Goal: Task Accomplishment & Management: Manage account settings

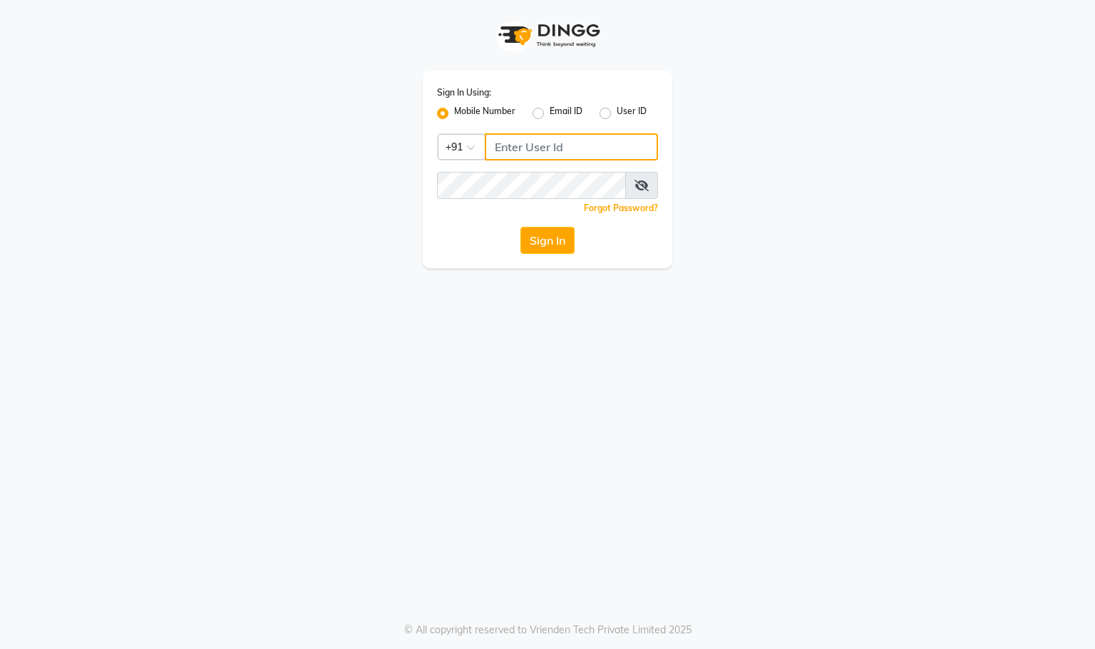
type input "9591570297"
click at [542, 254] on button "Sign In" at bounding box center [548, 240] width 54 height 27
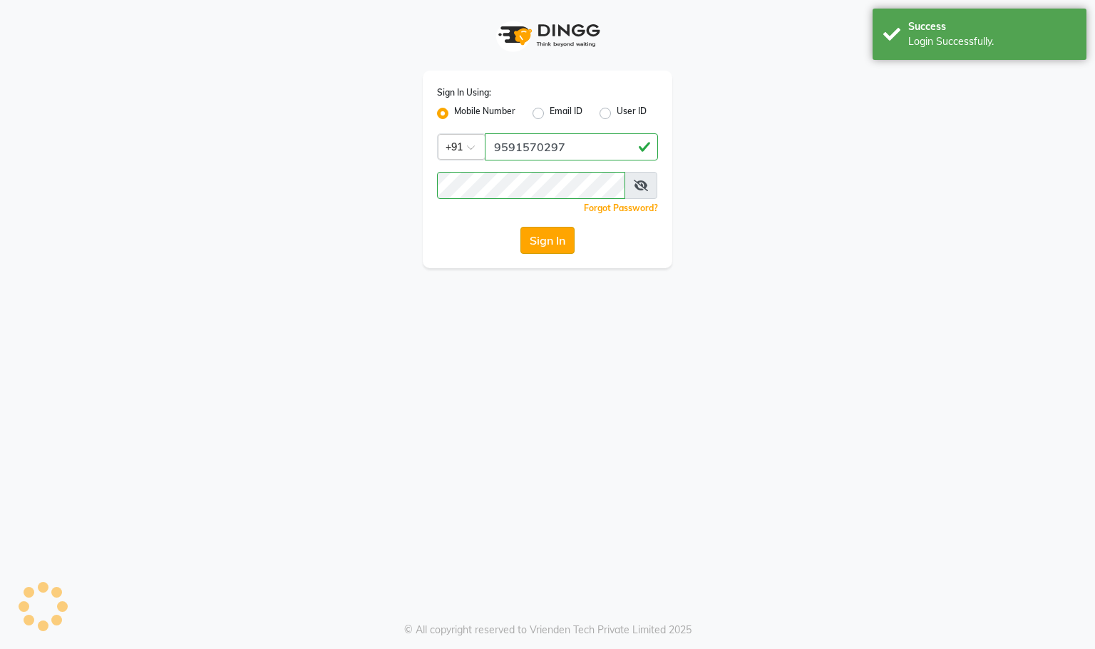
click at [540, 242] on button "Sign In" at bounding box center [548, 240] width 54 height 27
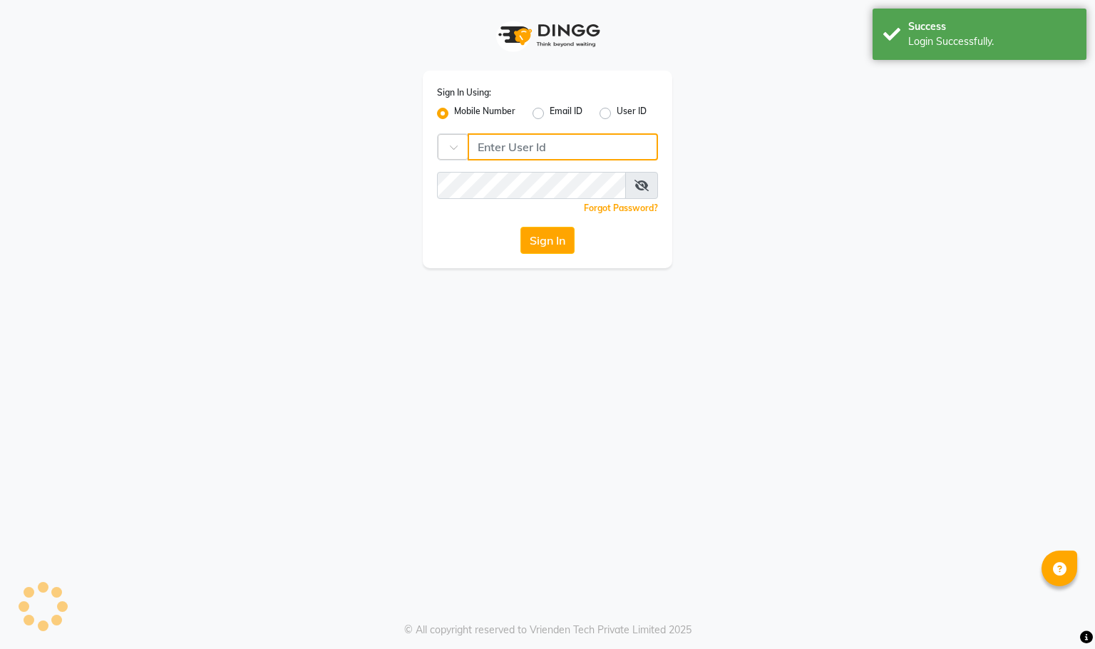
type input "9591570297"
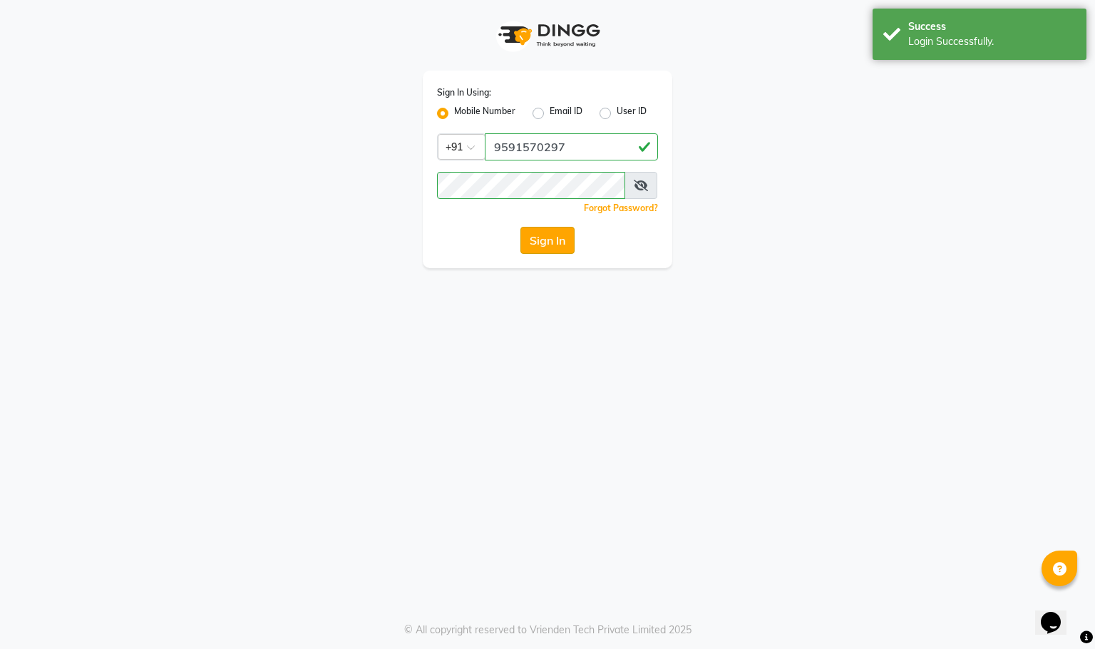
click at [541, 242] on button "Sign In" at bounding box center [548, 240] width 54 height 27
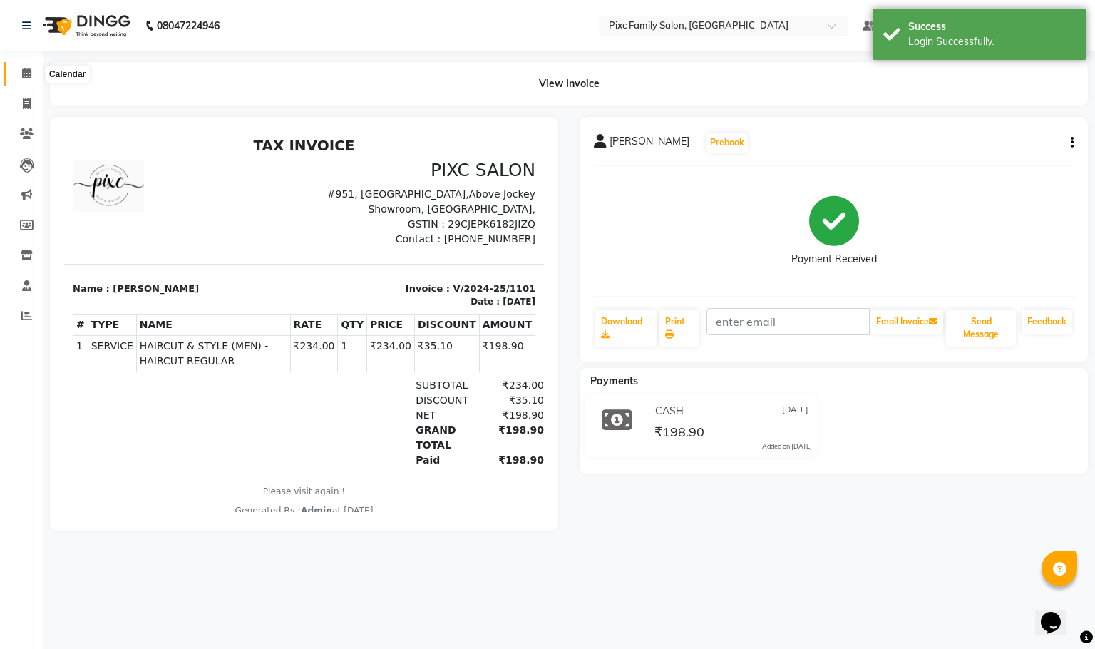
click at [22, 75] on icon at bounding box center [26, 73] width 9 height 11
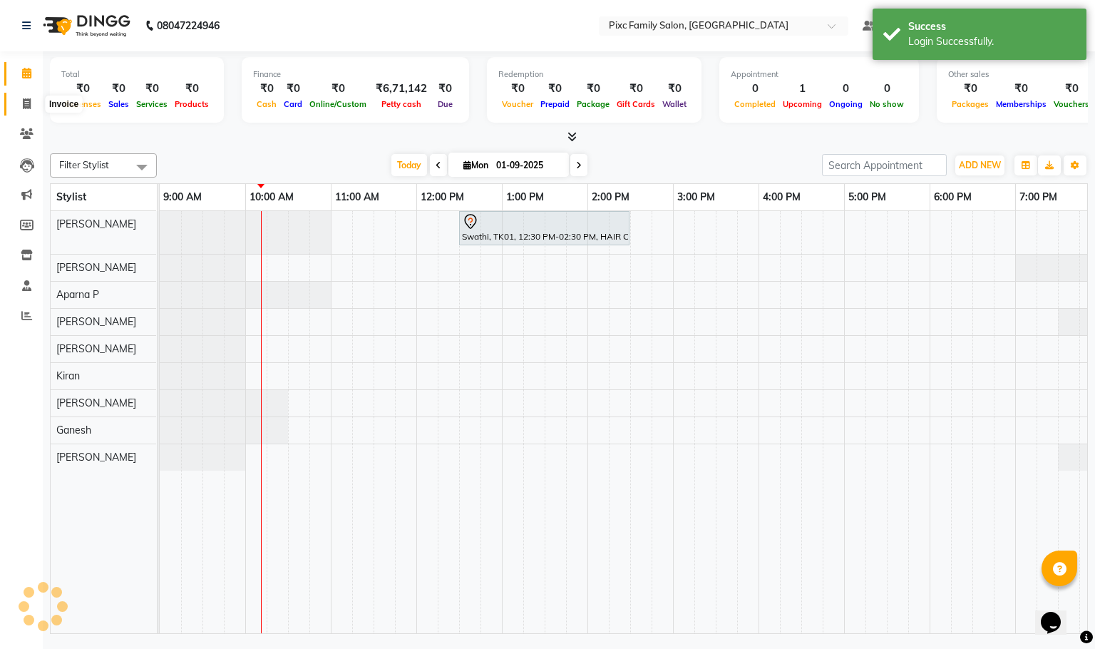
click at [29, 98] on icon at bounding box center [27, 103] width 8 height 11
select select "service"
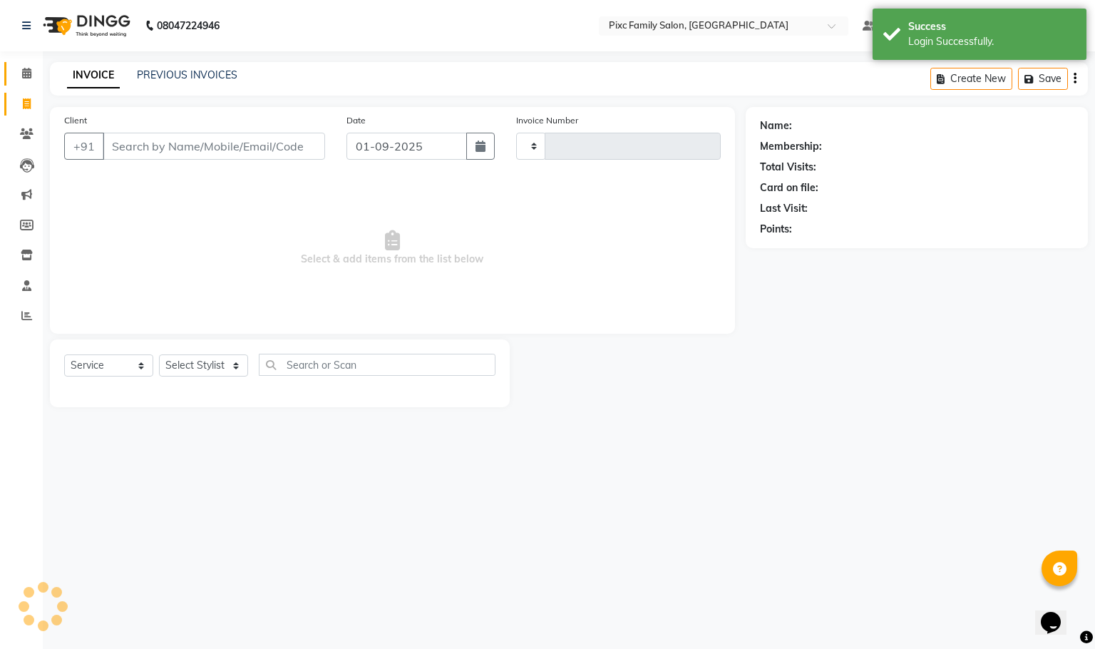
type input "1619"
select select "3509"
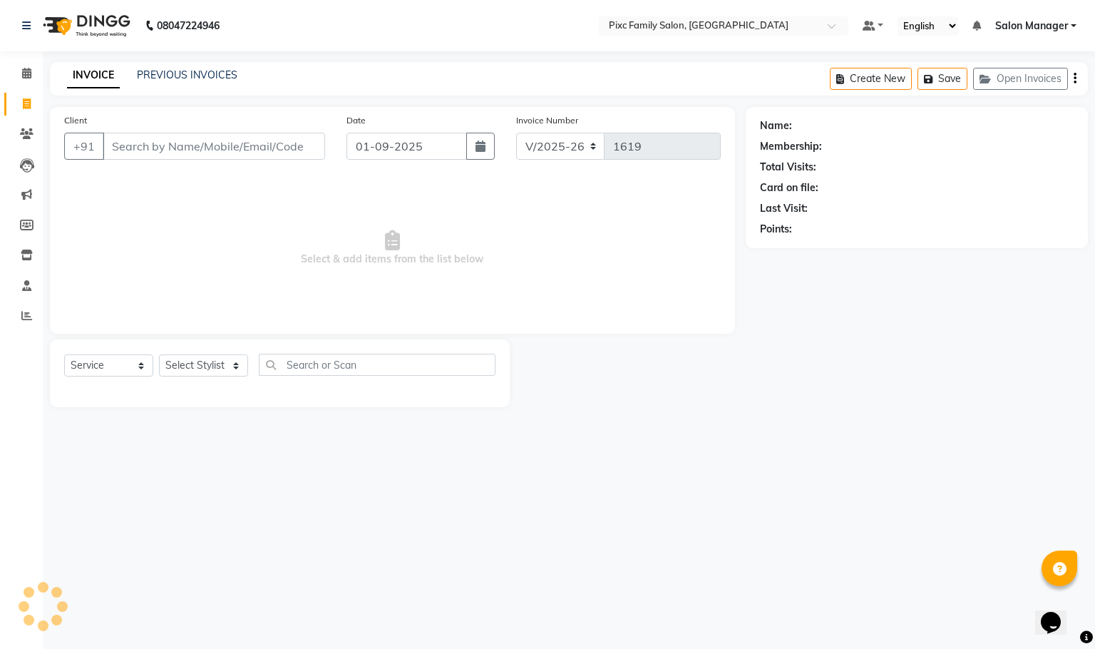
click at [36, 58] on li "Calendar" at bounding box center [21, 73] width 43 height 31
click at [26, 73] on icon at bounding box center [26, 73] width 9 height 11
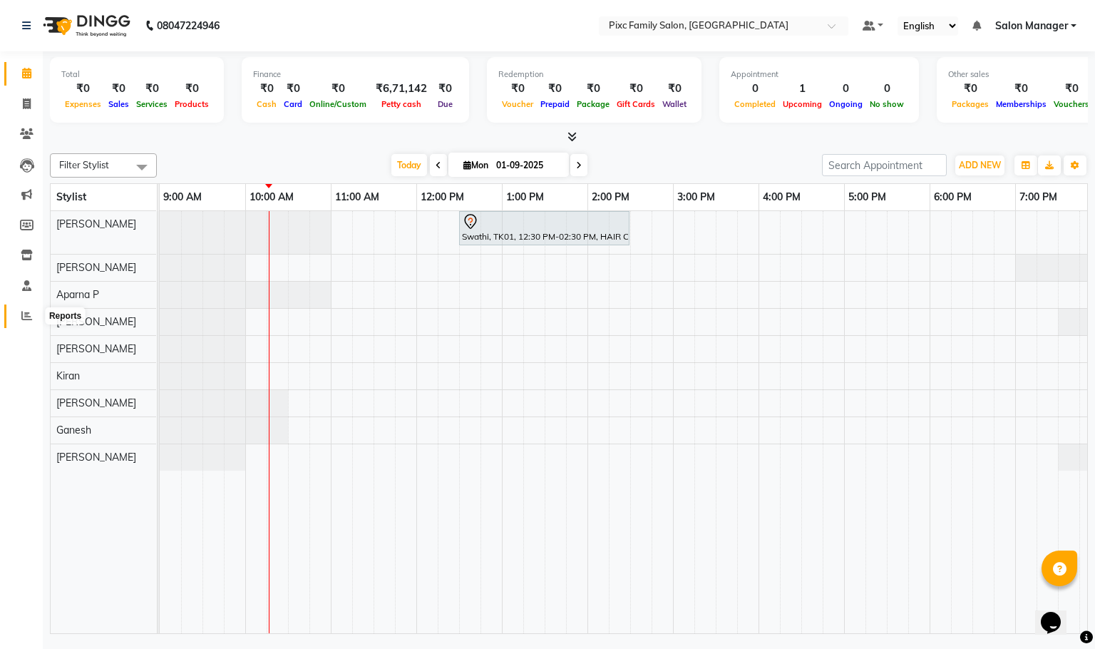
click at [26, 308] on span at bounding box center [26, 316] width 25 height 16
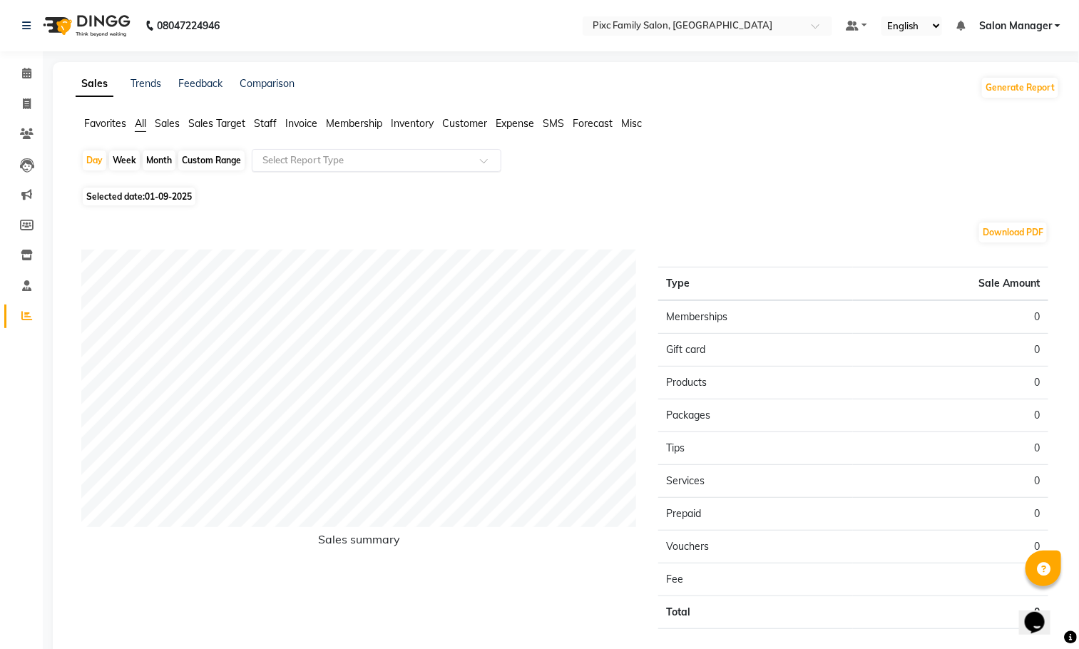
click at [330, 165] on input "text" at bounding box center [362, 160] width 205 height 14
click at [167, 159] on div "Month" at bounding box center [159, 160] width 33 height 20
select select "9"
select select "2025"
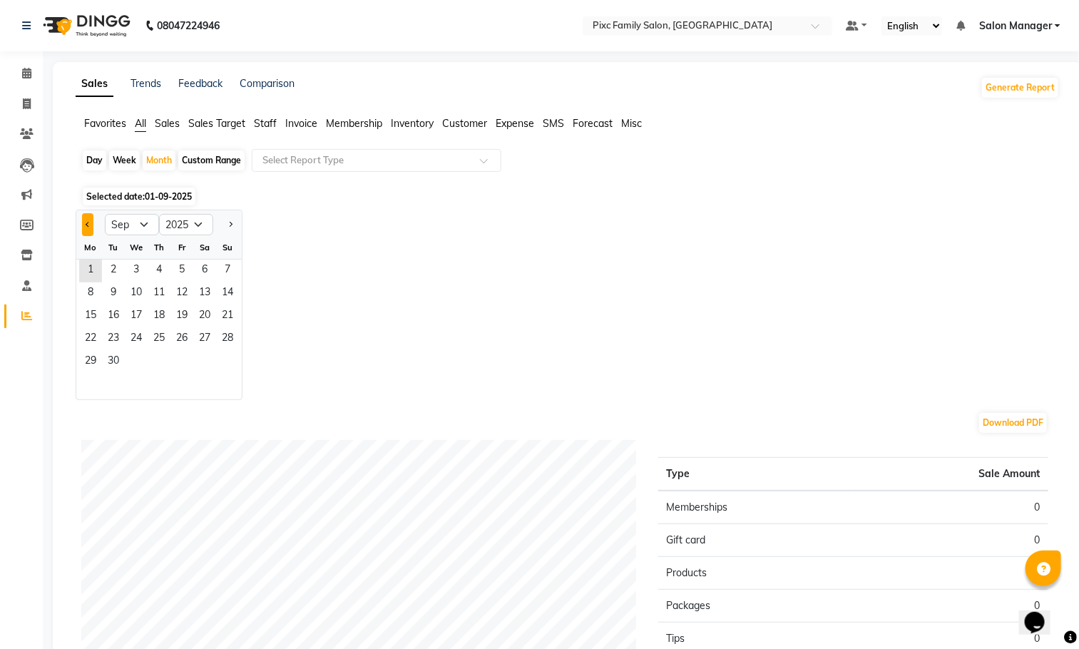
click at [83, 220] on button "Previous month" at bounding box center [87, 224] width 11 height 23
select select "8"
click at [223, 362] on span "31" at bounding box center [227, 362] width 23 height 23
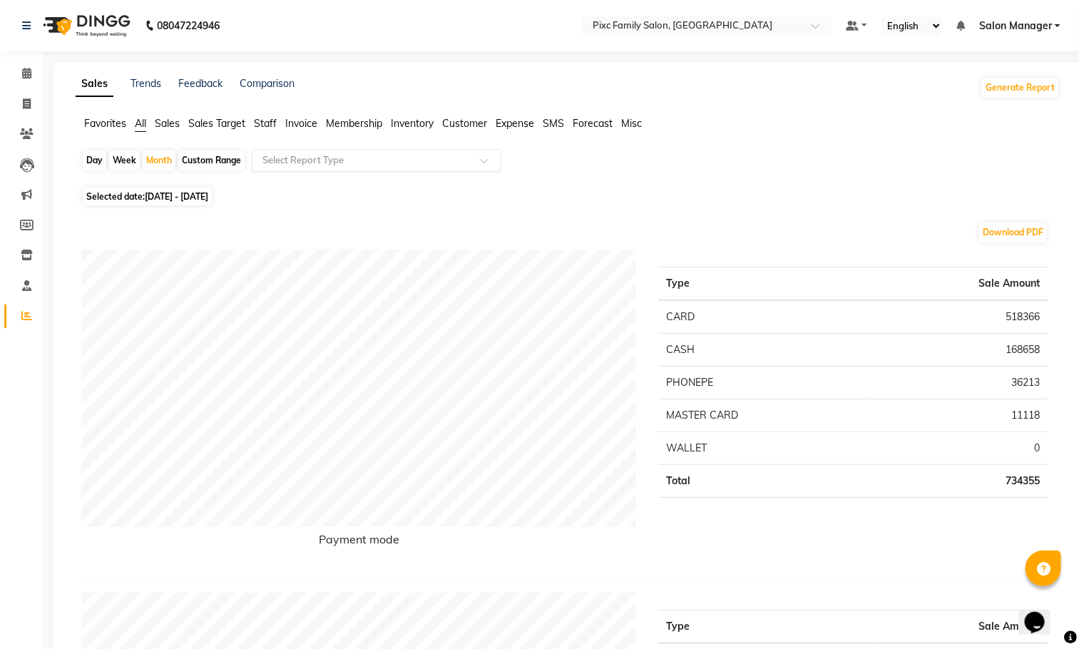
click at [276, 159] on input "text" at bounding box center [362, 160] width 205 height 14
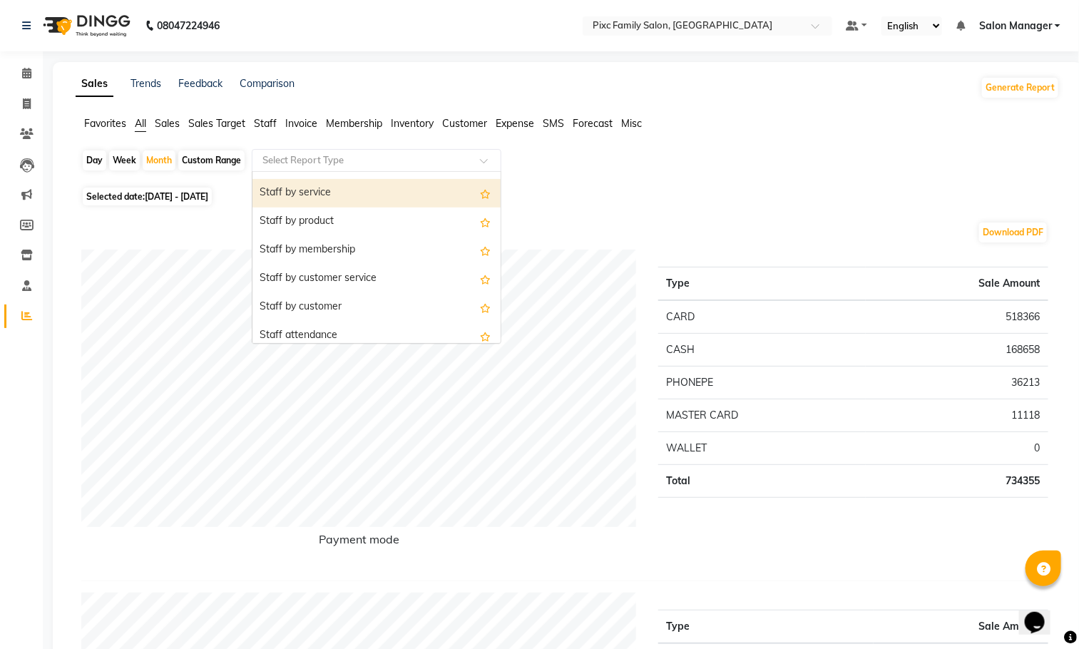
click at [307, 193] on div "Staff by service" at bounding box center [376, 193] width 248 height 29
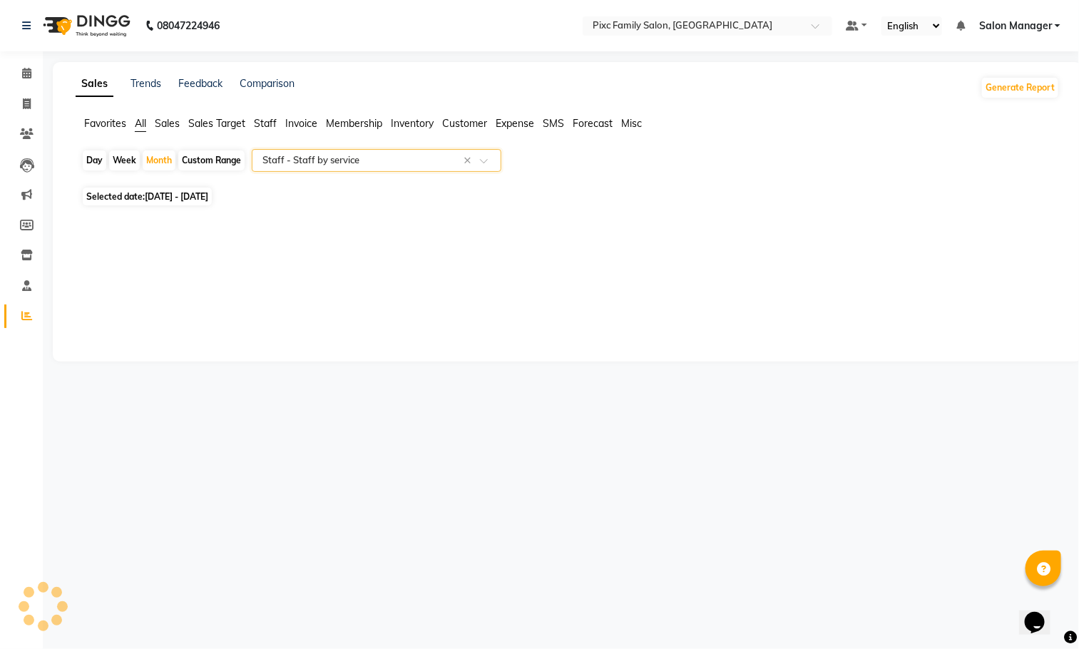
select select "full_report"
select select "csv"
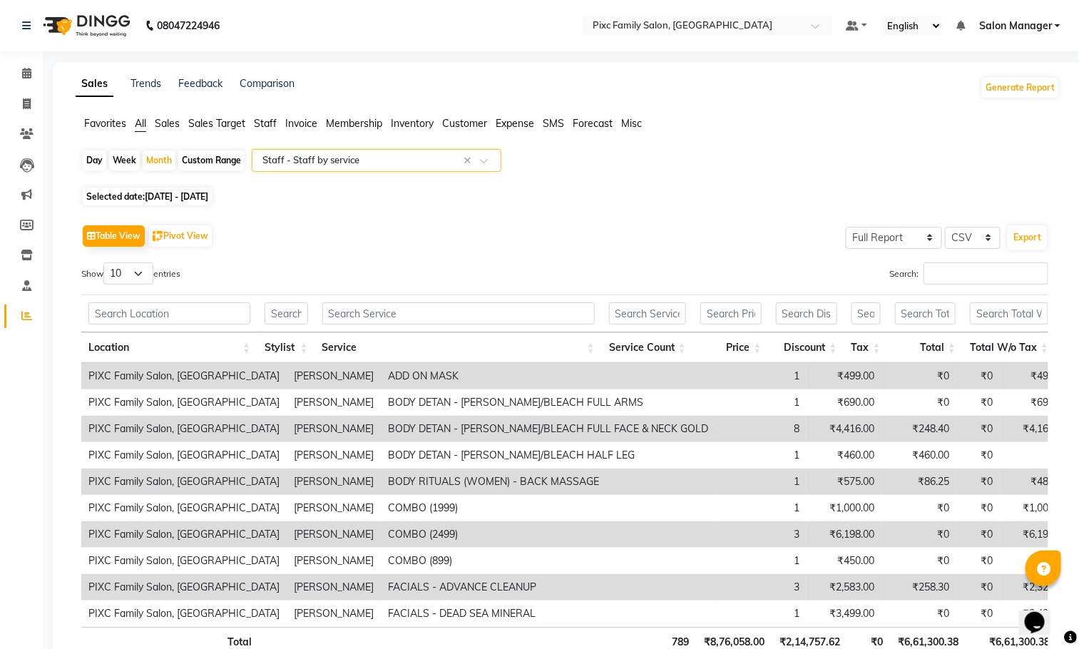
click at [366, 163] on input "text" at bounding box center [362, 160] width 205 height 14
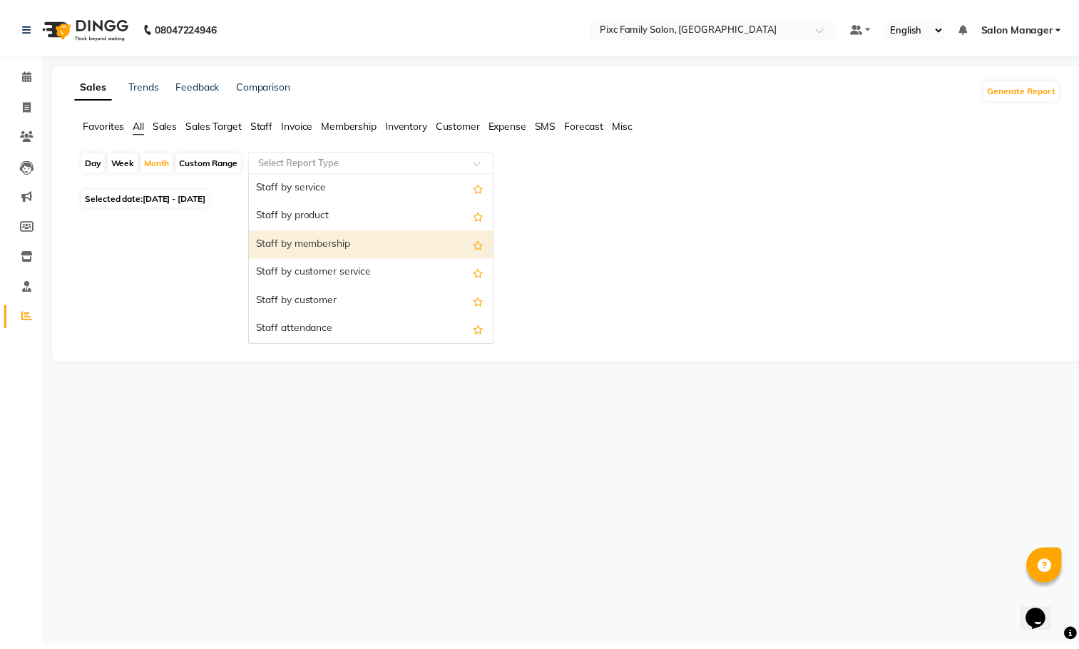
scroll to position [435, 0]
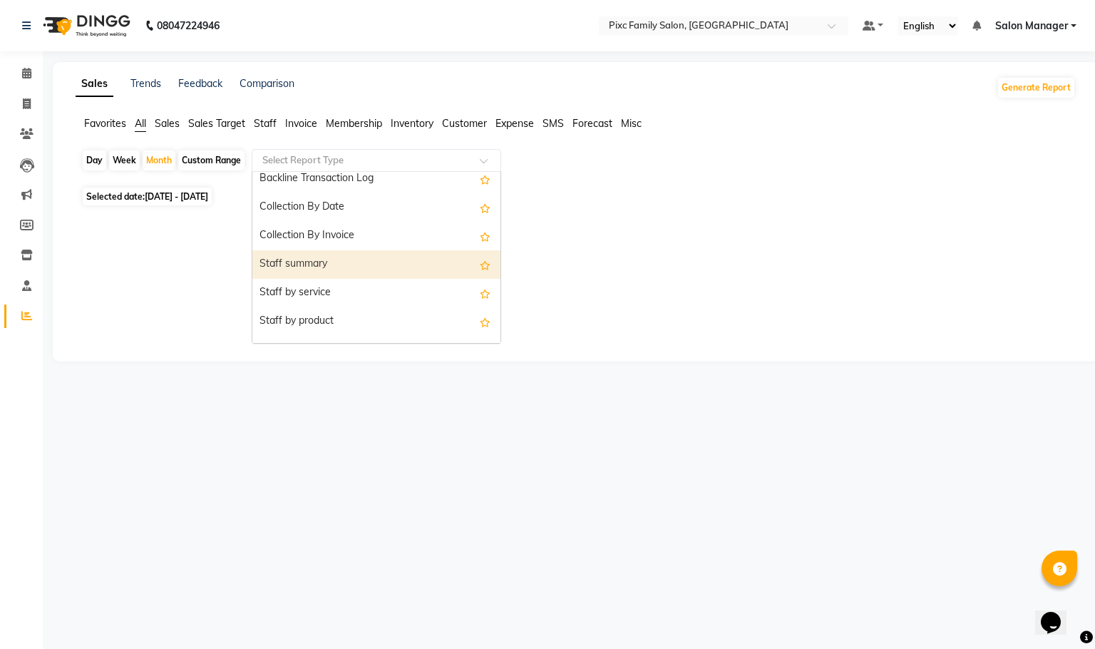
click at [319, 268] on div "Staff summary" at bounding box center [376, 264] width 248 height 29
select select "full_report"
select select "csv"
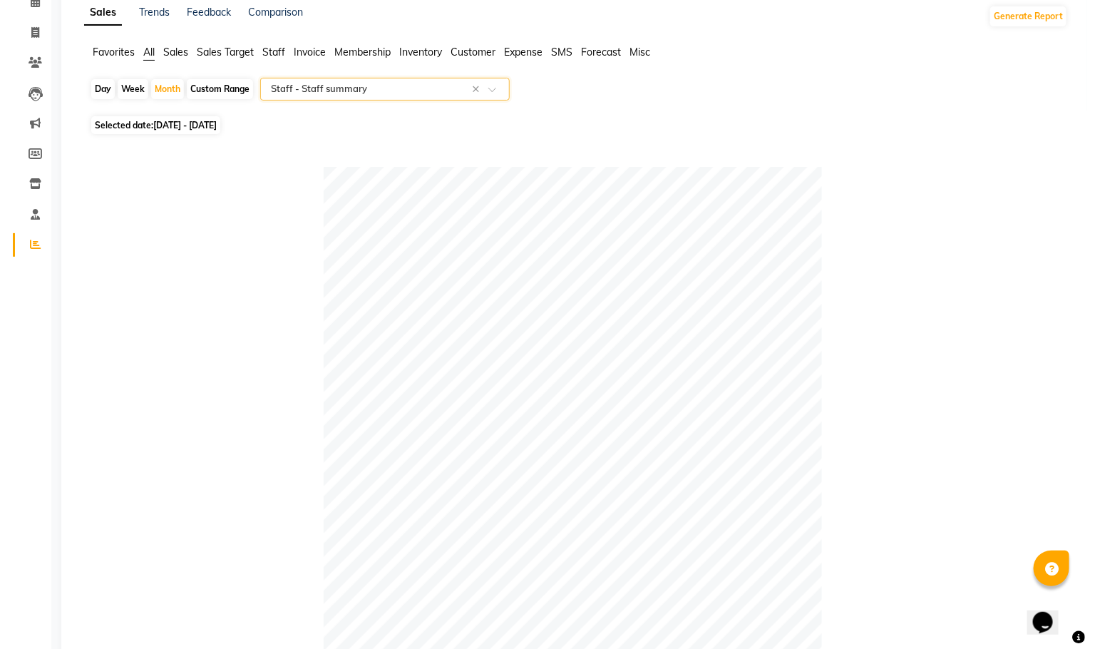
scroll to position [0, 0]
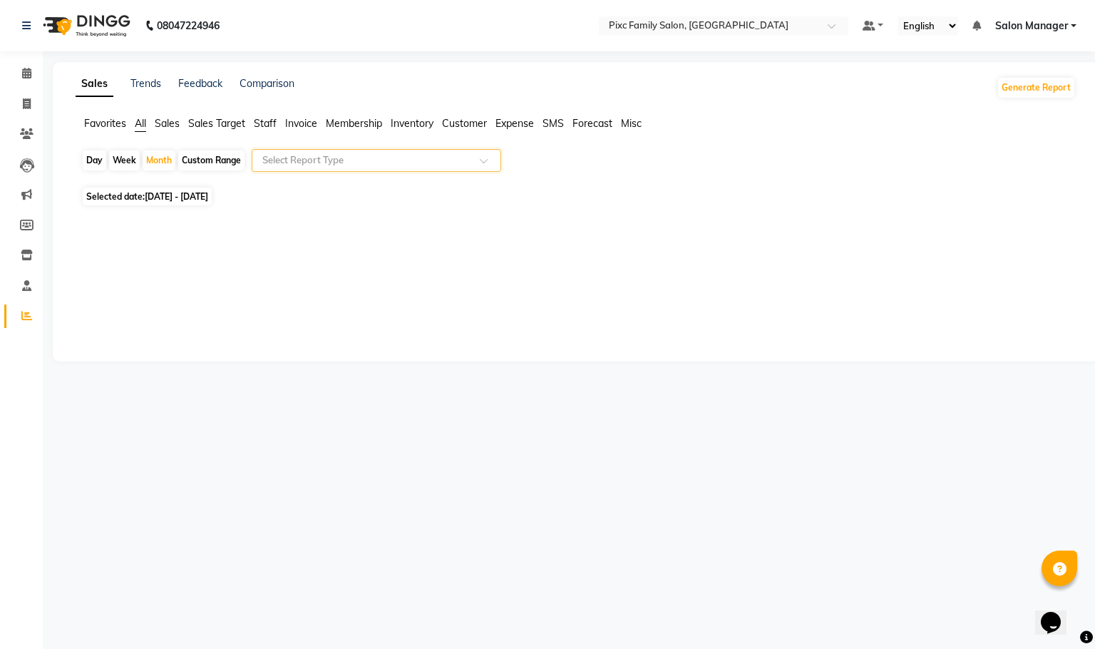
click at [96, 163] on div "Day" at bounding box center [95, 160] width 24 height 20
select select "8"
select select "2025"
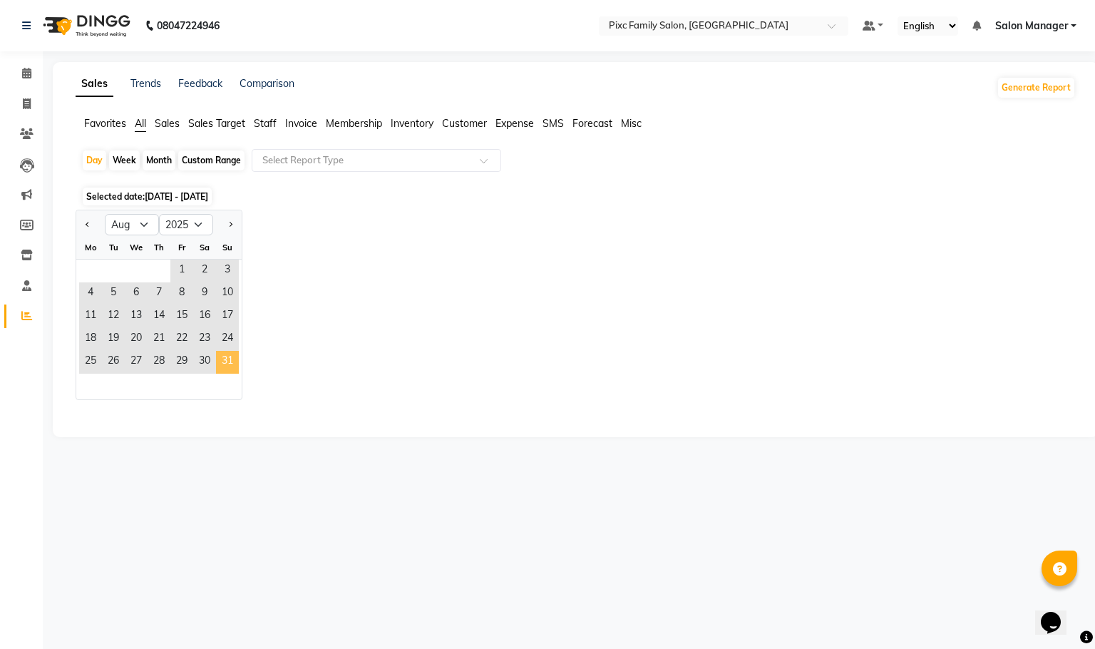
click at [220, 364] on span "31" at bounding box center [227, 362] width 23 height 23
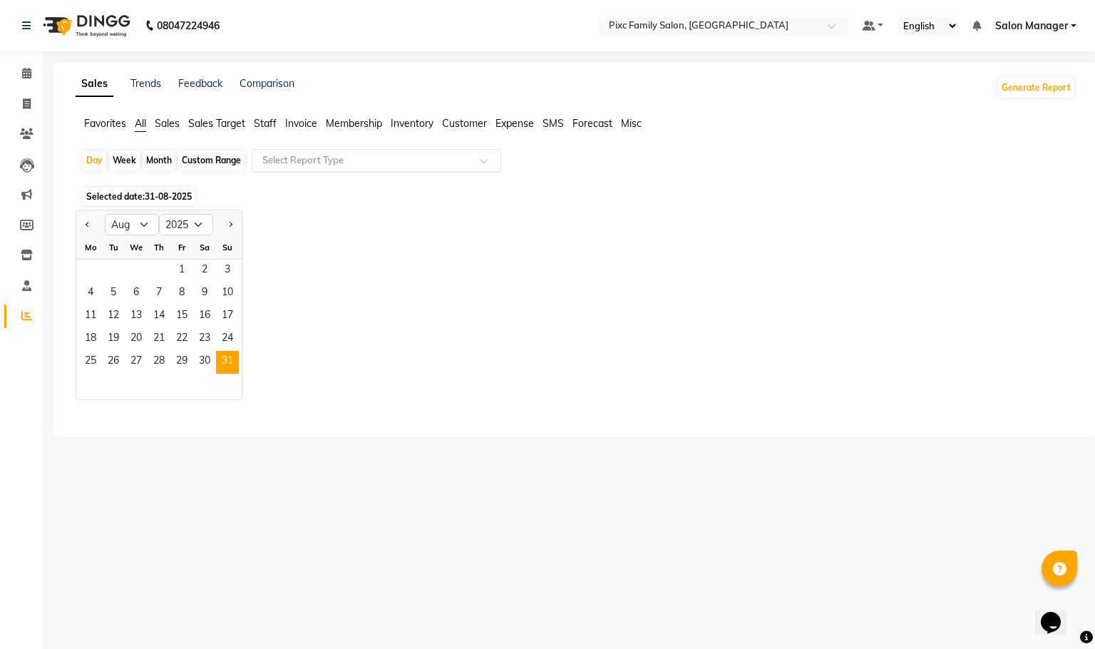
click at [293, 156] on input "text" at bounding box center [362, 160] width 205 height 14
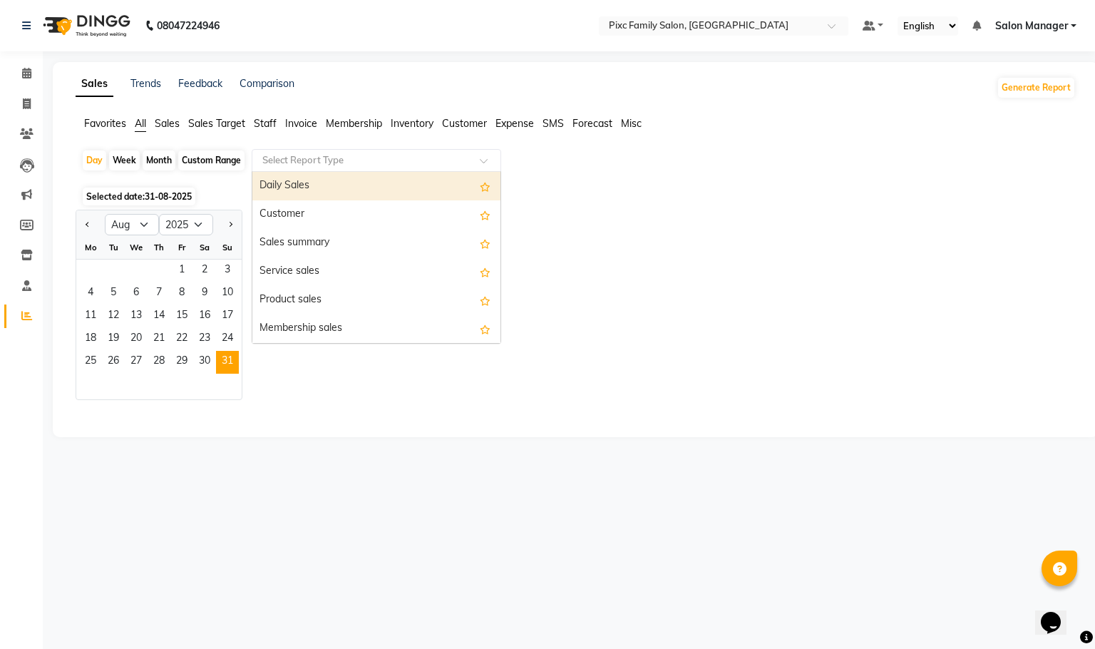
click at [302, 180] on div "Daily Sales" at bounding box center [376, 186] width 248 height 29
select select "full_report"
select select "csv"
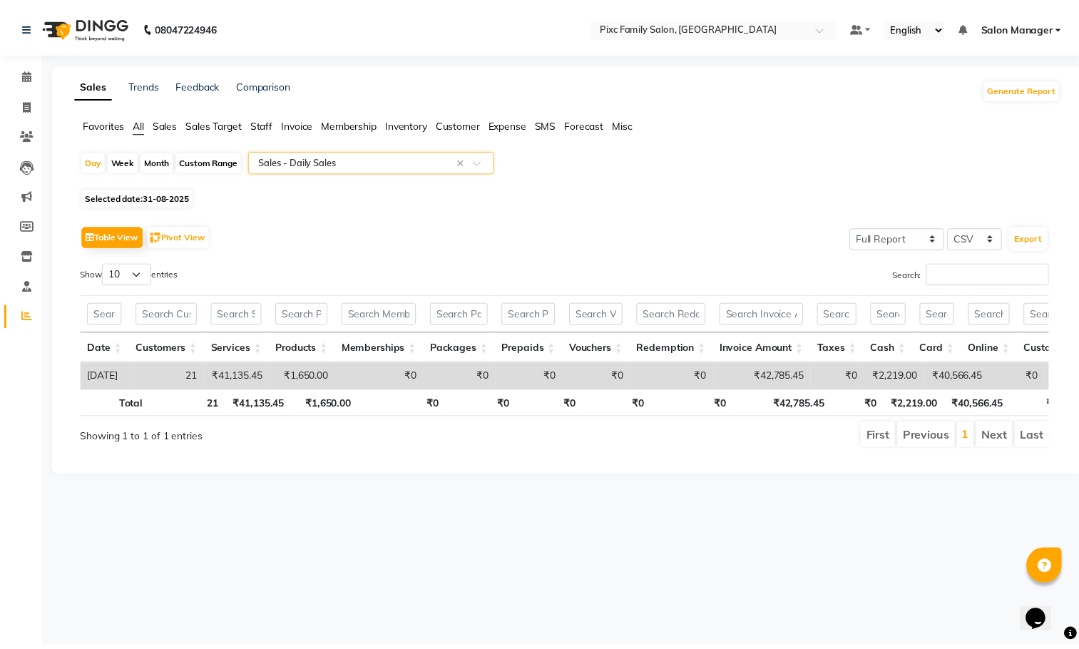
scroll to position [0, 11]
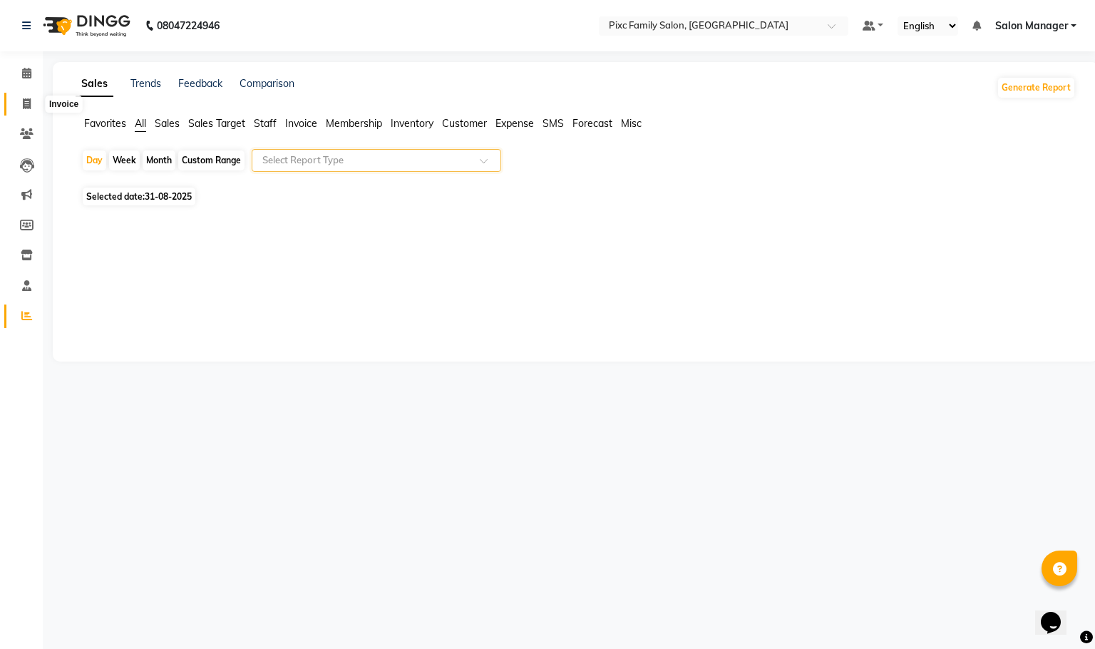
click at [24, 103] on icon at bounding box center [27, 103] width 8 height 11
select select "service"
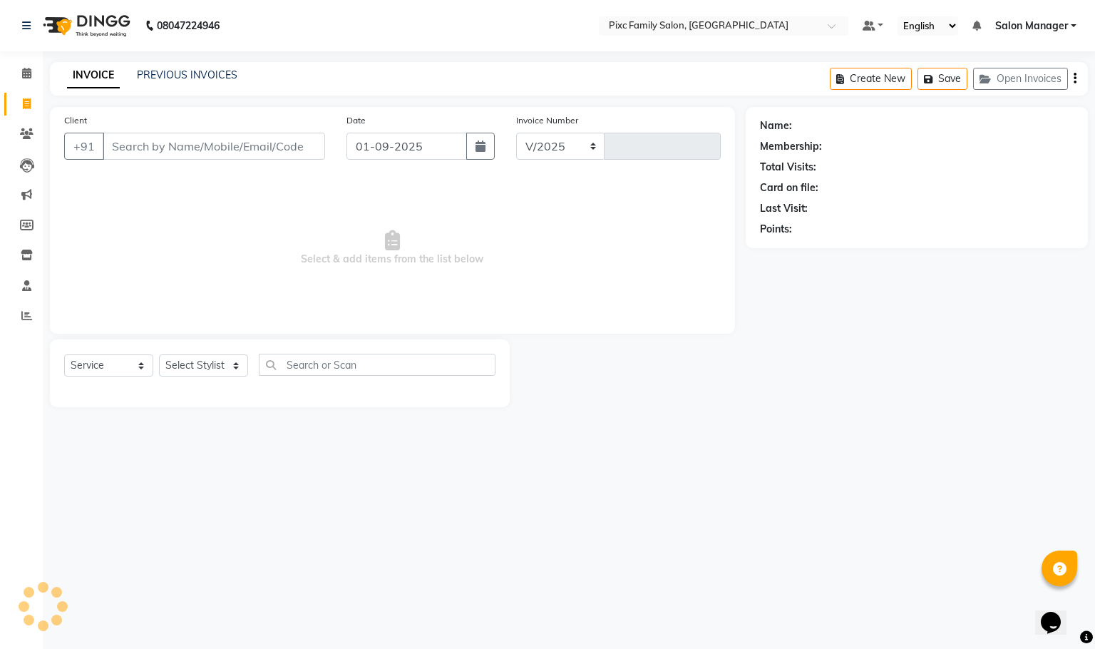
select select "3509"
type input "1619"
click at [184, 78] on link "PREVIOUS INVOICES" at bounding box center [187, 74] width 101 height 13
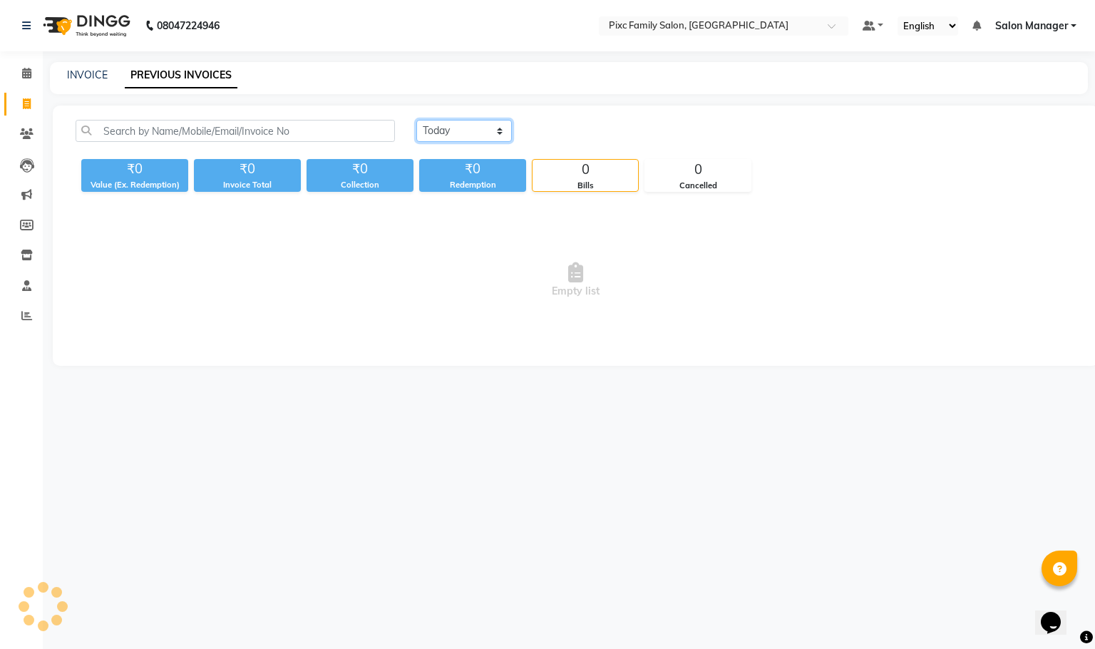
click at [445, 140] on select "[DATE] [DATE] Custom Range" at bounding box center [464, 131] width 96 height 22
select select "[DATE]"
click at [416, 120] on select "[DATE] [DATE] Custom Range" at bounding box center [464, 131] width 96 height 22
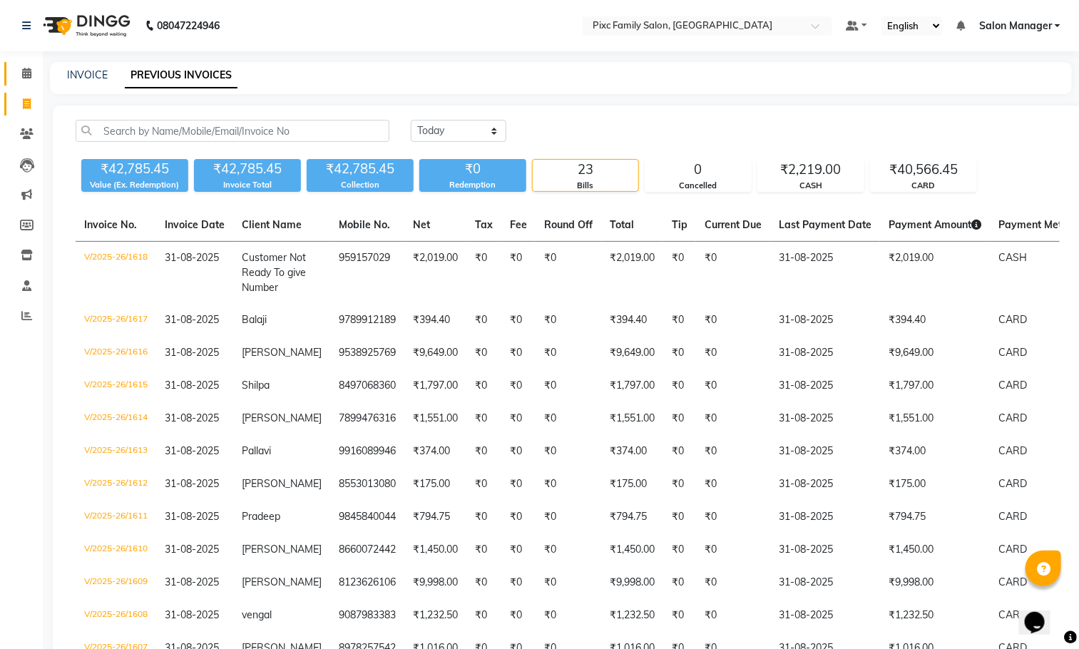
click at [11, 75] on link "Calendar" at bounding box center [21, 74] width 34 height 24
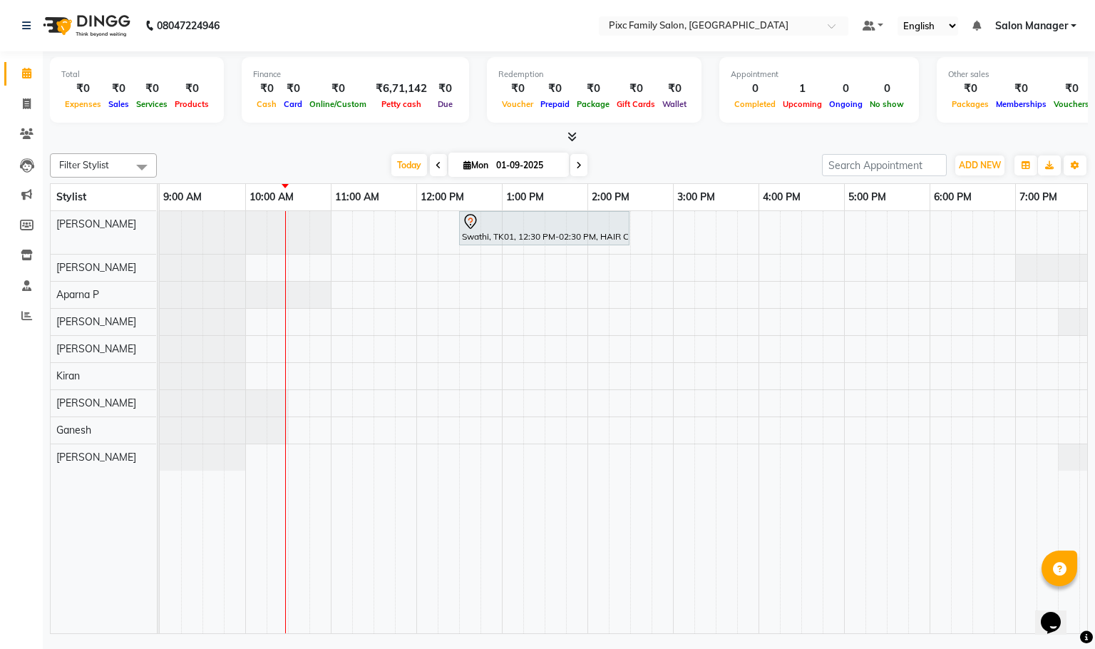
click at [436, 165] on icon at bounding box center [439, 165] width 6 height 9
type input "31-08-2025"
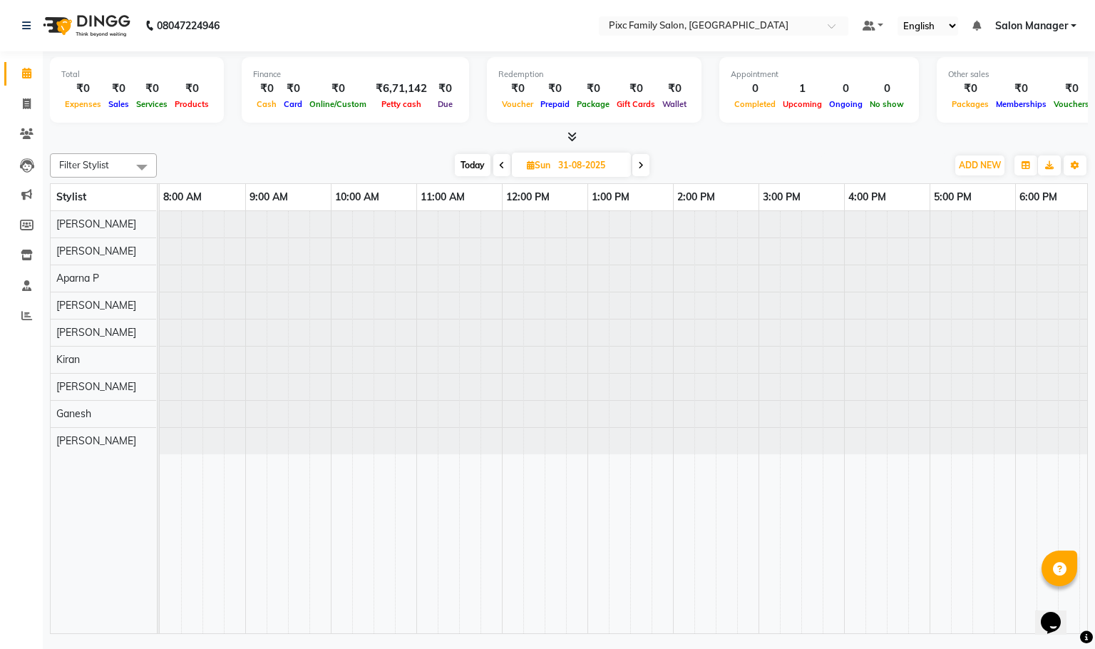
scroll to position [0, 172]
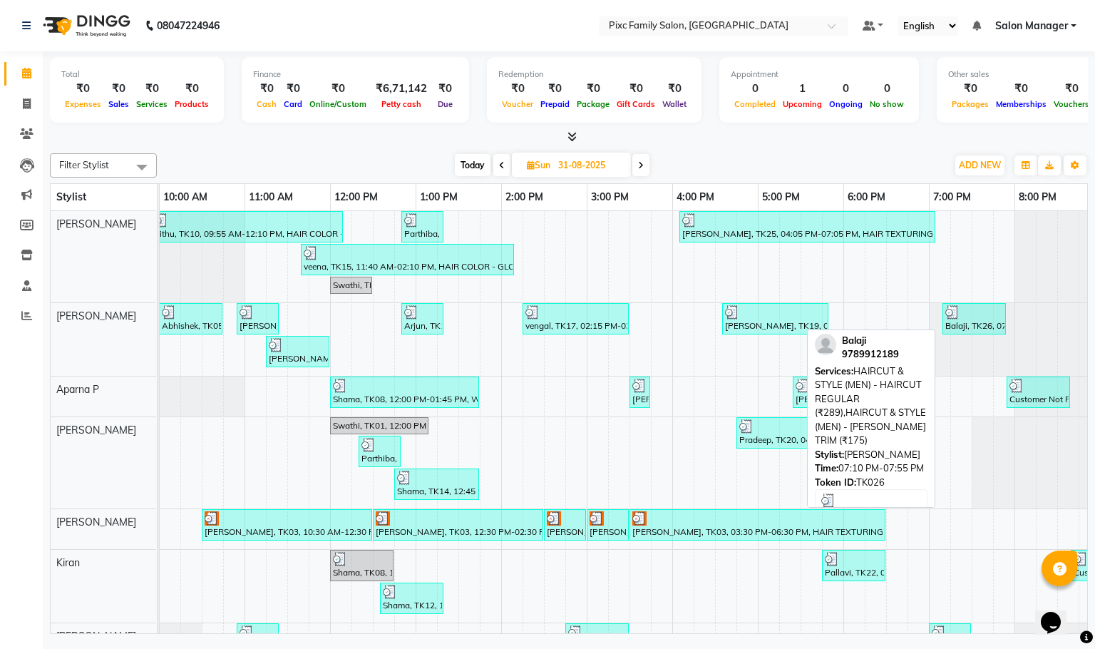
click at [970, 319] on div at bounding box center [975, 312] width 58 height 14
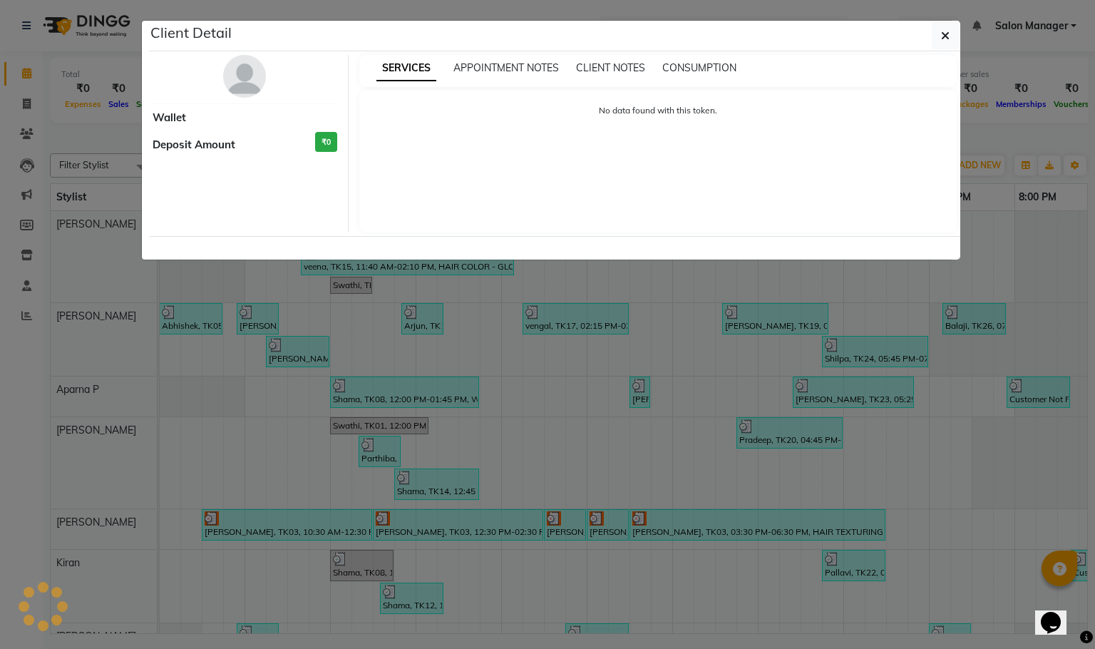
select select "3"
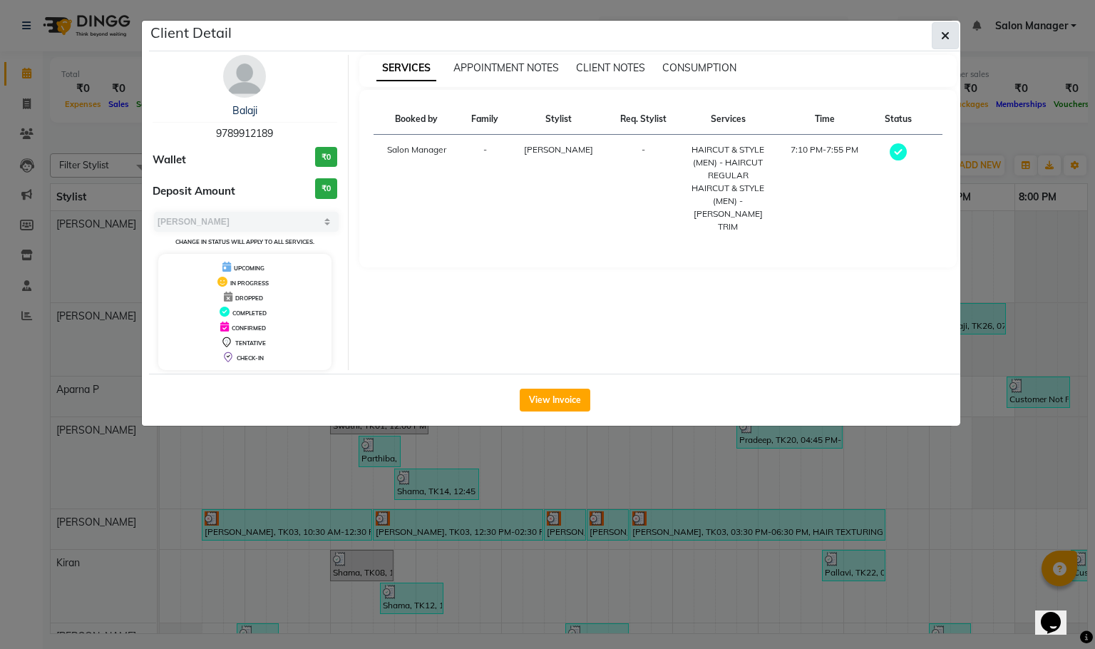
click at [946, 37] on icon "button" at bounding box center [945, 35] width 9 height 11
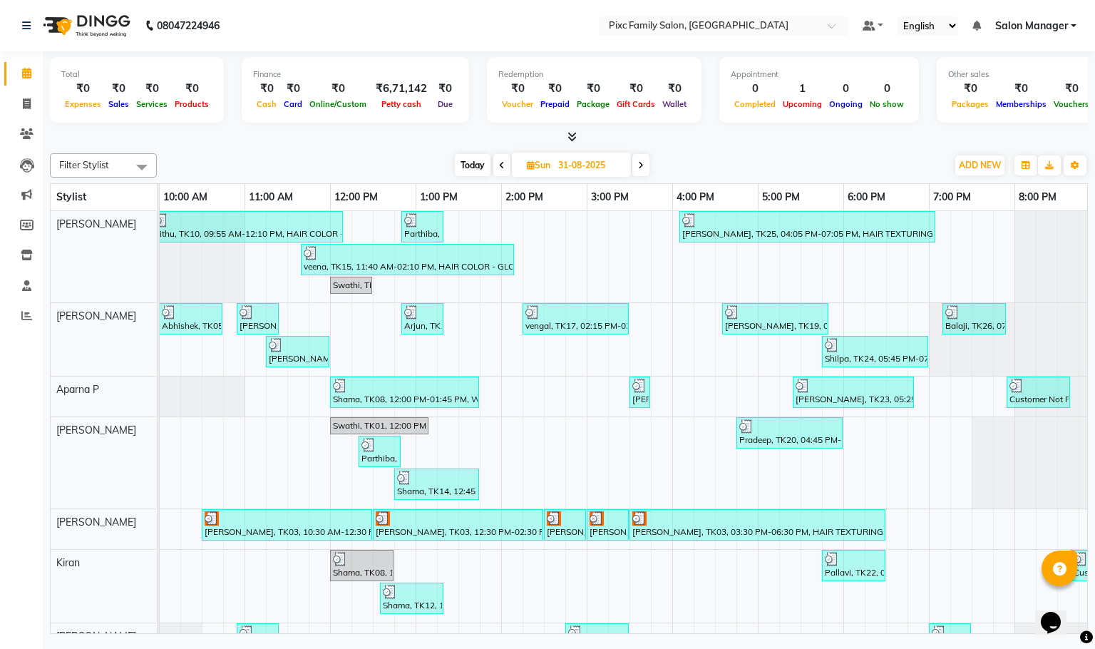
scroll to position [0, 270]
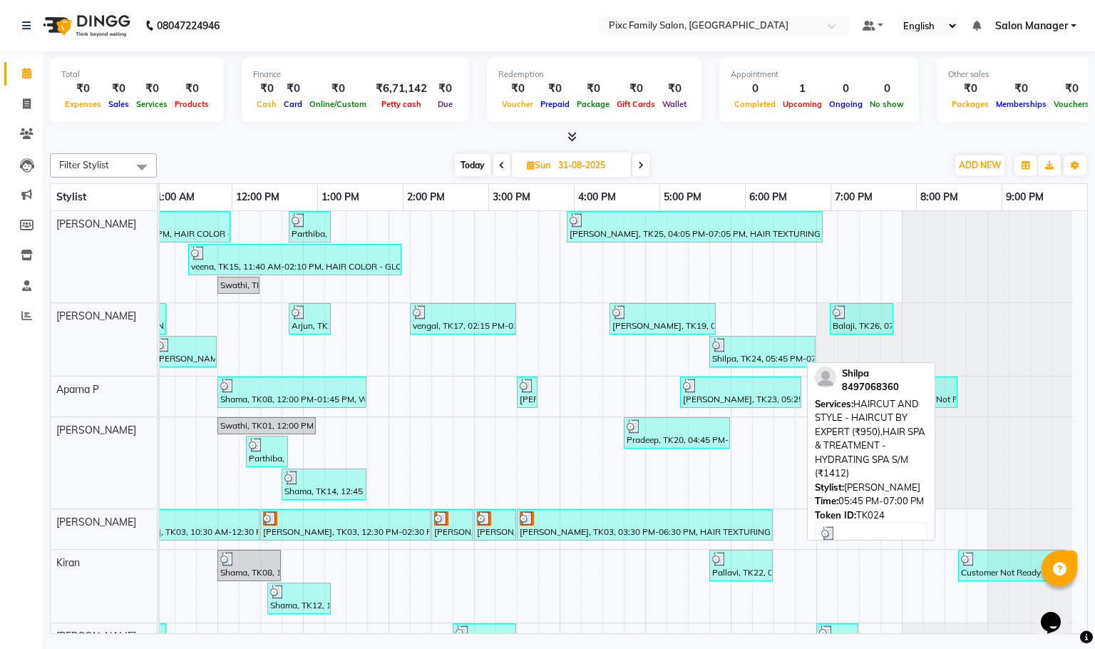
click at [764, 347] on div at bounding box center [762, 345] width 101 height 14
select select "3"
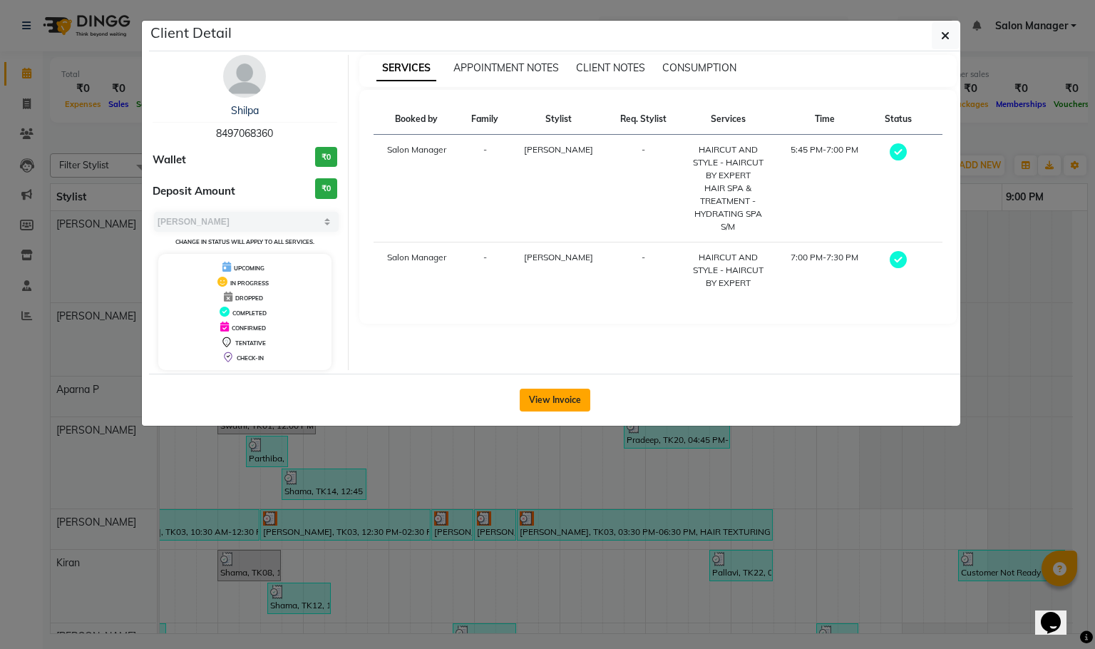
click at [573, 406] on button "View Invoice" at bounding box center [555, 400] width 71 height 23
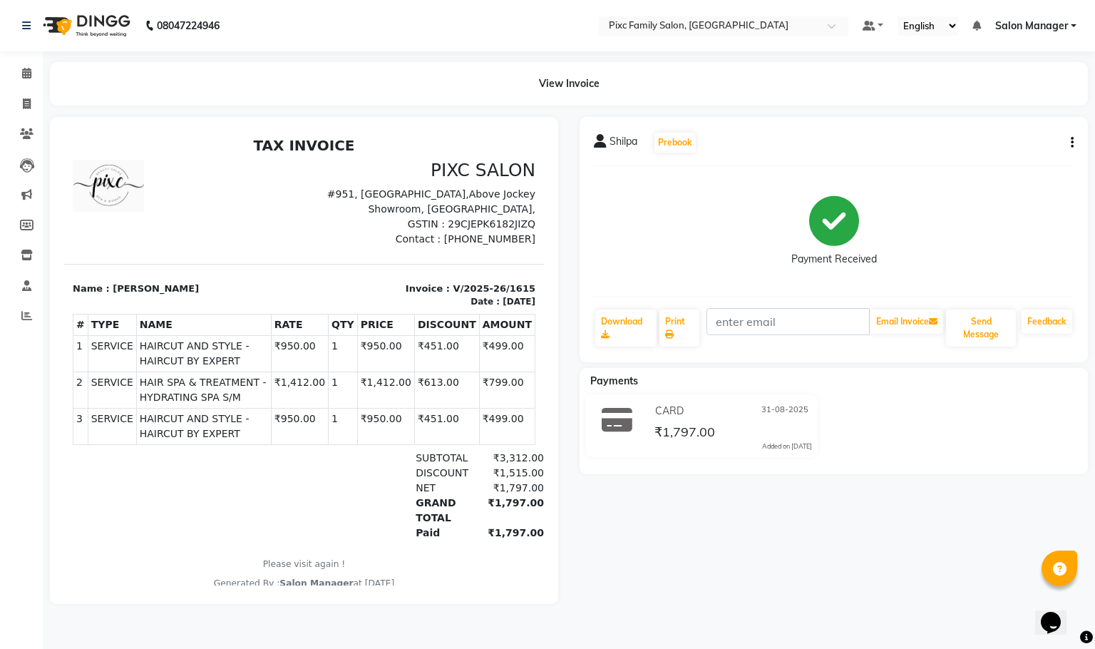
scroll to position [11, 0]
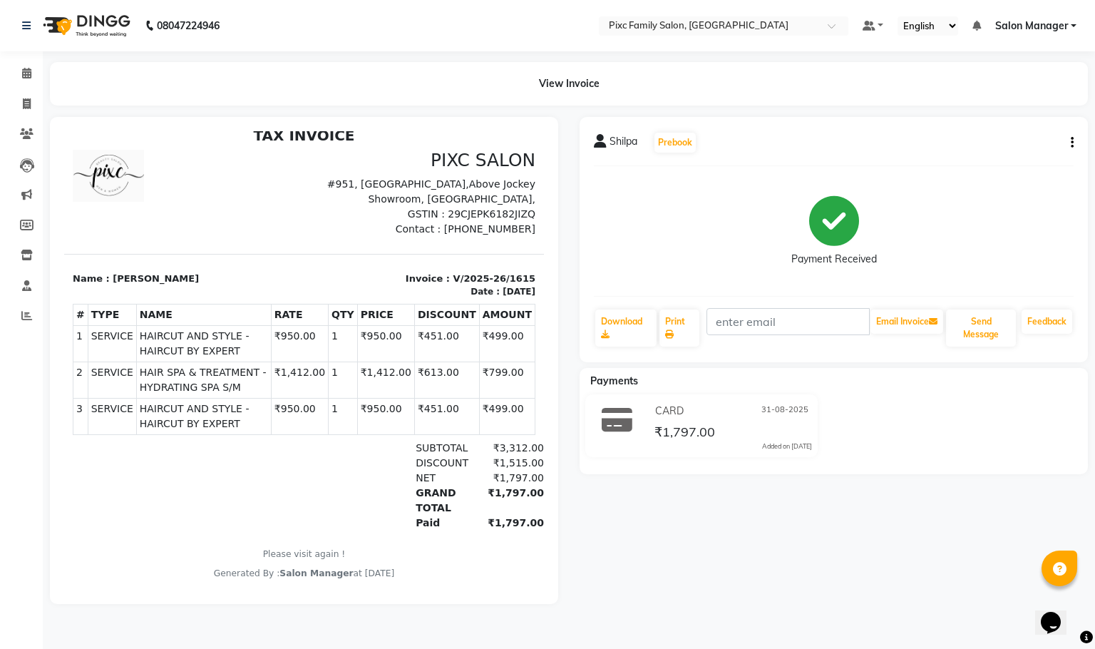
click at [1065, 138] on button "button" at bounding box center [1069, 142] width 9 height 15
click at [998, 153] on div "Edit Item Staff" at bounding box center [1001, 151] width 98 height 18
select select "16508"
select select "66498"
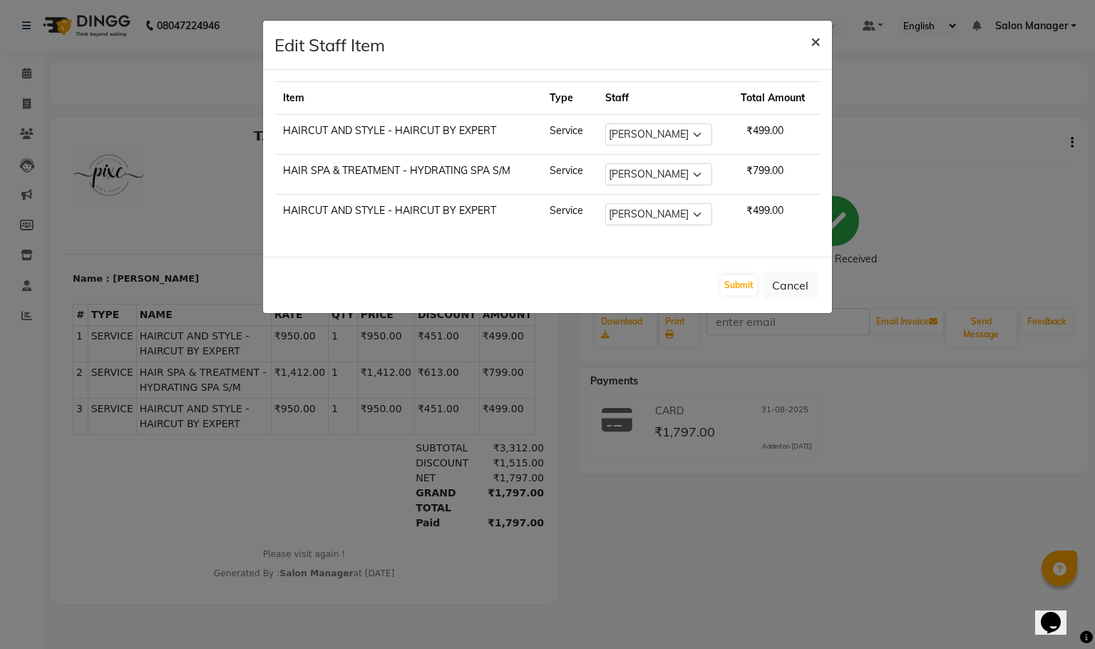
click at [812, 39] on span "×" at bounding box center [816, 40] width 10 height 21
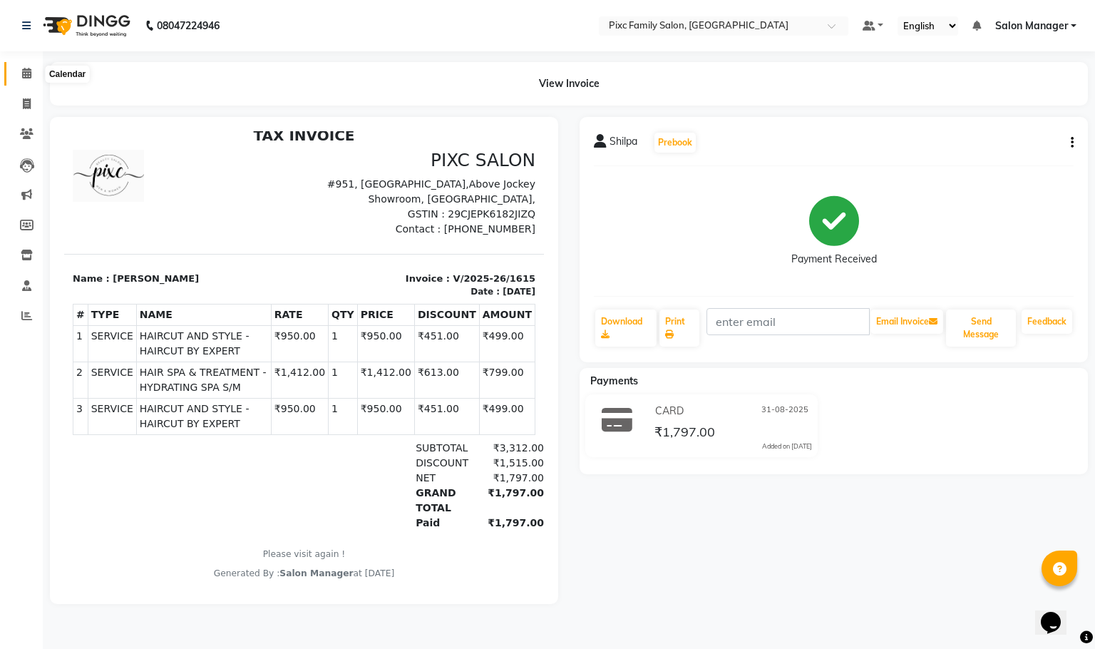
click at [20, 73] on span at bounding box center [26, 74] width 25 height 16
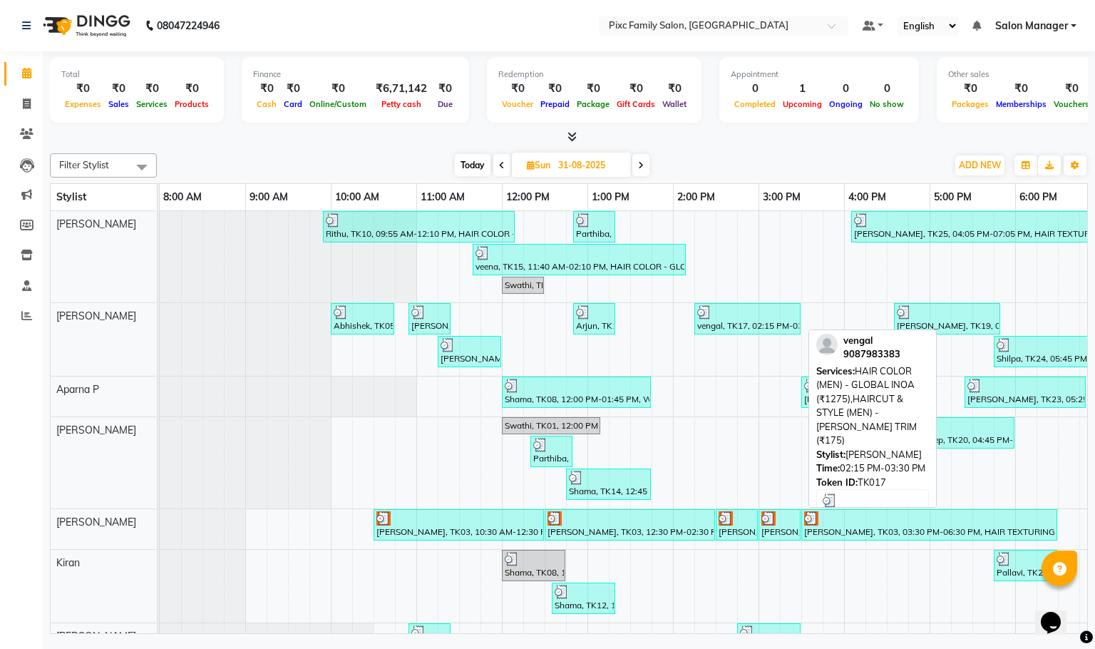
click at [730, 311] on div at bounding box center [747, 312] width 101 height 14
select select "3"
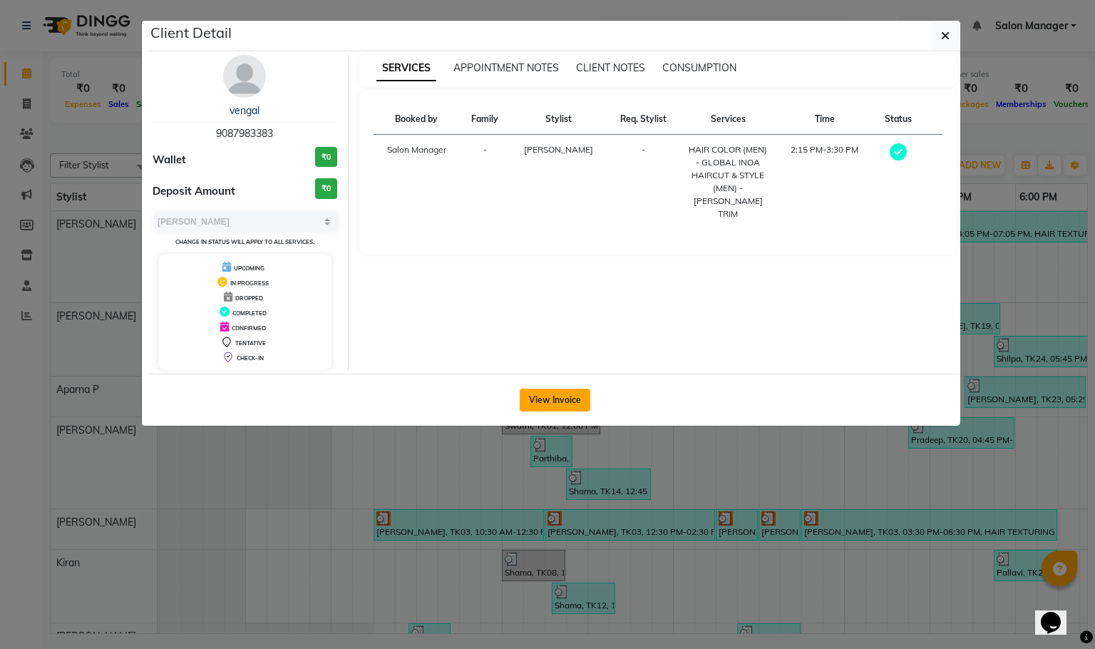
click at [555, 392] on button "View Invoice" at bounding box center [555, 400] width 71 height 23
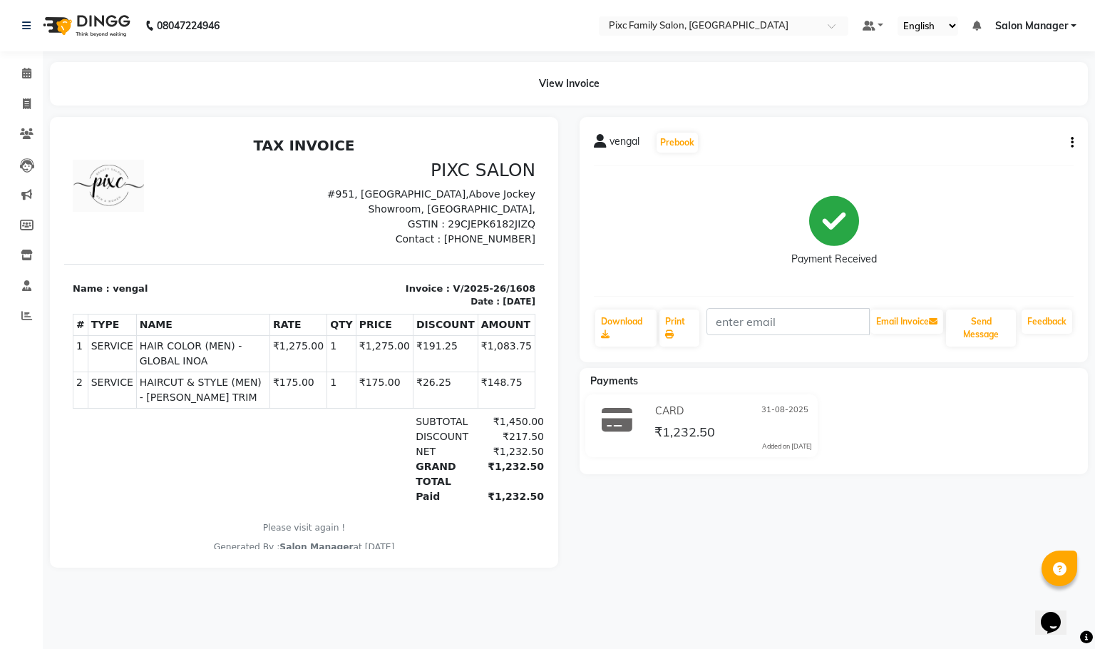
click at [1075, 141] on div "vengal Prebook Payment Received Download Print Email Invoice Send Message Feedb…" at bounding box center [834, 239] width 508 height 245
click at [1058, 140] on div "vengal Prebook" at bounding box center [834, 142] width 480 height 23
click at [1072, 143] on icon "button" at bounding box center [1072, 143] width 3 height 1
click at [1006, 148] on div "Edit Item Staff" at bounding box center [1001, 151] width 98 height 18
select select "16508"
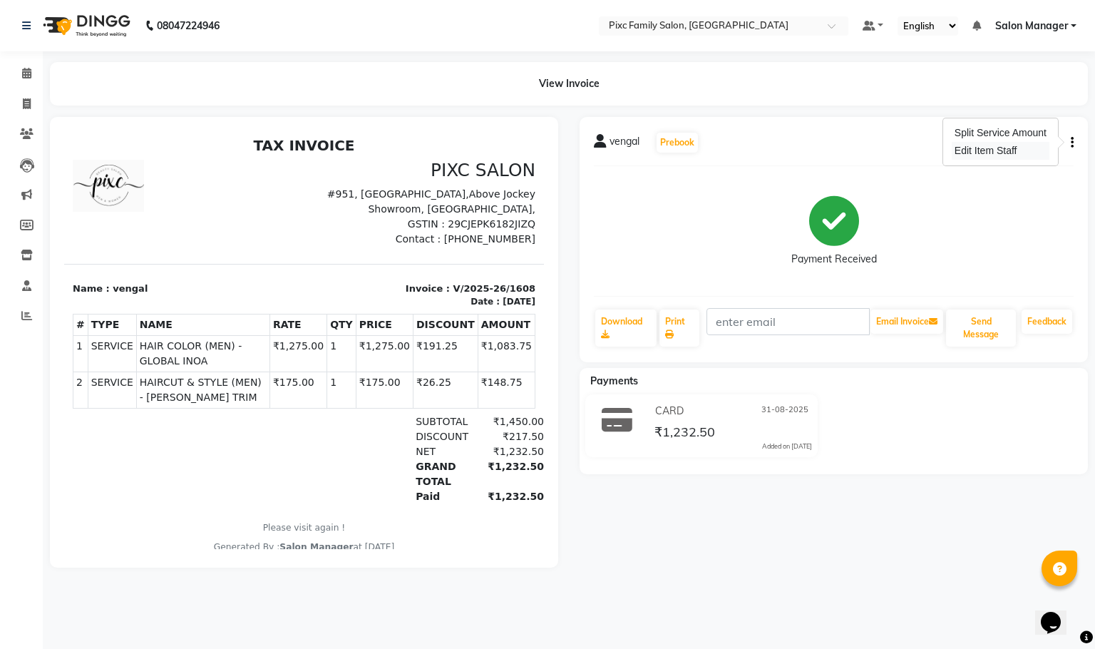
select select "16508"
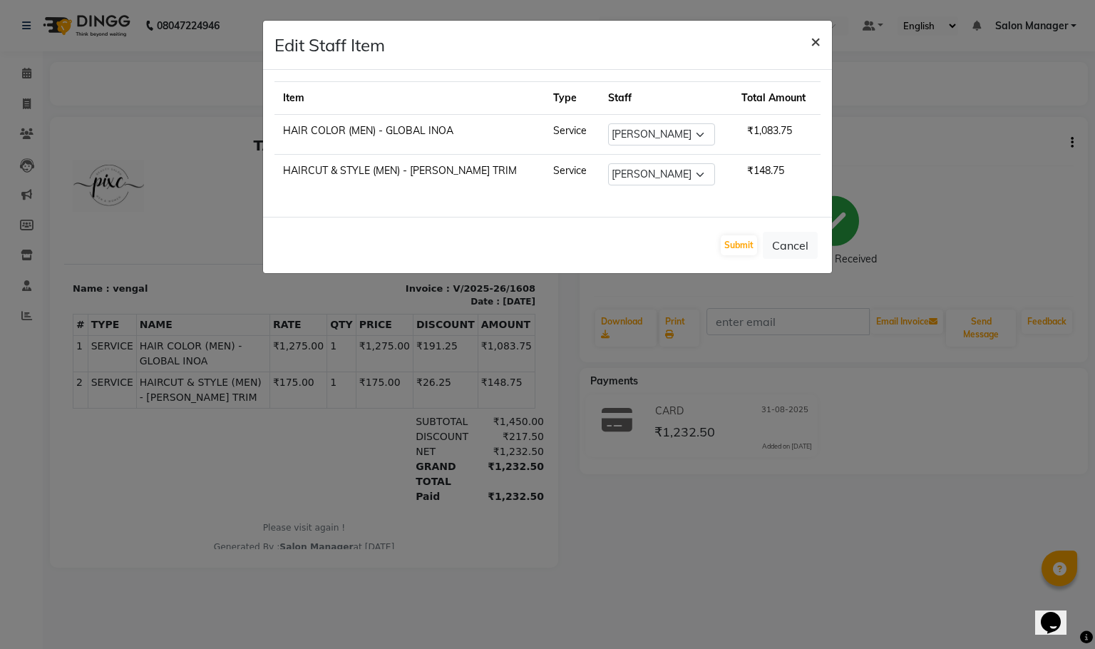
click at [819, 35] on span "×" at bounding box center [816, 40] width 10 height 21
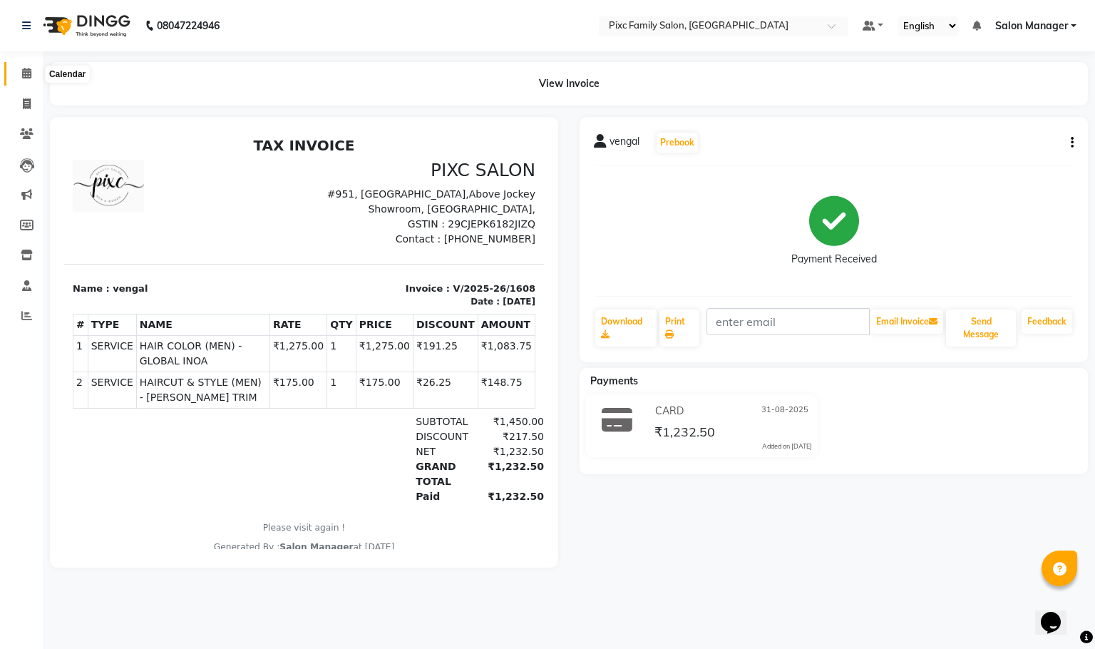
click at [20, 69] on span at bounding box center [26, 74] width 25 height 16
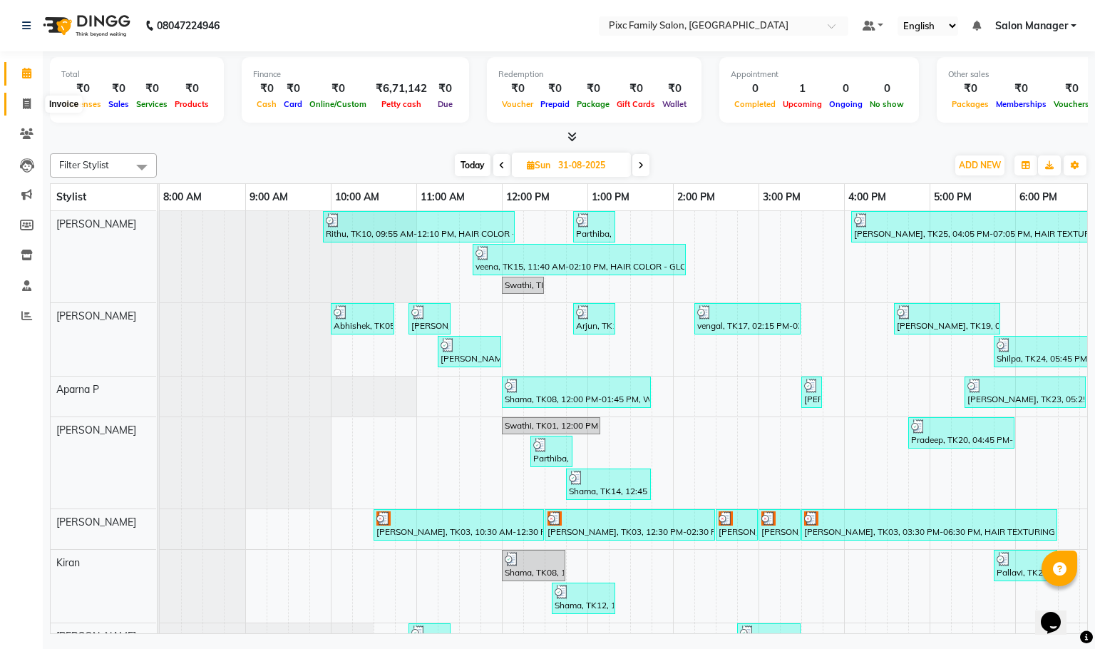
click at [20, 108] on span at bounding box center [26, 104] width 25 height 16
select select "3509"
select select "service"
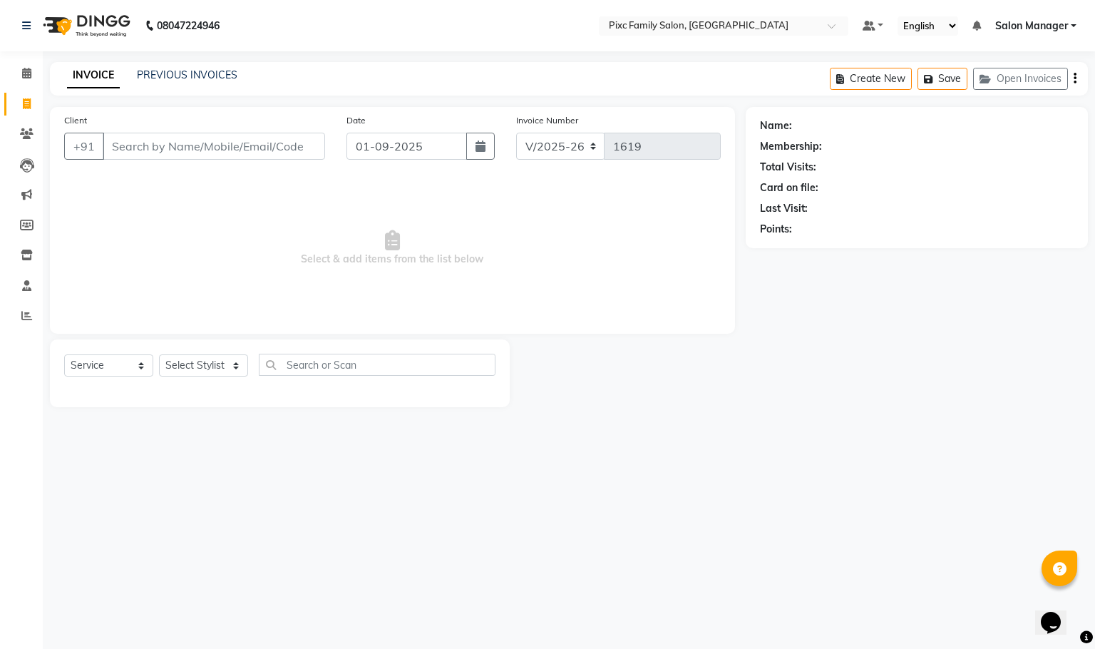
click at [169, 68] on div "PREVIOUS INVOICES" at bounding box center [187, 75] width 101 height 15
click at [206, 79] on link "PREVIOUS INVOICES" at bounding box center [187, 74] width 101 height 13
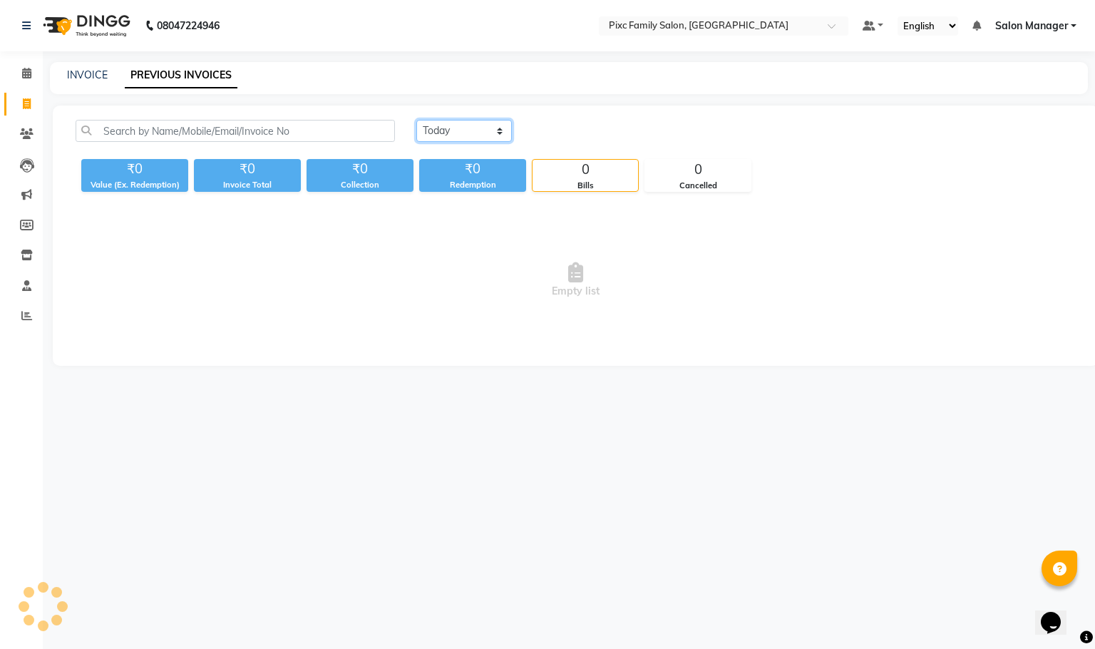
click at [431, 125] on select "[DATE] [DATE] Custom Range" at bounding box center [464, 131] width 96 height 22
click at [416, 120] on select "[DATE] [DATE] Custom Range" at bounding box center [464, 131] width 96 height 22
click at [466, 121] on select "[DATE] [DATE] Custom Range" at bounding box center [469, 132] width 107 height 22
select select "[DATE]"
click at [416, 121] on select "[DATE] [DATE] Custom Range" at bounding box center [469, 132] width 107 height 22
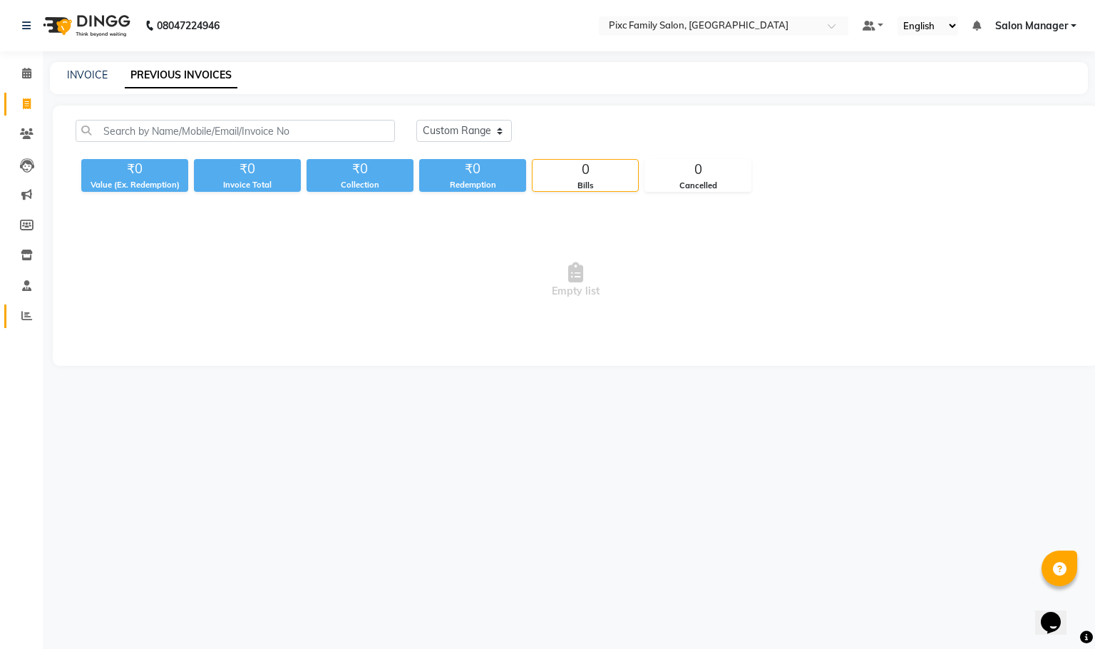
click at [24, 326] on link "Reports" at bounding box center [21, 317] width 34 height 24
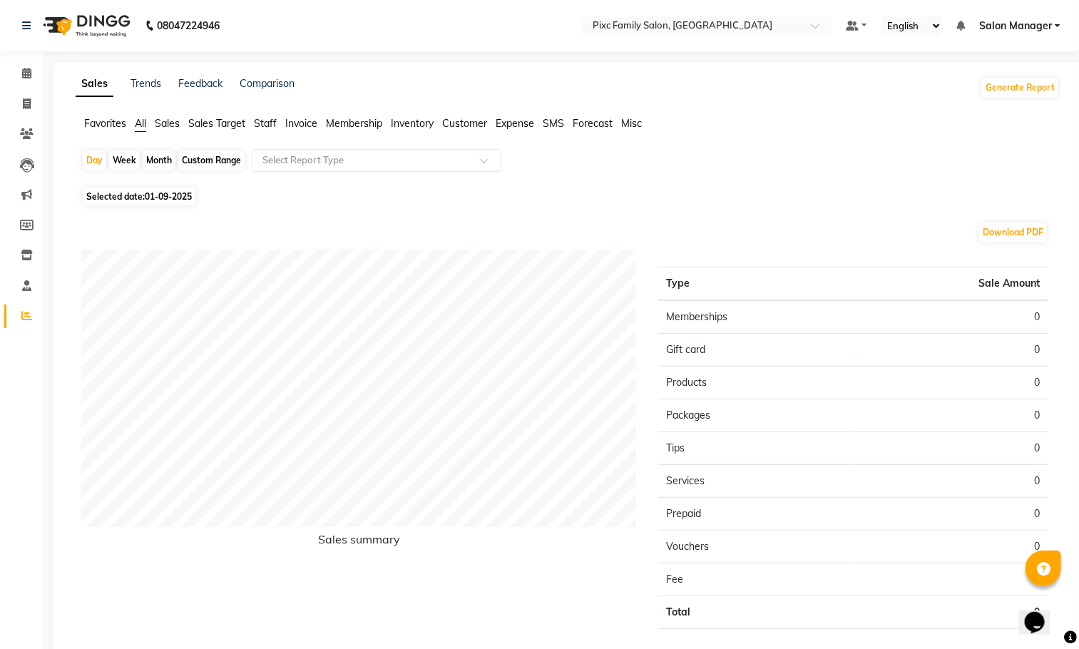
click at [143, 158] on div "Month" at bounding box center [159, 160] width 33 height 20
select select "9"
select select "2025"
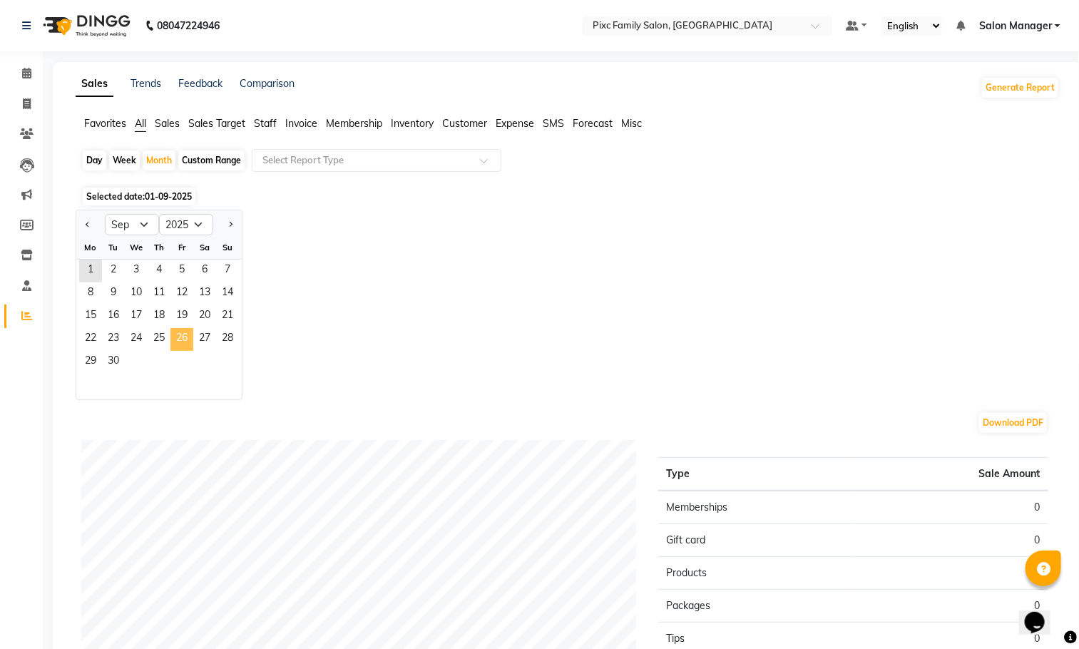
click at [182, 336] on span "26" at bounding box center [181, 339] width 23 height 23
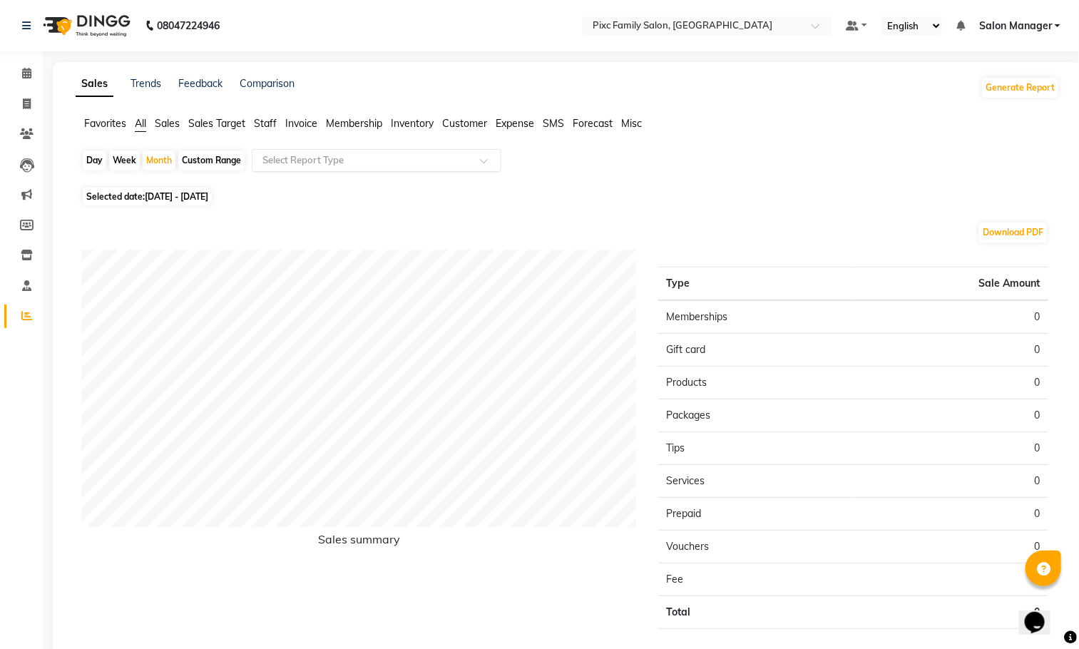
click at [381, 163] on input "text" at bounding box center [362, 160] width 205 height 14
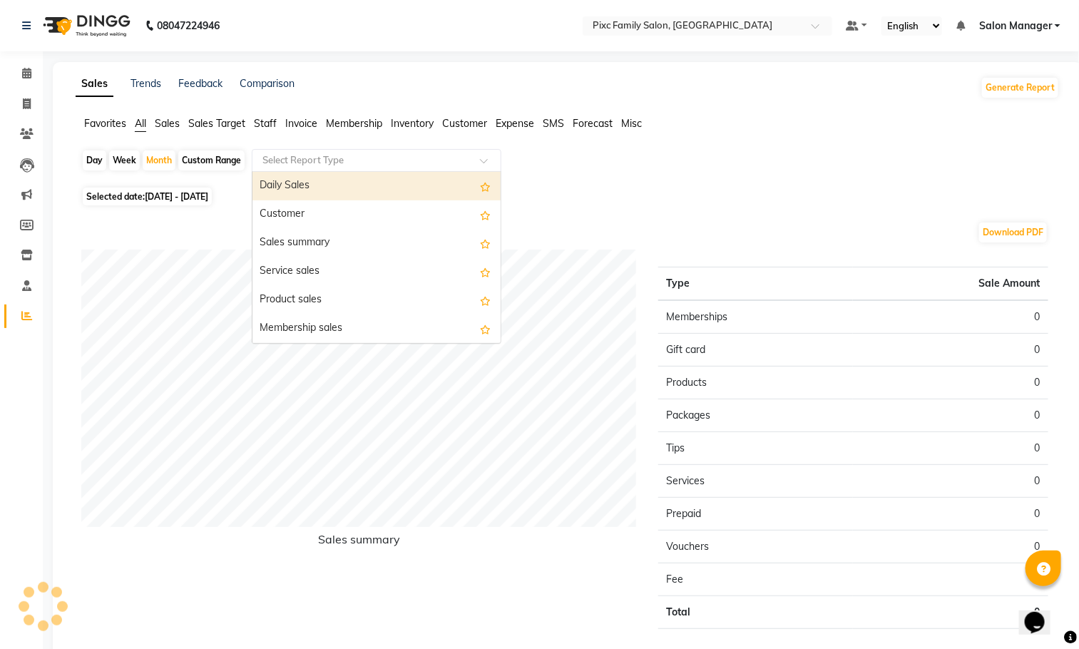
click at [349, 190] on div "Daily Sales" at bounding box center [376, 186] width 248 height 29
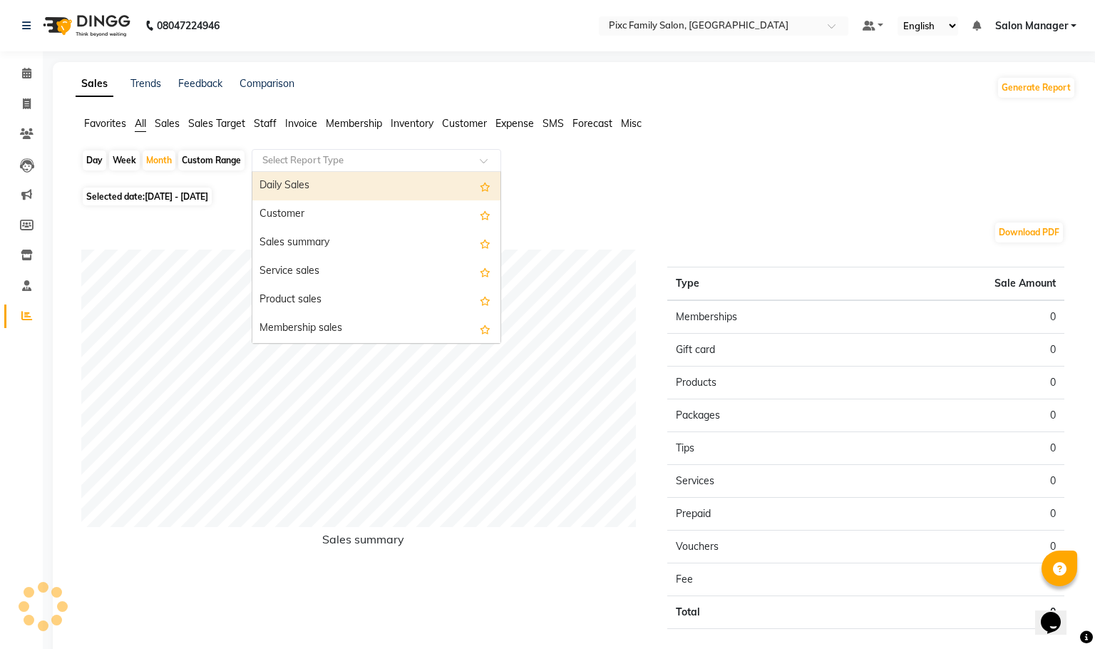
select select "full_report"
select select "csv"
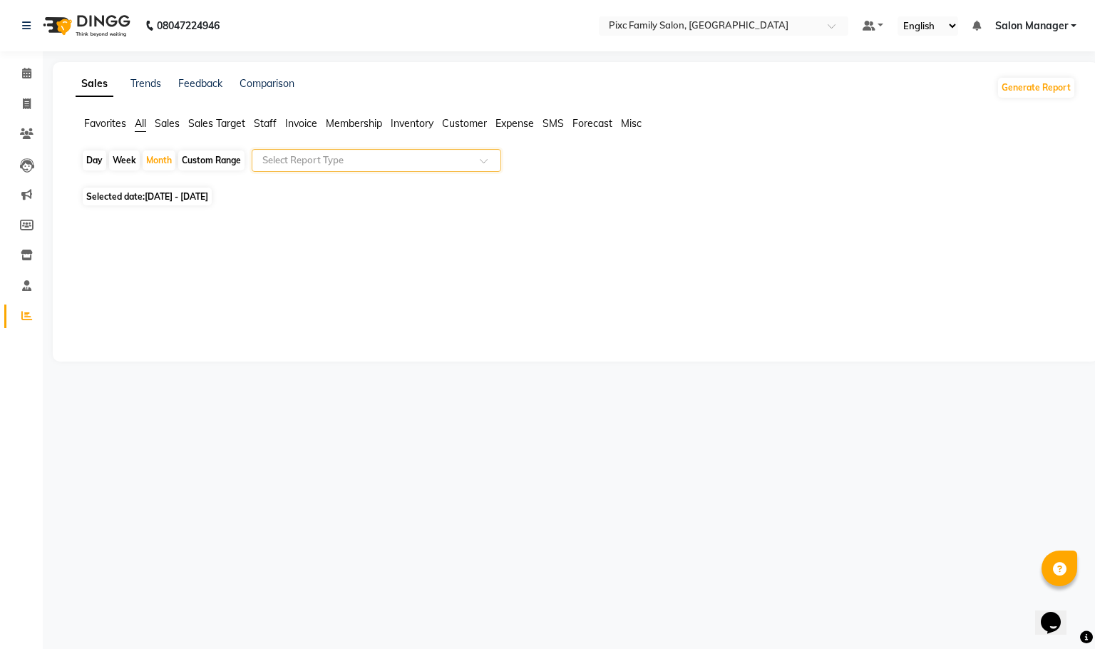
click at [298, 123] on span "Invoice" at bounding box center [301, 123] width 32 height 13
click at [148, 161] on div "Month" at bounding box center [159, 160] width 33 height 20
select select "9"
select select "2025"
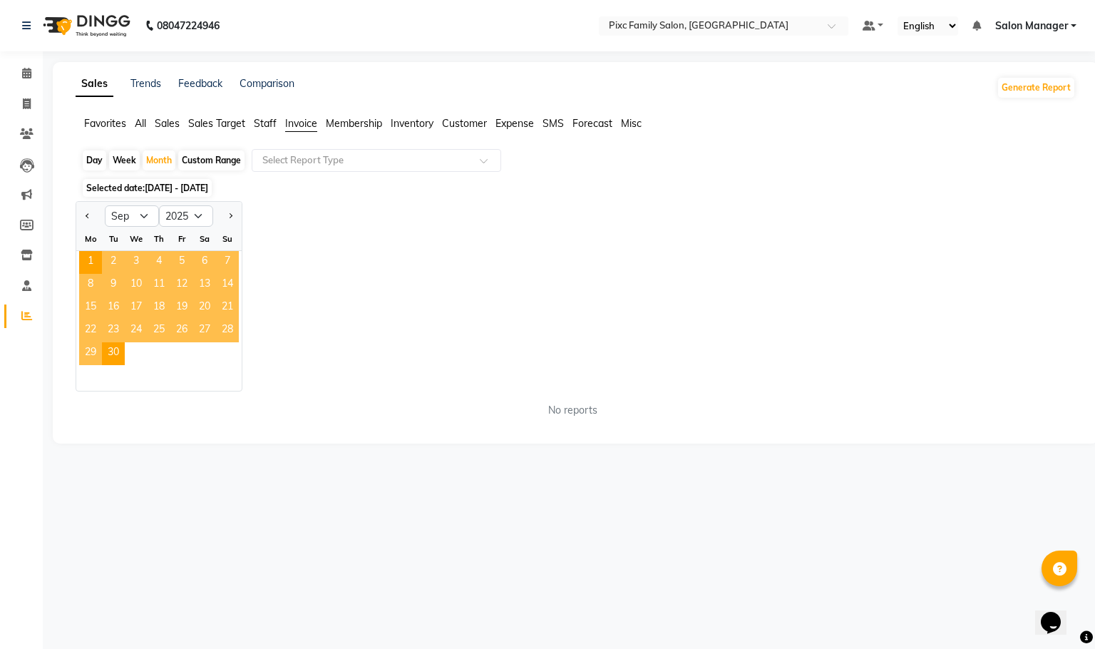
click at [178, 322] on span "26" at bounding box center [181, 330] width 23 height 23
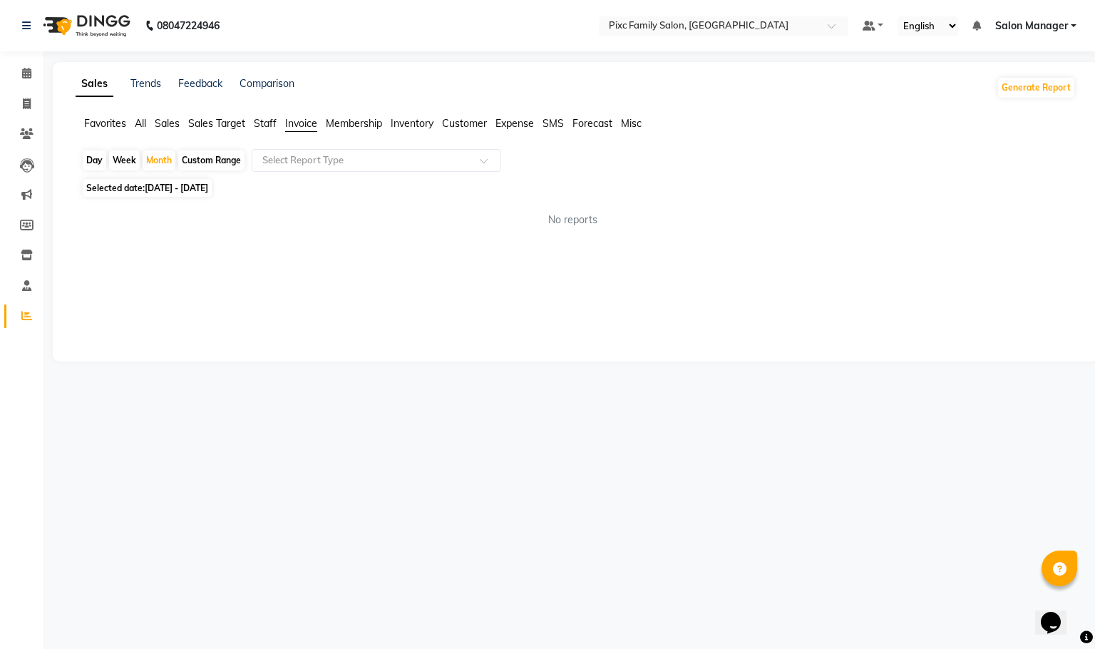
click at [88, 157] on div "Day" at bounding box center [95, 160] width 24 height 20
select select "9"
select select "2025"
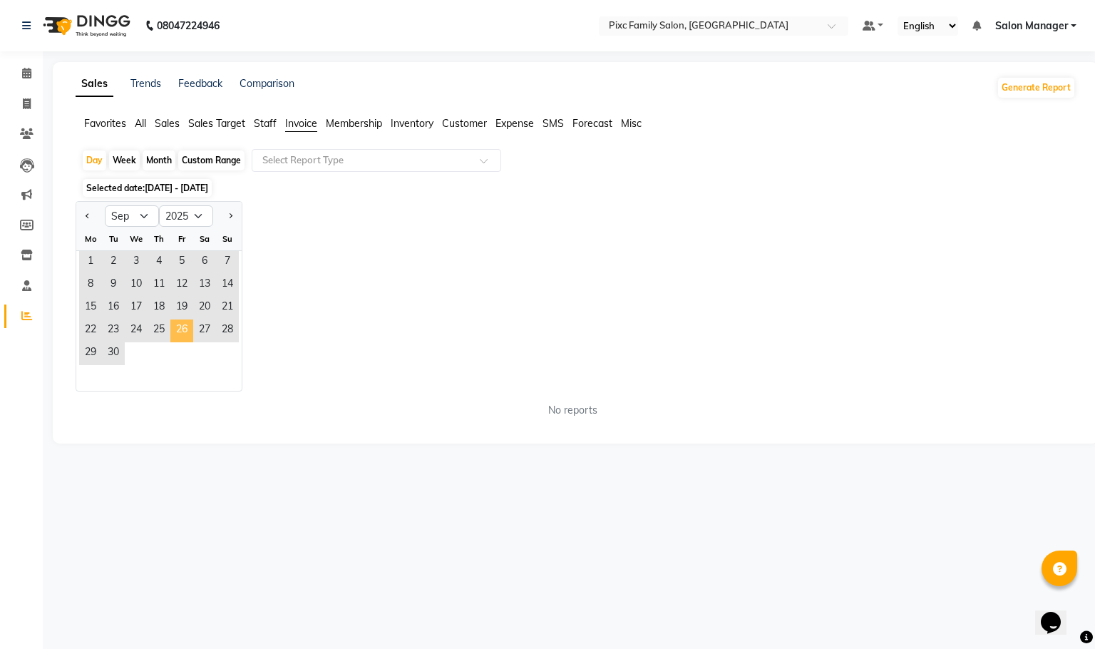
click at [174, 321] on span "26" at bounding box center [181, 330] width 23 height 23
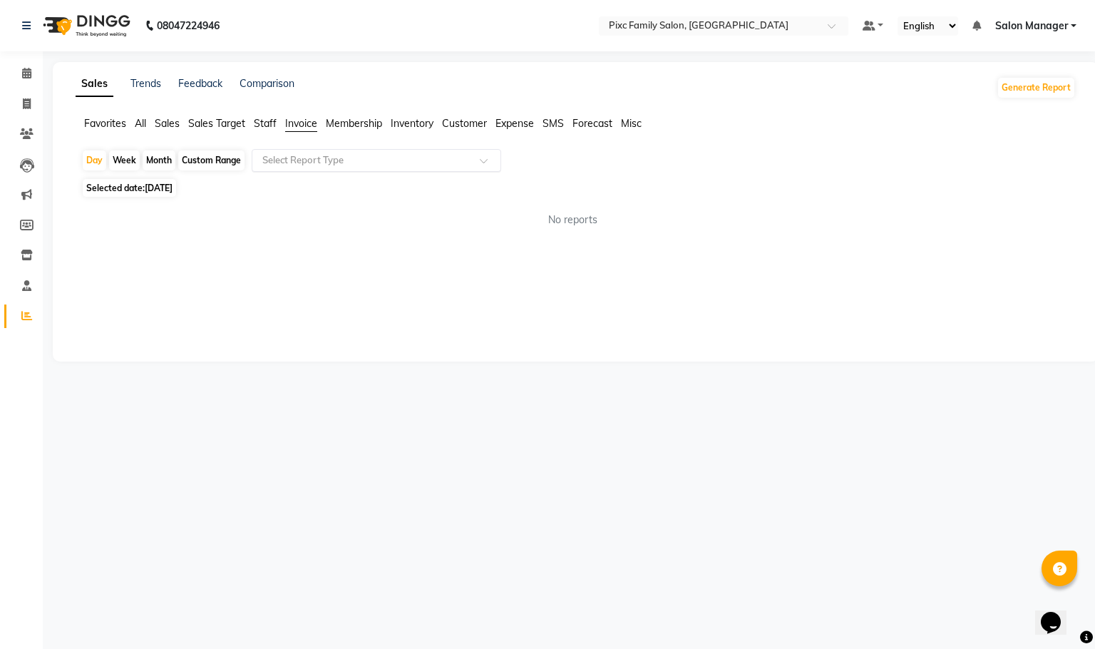
click at [340, 163] on input "text" at bounding box center [362, 160] width 205 height 14
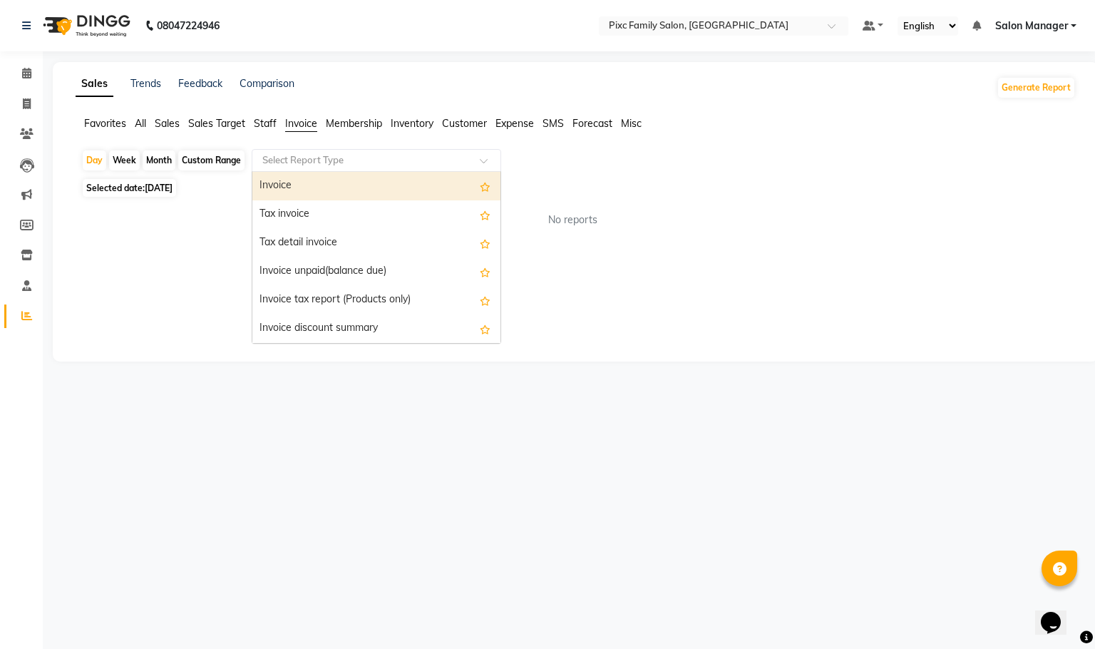
click at [340, 198] on div "Invoice" at bounding box center [376, 186] width 248 height 29
click at [411, 163] on input "text" at bounding box center [362, 160] width 205 height 14
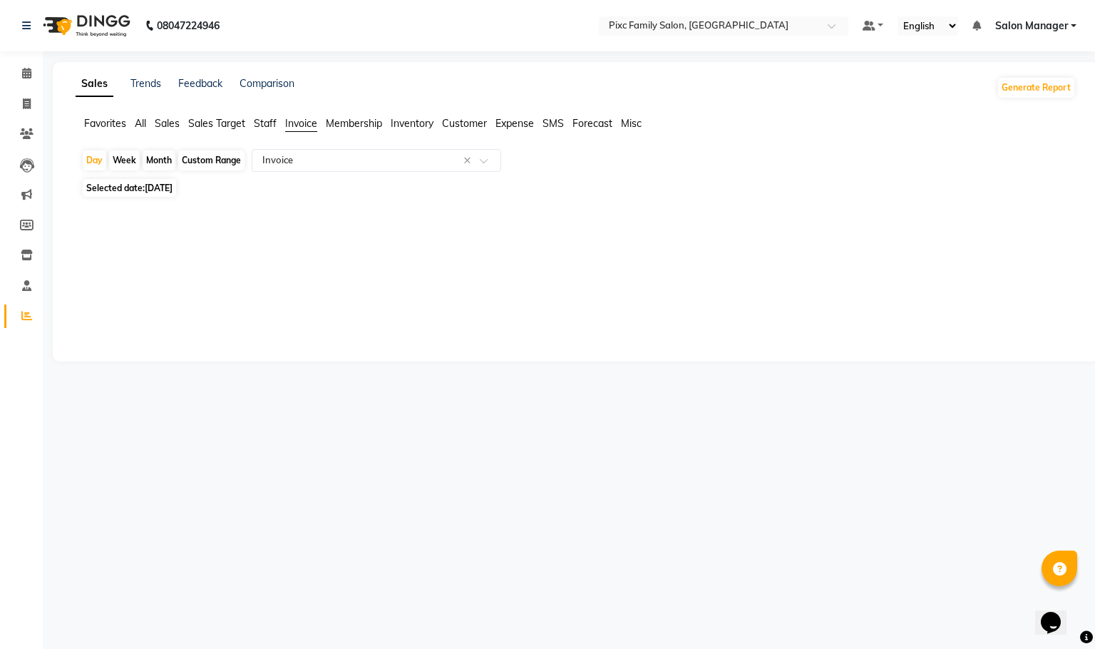
click at [606, 159] on div "Day Week Month Custom Range Select Report Type × Invoice ×" at bounding box center [575, 162] width 989 height 26
click at [28, 106] on icon at bounding box center [27, 103] width 8 height 11
select select "service"
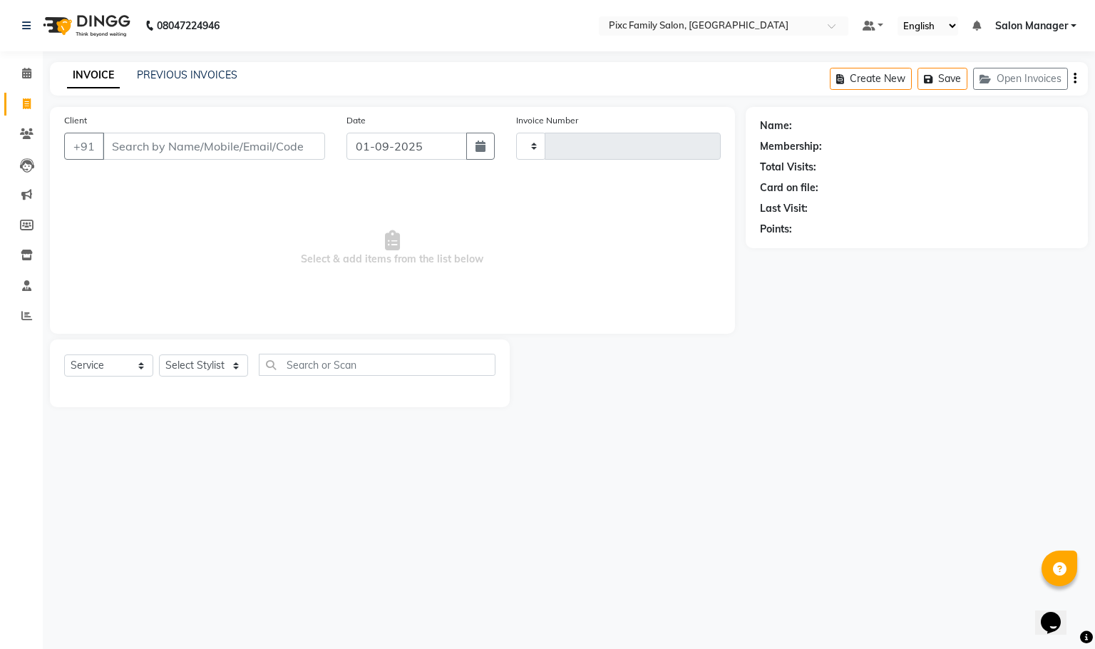
type input "1619"
select select "3509"
click at [17, 314] on span at bounding box center [26, 316] width 25 height 16
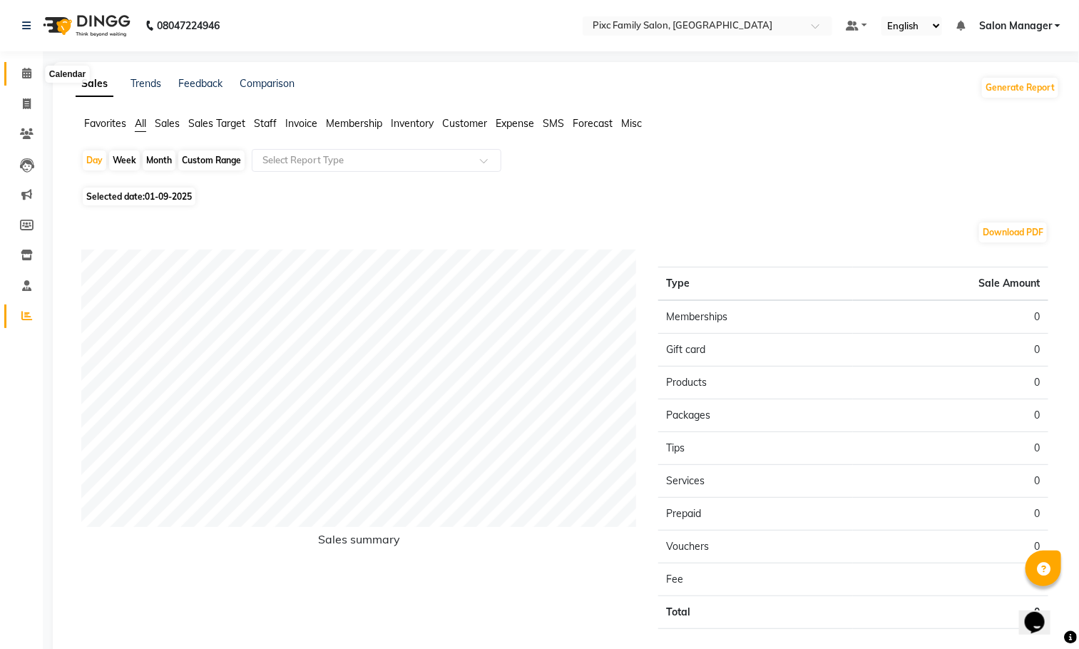
click at [19, 71] on span at bounding box center [26, 74] width 25 height 16
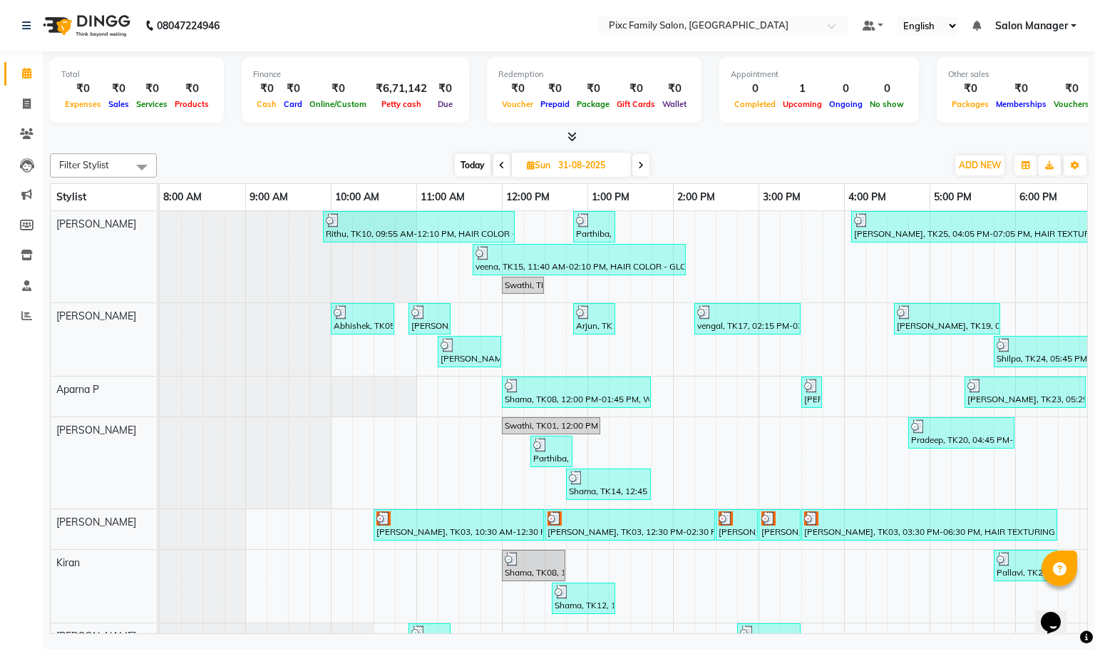
click at [29, 83] on link "Calendar" at bounding box center [21, 74] width 34 height 24
click at [644, 163] on icon at bounding box center [641, 165] width 6 height 9
type input "01-09-2025"
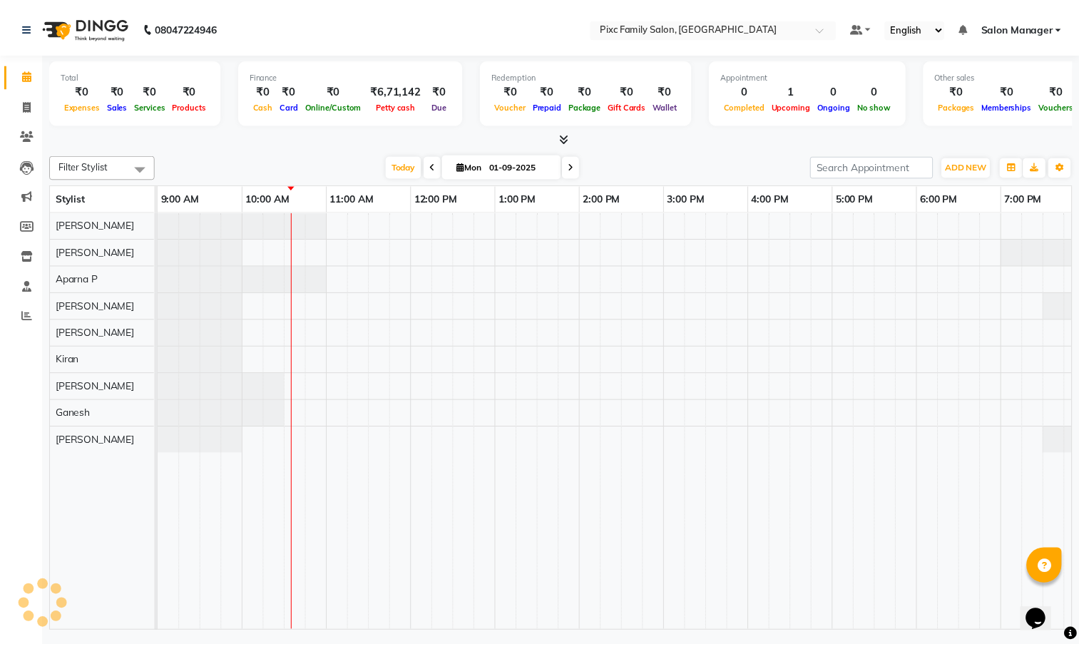
scroll to position [0, 86]
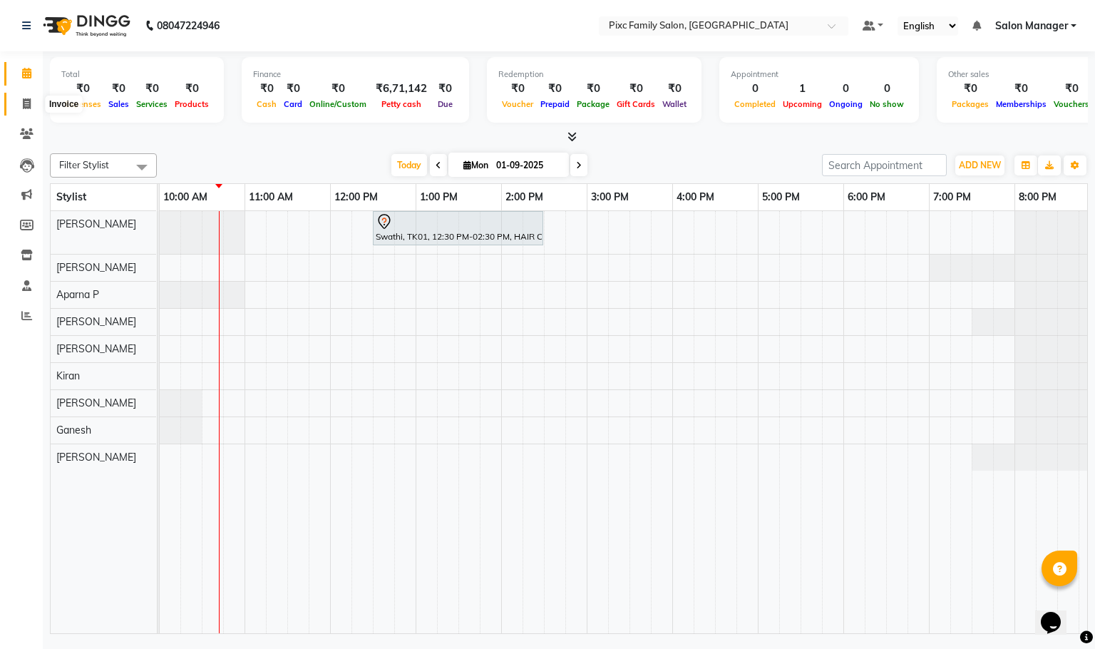
click at [19, 109] on span at bounding box center [26, 104] width 25 height 16
select select "service"
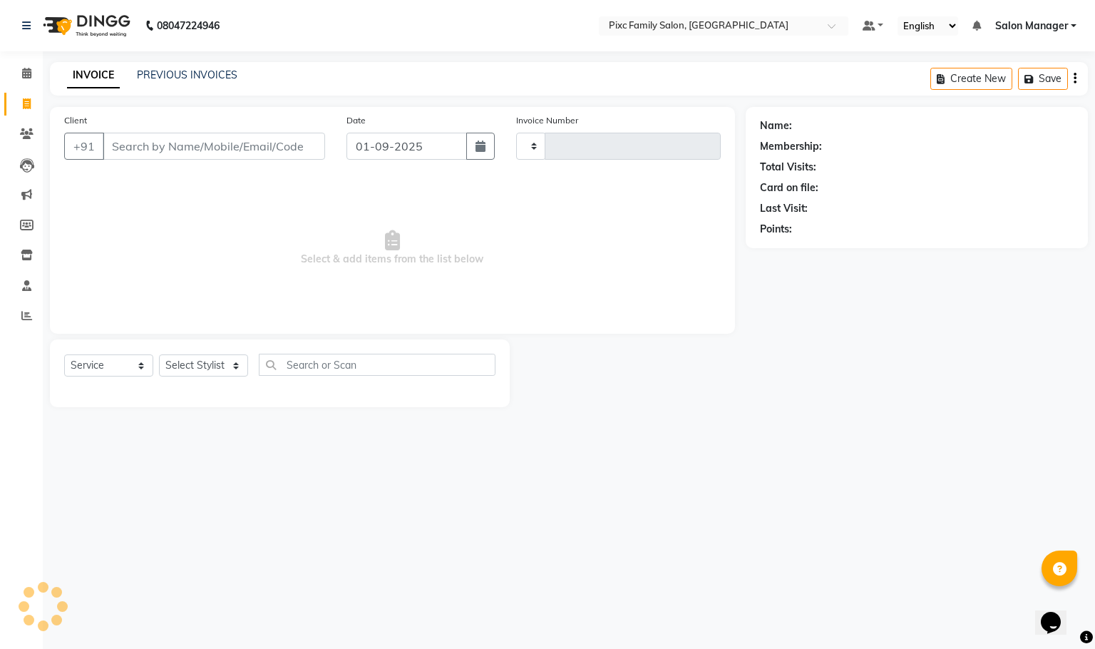
type input "1619"
select select "3509"
click at [173, 71] on link "PREVIOUS INVOICES" at bounding box center [187, 74] width 101 height 13
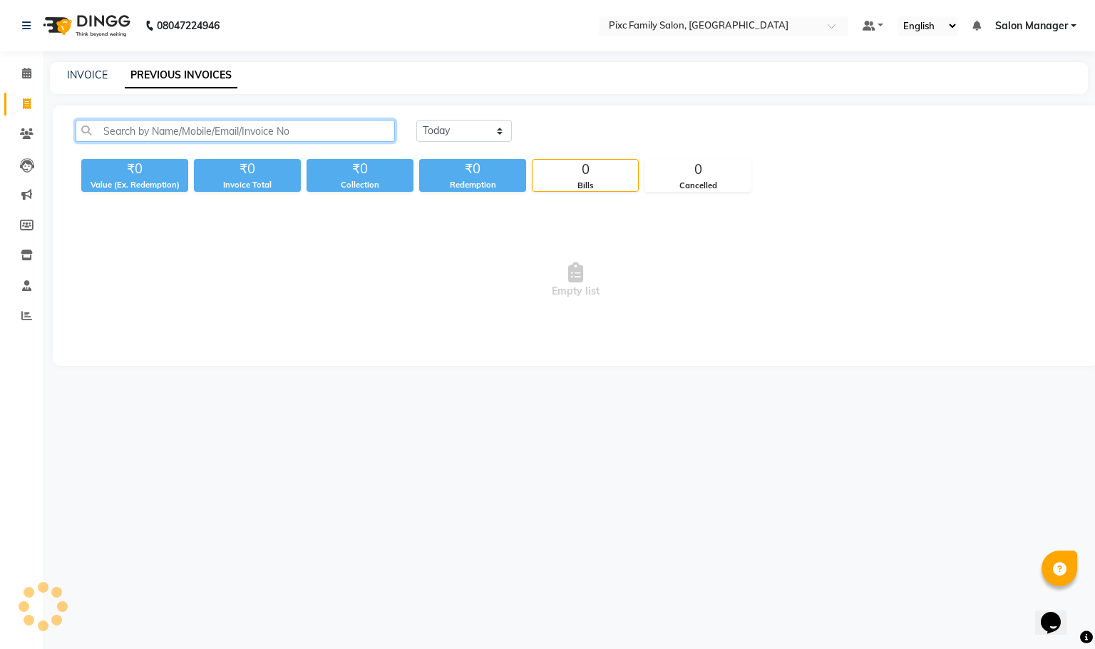
click at [208, 131] on input "text" at bounding box center [235, 131] width 319 height 22
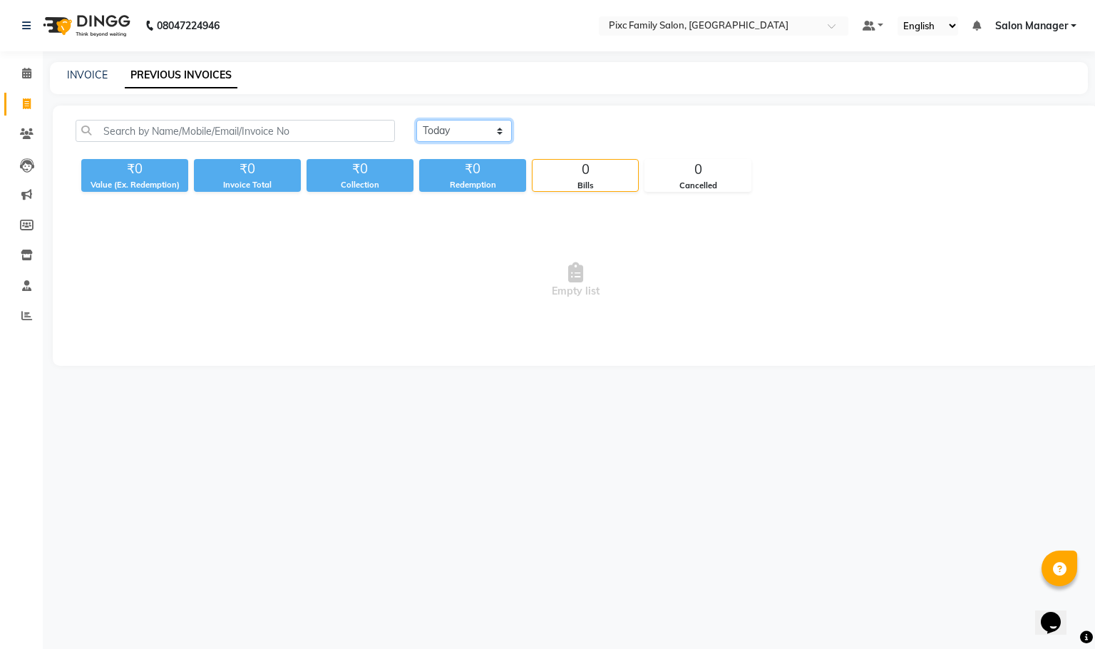
click at [461, 120] on select "[DATE] [DATE] Custom Range" at bounding box center [464, 131] width 96 height 22
click at [454, 128] on select "[DATE] [DATE] Custom Range" at bounding box center [464, 131] width 96 height 22
select select "range"
click at [416, 120] on select "[DATE] [DATE] Custom Range" at bounding box center [464, 131] width 96 height 22
click at [574, 131] on input "01-09-2025" at bounding box center [581, 131] width 100 height 20
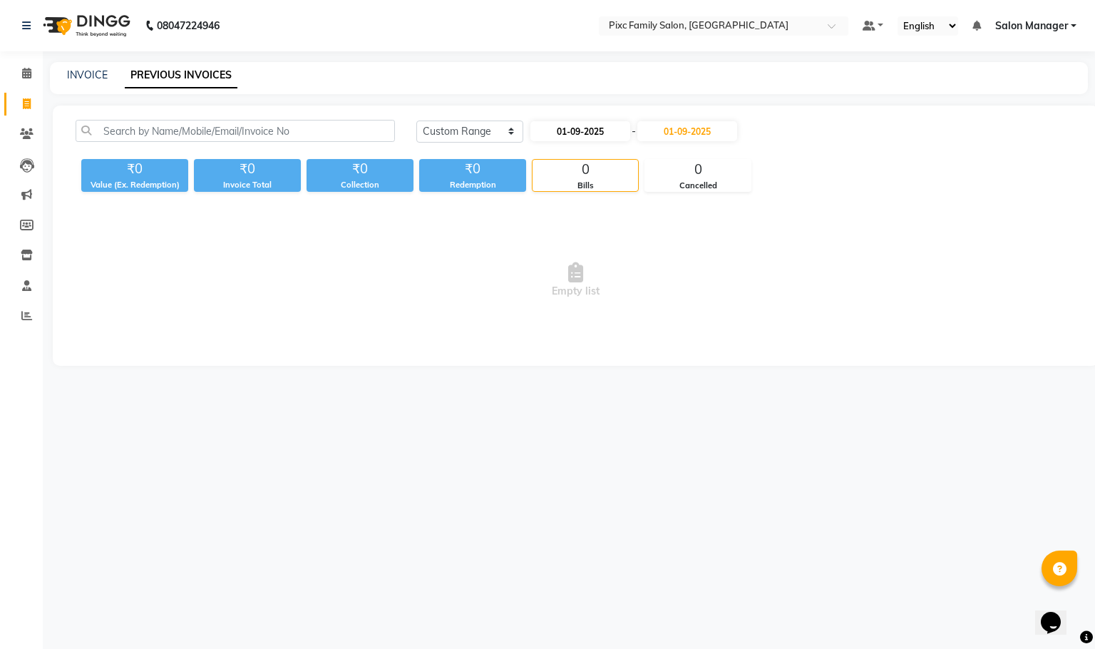
select select "9"
select select "2025"
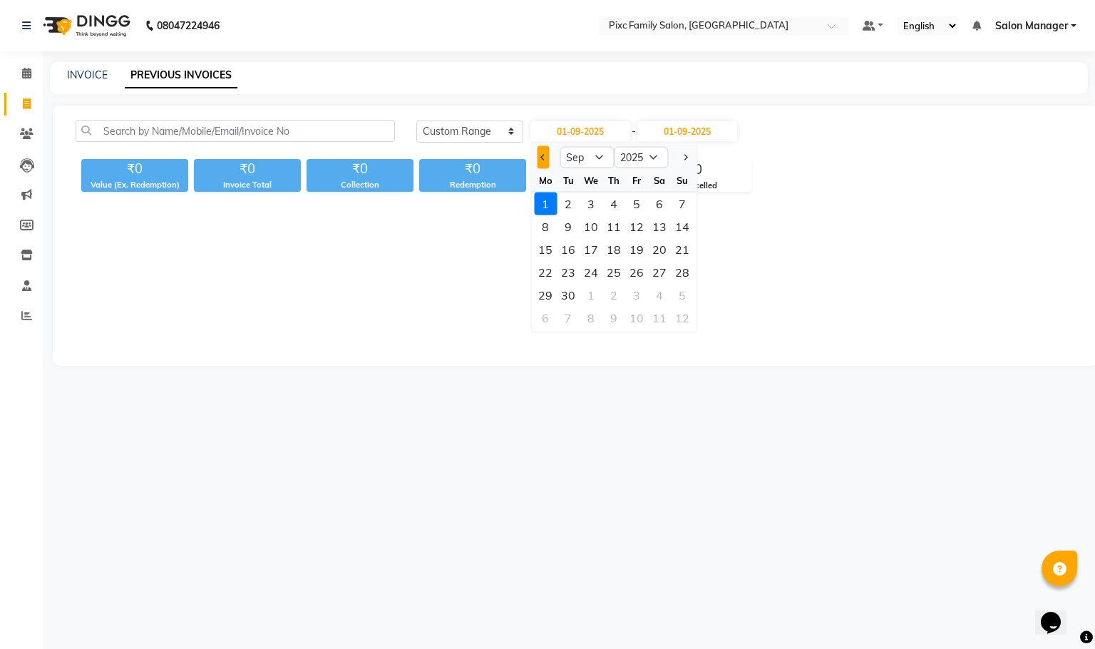
click at [544, 152] on button "Previous month" at bounding box center [543, 157] width 12 height 23
select select "8"
click at [633, 198] on div "1" at bounding box center [636, 204] width 23 height 23
type input "[DATE]"
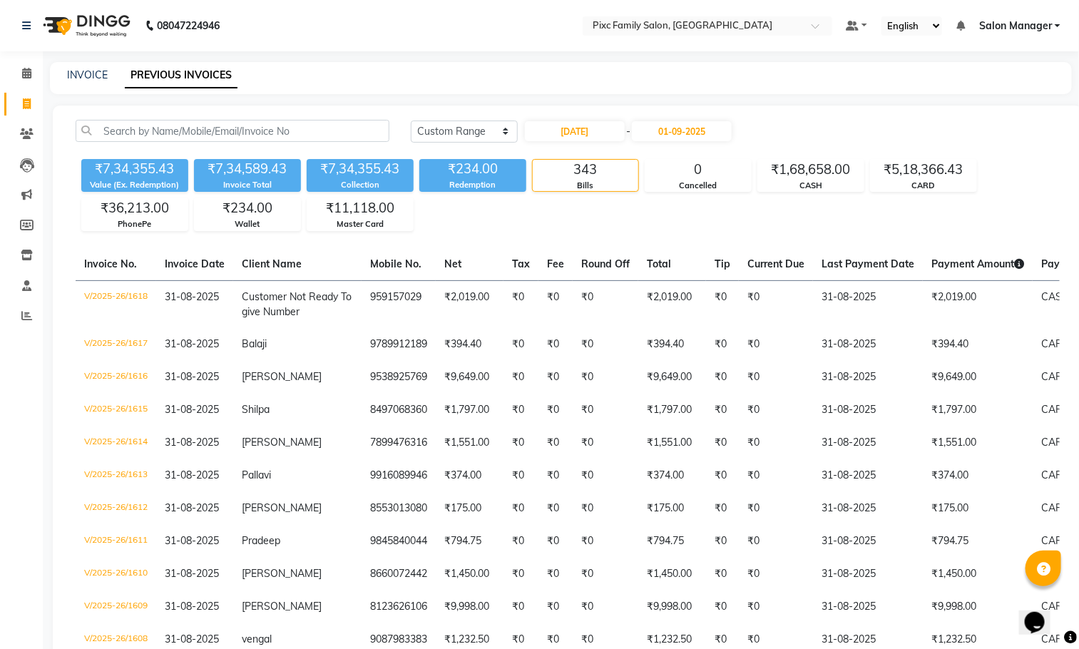
click at [520, 126] on div "[DATE] [DATE] Custom Range [DATE] - [DATE]" at bounding box center [572, 131] width 322 height 23
click at [506, 121] on select "[DATE] [DATE] Custom Range" at bounding box center [464, 132] width 107 height 22
select select "[DATE]"
click at [411, 121] on select "[DATE] [DATE] Custom Range" at bounding box center [464, 132] width 107 height 22
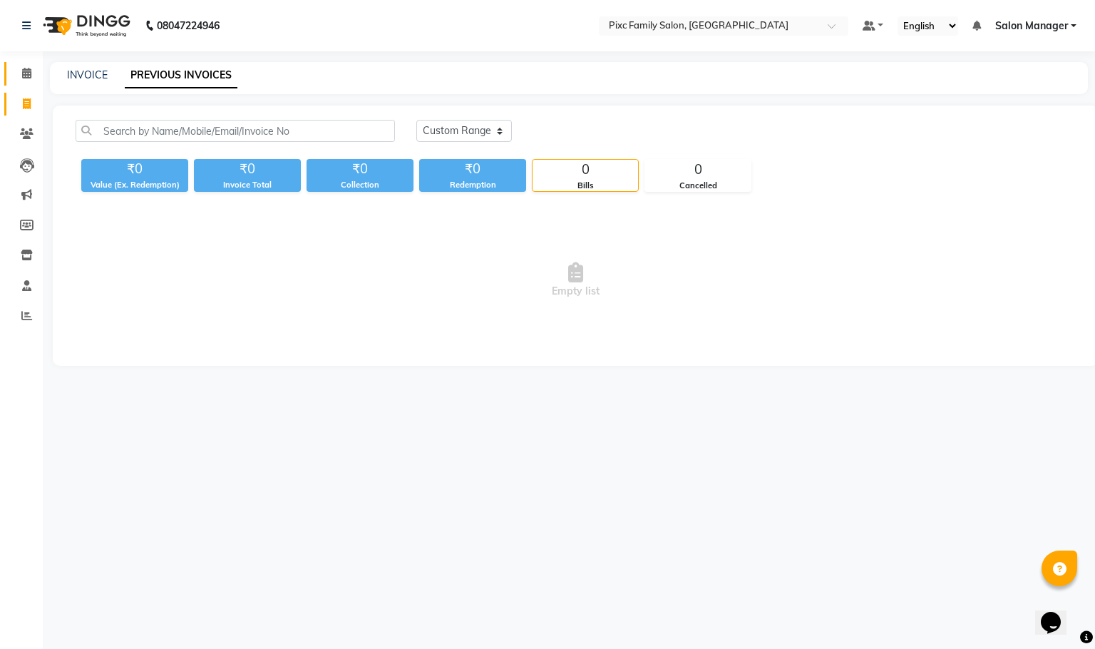
click at [26, 82] on link "Calendar" at bounding box center [21, 74] width 34 height 24
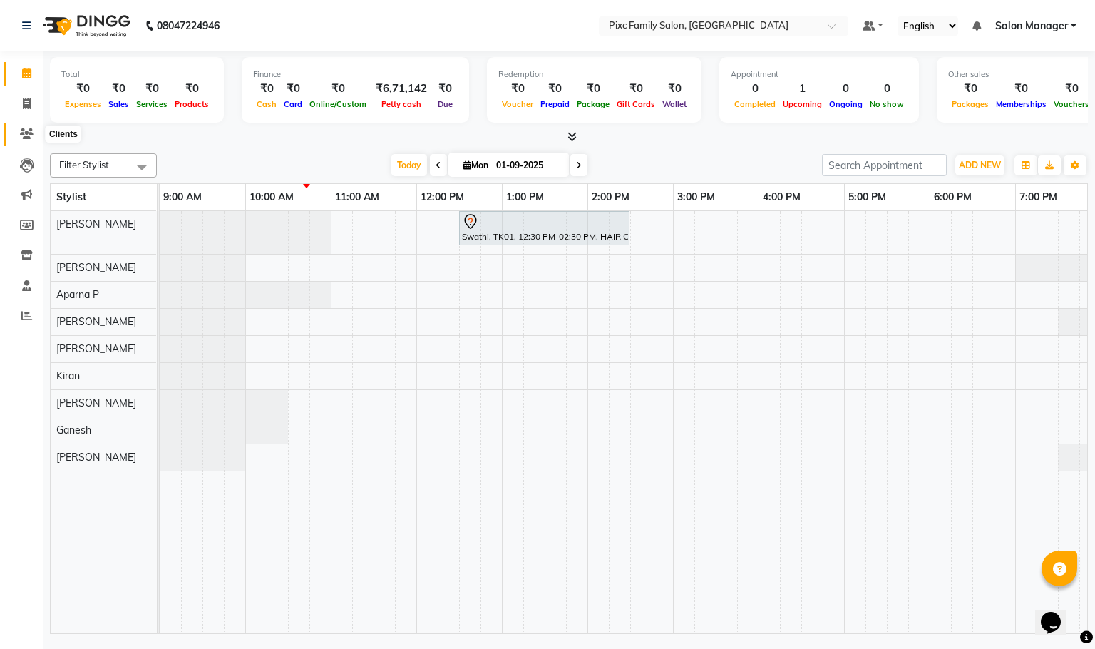
click at [32, 126] on span at bounding box center [26, 134] width 25 height 16
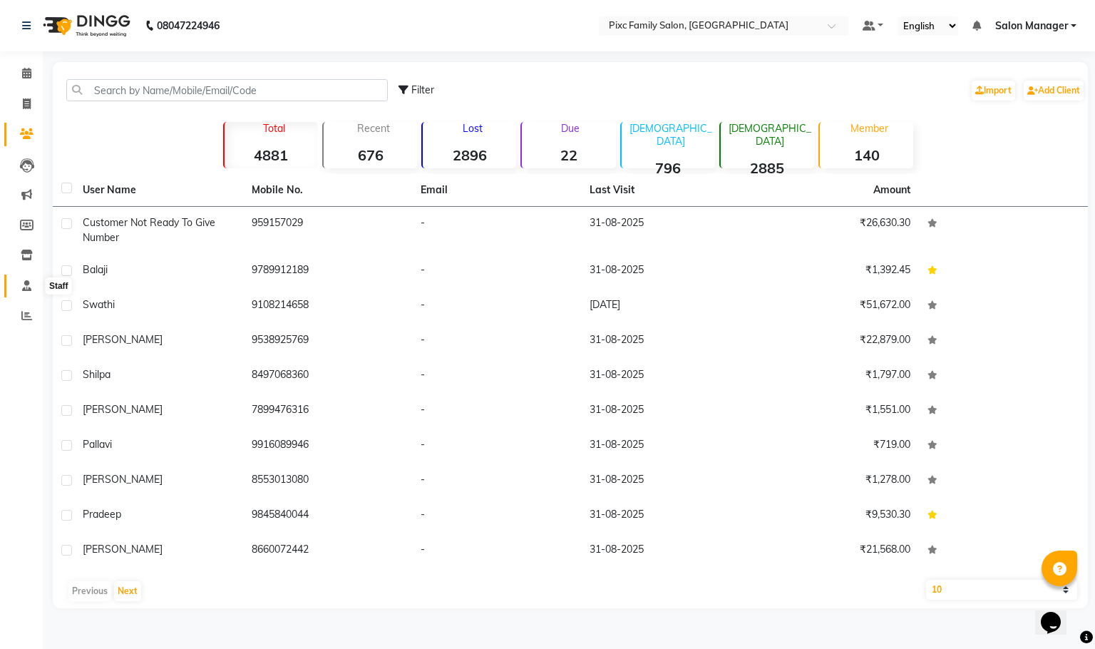
click at [26, 281] on icon at bounding box center [26, 285] width 9 height 11
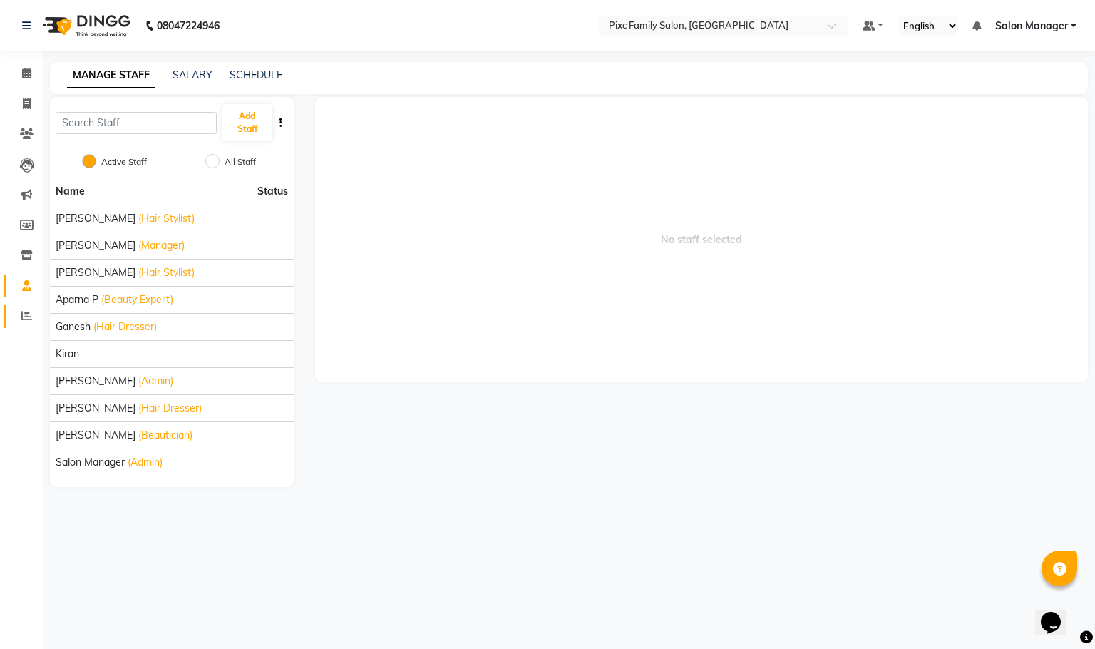
click at [24, 306] on link "Reports" at bounding box center [21, 317] width 34 height 24
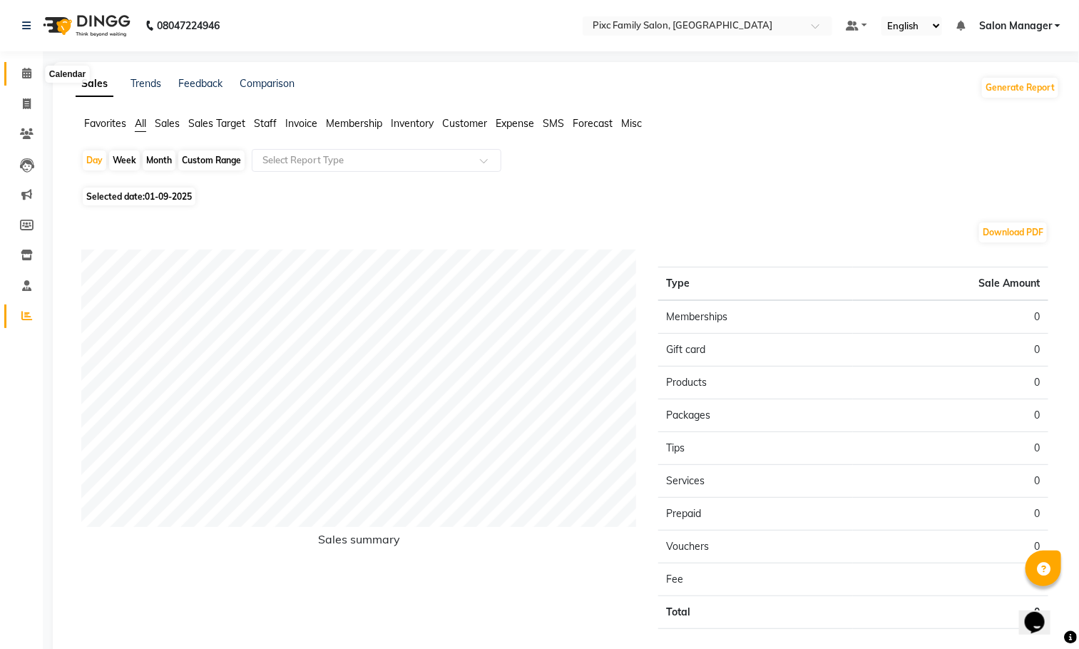
click at [26, 73] on icon at bounding box center [26, 73] width 9 height 11
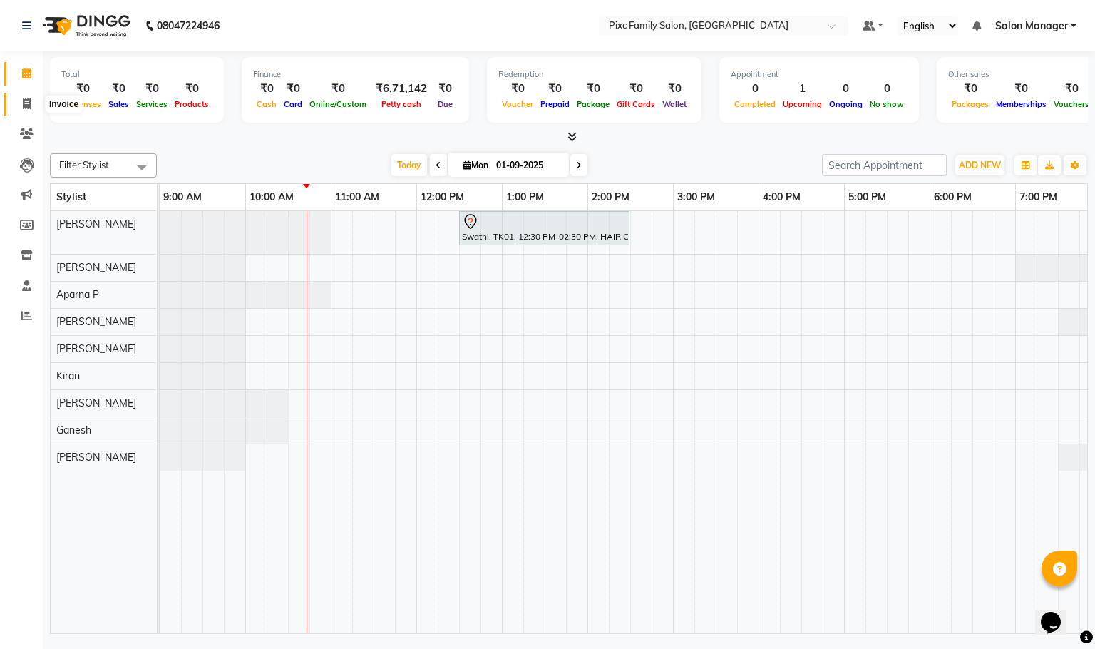
click at [26, 107] on icon at bounding box center [27, 103] width 8 height 11
select select "service"
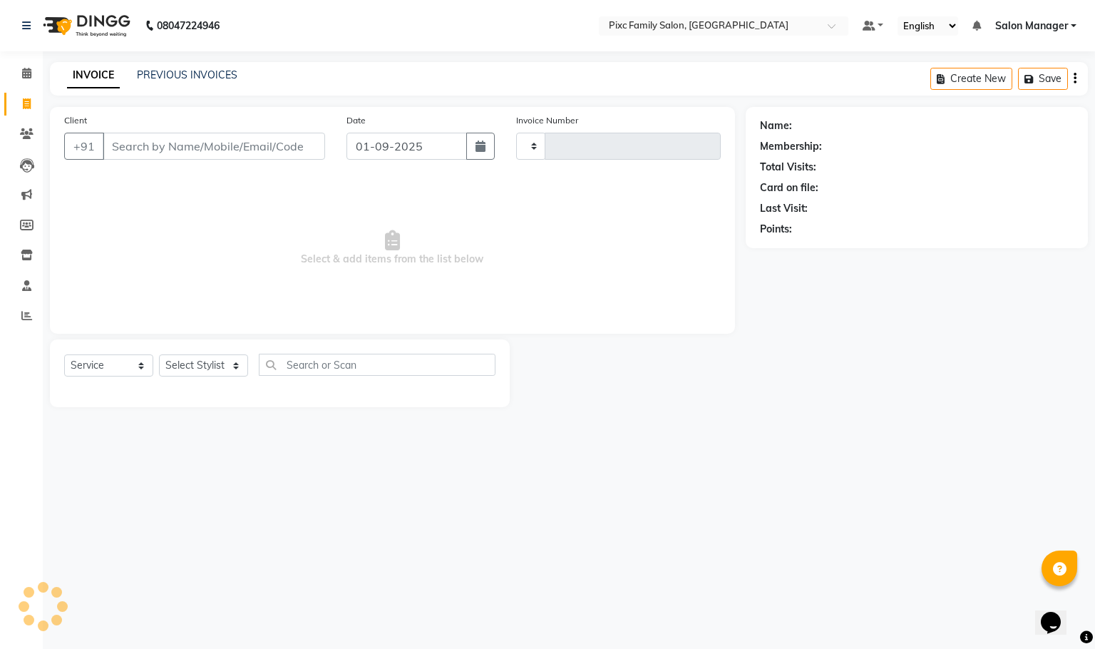
type input "1619"
select select "3509"
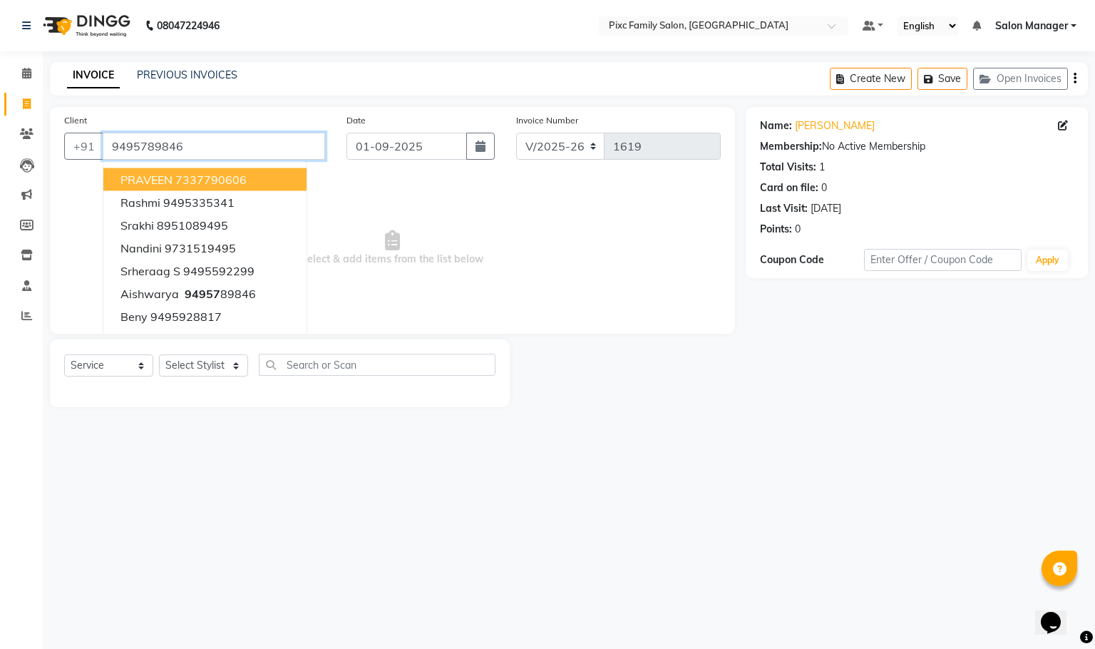
click at [215, 145] on input "9495789846" at bounding box center [214, 146] width 223 height 27
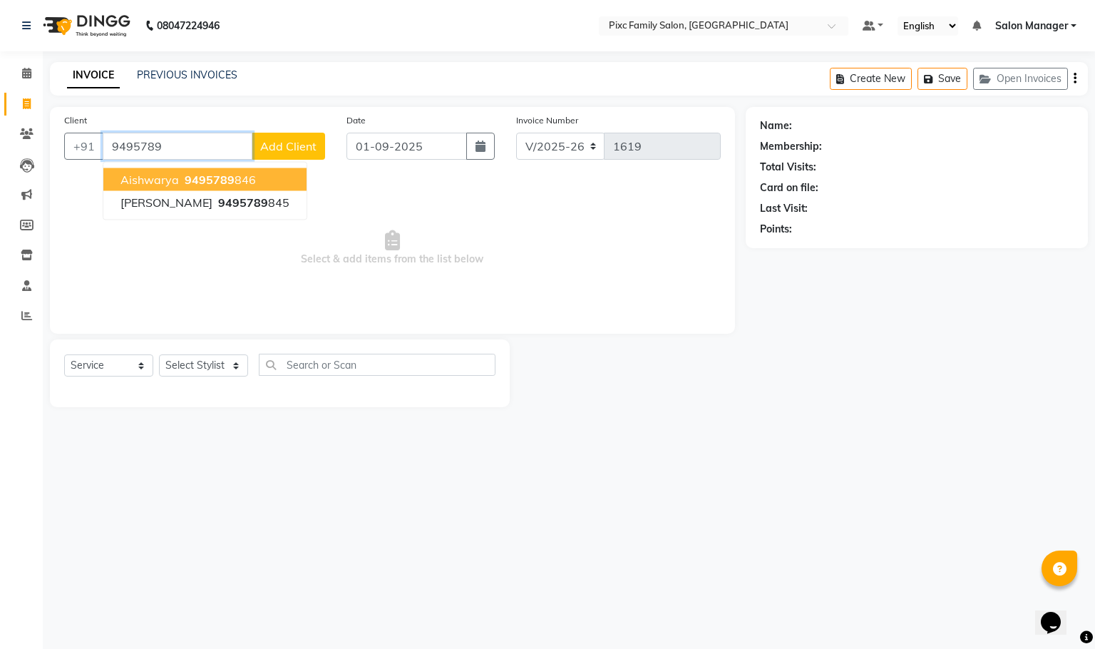
click at [221, 178] on span "9495789" at bounding box center [210, 180] width 50 height 14
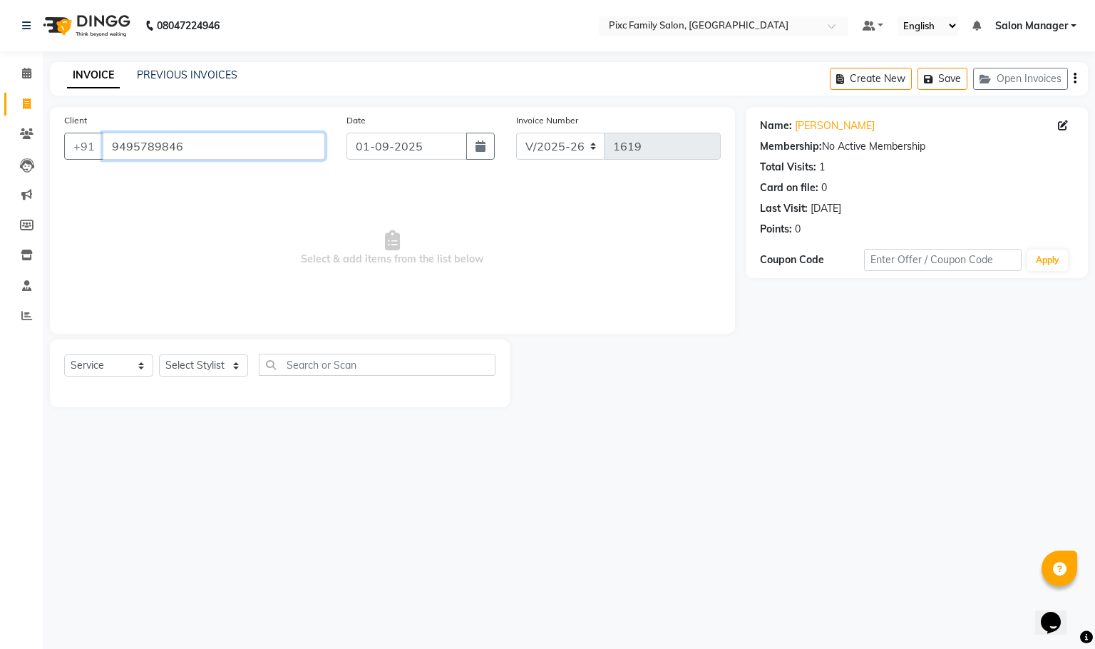
click at [315, 146] on input "9495789846" at bounding box center [214, 146] width 223 height 27
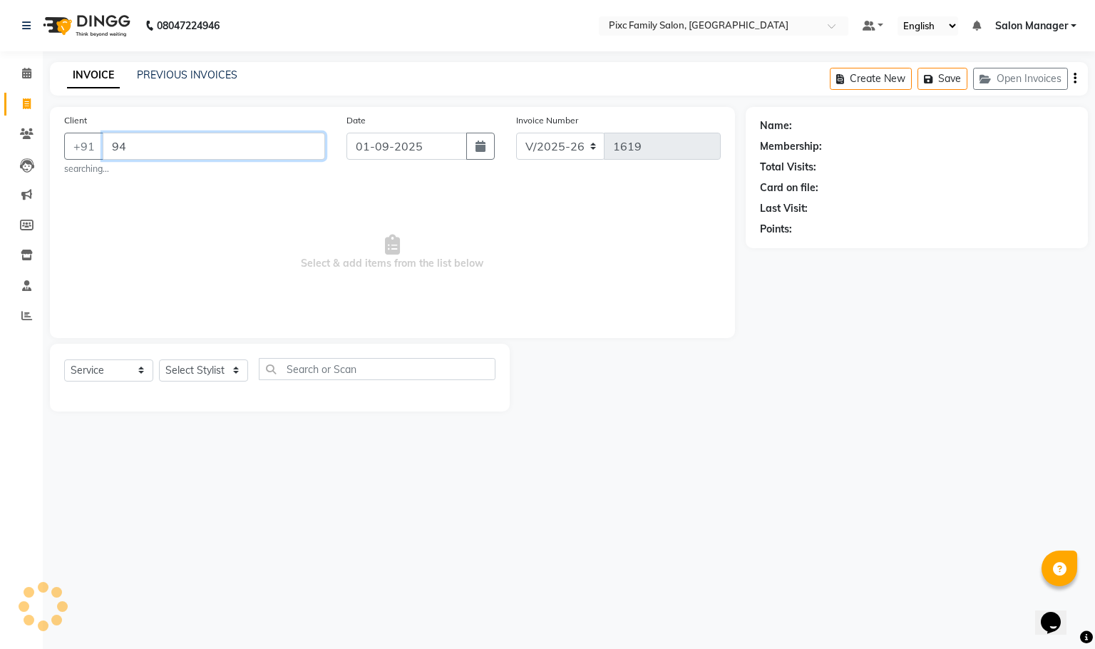
type input "9"
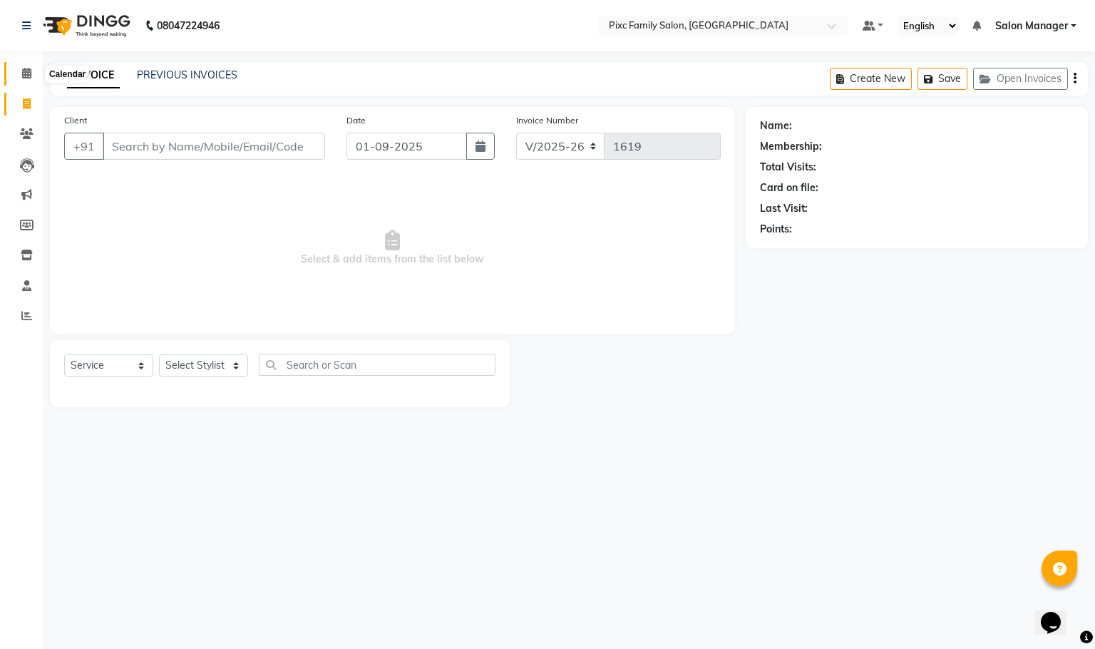
click at [18, 75] on span at bounding box center [26, 74] width 25 height 16
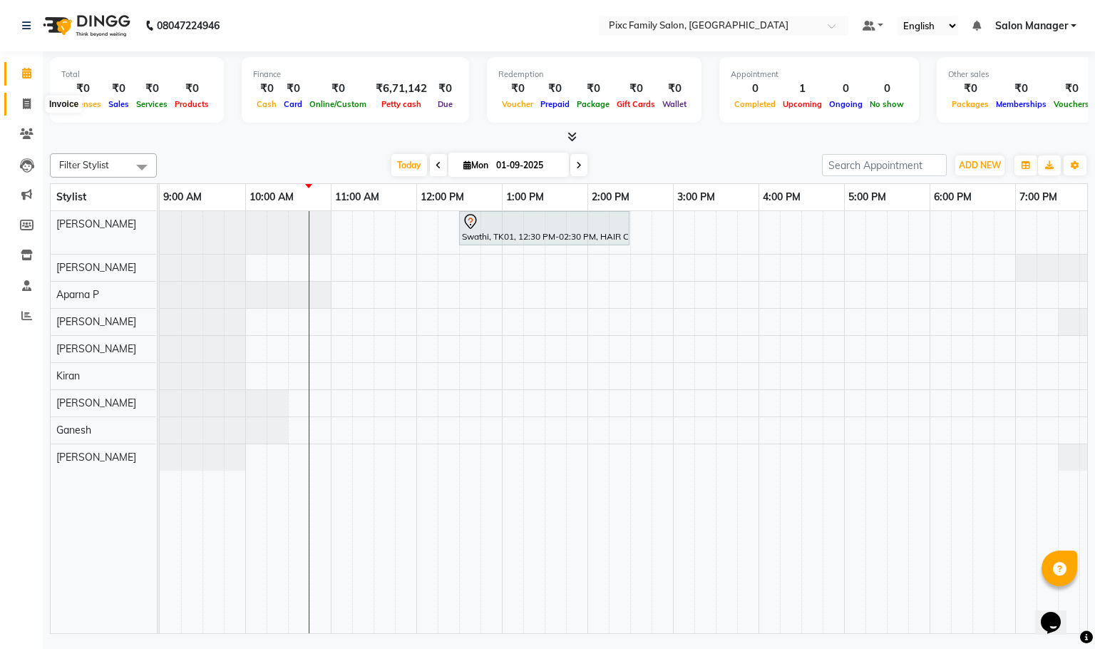
click at [26, 108] on icon at bounding box center [27, 103] width 8 height 11
select select "3509"
select select "service"
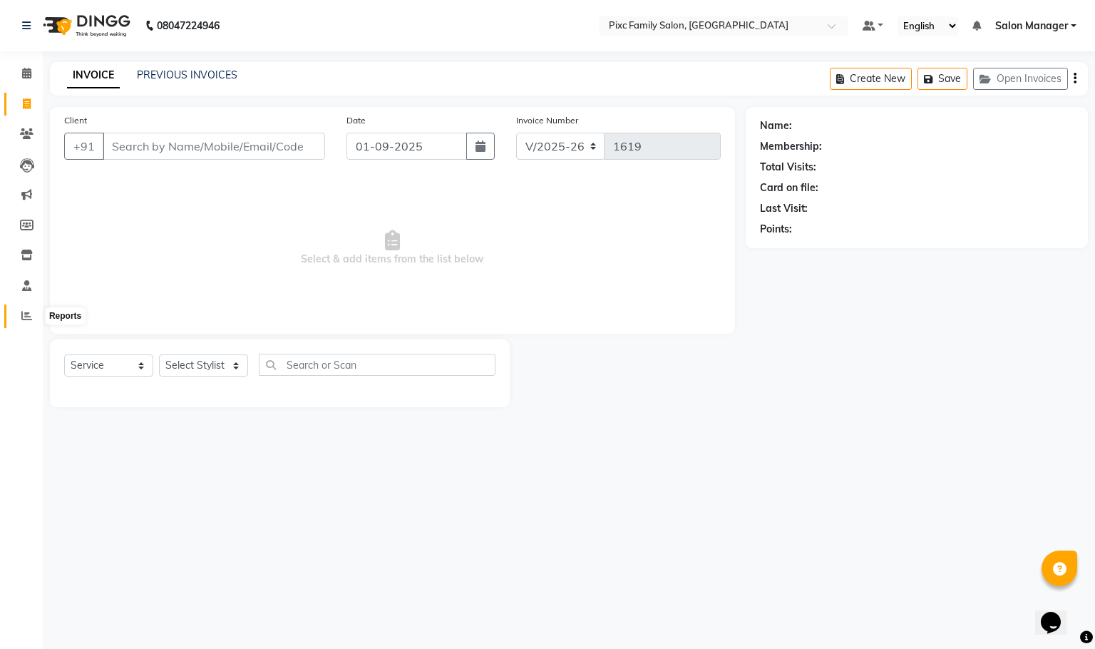
click at [30, 311] on icon at bounding box center [26, 315] width 11 height 11
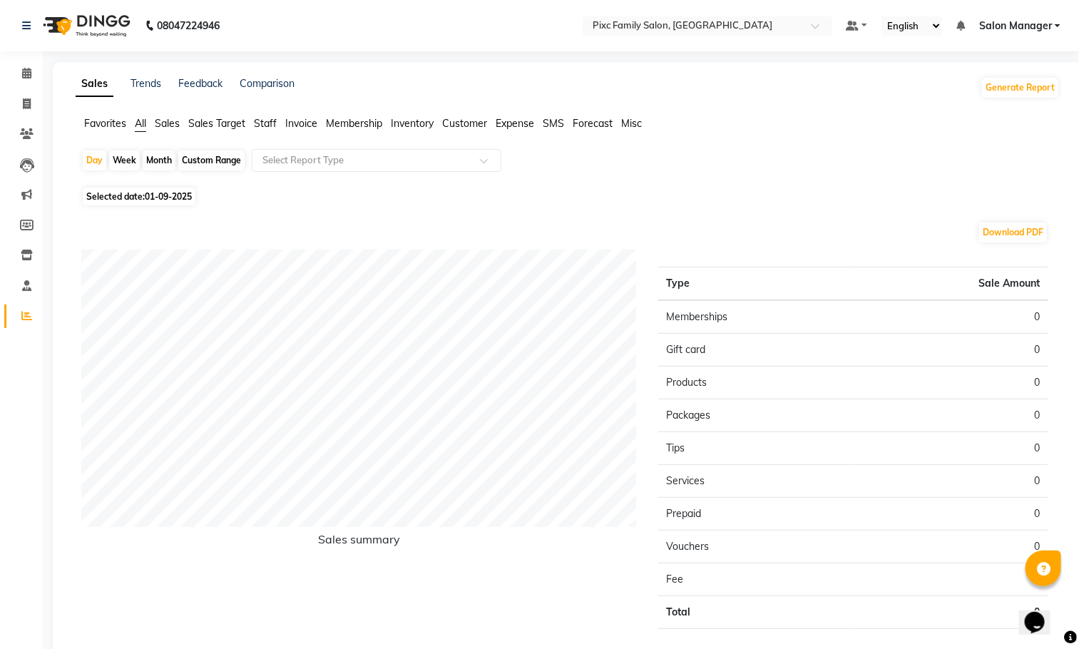
click at [317, 118] on span "Invoice" at bounding box center [301, 123] width 32 height 13
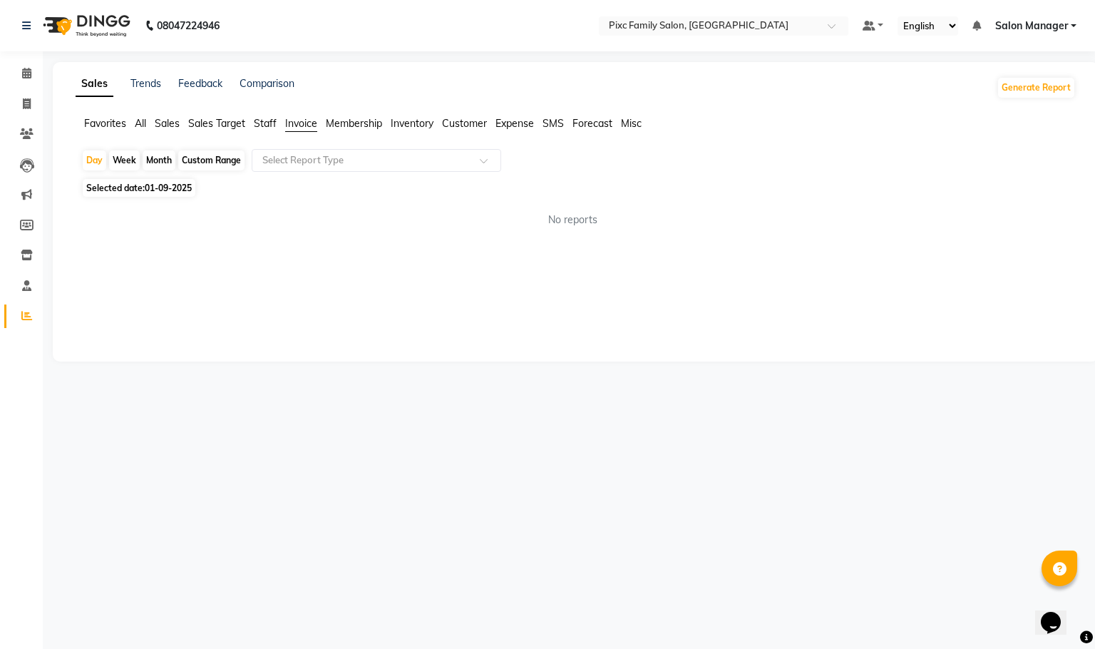
click at [156, 165] on div "Month" at bounding box center [159, 160] width 33 height 20
select select "9"
select select "2025"
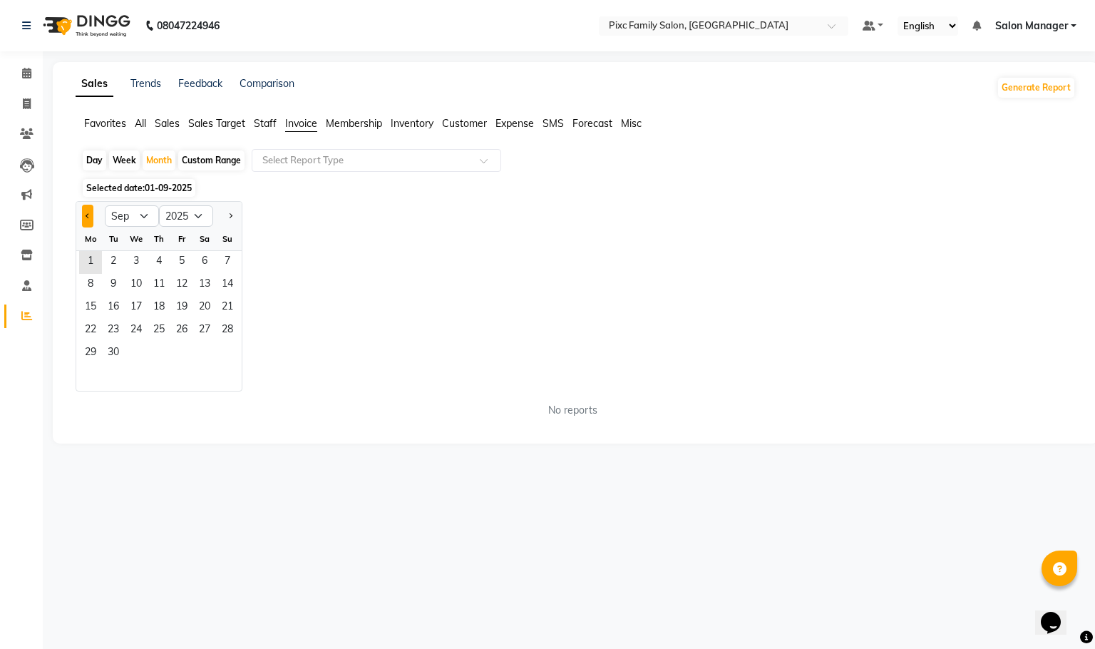
click at [84, 214] on button "Previous month" at bounding box center [87, 216] width 11 height 23
select select "8"
click at [108, 352] on span "26" at bounding box center [113, 353] width 23 height 23
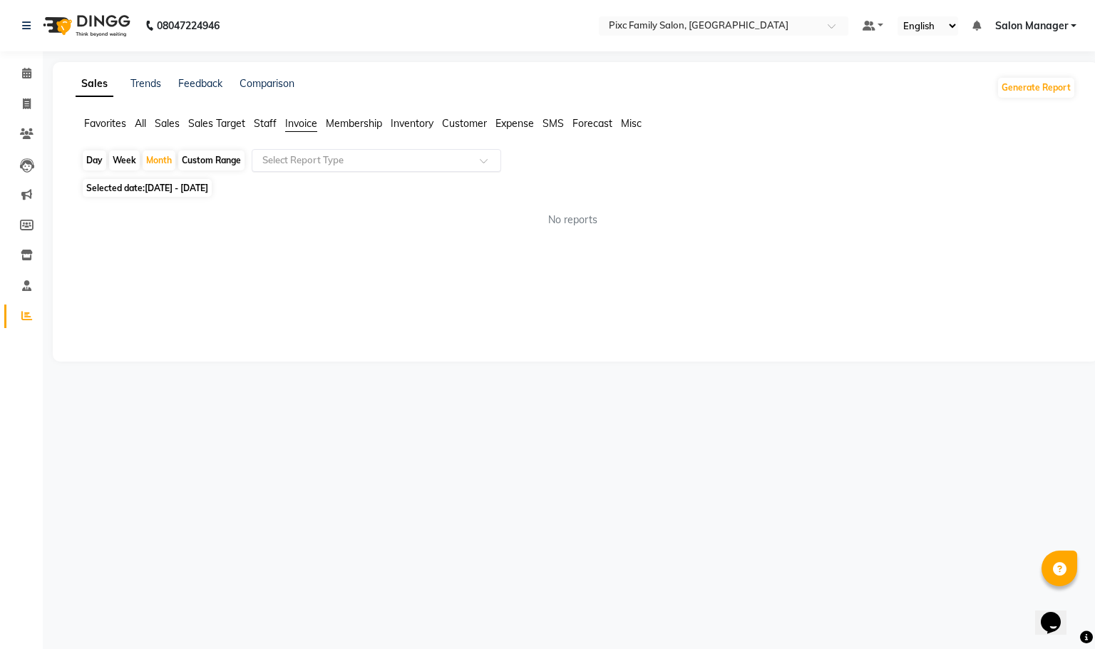
click at [359, 150] on div "Select Report Type" at bounding box center [377, 160] width 250 height 23
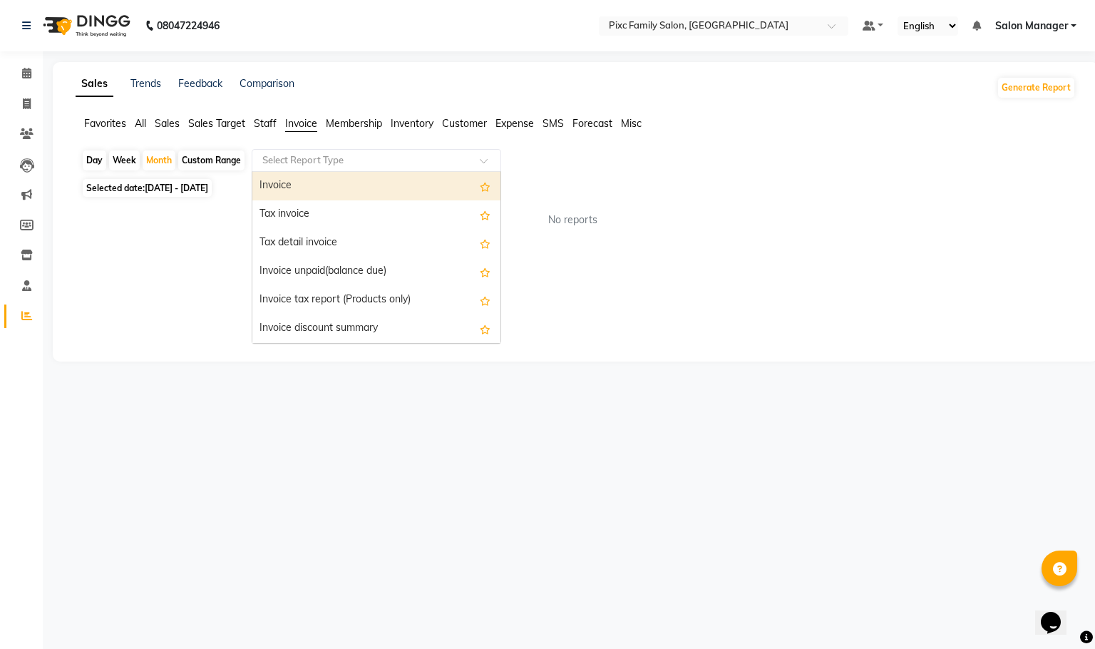
click at [342, 197] on div "Invoice" at bounding box center [376, 186] width 248 height 29
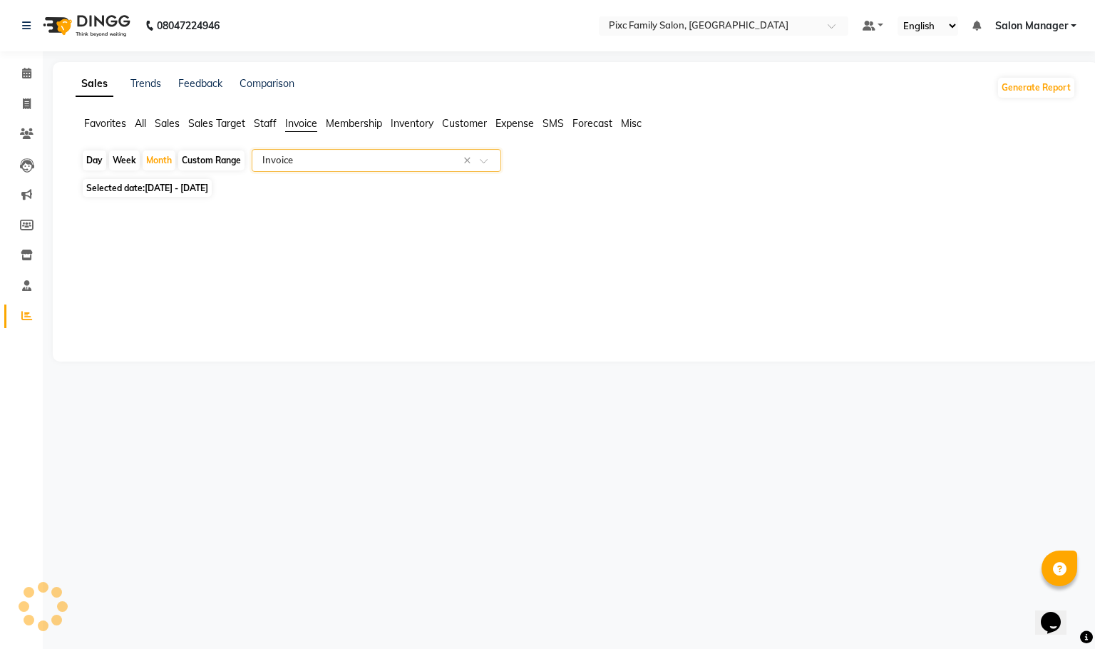
select select "full_report"
select select "csv"
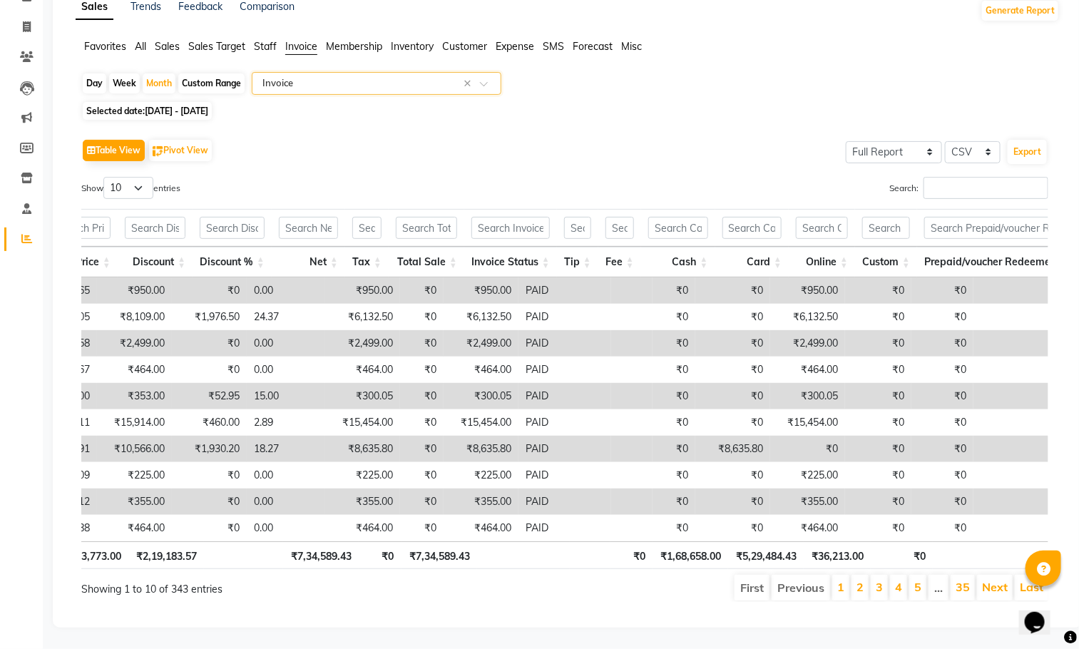
scroll to position [0, 473]
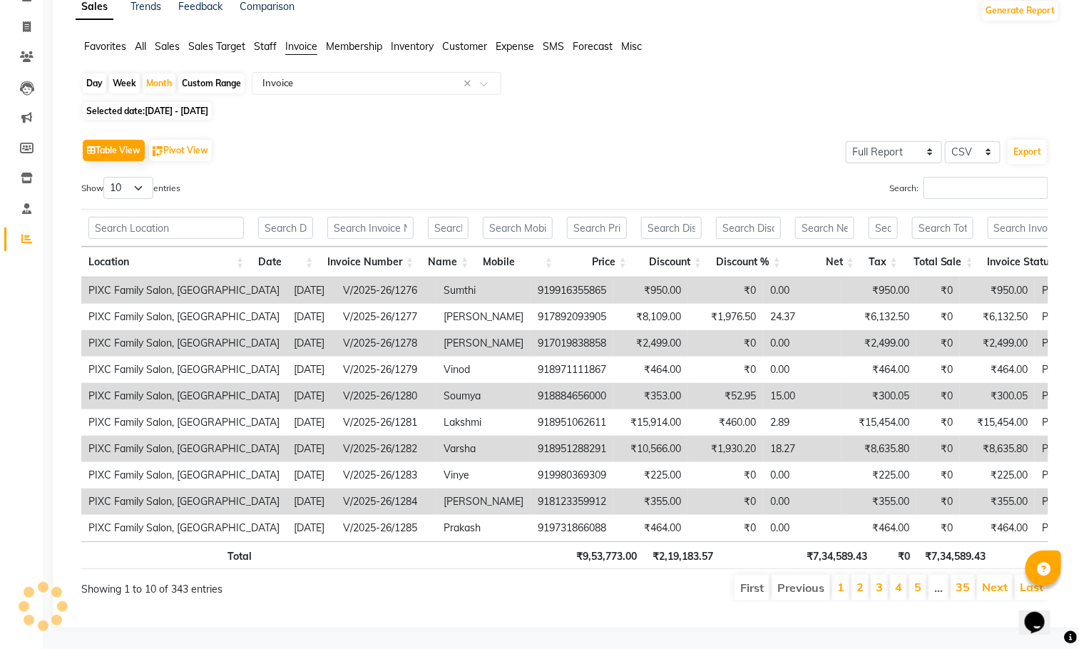
drag, startPoint x: 499, startPoint y: 523, endPoint x: 195, endPoint y: 516, distance: 303.9
click at [195, 516] on div "Location Date Invoice Number Name Mobile Price Discount Discount % Net Tax Tota…" at bounding box center [564, 409] width 967 height 264
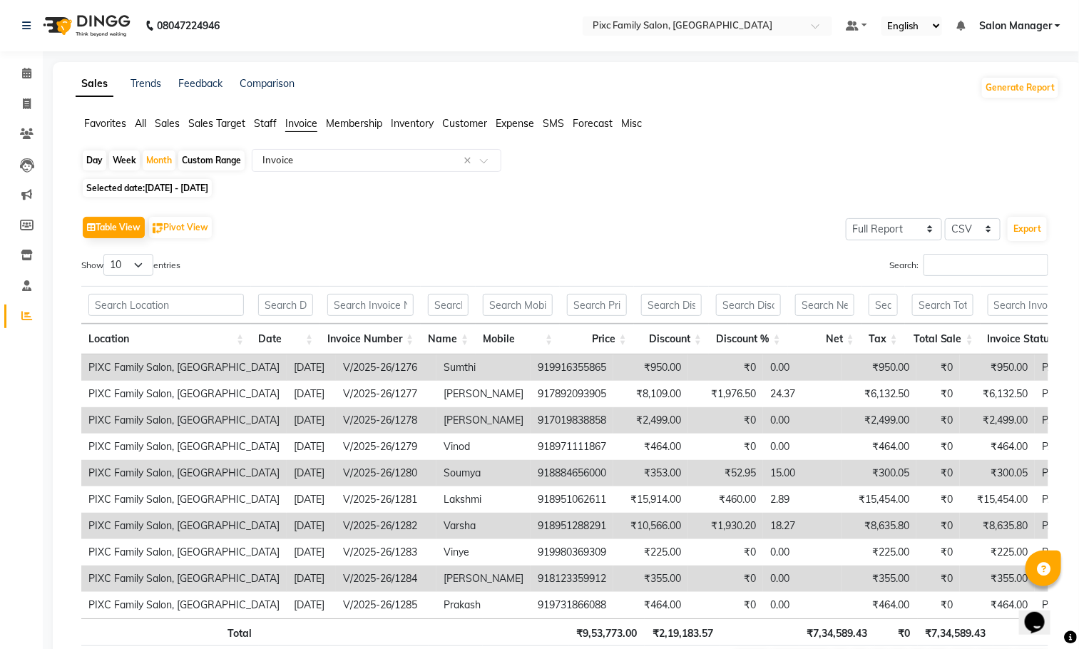
click at [91, 159] on div "Day" at bounding box center [95, 160] width 24 height 20
select select "8"
select select "2025"
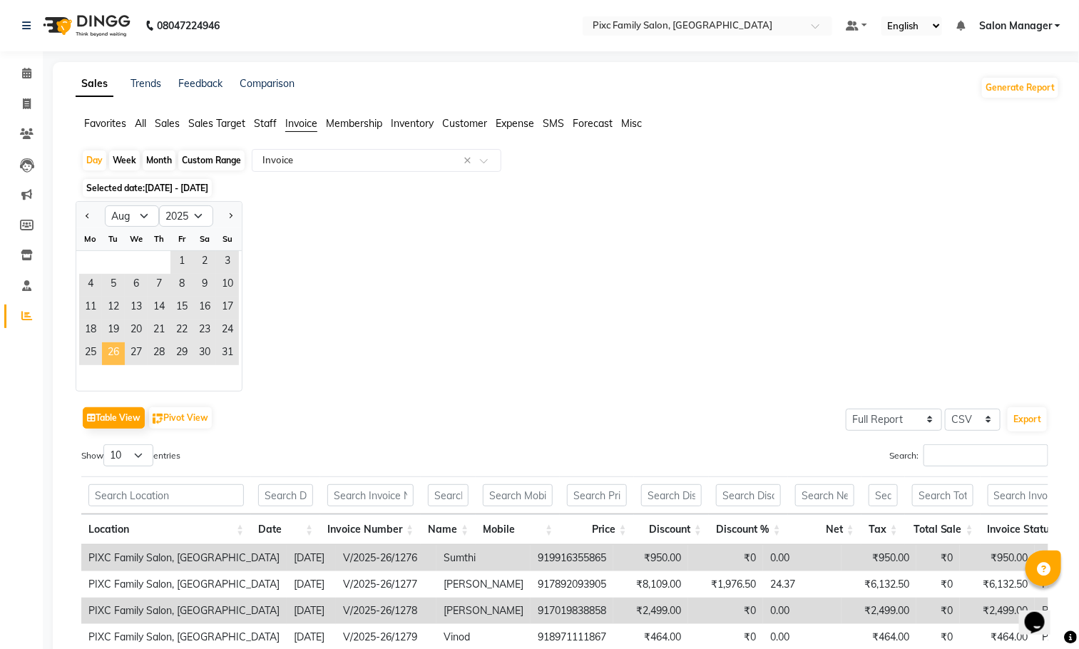
click at [120, 355] on span "26" at bounding box center [113, 353] width 23 height 23
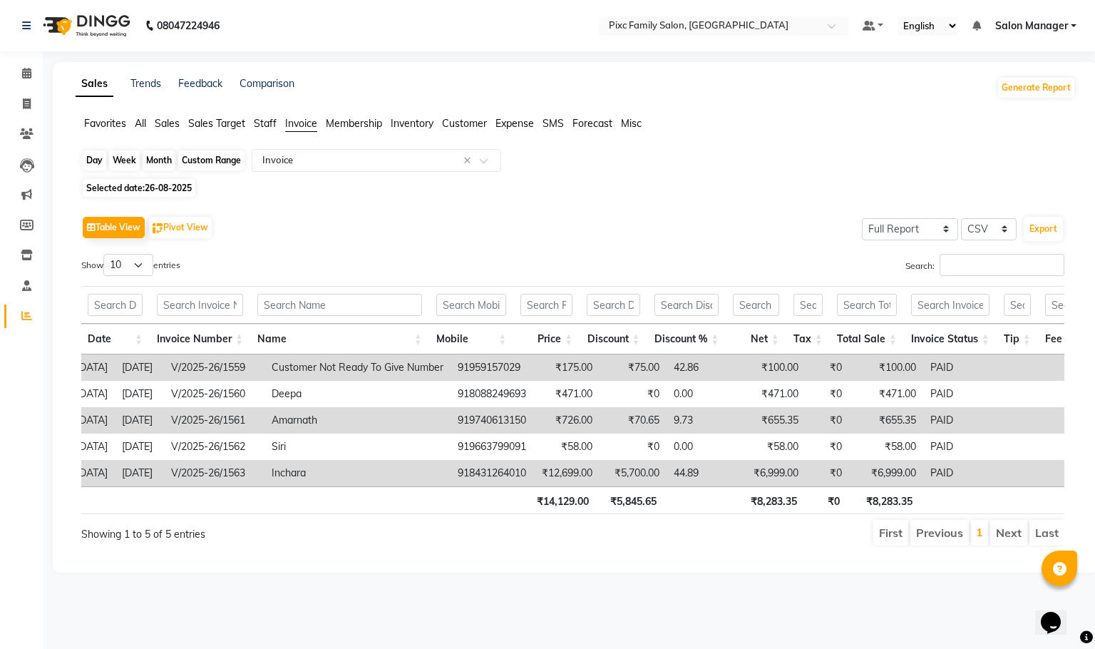
click at [99, 153] on div "Day" at bounding box center [95, 160] width 24 height 20
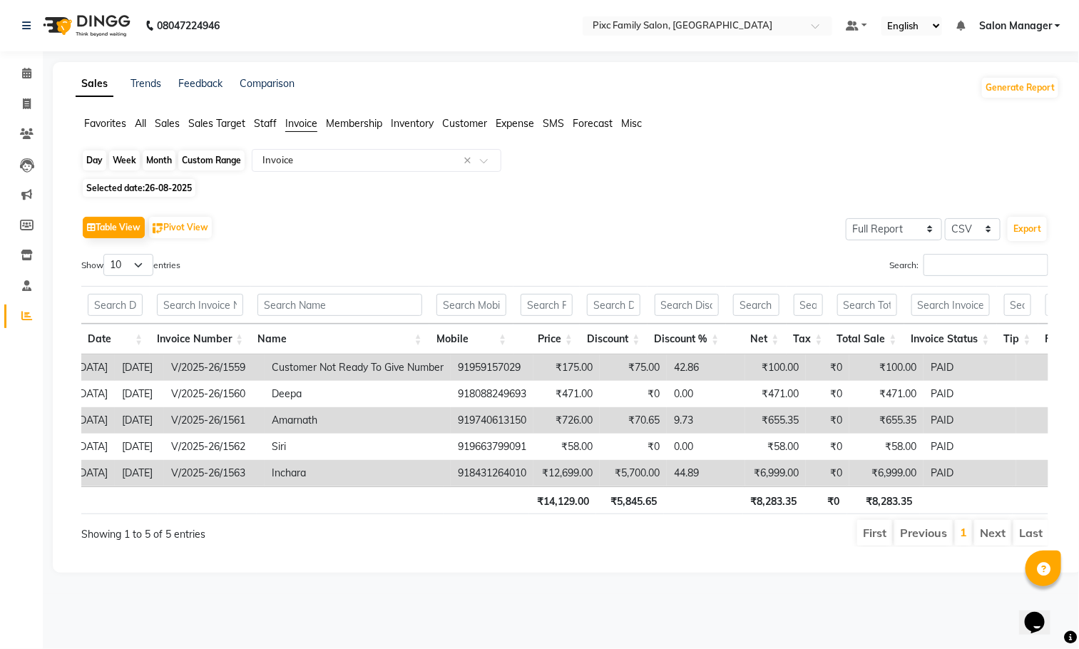
select select "8"
select select "2025"
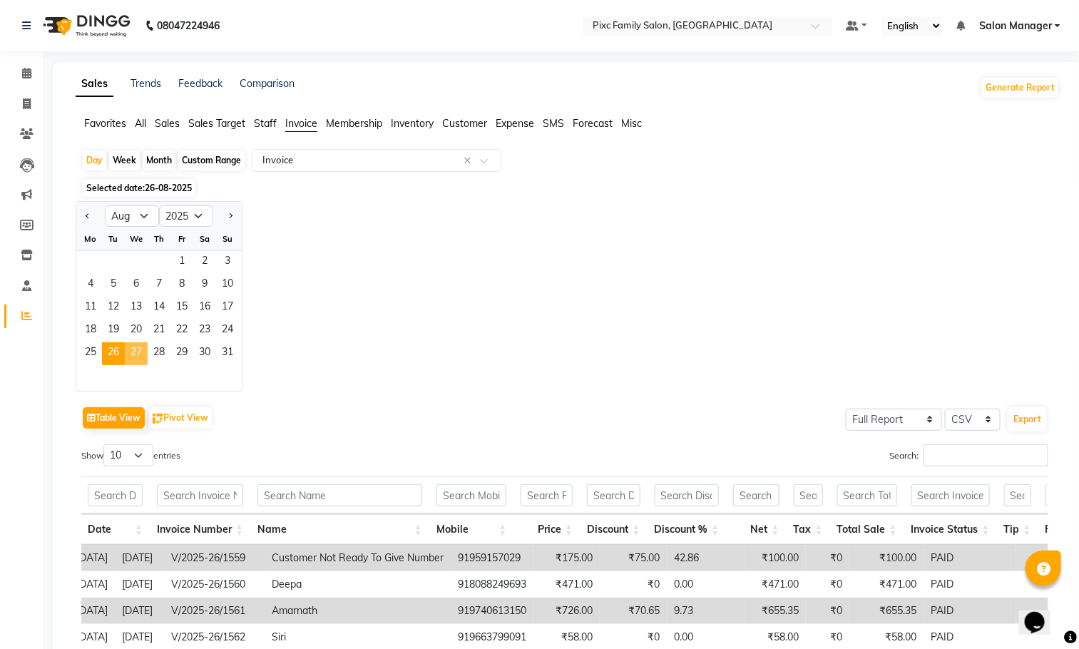
click at [135, 354] on span "27" at bounding box center [136, 353] width 23 height 23
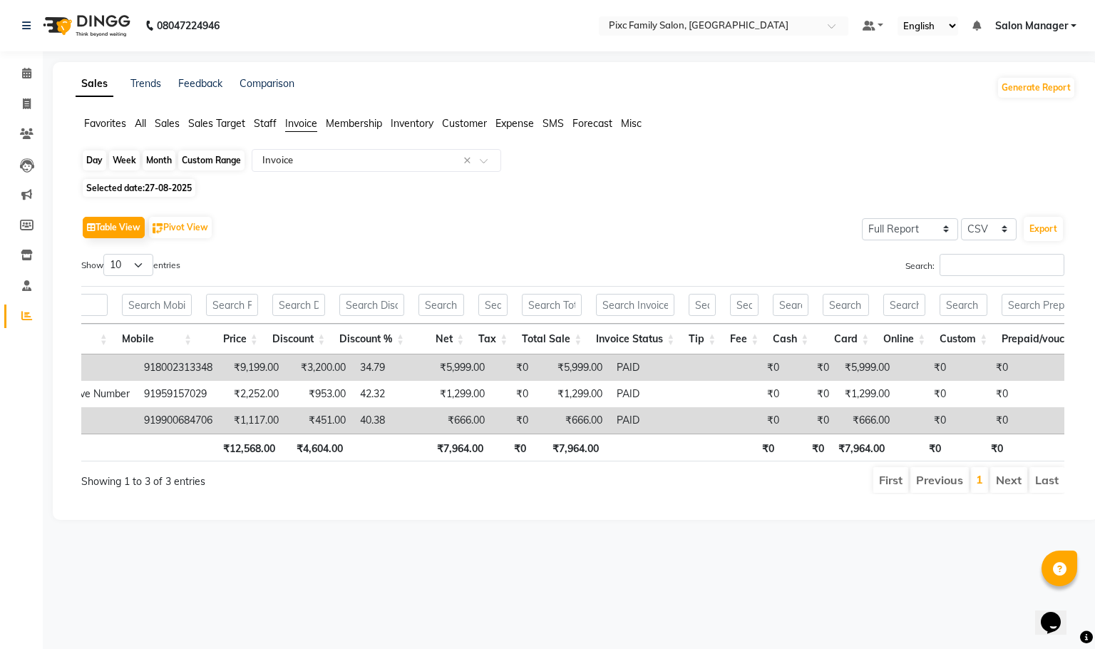
click at [88, 165] on div "Day" at bounding box center [95, 160] width 24 height 20
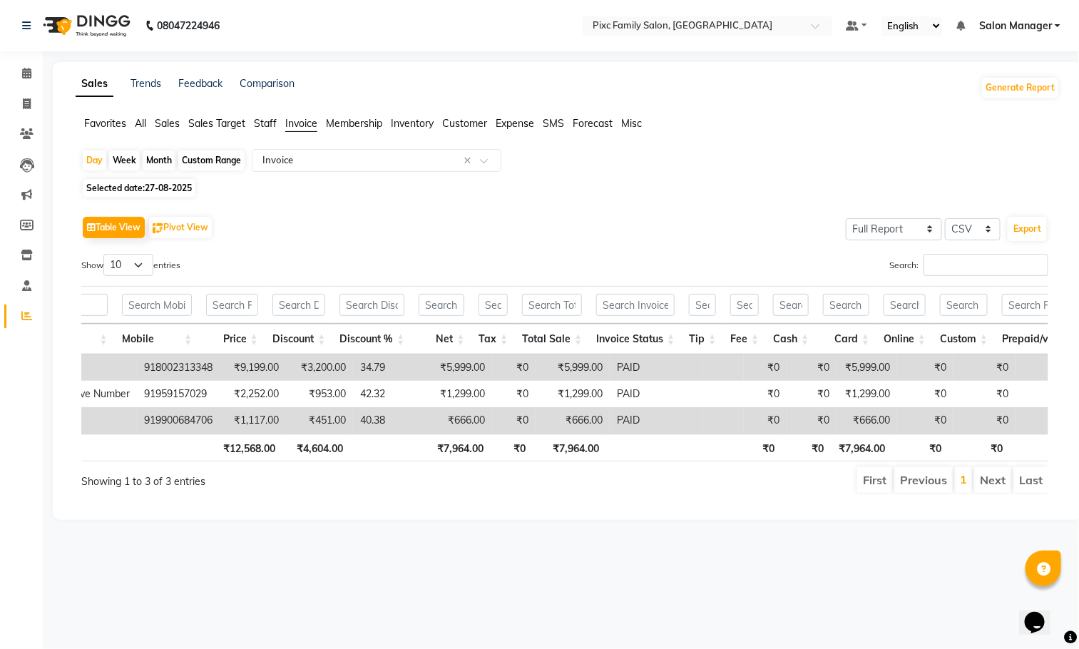
select select "8"
select select "2025"
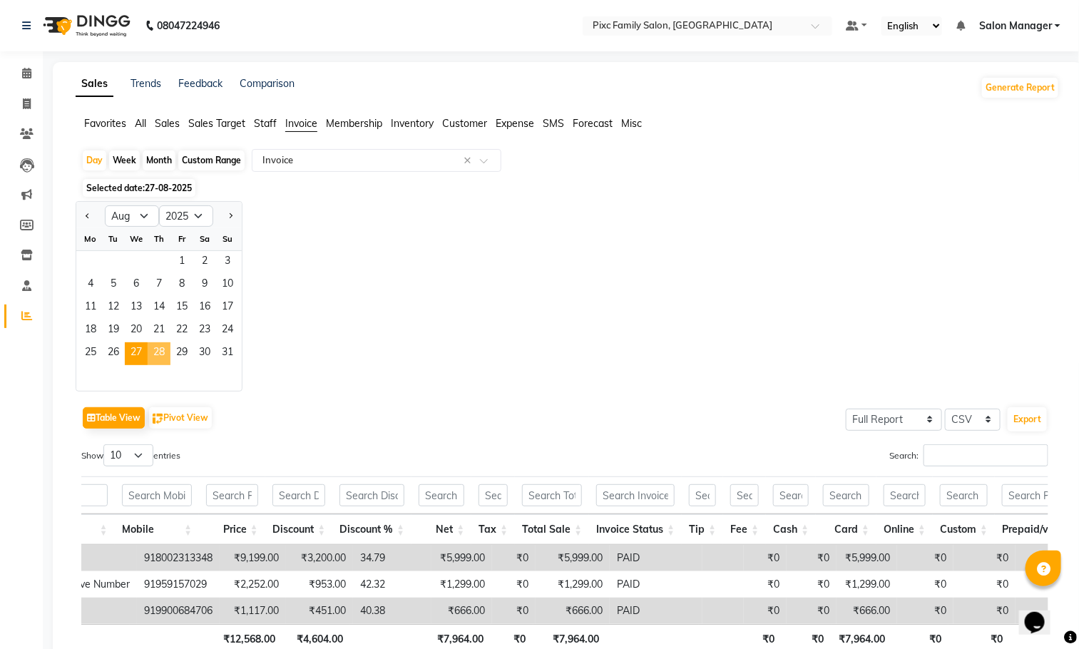
click at [167, 352] on span "28" at bounding box center [159, 353] width 23 height 23
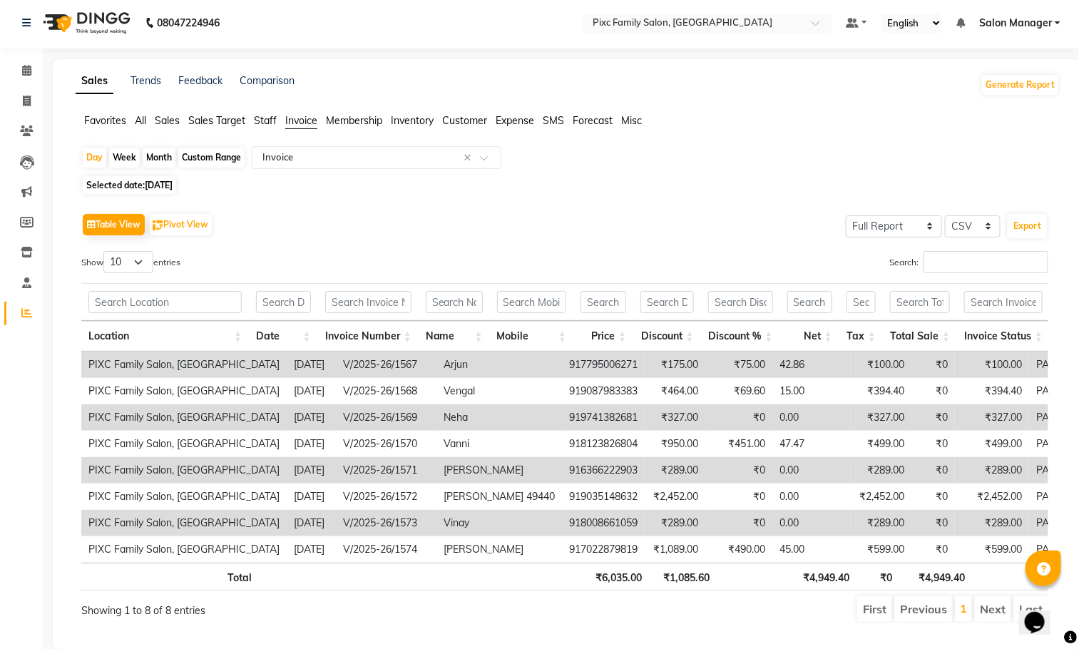
scroll to position [0, 0]
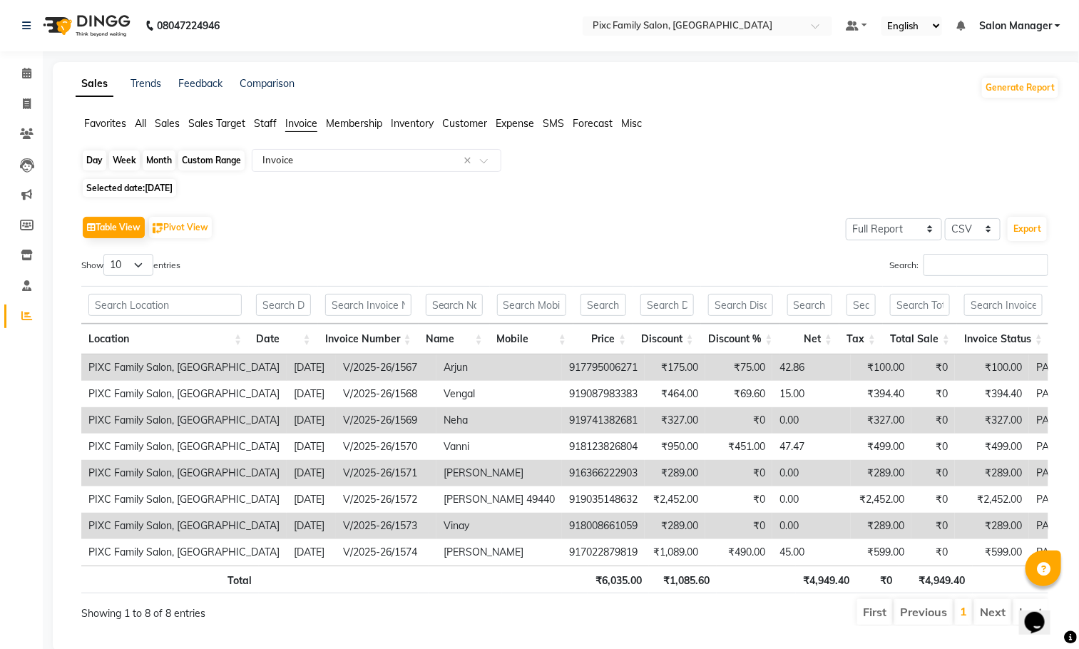
click at [84, 160] on div "Day" at bounding box center [95, 160] width 24 height 20
select select "8"
select select "2025"
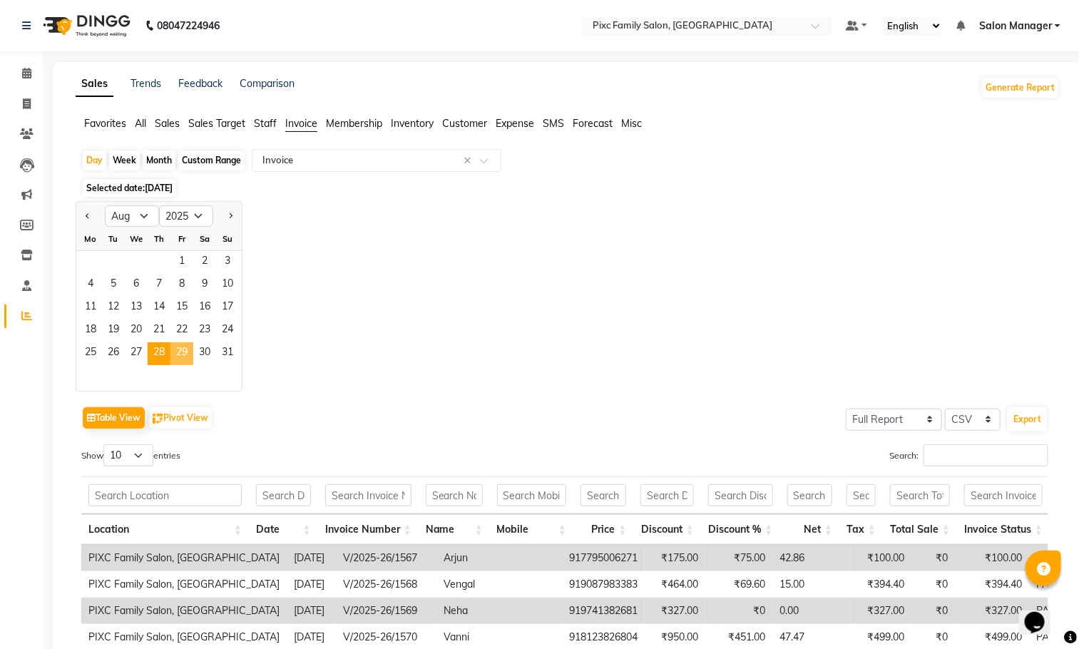
click at [178, 354] on span "29" at bounding box center [181, 353] width 23 height 23
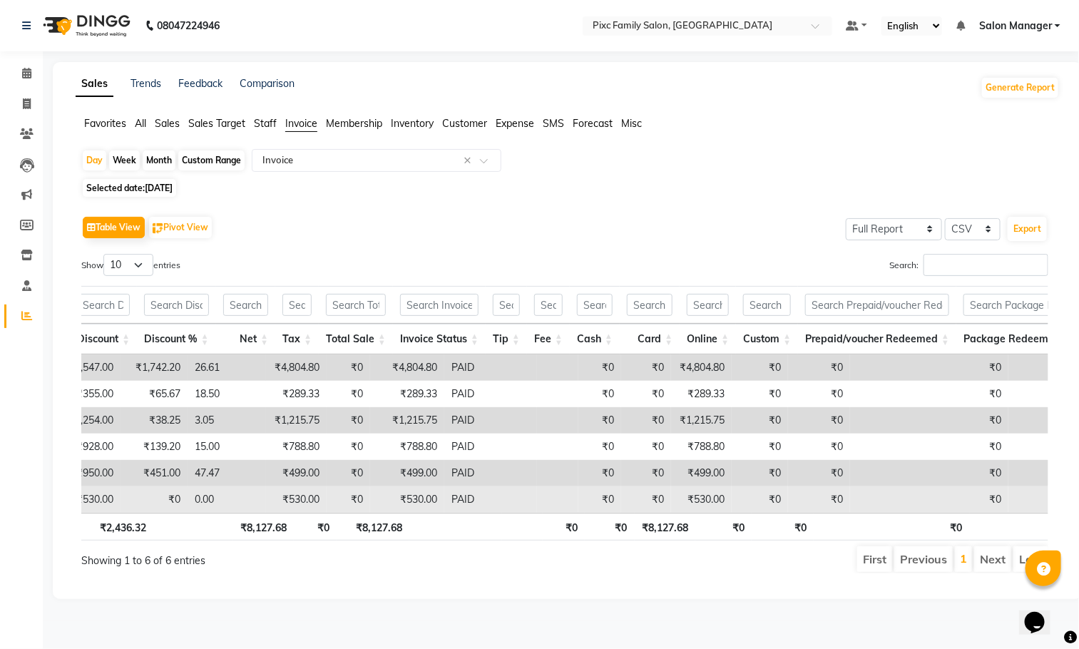
scroll to position [9, 0]
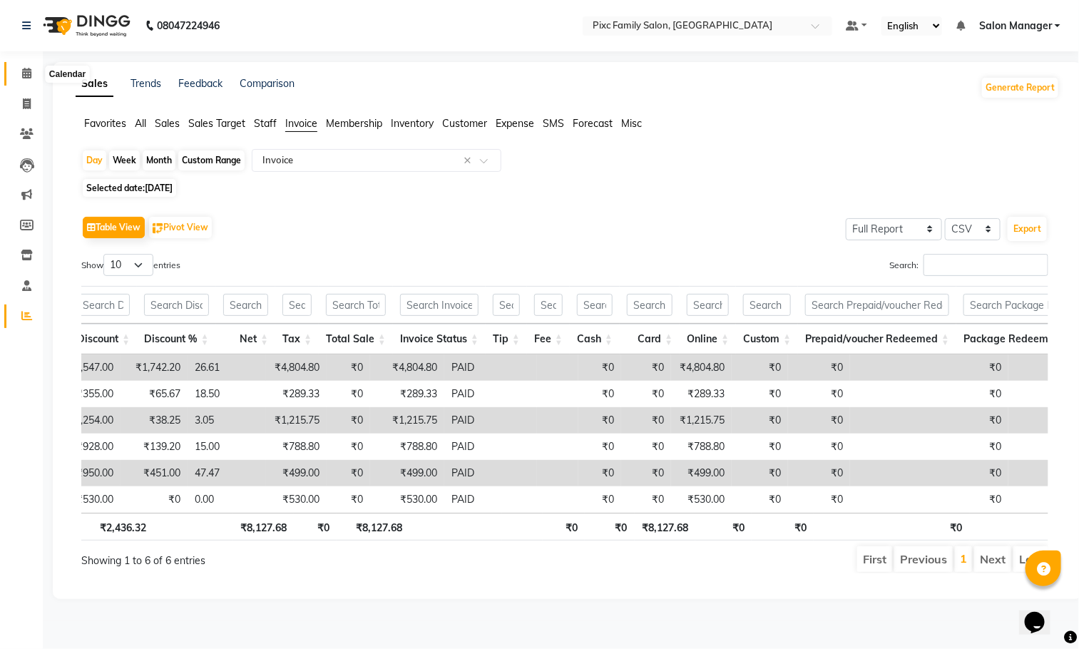
drag, startPoint x: 29, startPoint y: 56, endPoint x: 31, endPoint y: 83, distance: 27.2
click at [30, 66] on span at bounding box center [26, 74] width 25 height 16
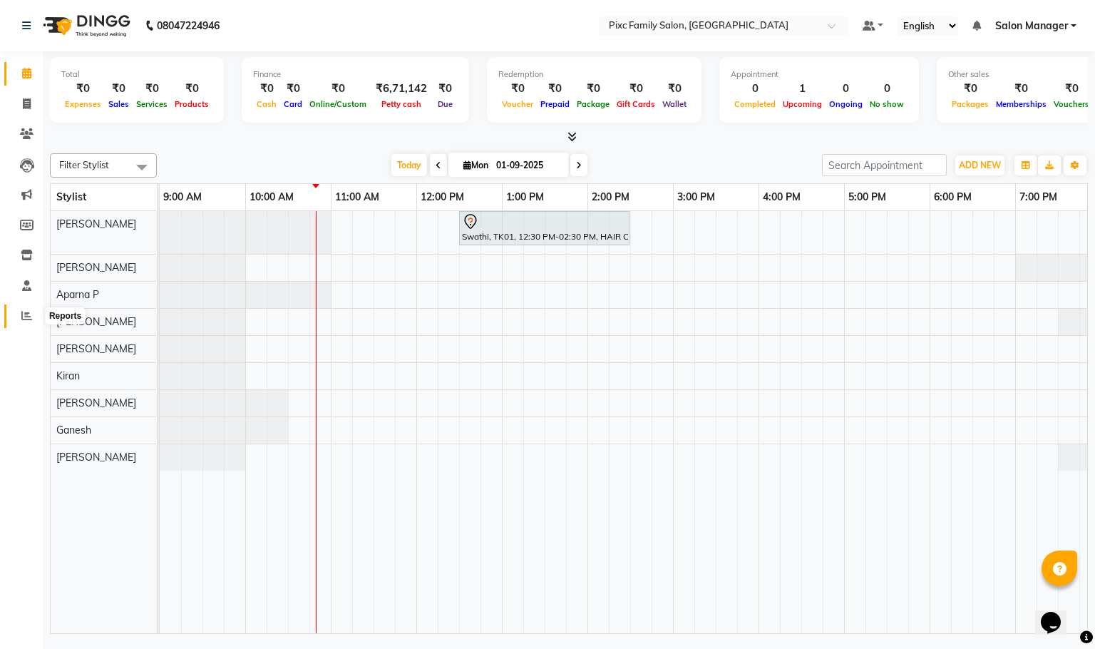
click at [21, 319] on icon at bounding box center [26, 315] width 11 height 11
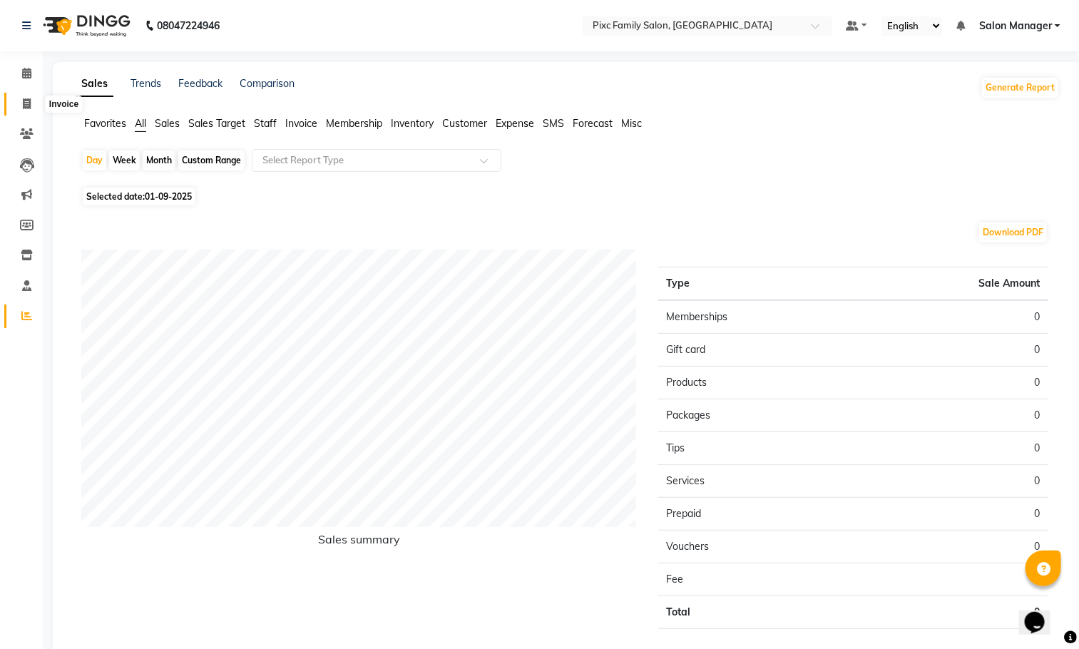
click at [21, 107] on span at bounding box center [26, 104] width 25 height 16
select select "service"
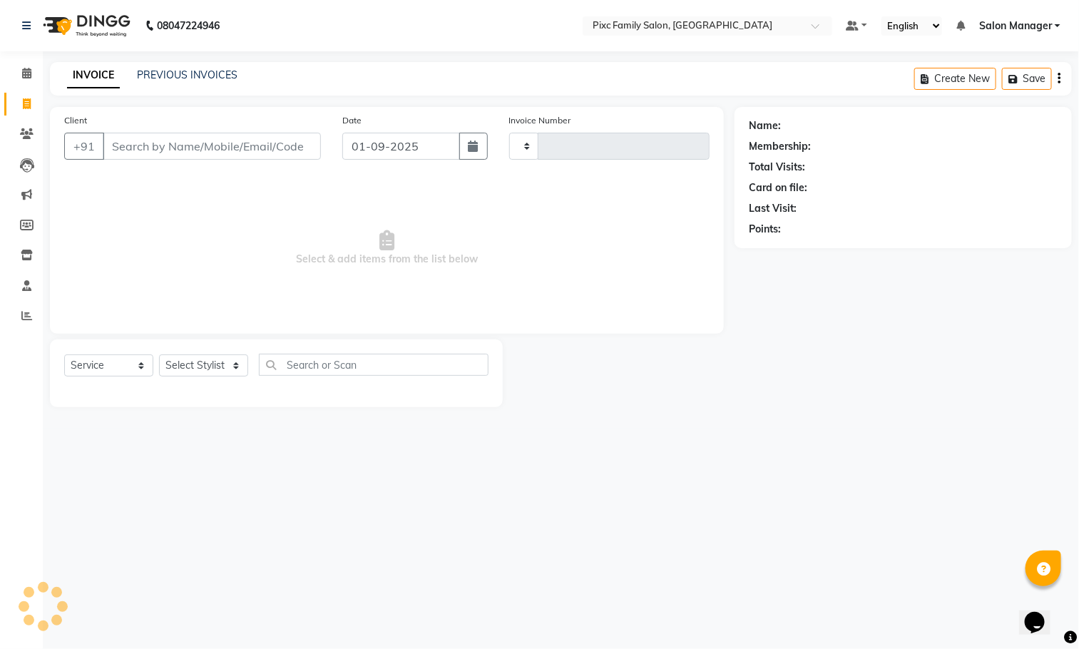
type input "1619"
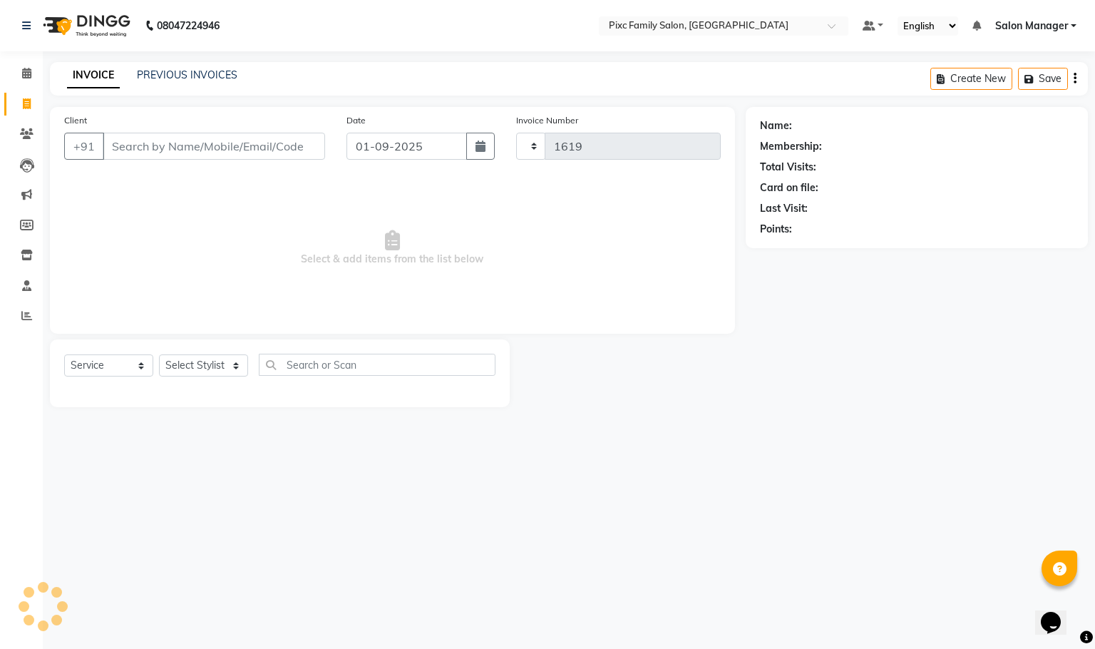
select select "3509"
click at [163, 133] on input "Client" at bounding box center [214, 146] width 223 height 27
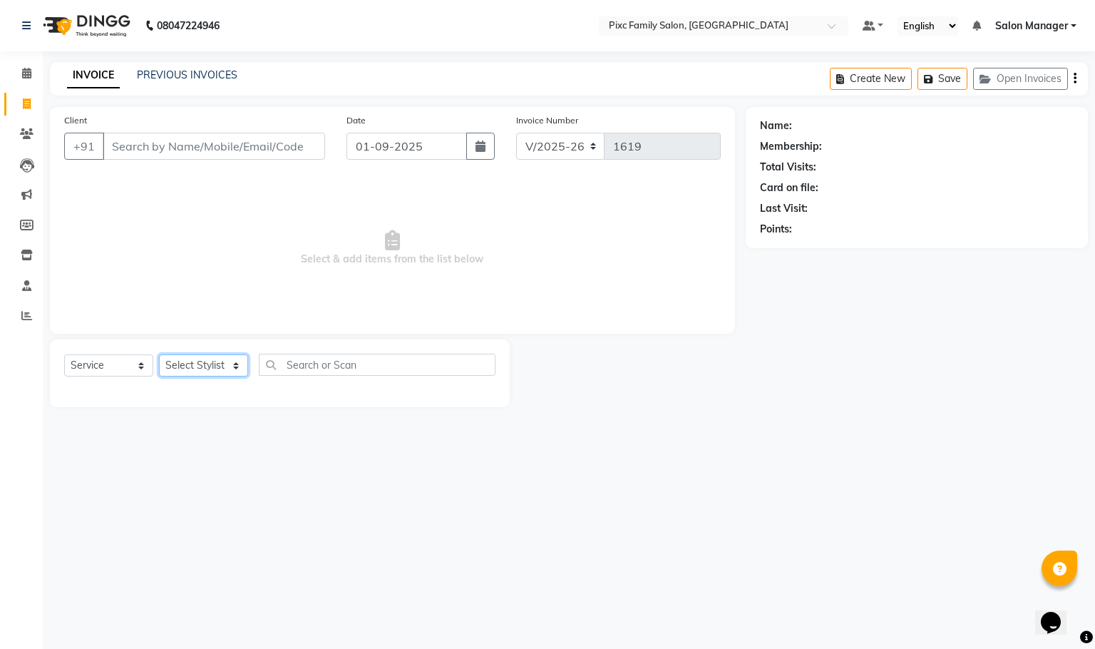
click at [201, 364] on select "Select Stylist [PERSON_NAME] [PERSON_NAME] [PERSON_NAME] [PERSON_NAME] Kiran [P…" at bounding box center [203, 365] width 89 height 22
select select "39023"
click at [159, 355] on select "Select Stylist [PERSON_NAME] [PERSON_NAME] [PERSON_NAME] [PERSON_NAME] Kiran [P…" at bounding box center [203, 365] width 89 height 22
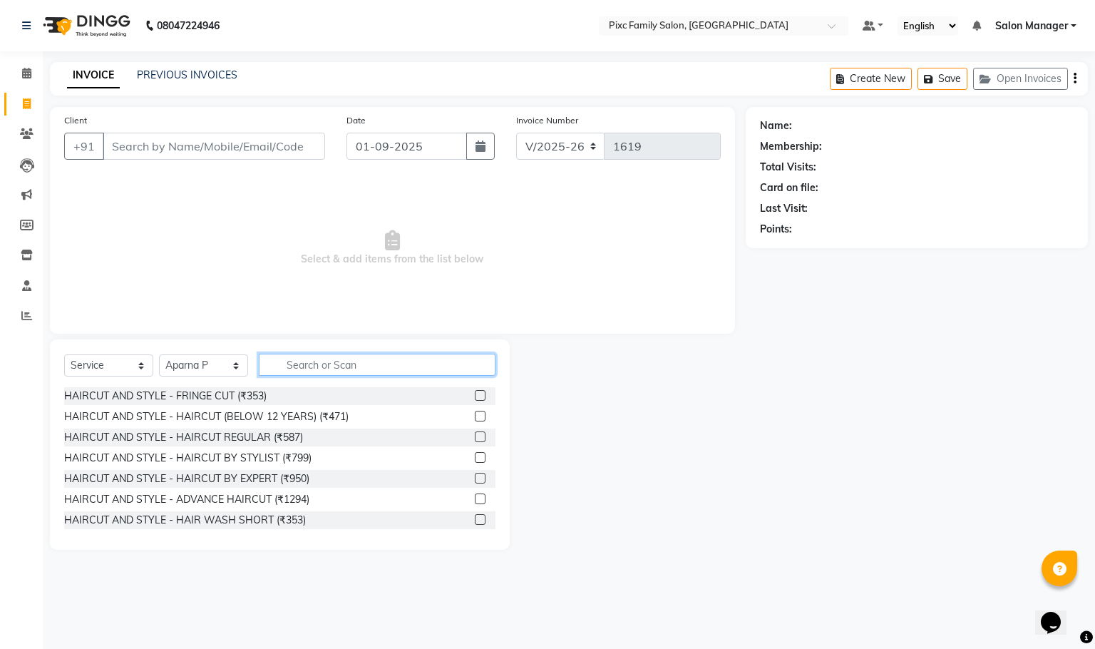
click at [337, 364] on input "text" at bounding box center [377, 365] width 237 height 22
type input "wax"
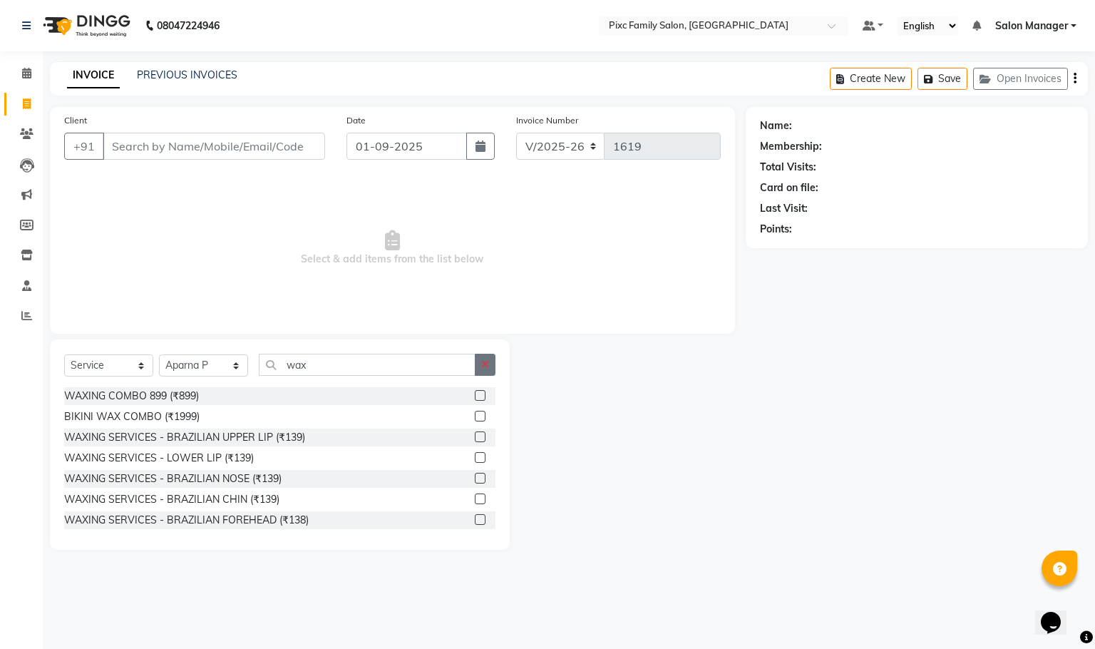
click at [488, 355] on button "button" at bounding box center [485, 365] width 21 height 22
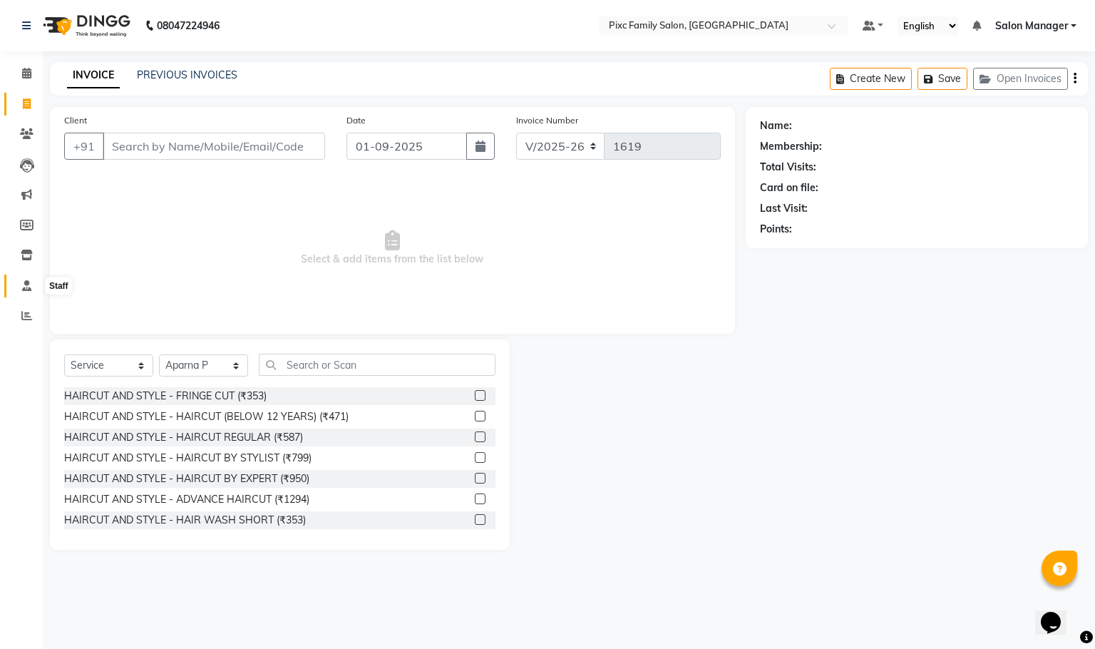
click at [24, 287] on icon at bounding box center [26, 285] width 9 height 11
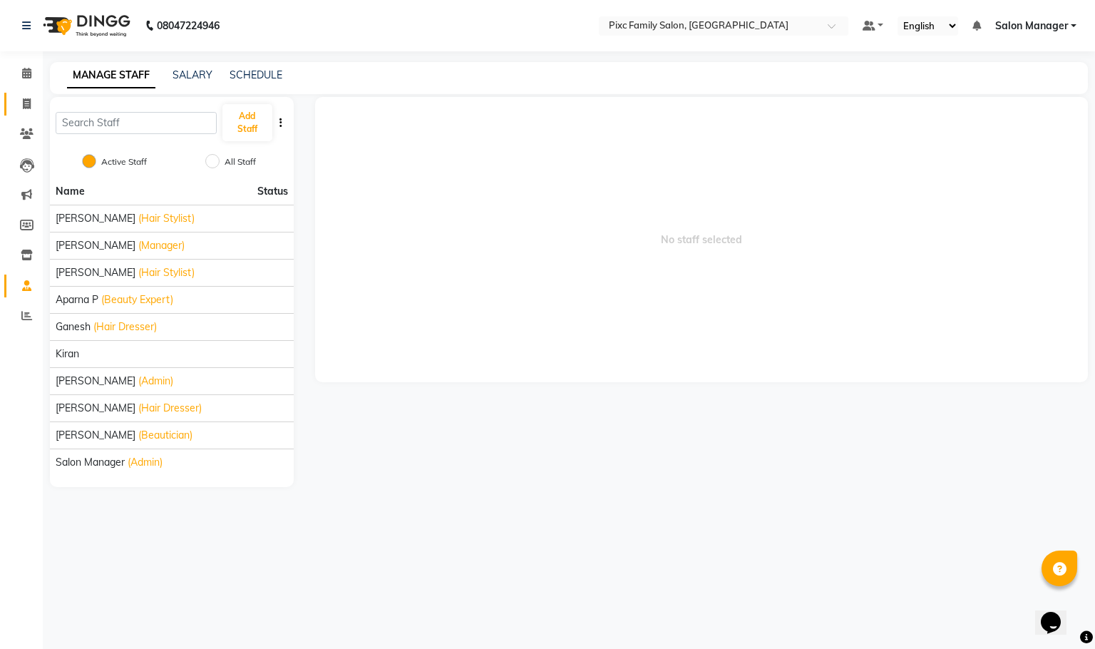
click at [29, 94] on link "Invoice" at bounding box center [21, 105] width 34 height 24
select select "3509"
select select "service"
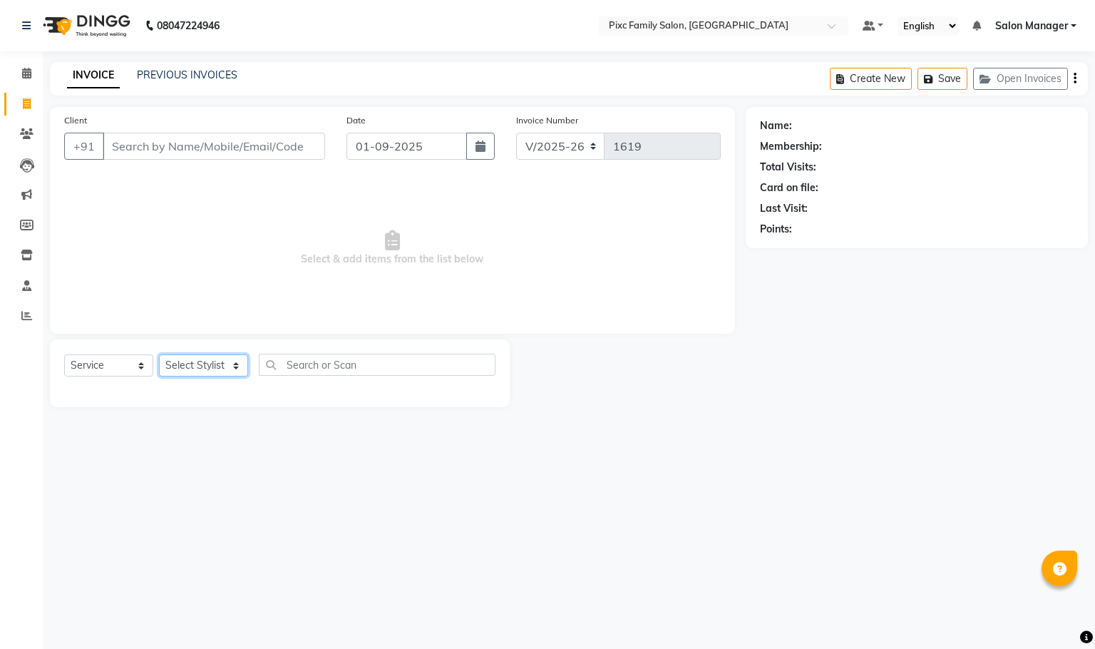
click at [197, 368] on select "Select Stylist [PERSON_NAME] [PERSON_NAME] [PERSON_NAME] [PERSON_NAME] Kiran [P…" at bounding box center [203, 365] width 89 height 22
select select "39023"
click at [159, 355] on select "Select Stylist [PERSON_NAME] [PERSON_NAME] [PERSON_NAME] [PERSON_NAME] Kiran [P…" at bounding box center [203, 365] width 89 height 22
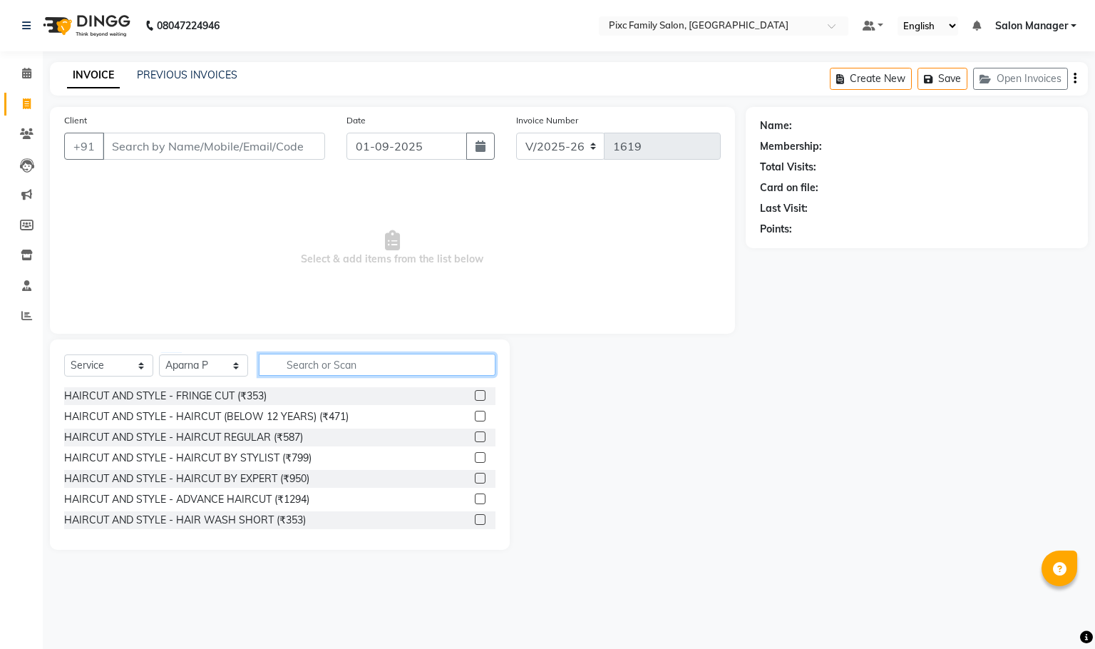
click at [377, 371] on input "text" at bounding box center [377, 365] width 237 height 22
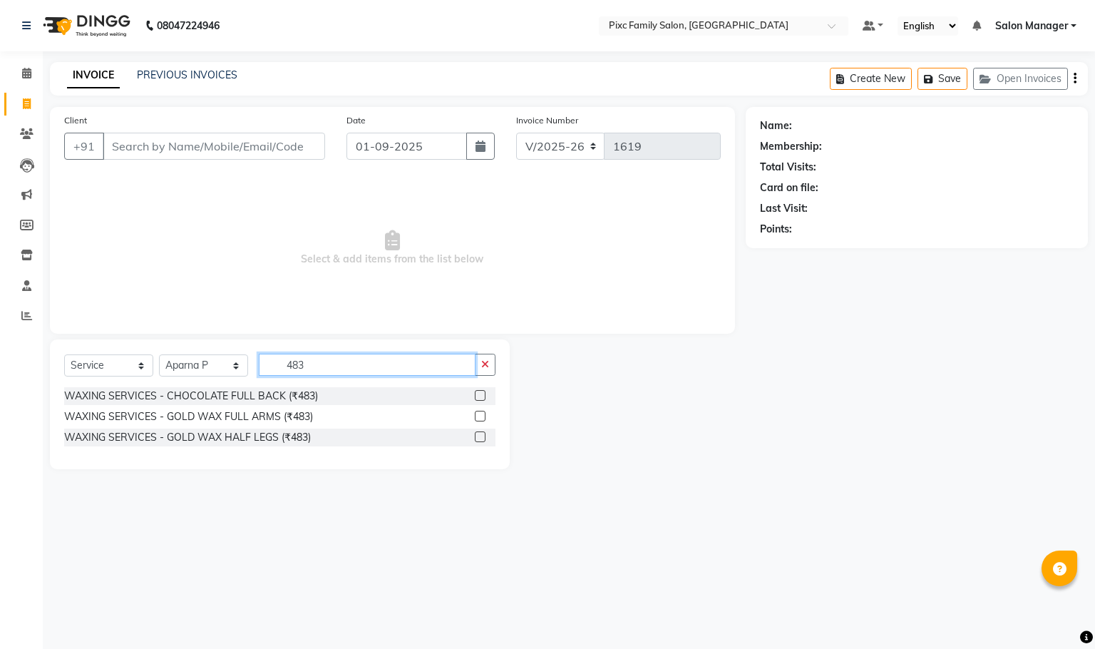
type input "483"
click at [479, 417] on label at bounding box center [480, 416] width 11 height 11
click at [479, 417] on input "checkbox" at bounding box center [479, 416] width 9 height 9
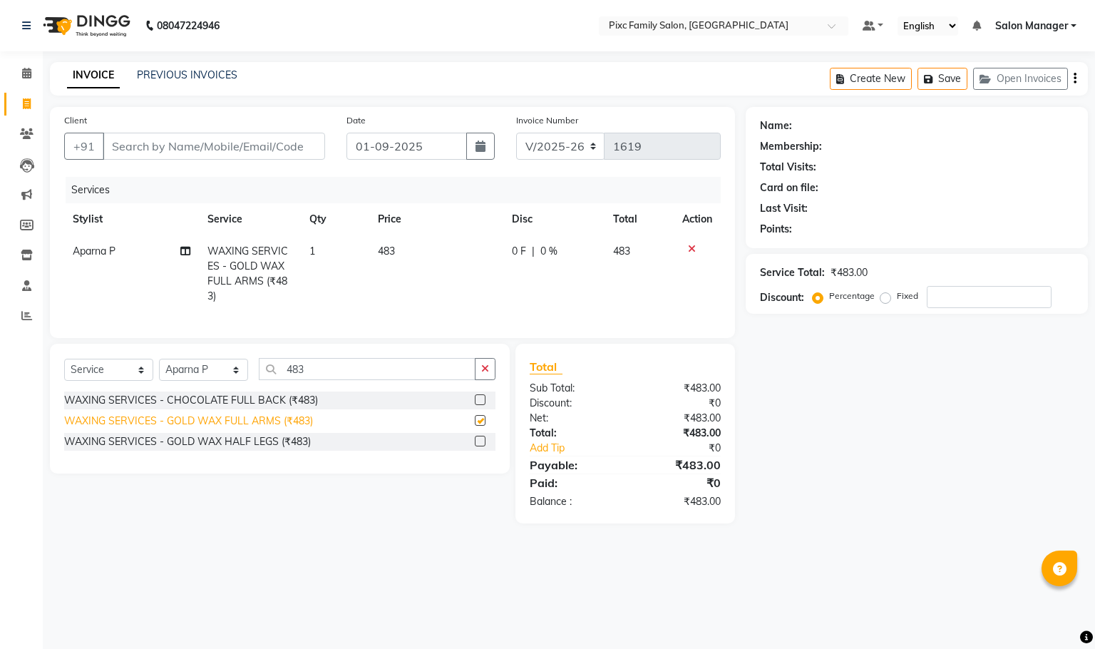
checkbox input "false"
click at [484, 443] on label at bounding box center [480, 441] width 11 height 11
click at [484, 443] on input "checkbox" at bounding box center [479, 441] width 9 height 9
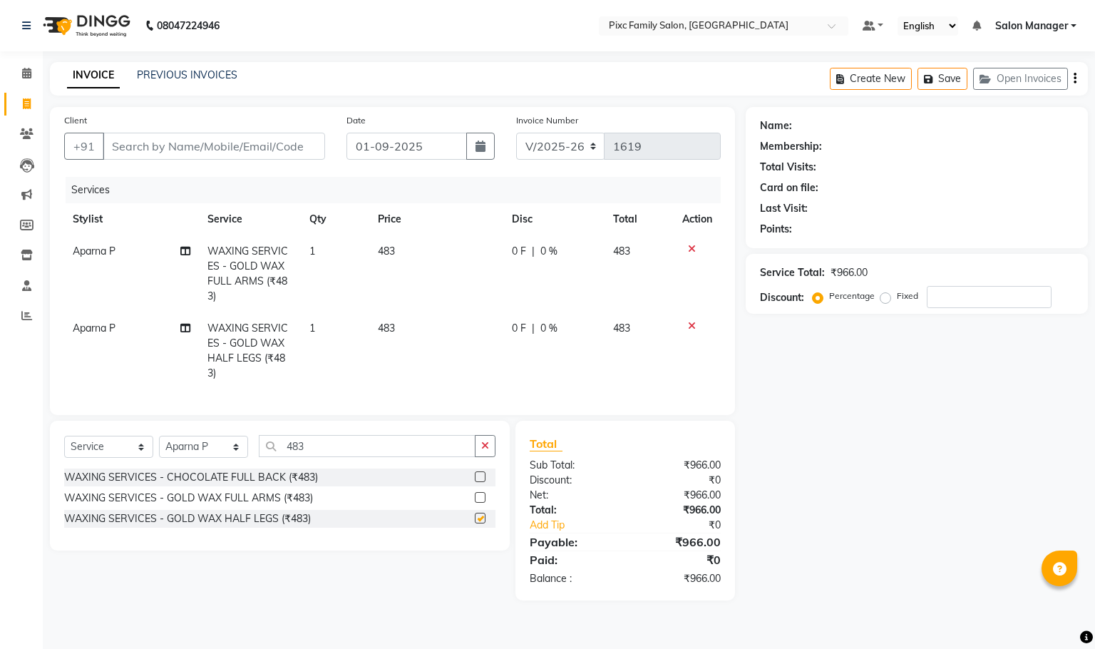
checkbox input "false"
click at [433, 443] on input "483" at bounding box center [367, 446] width 217 height 22
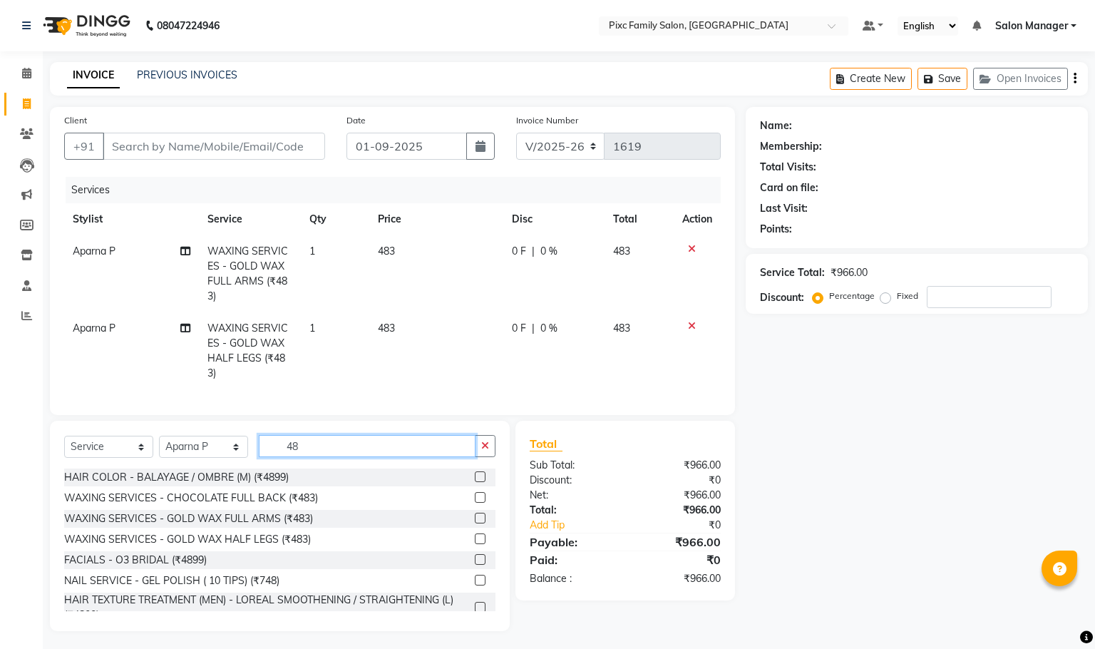
type input "4"
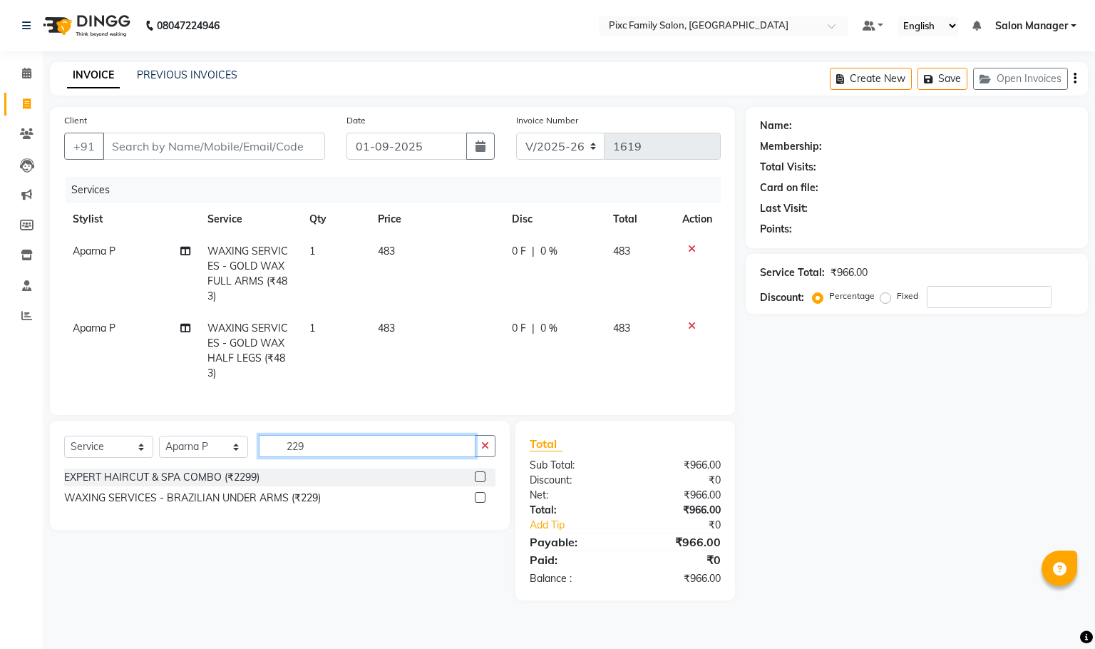
type input "229"
click at [479, 497] on label at bounding box center [480, 497] width 11 height 11
click at [479, 497] on input "checkbox" at bounding box center [479, 497] width 9 height 9
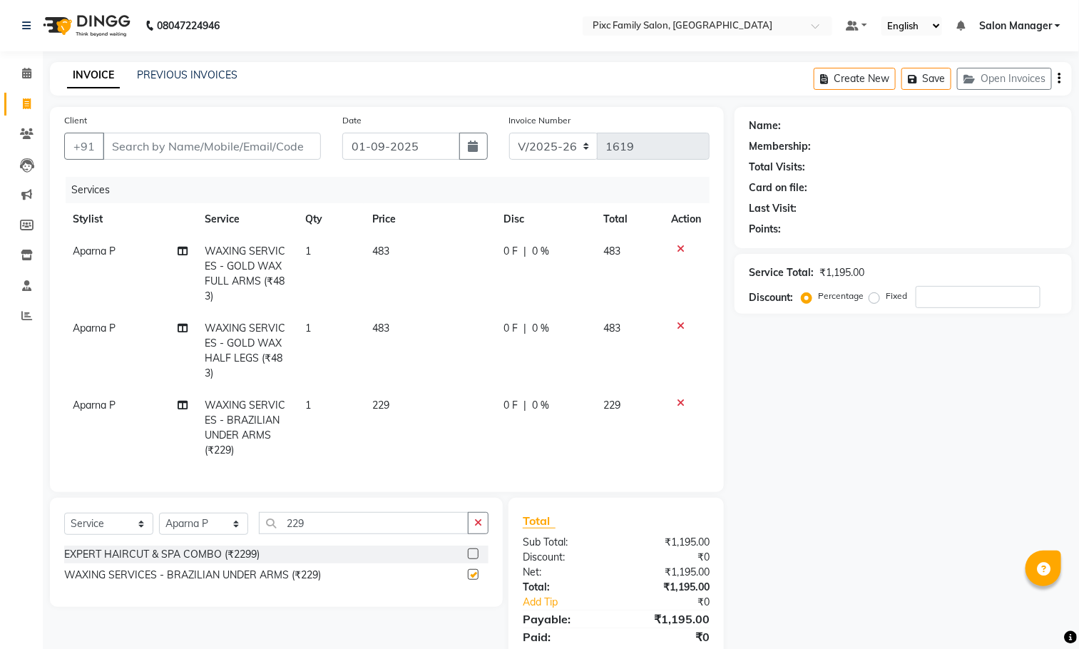
checkbox input "false"
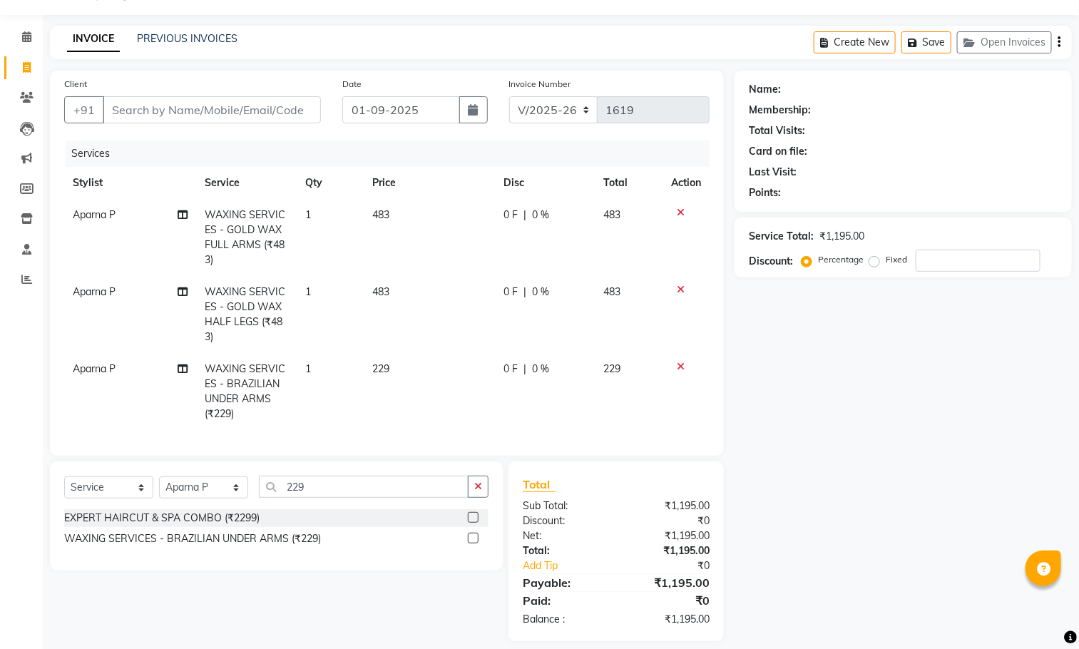
scroll to position [66, 0]
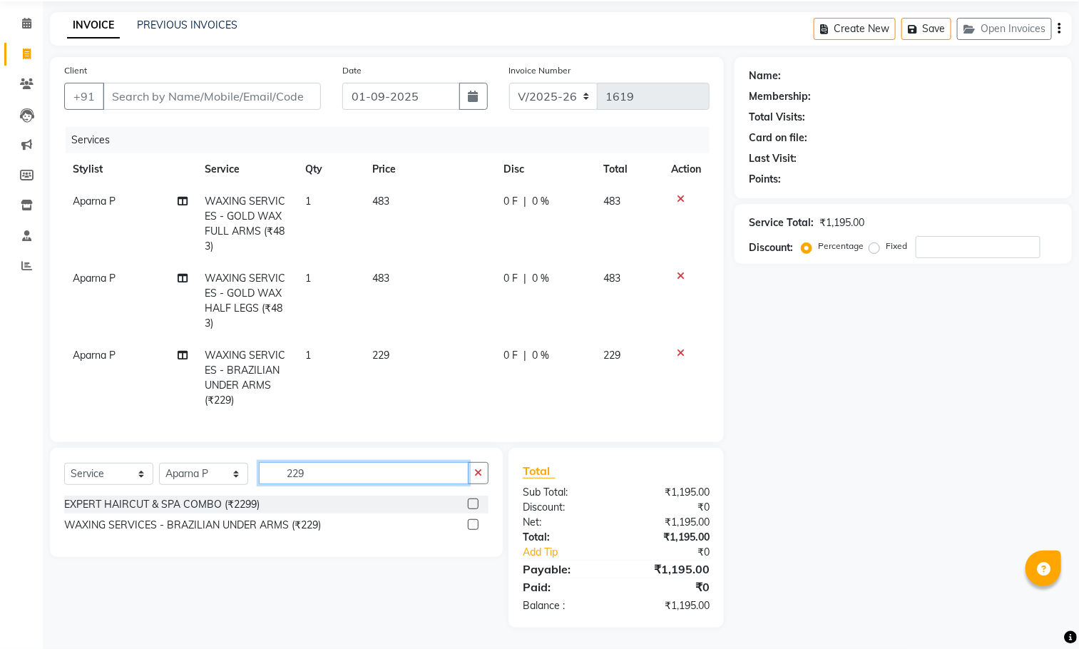
click at [352, 480] on input "229" at bounding box center [364, 473] width 210 height 22
type input "2"
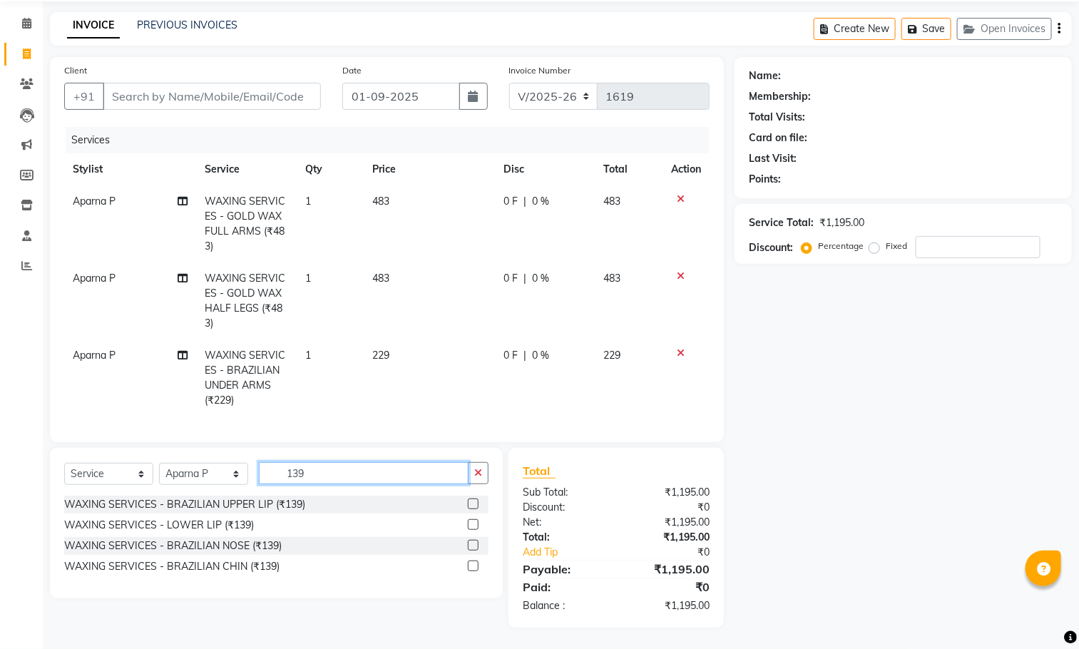
type input "139"
click at [474, 501] on label at bounding box center [473, 503] width 11 height 11
click at [474, 501] on input "checkbox" at bounding box center [472, 504] width 9 height 9
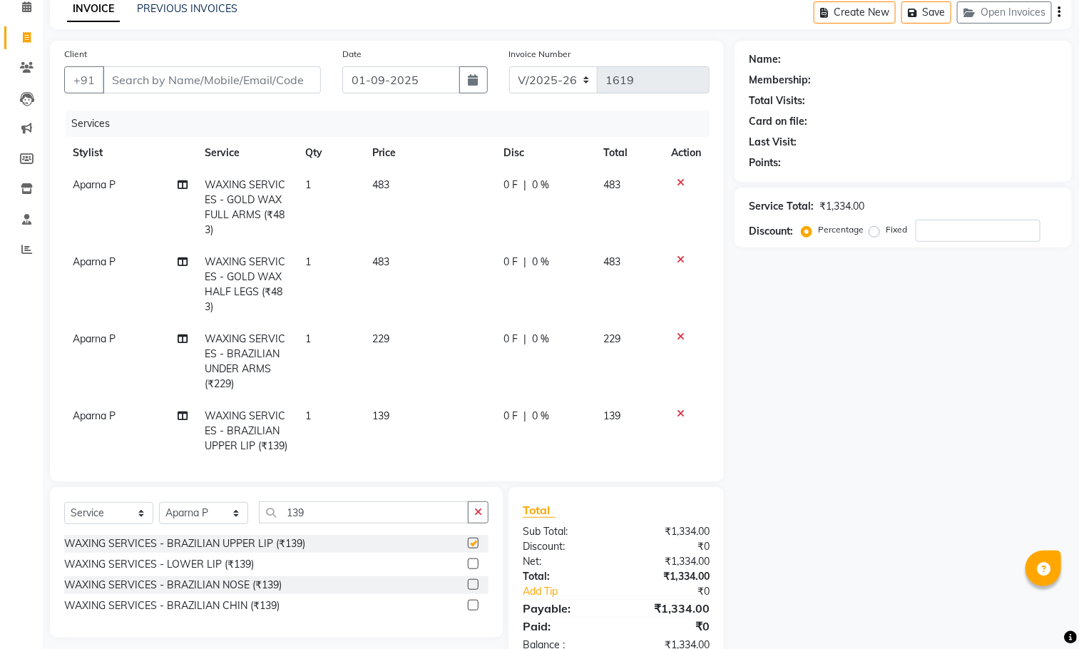
checkbox input "false"
click at [403, 509] on input "139" at bounding box center [364, 512] width 210 height 22
type input "1"
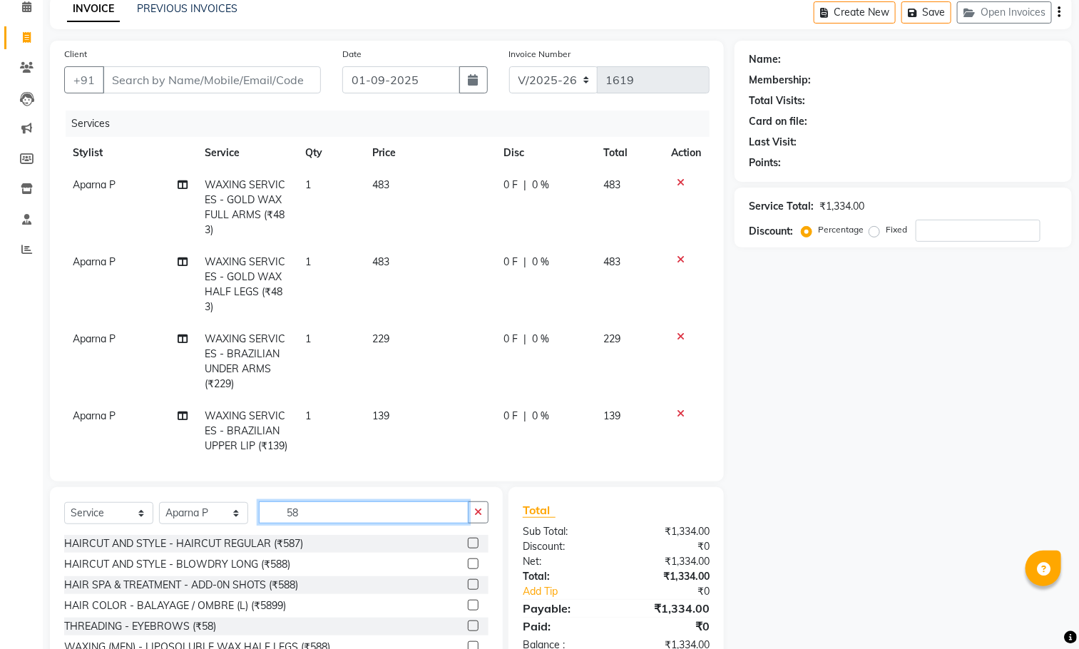
type input "58"
click at [471, 625] on label at bounding box center [473, 625] width 11 height 11
click at [471, 625] on input "checkbox" at bounding box center [472, 626] width 9 height 9
checkbox input "false"
click at [362, 509] on input "58" at bounding box center [364, 512] width 210 height 22
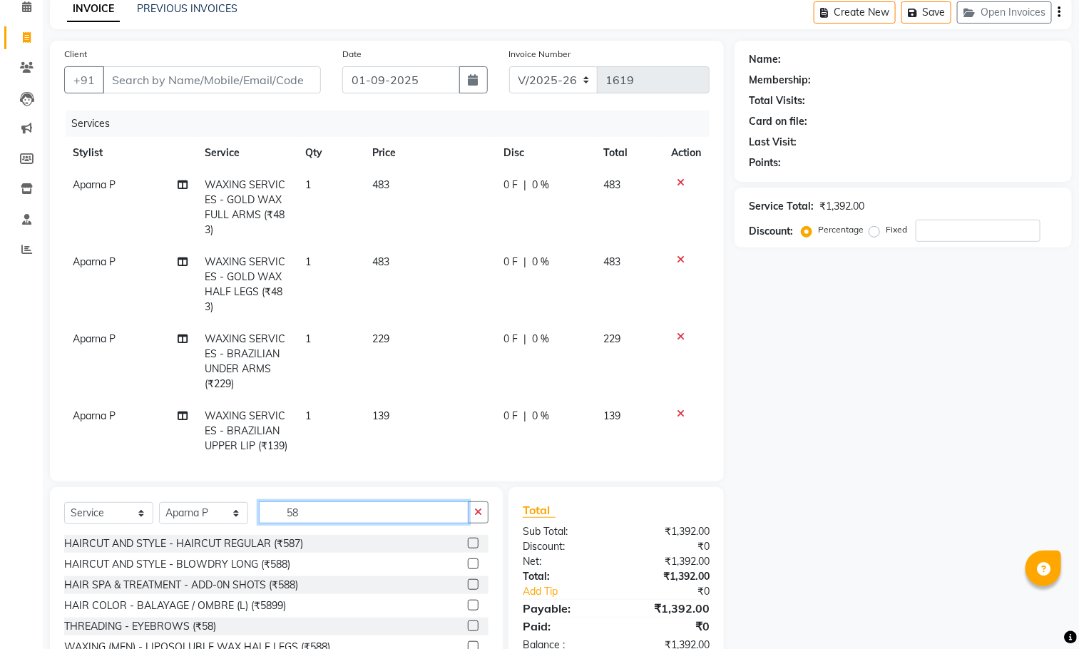
type input "5"
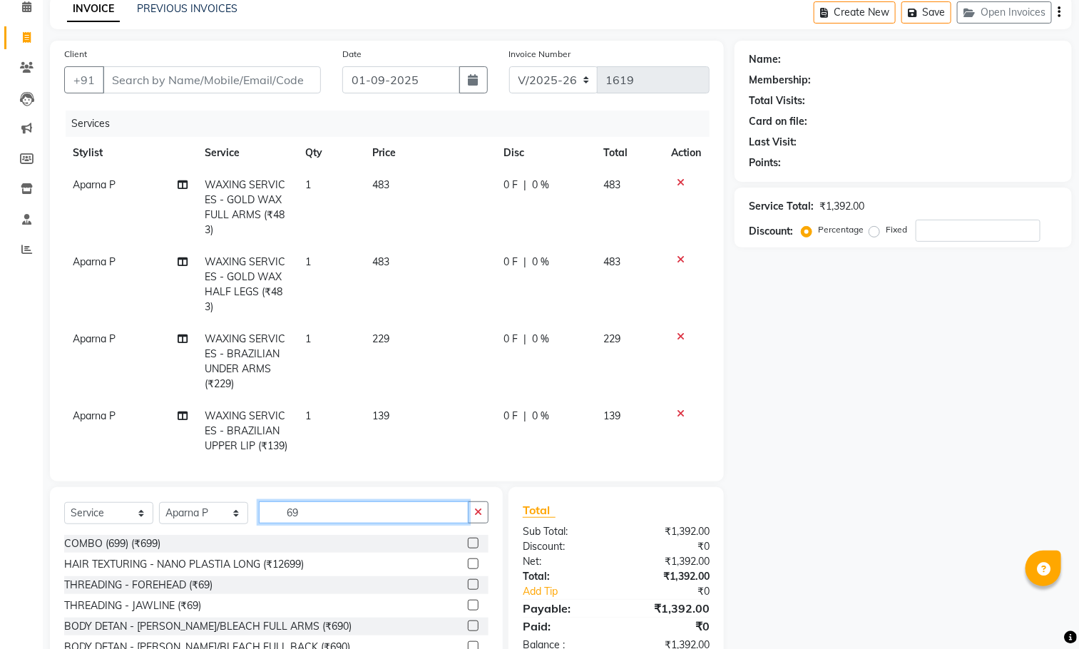
type input "69"
click at [468, 584] on label at bounding box center [473, 584] width 11 height 11
click at [468, 584] on input "checkbox" at bounding box center [472, 584] width 9 height 9
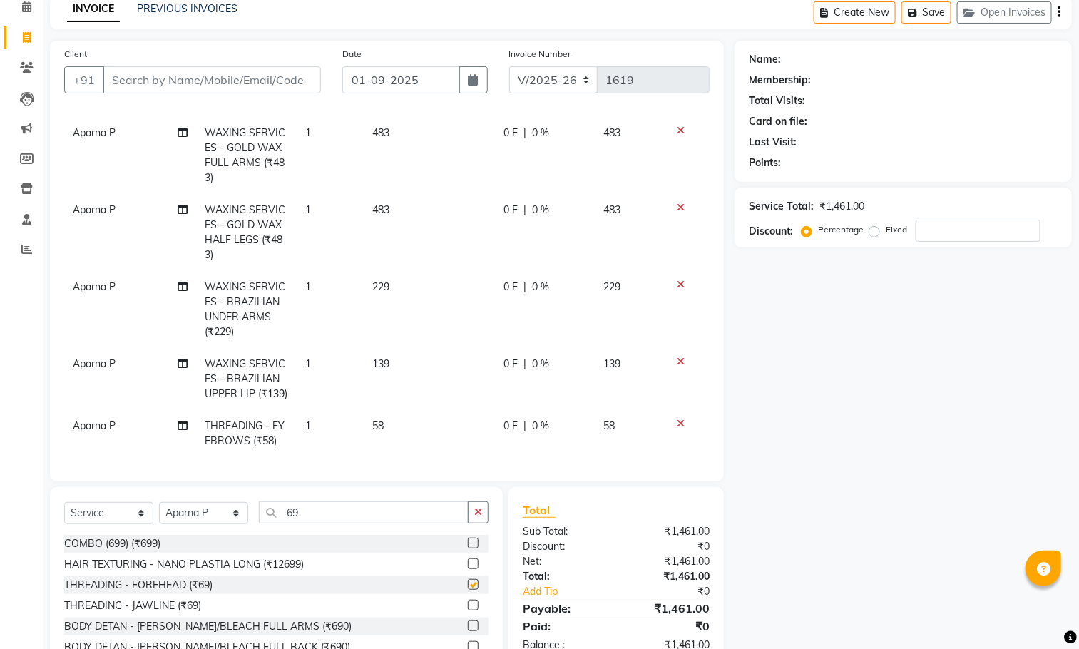
checkbox input "false"
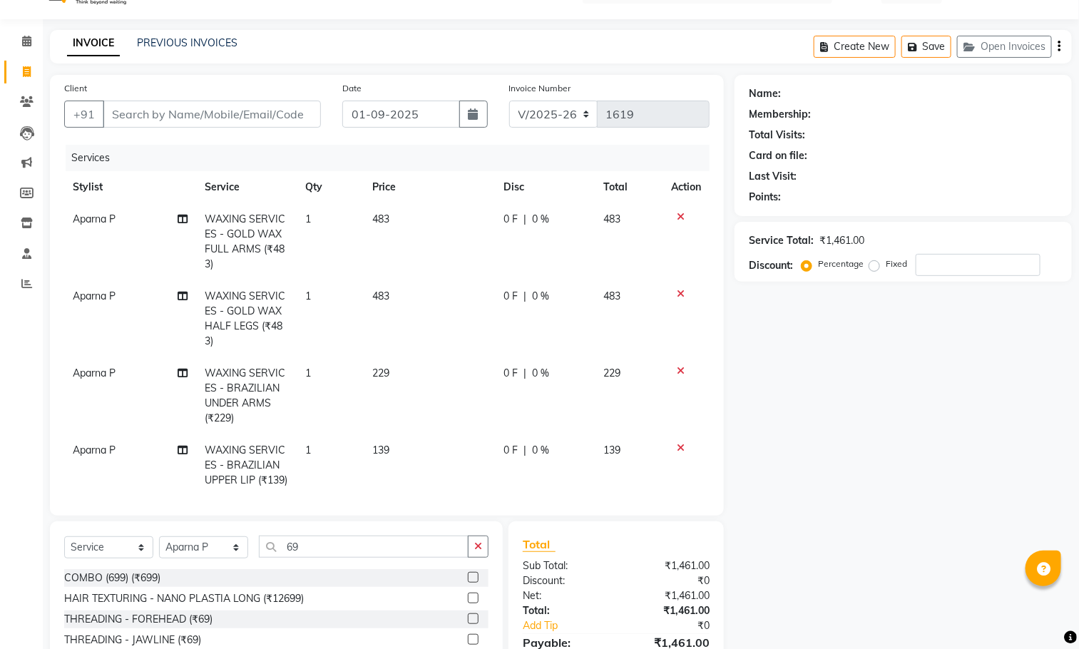
scroll to position [0, 0]
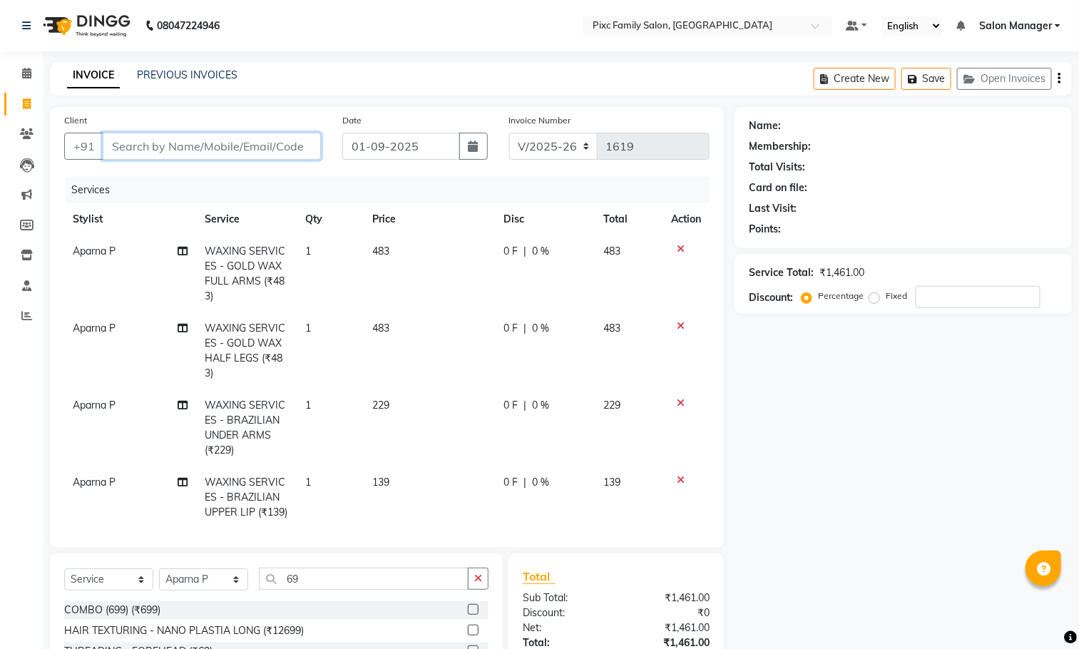
click at [135, 138] on input "Client" at bounding box center [212, 146] width 218 height 27
type input "9"
type input "0"
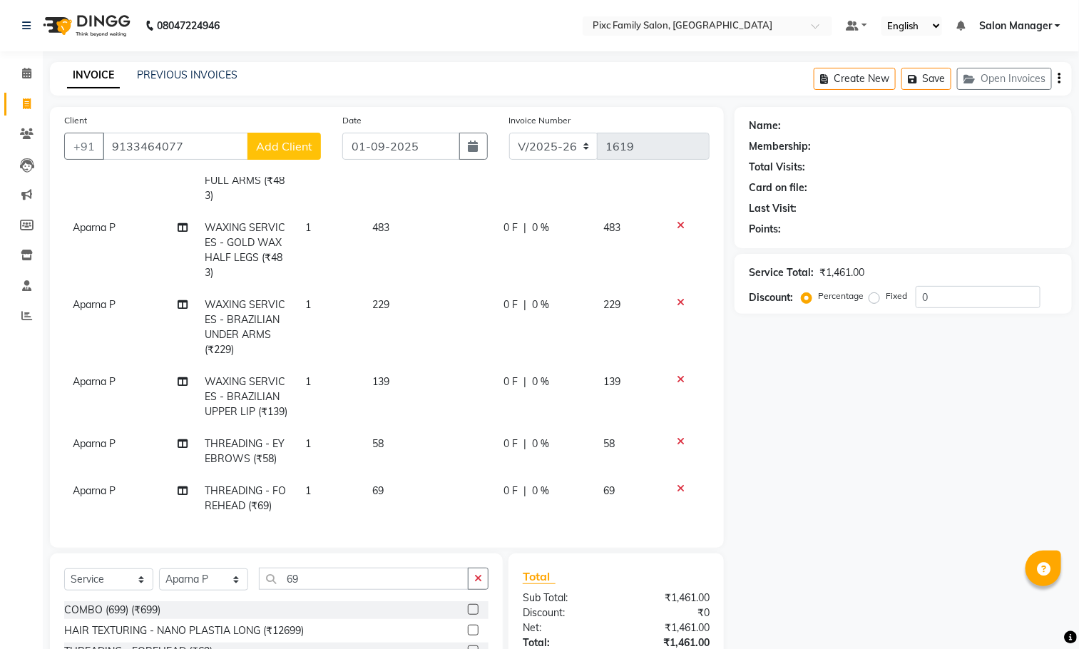
scroll to position [131, 0]
click at [218, 144] on input "9133464077" at bounding box center [175, 146] width 145 height 27
click at [180, 183] on span "913346" at bounding box center [184, 180] width 43 height 14
type input "9133464077"
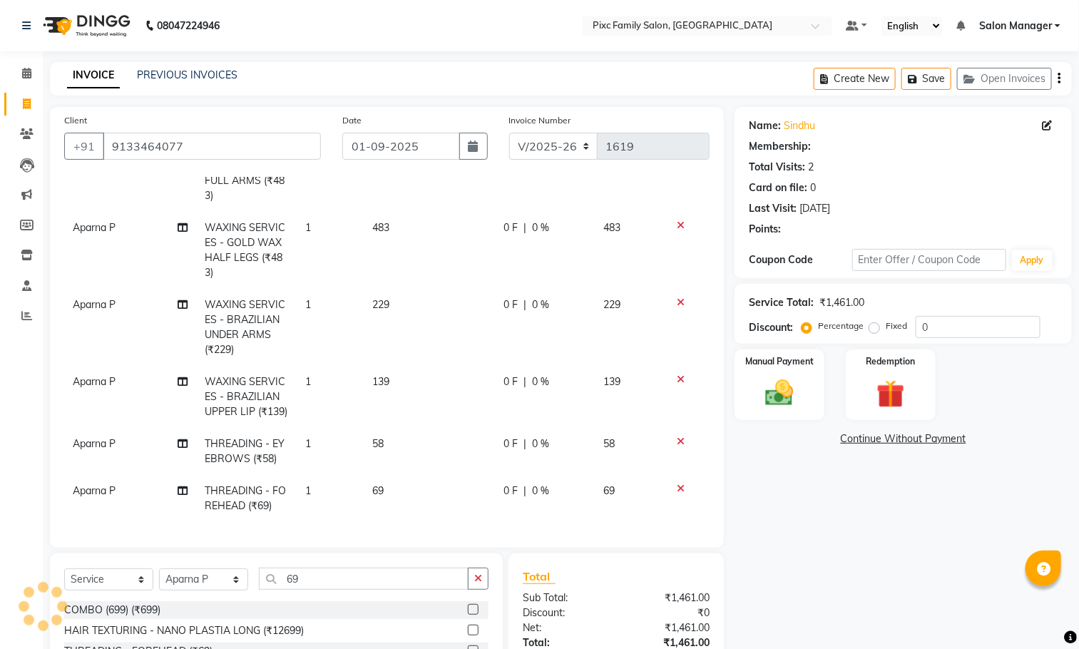
select select "1: Object"
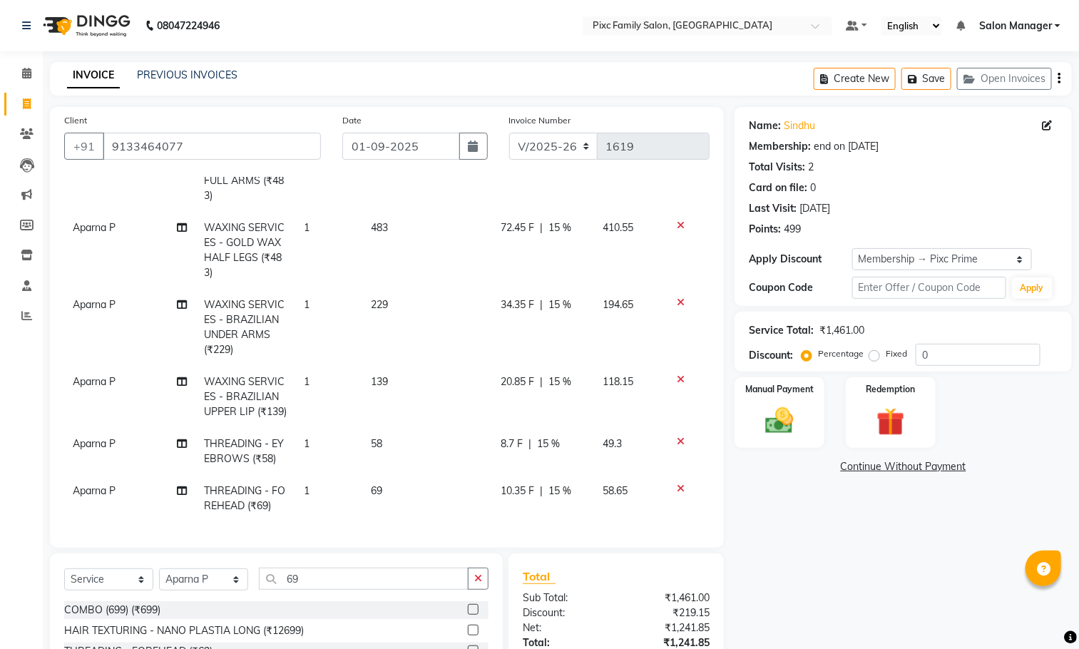
scroll to position [137, 0]
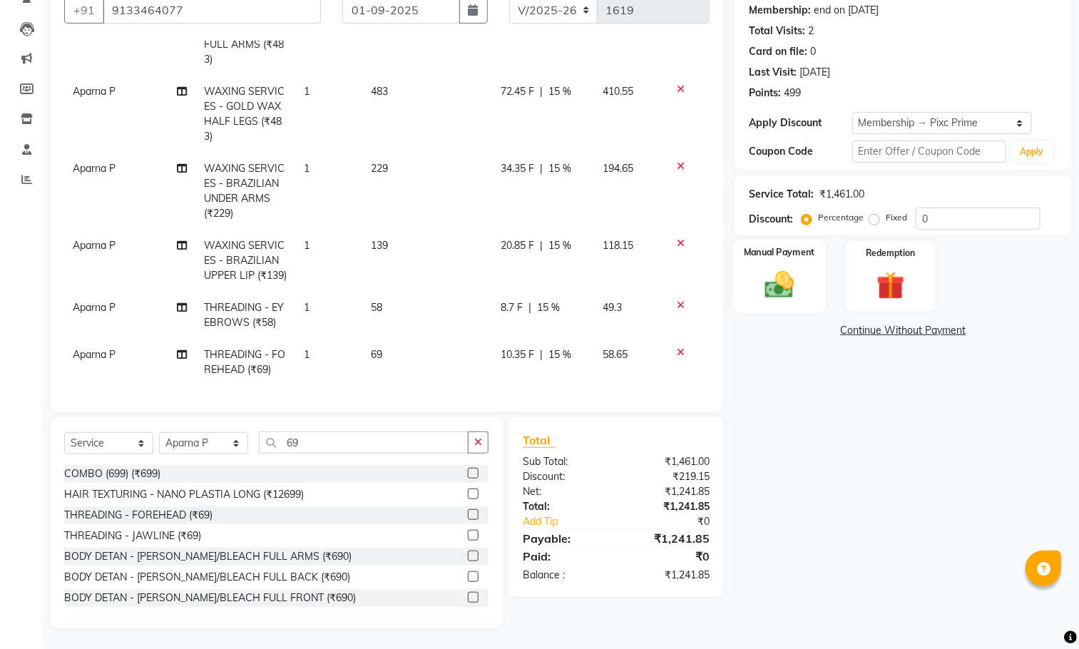
click at [773, 279] on img at bounding box center [780, 285] width 48 height 34
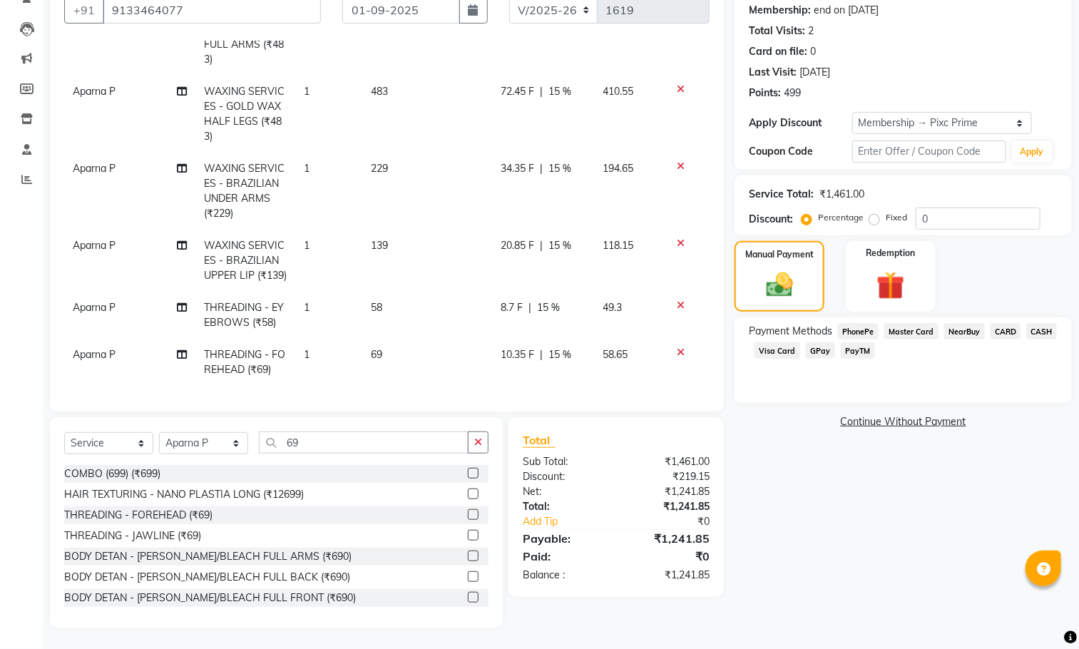
click at [1002, 327] on span "CARD" at bounding box center [1006, 331] width 31 height 16
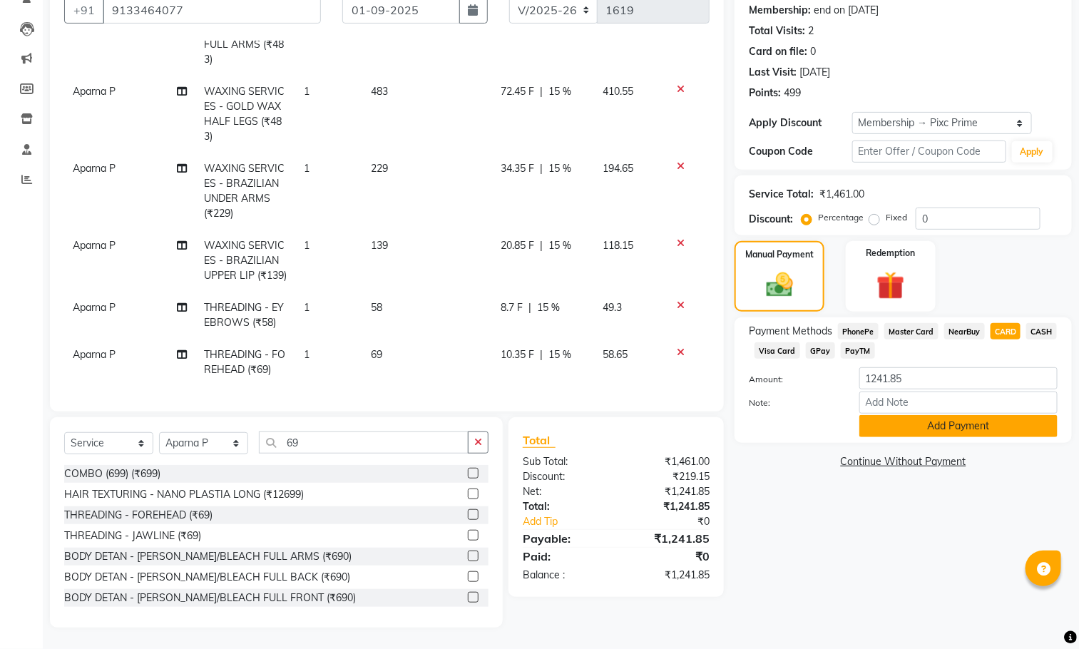
click at [969, 417] on button "Add Payment" at bounding box center [958, 426] width 198 height 22
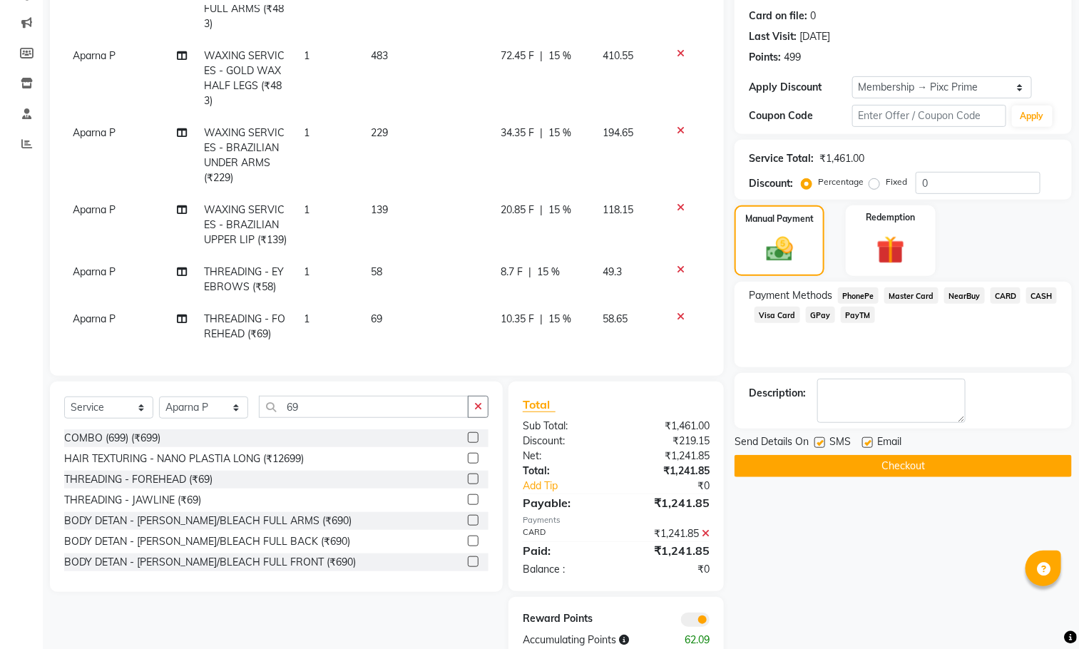
scroll to position [206, 0]
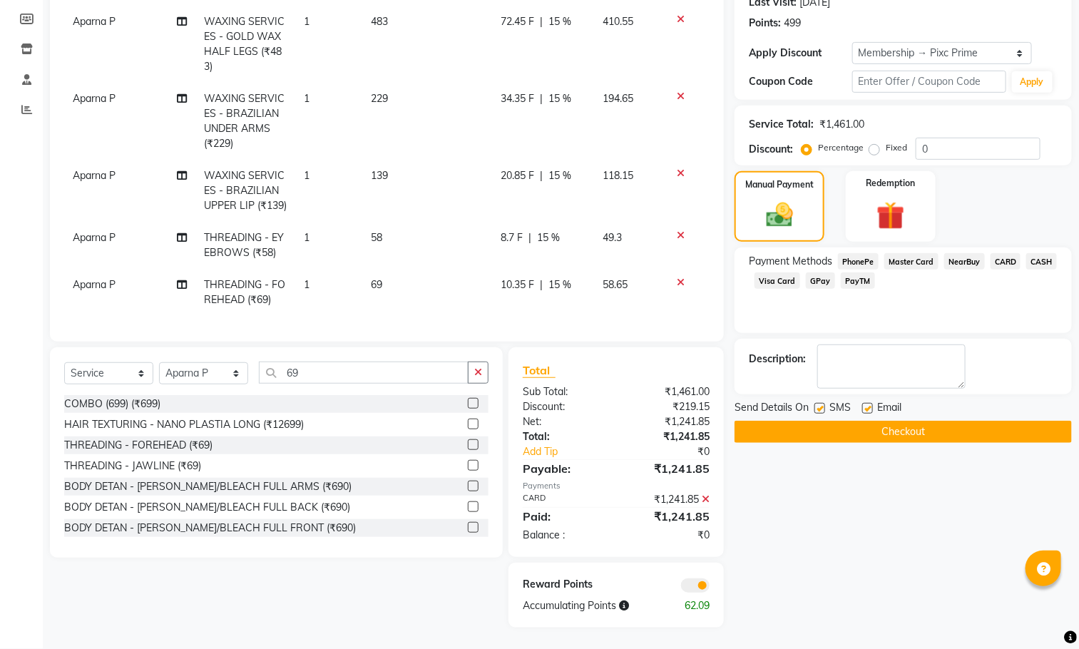
click at [901, 434] on button "Checkout" at bounding box center [903, 432] width 337 height 22
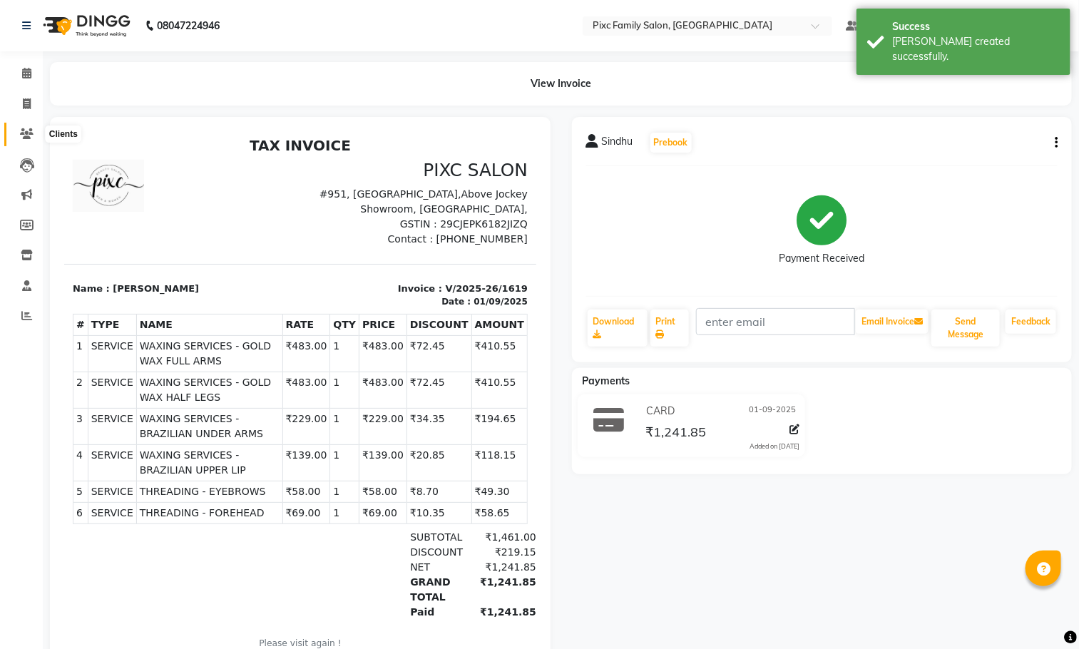
click at [20, 135] on icon at bounding box center [27, 133] width 14 height 11
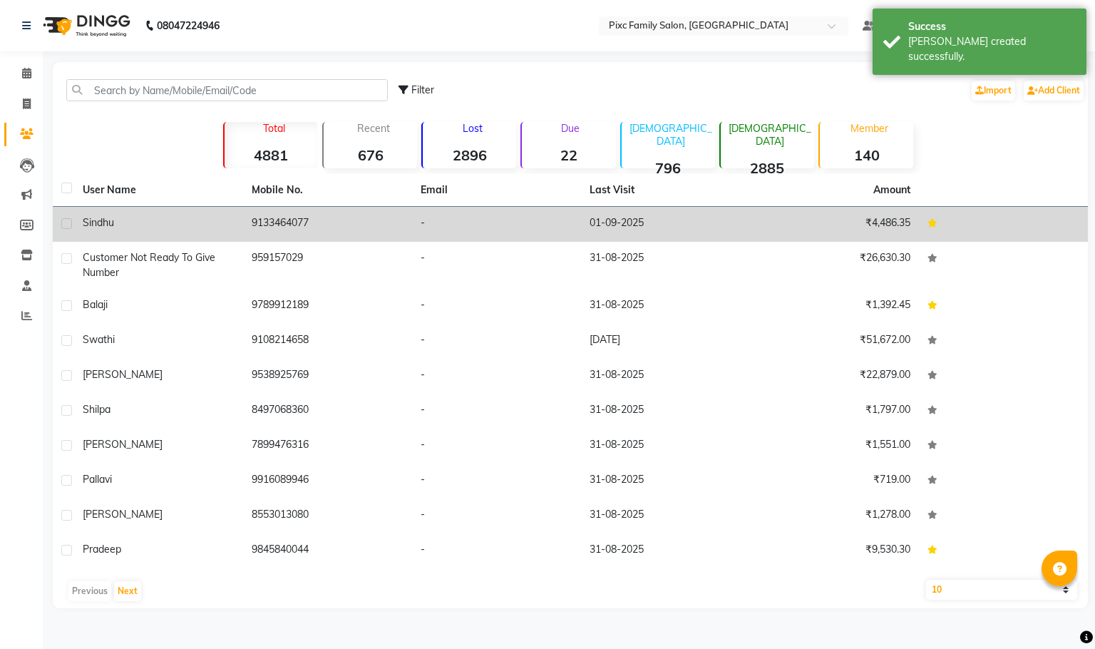
click at [319, 230] on td "9133464077" at bounding box center [327, 224] width 169 height 35
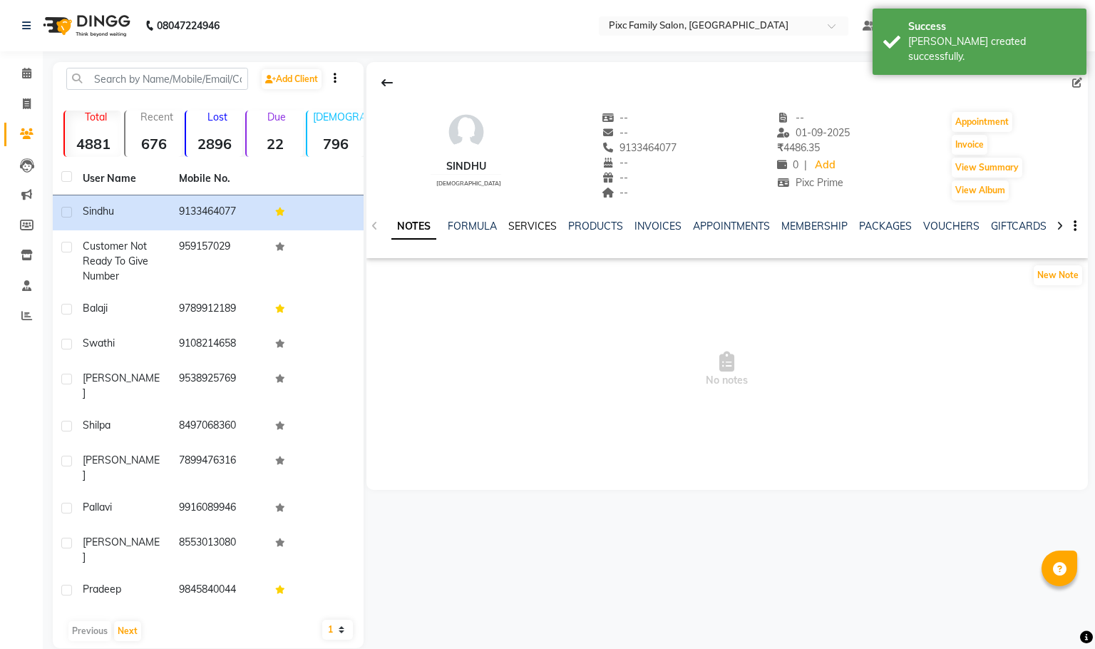
click at [528, 227] on link "SERVICES" at bounding box center [532, 226] width 48 height 13
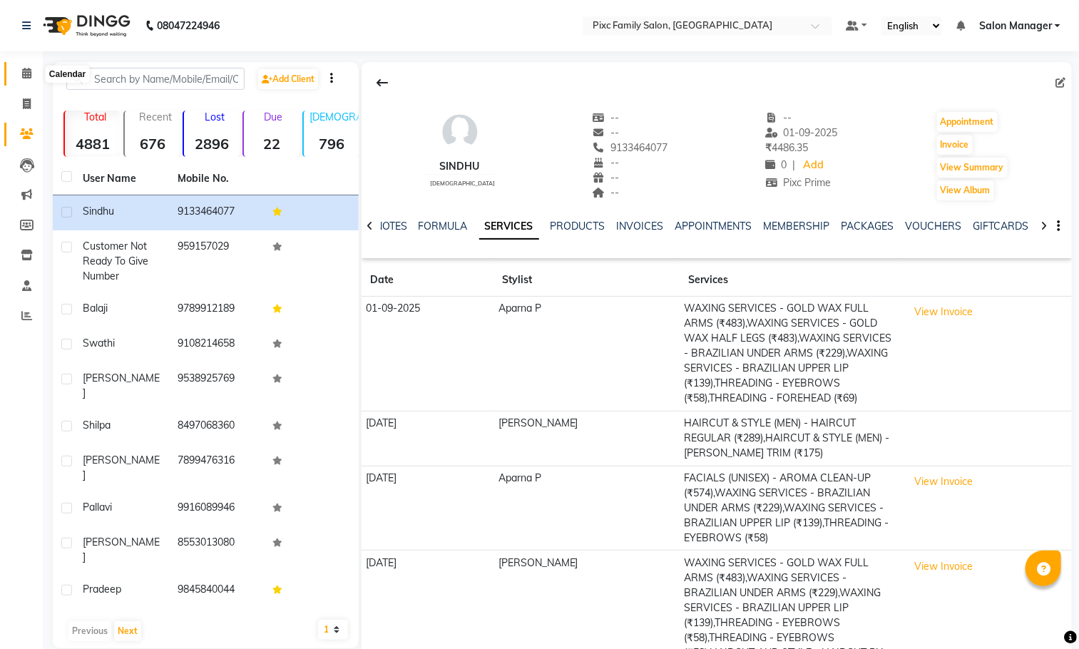
click at [24, 77] on icon at bounding box center [26, 73] width 9 height 11
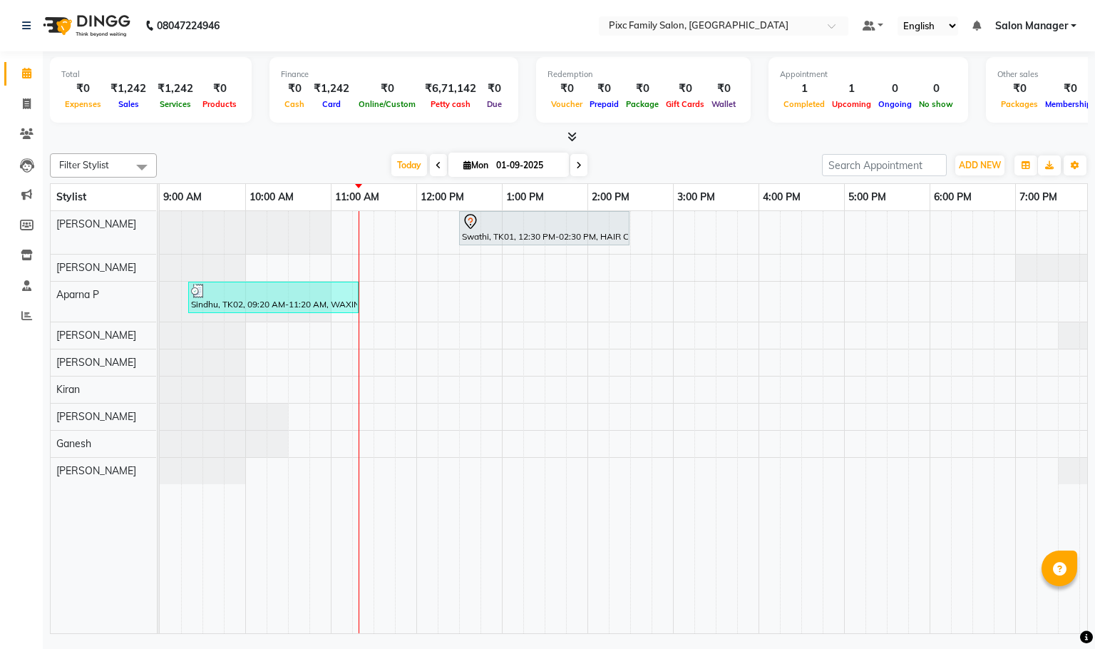
click at [436, 169] on icon at bounding box center [439, 165] width 6 height 9
type input "31-08-2025"
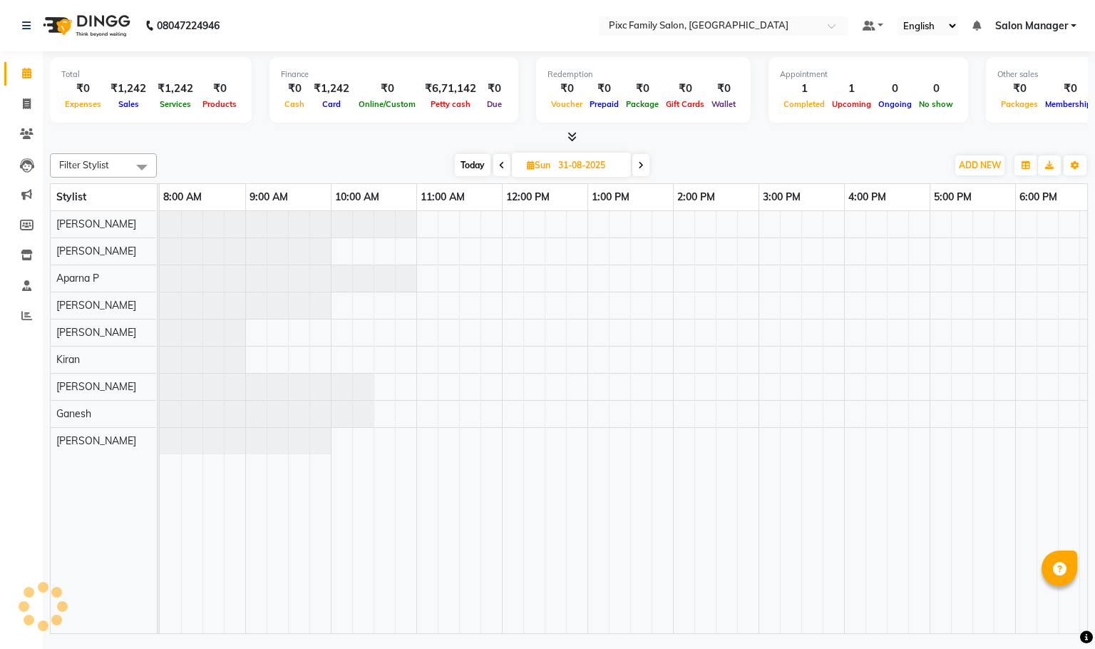
scroll to position [0, 257]
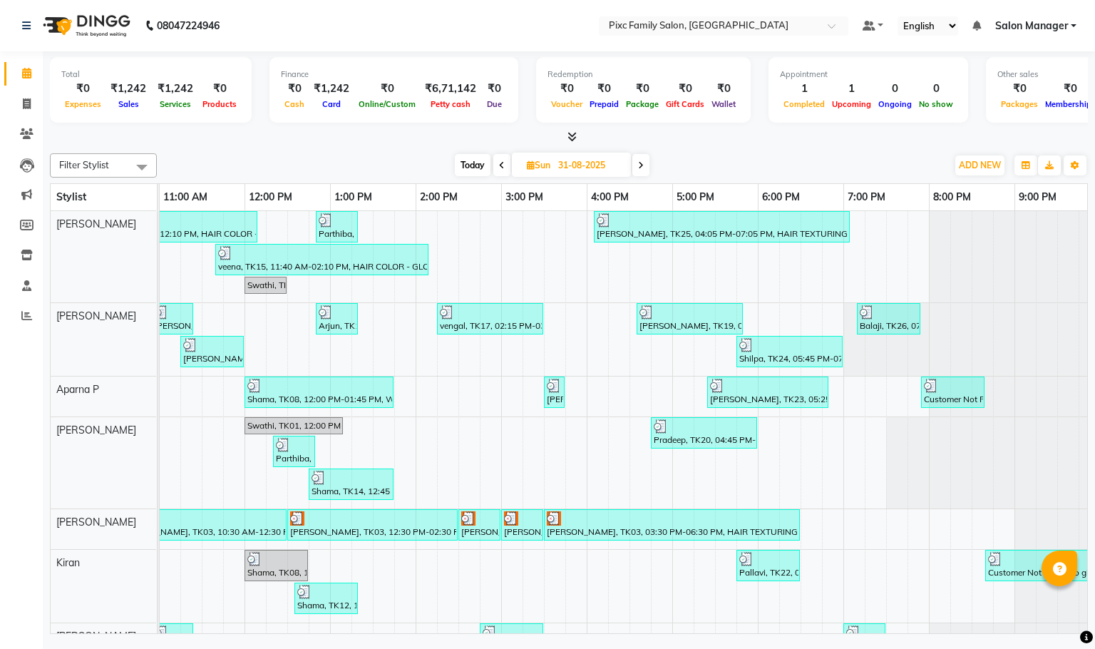
click at [528, 167] on icon at bounding box center [531, 164] width 8 height 9
select select "8"
select select "2025"
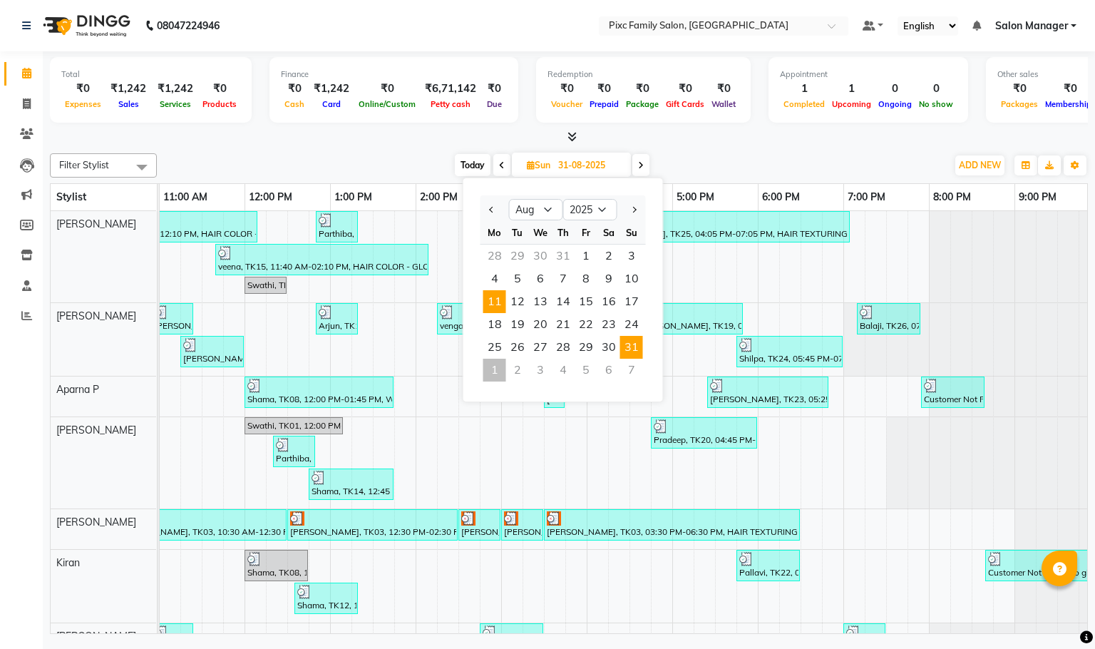
click at [495, 302] on span "11" at bounding box center [495, 301] width 23 height 23
type input "[DATE]"
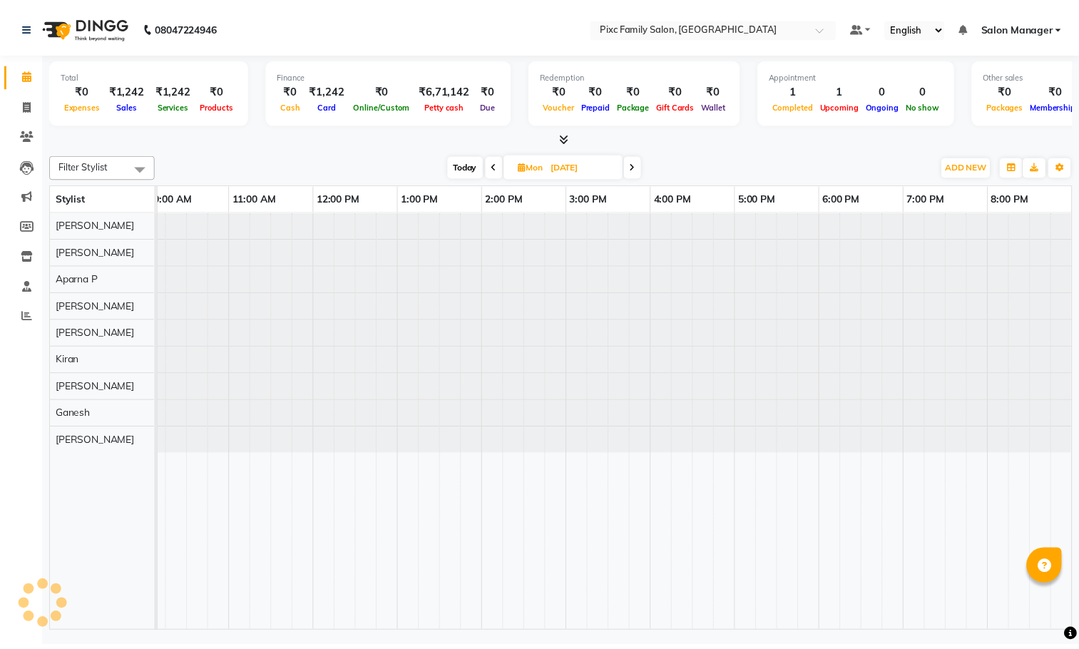
scroll to position [0, 99]
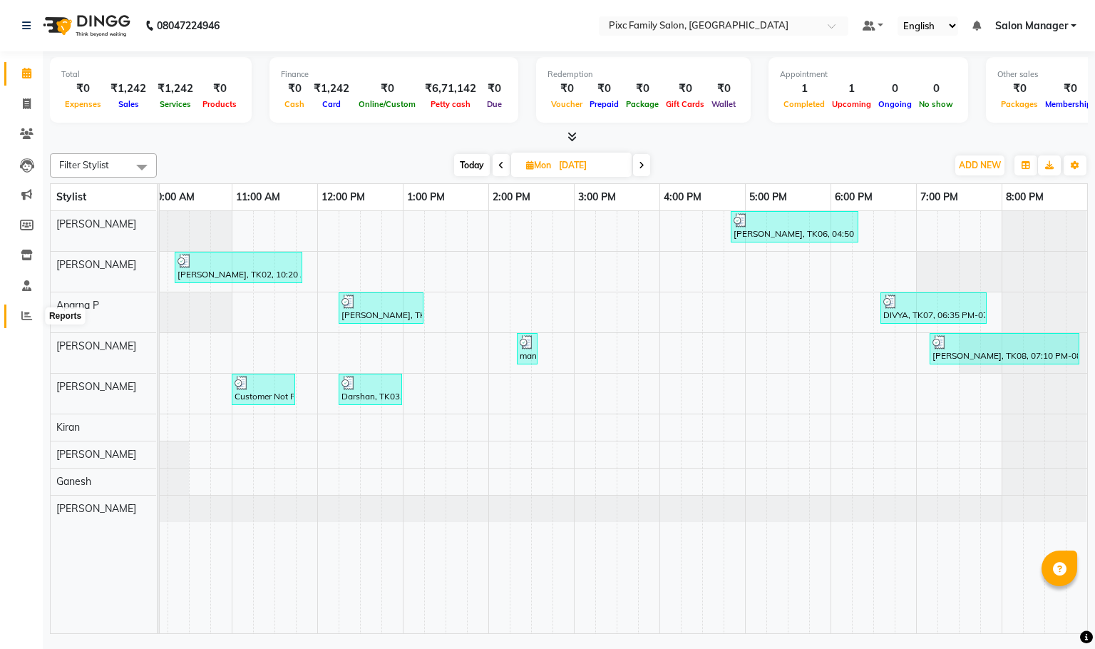
click at [29, 313] on icon at bounding box center [26, 315] width 11 height 11
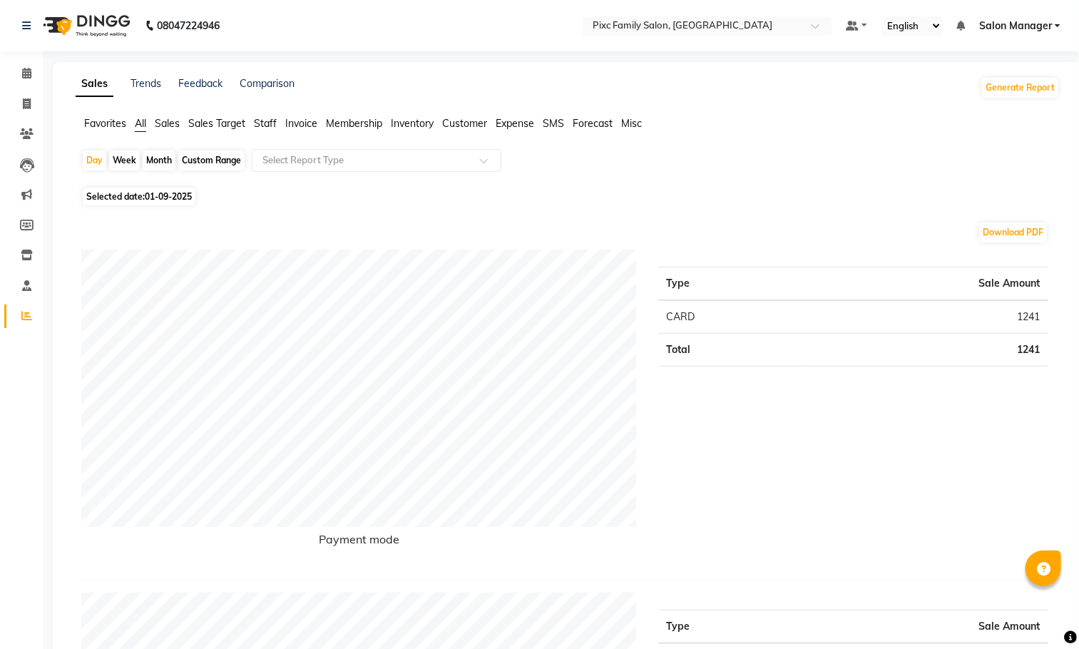
click at [148, 161] on div "Month" at bounding box center [159, 160] width 33 height 20
select select "9"
select select "2025"
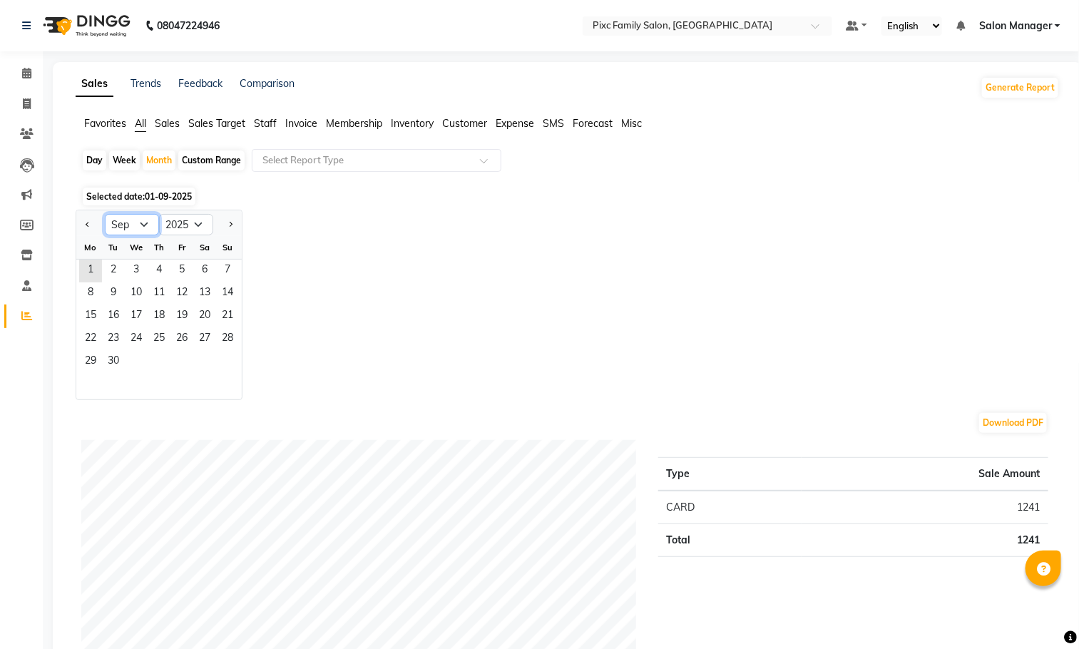
click at [141, 225] on select "Jan Feb Mar Apr May Jun [DATE] Aug Sep Oct Nov Dec" at bounding box center [132, 224] width 54 height 21
select select "8"
click at [105, 215] on select "Jan Feb Mar Apr May Jun [DATE] Aug Sep Oct Nov Dec" at bounding box center [132, 224] width 54 height 21
click at [178, 265] on span "1" at bounding box center [181, 271] width 23 height 23
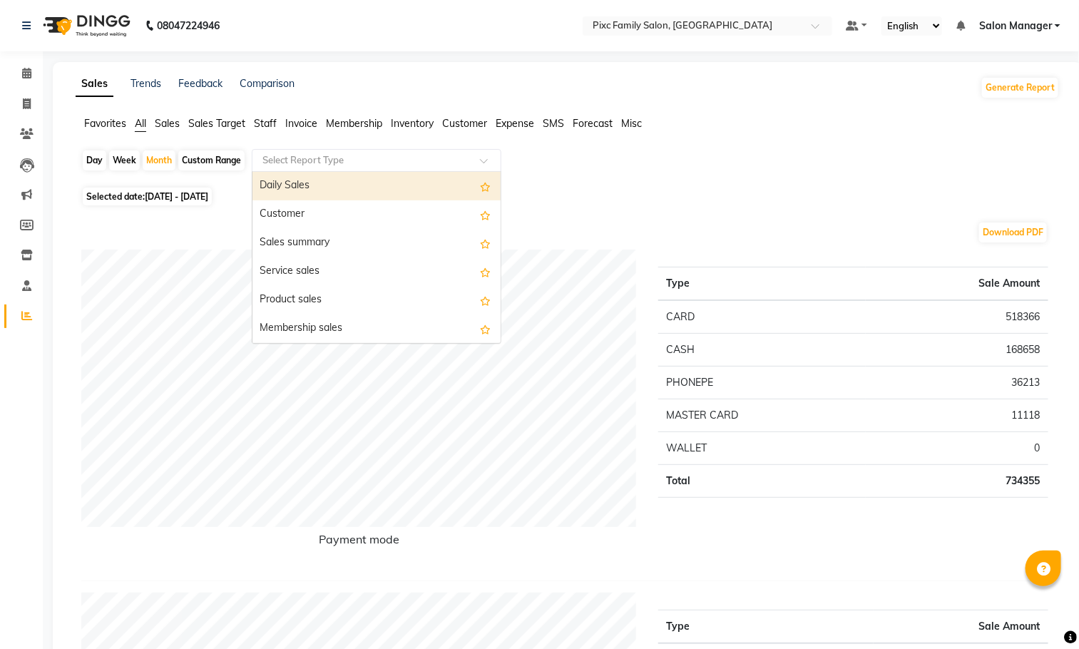
click at [345, 158] on input "text" at bounding box center [362, 160] width 205 height 14
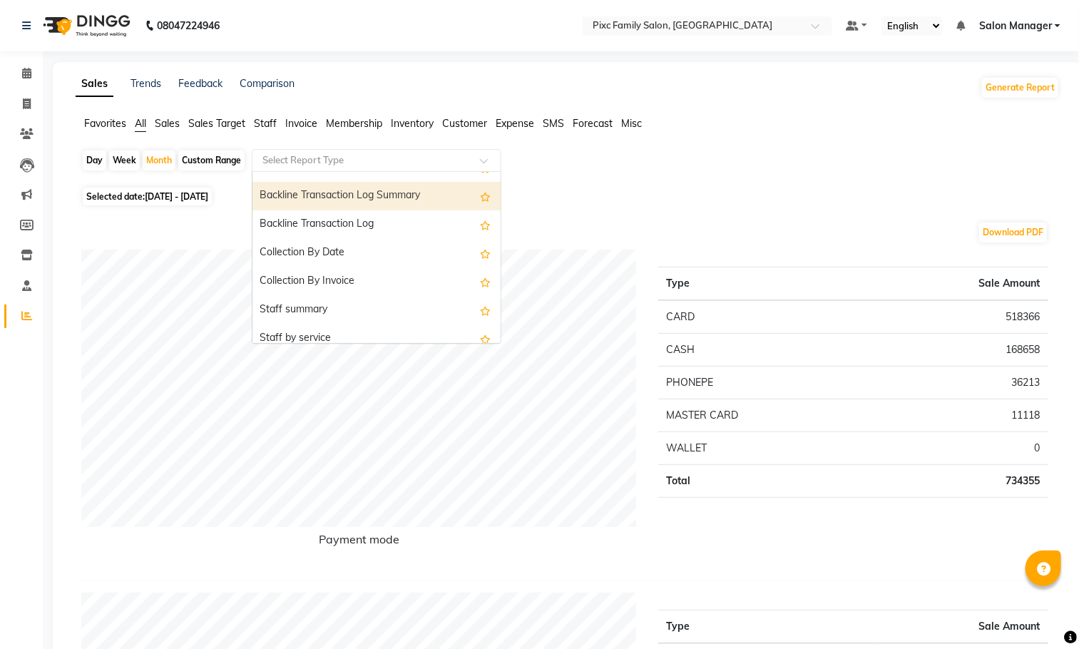
scroll to position [428, 0]
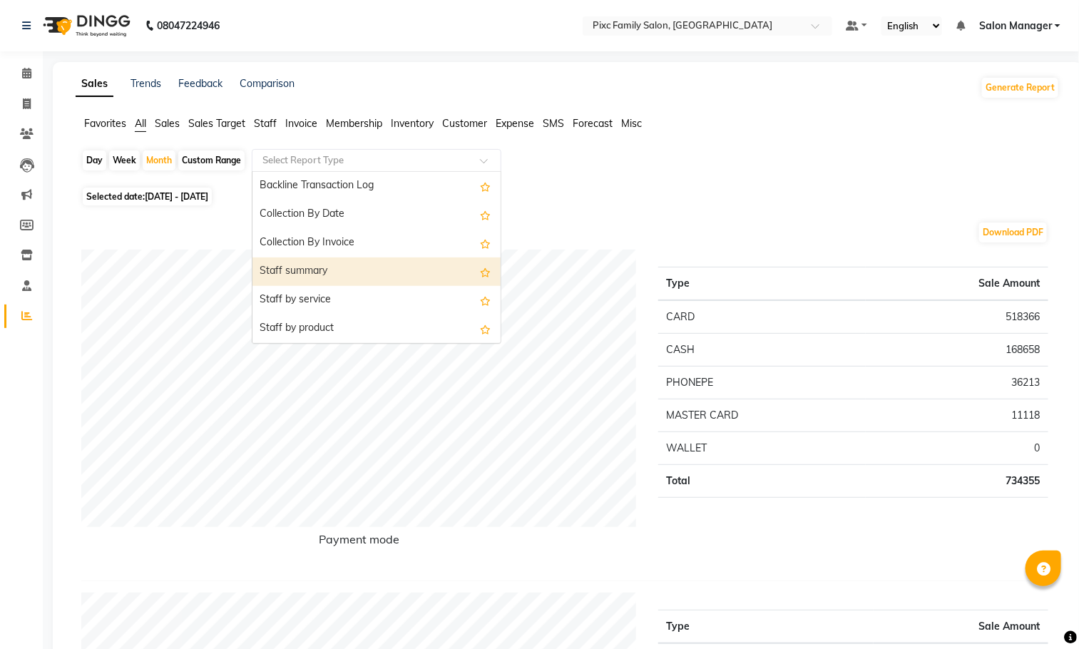
click at [268, 261] on div "Staff summary" at bounding box center [376, 271] width 248 height 29
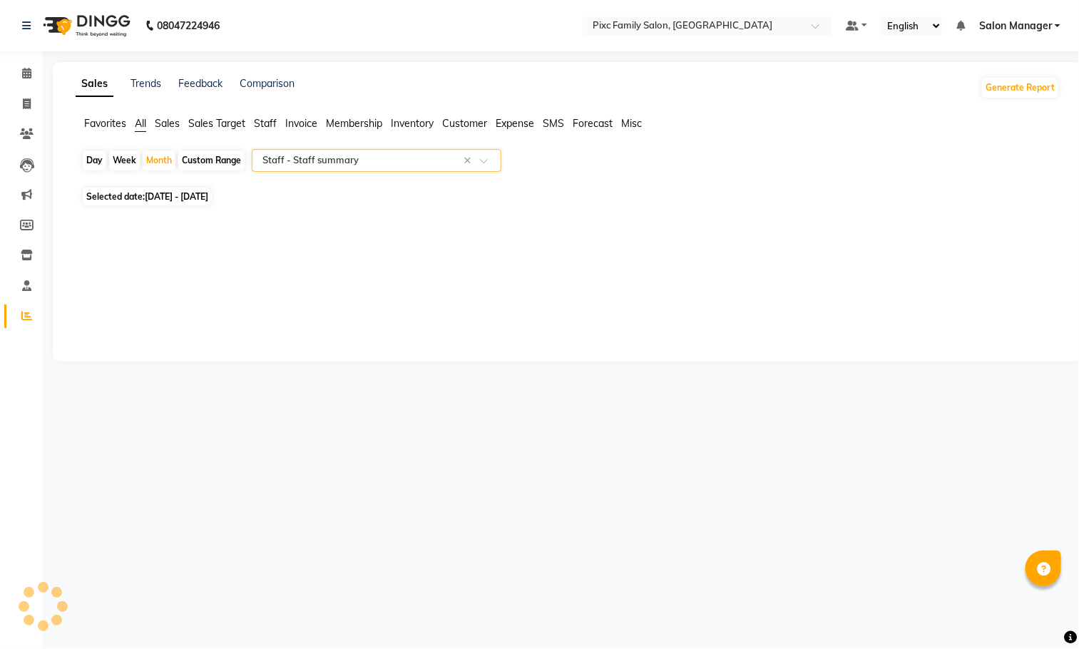
select select "full_report"
select select "csv"
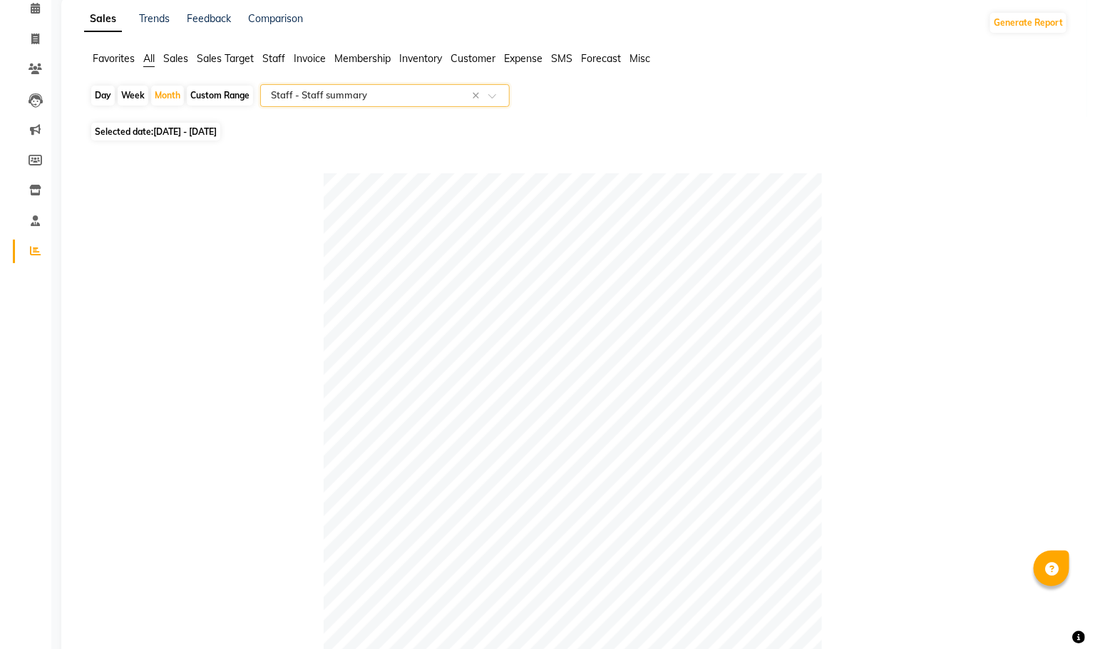
scroll to position [0, 0]
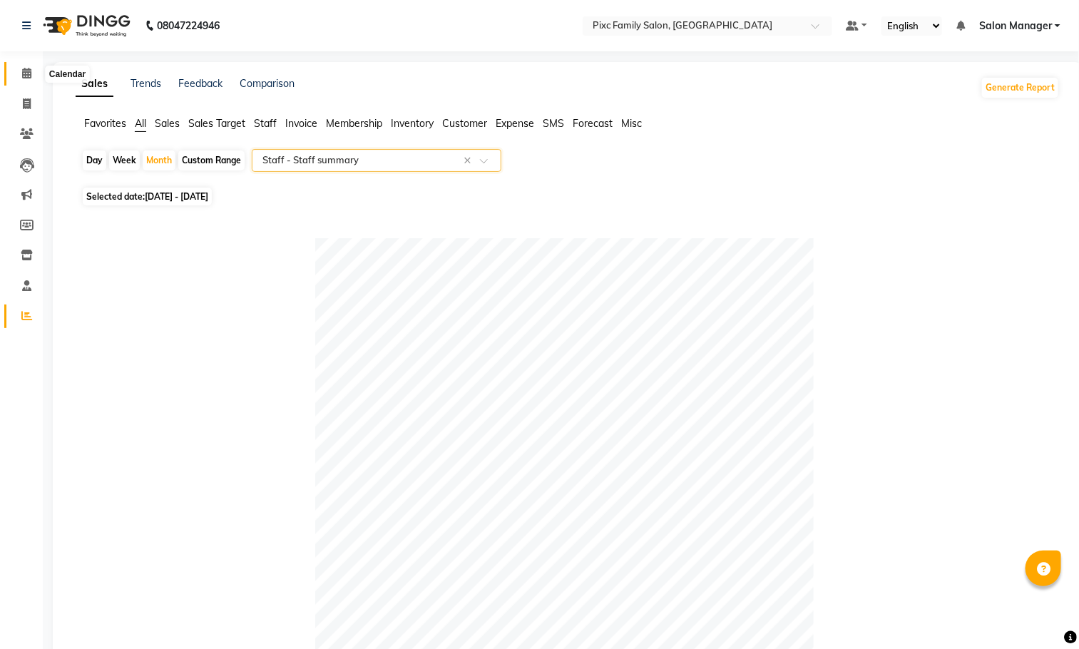
click at [28, 69] on icon at bounding box center [26, 73] width 9 height 11
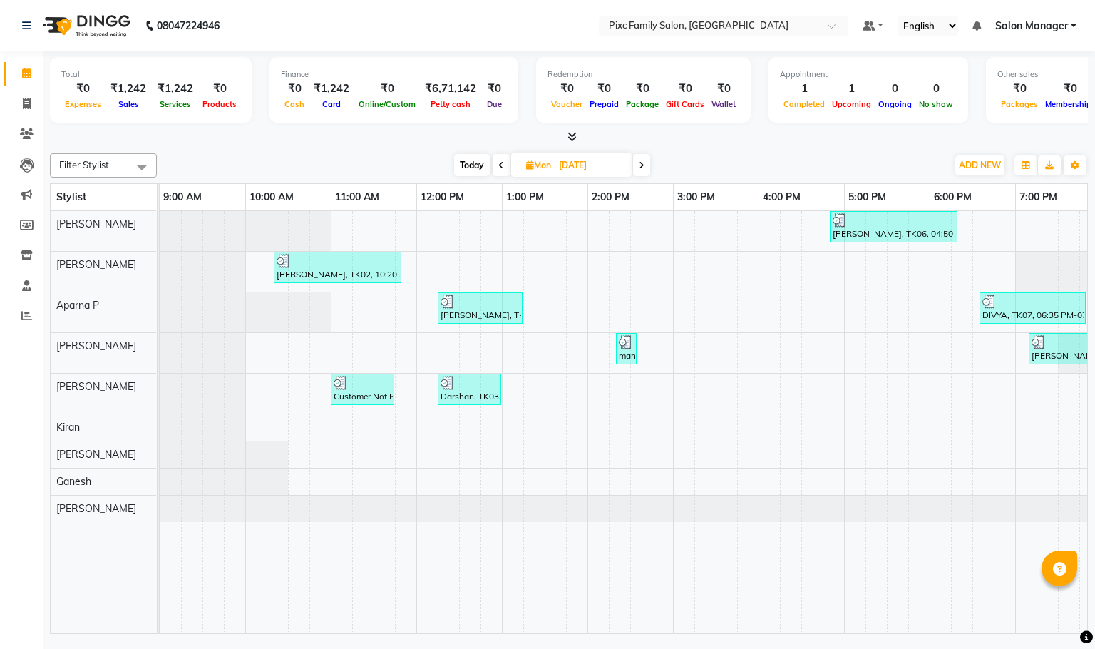
click at [546, 165] on span "Mon" at bounding box center [539, 165] width 32 height 11
select select "8"
select select "2025"
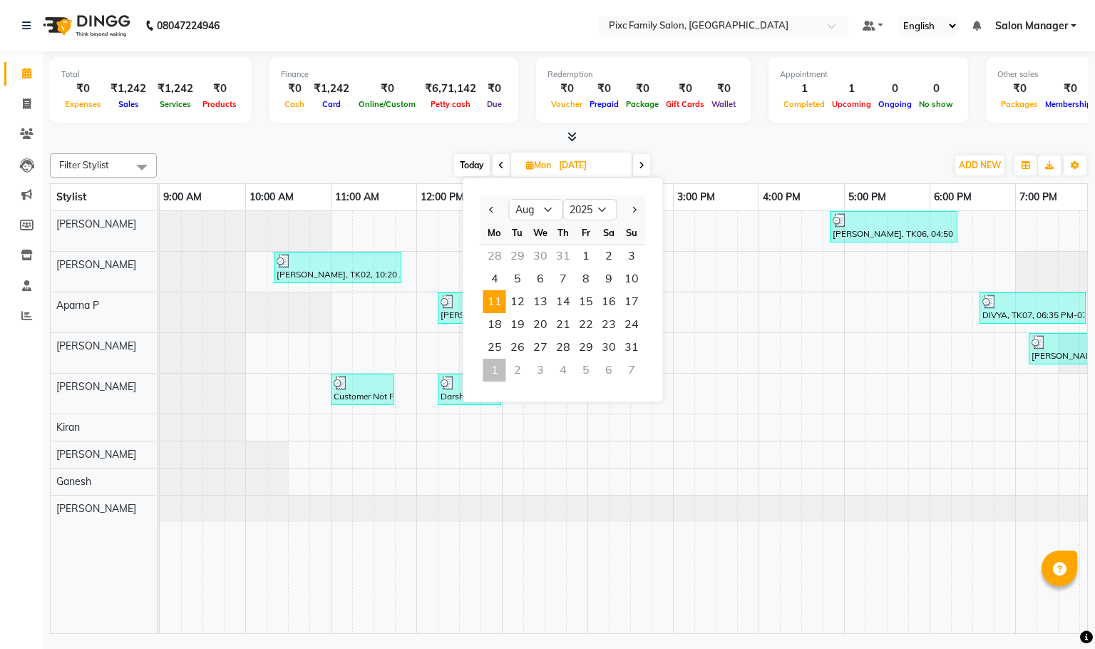
click at [491, 300] on span "11" at bounding box center [495, 301] width 23 height 23
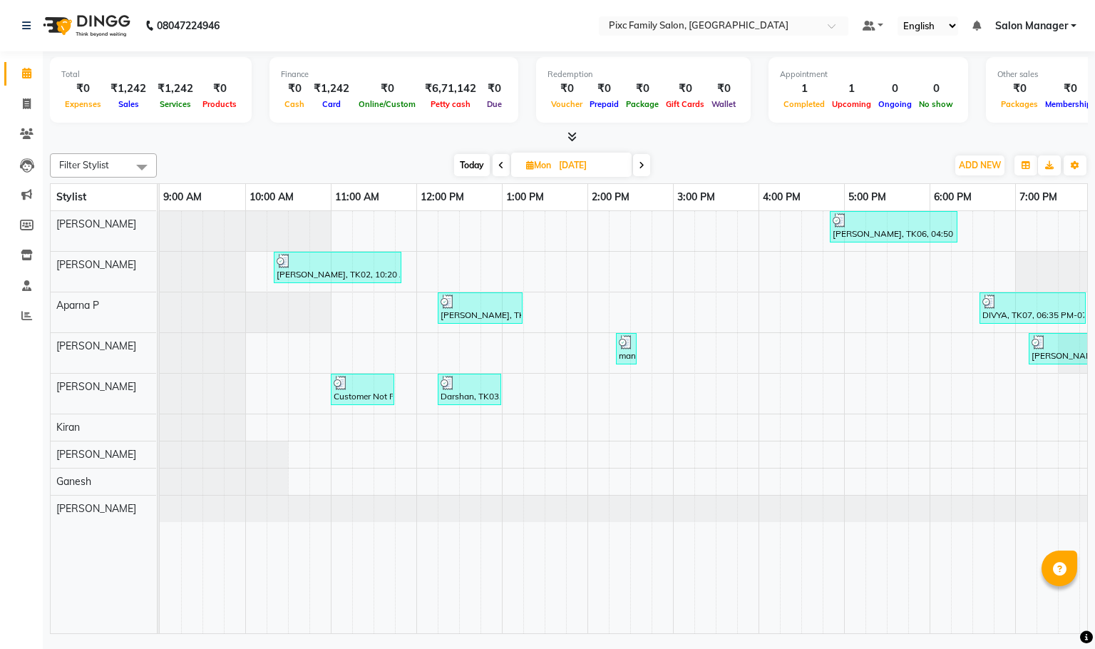
click at [644, 163] on icon at bounding box center [642, 165] width 6 height 9
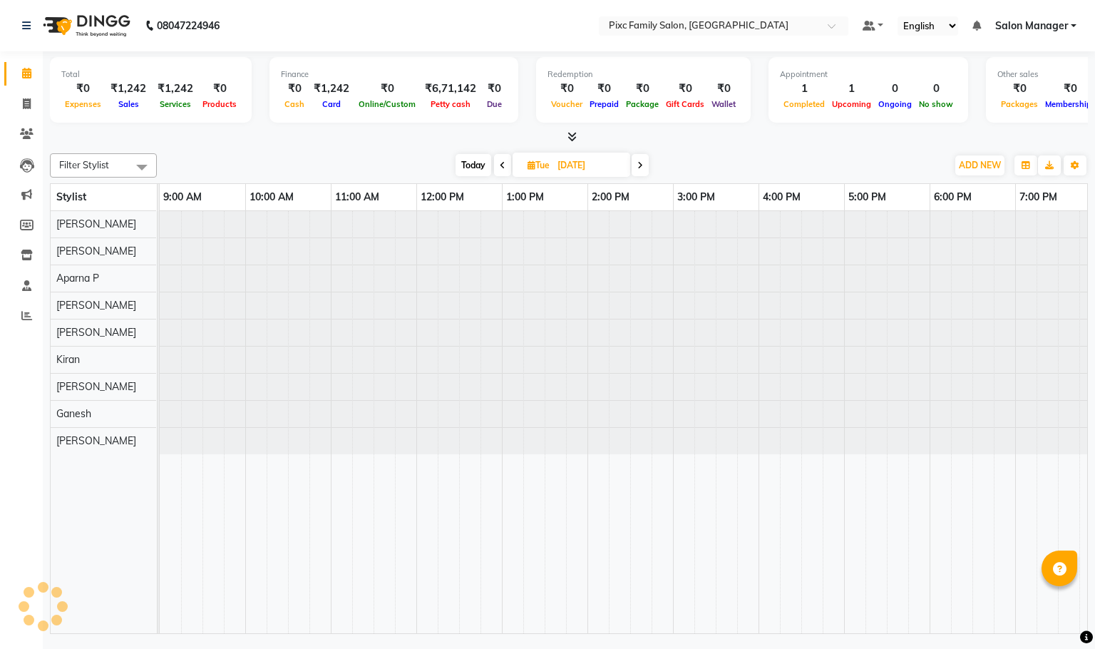
scroll to position [0, 99]
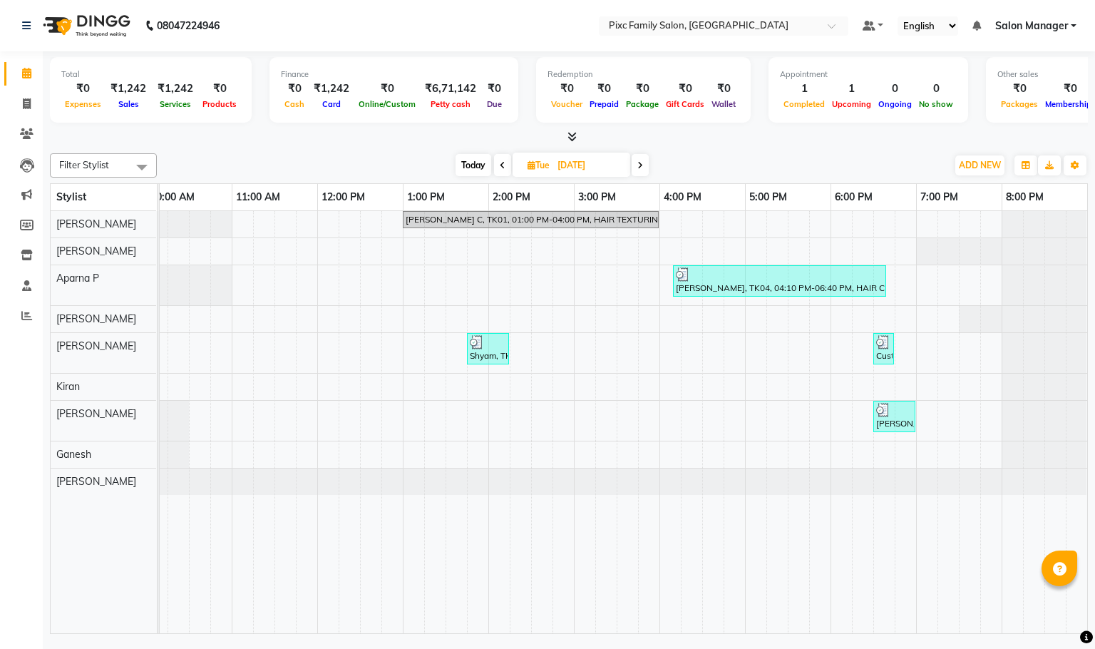
click at [644, 163] on span at bounding box center [640, 165] width 17 height 22
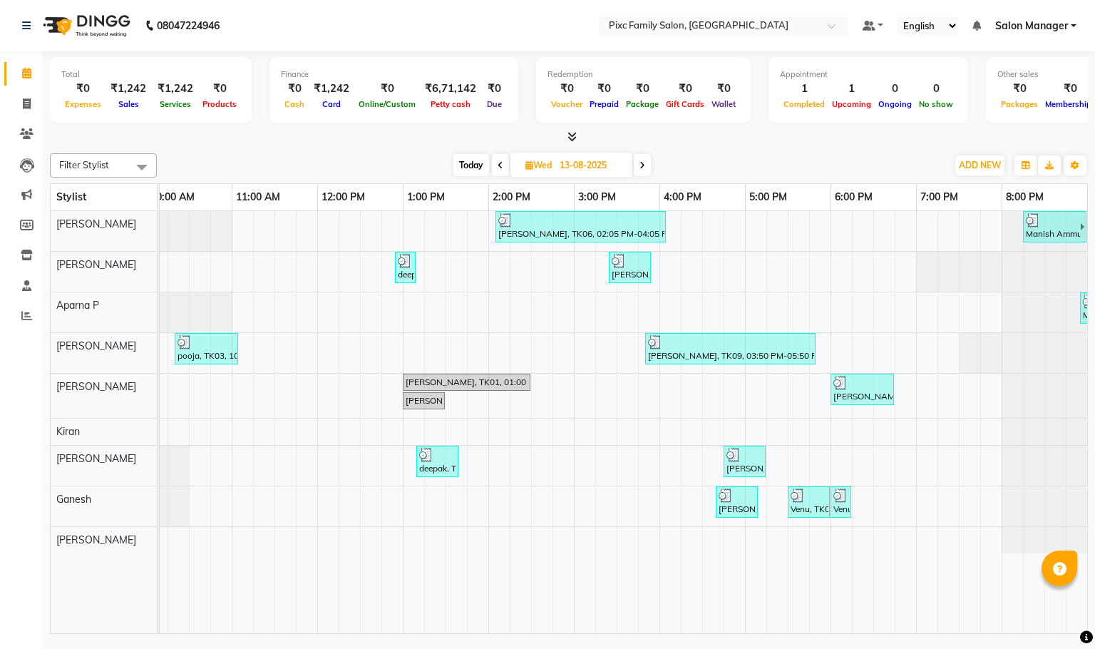
click at [644, 163] on icon at bounding box center [643, 165] width 6 height 9
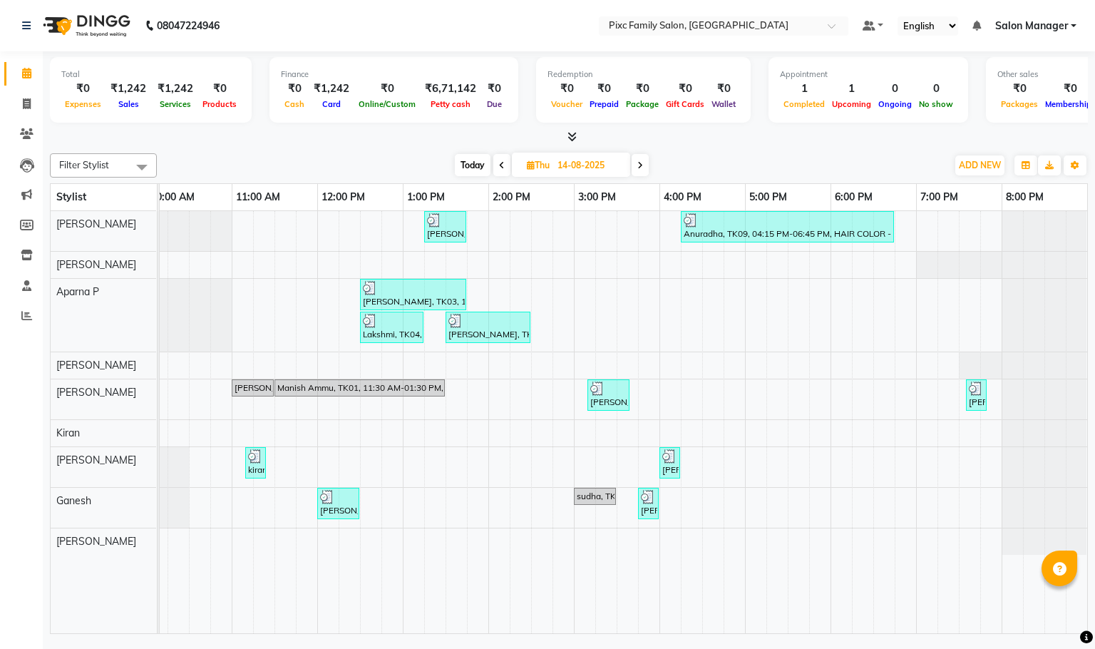
click at [643, 163] on icon at bounding box center [641, 165] width 6 height 9
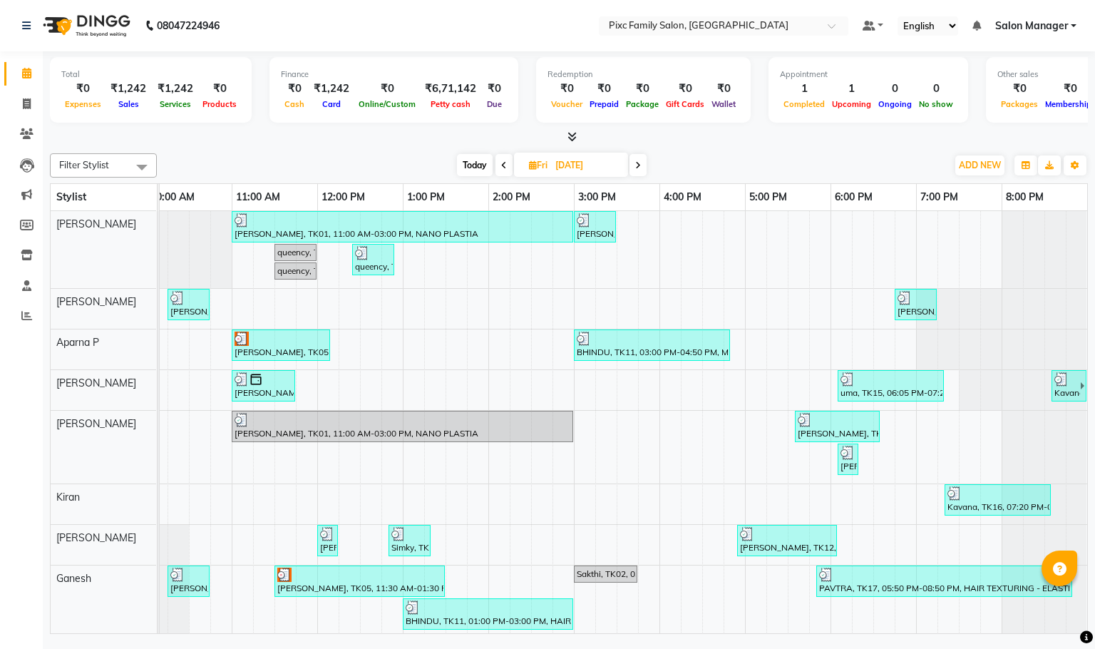
click at [644, 163] on span at bounding box center [638, 165] width 17 height 22
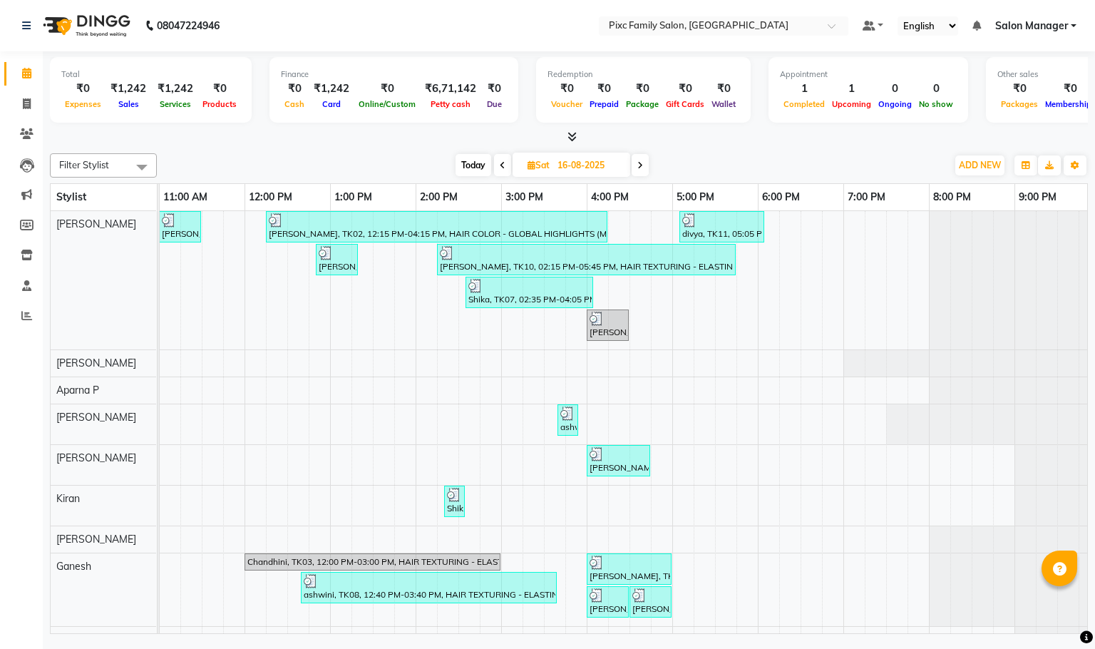
click at [644, 163] on span at bounding box center [640, 165] width 17 height 22
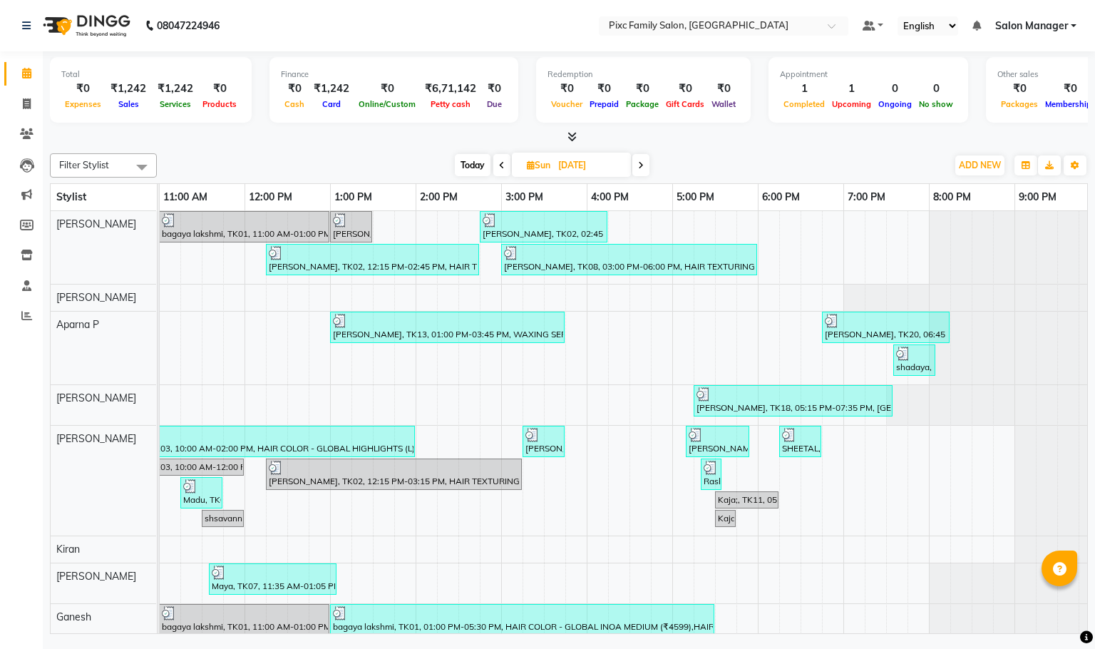
click at [644, 163] on icon at bounding box center [641, 165] width 6 height 9
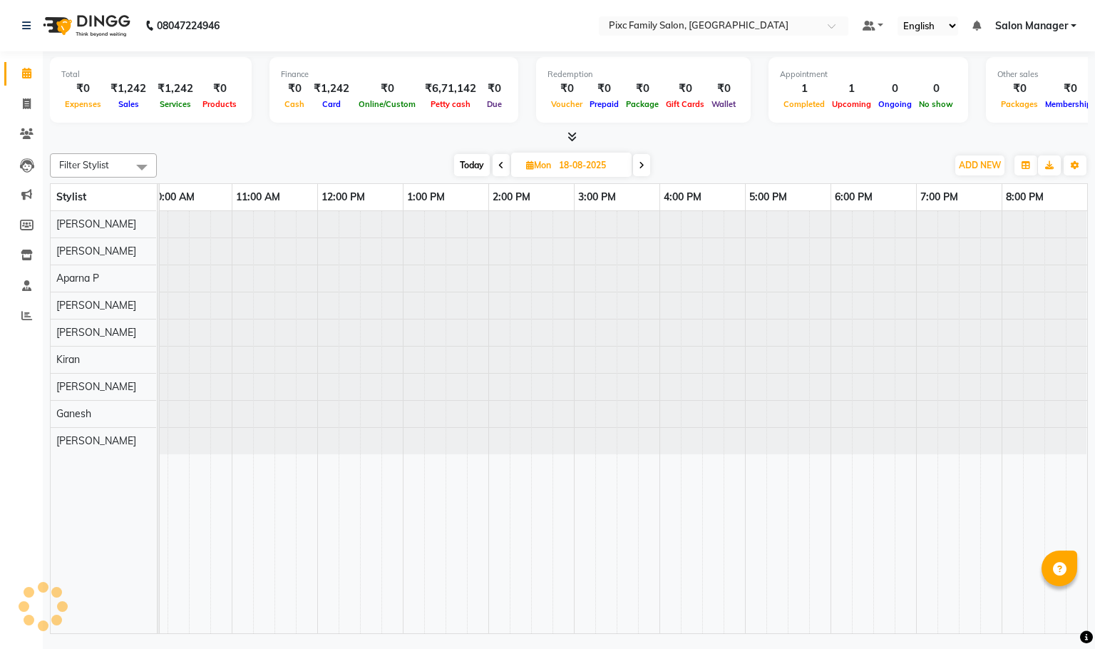
scroll to position [0, 99]
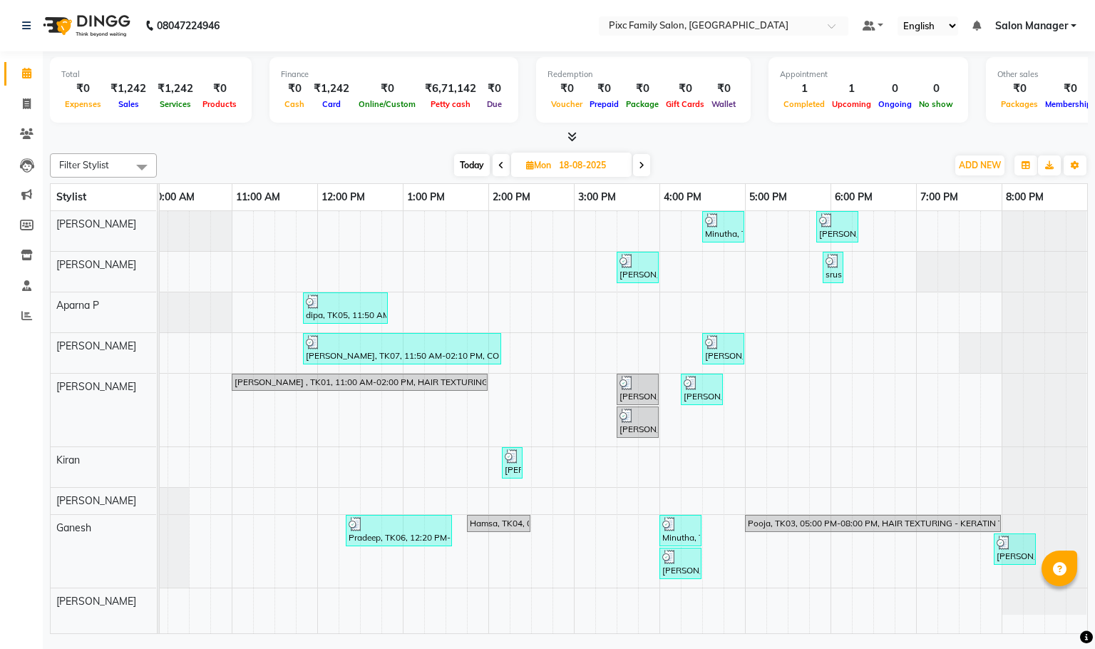
click at [644, 163] on icon at bounding box center [642, 165] width 6 height 9
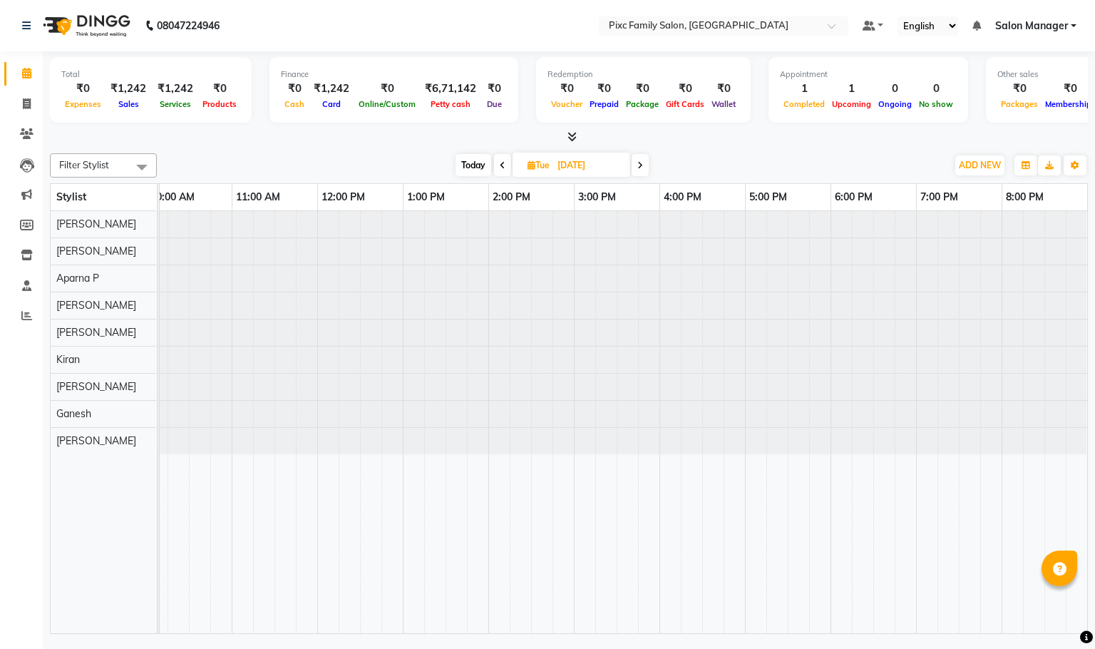
scroll to position [0, 0]
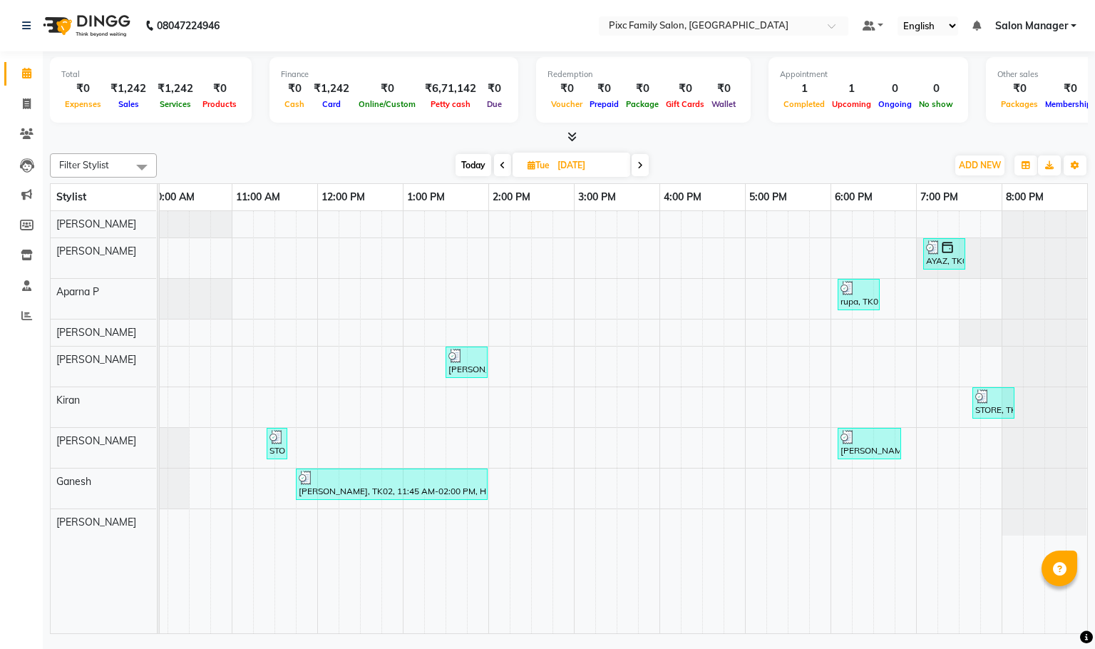
click at [644, 163] on span at bounding box center [640, 165] width 17 height 22
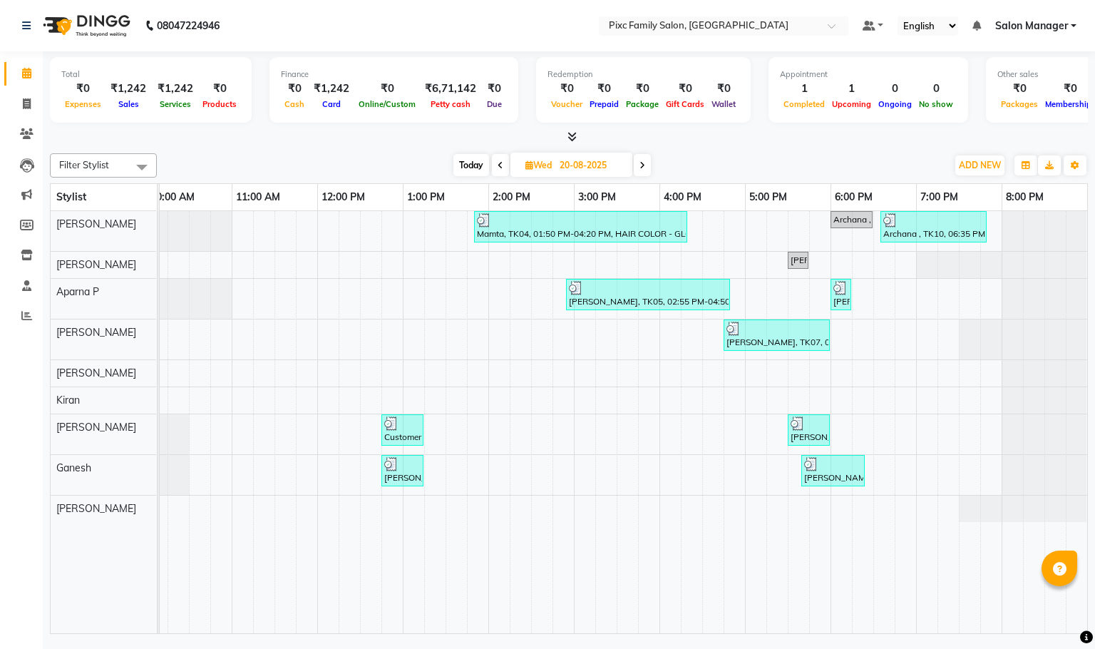
click at [644, 163] on icon at bounding box center [643, 165] width 6 height 9
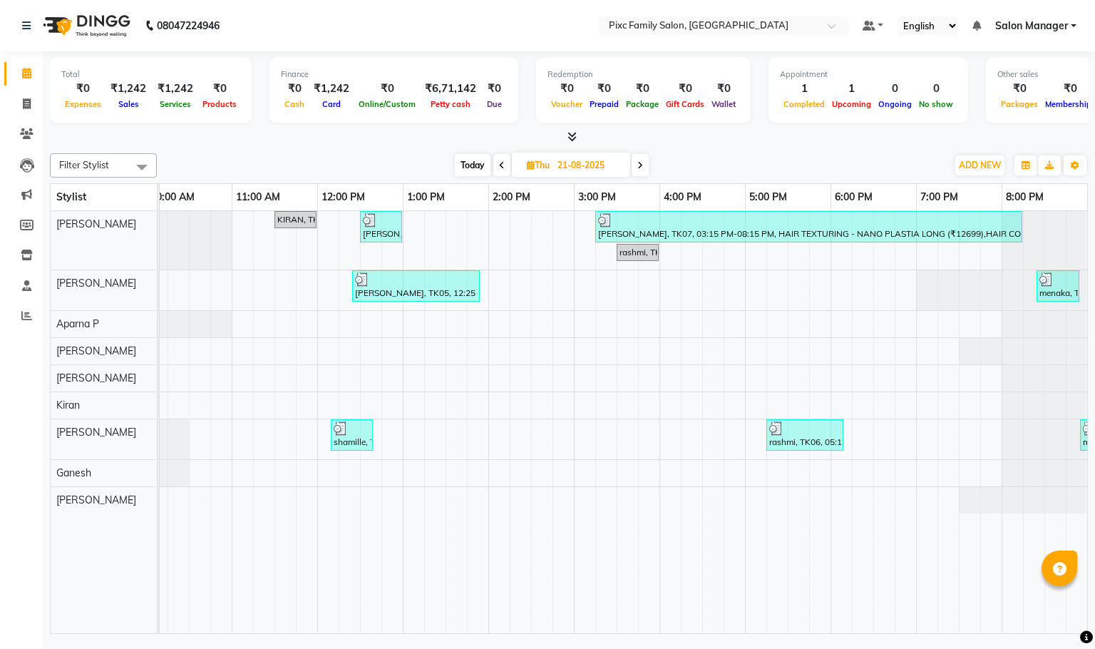
click at [643, 163] on icon at bounding box center [641, 165] width 6 height 9
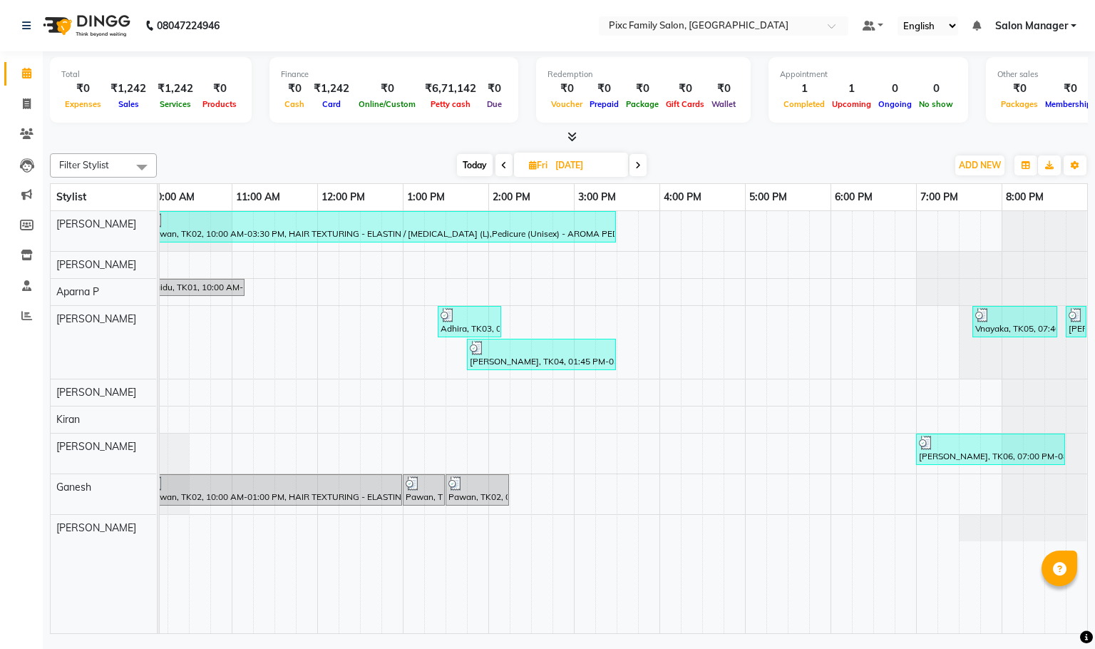
click at [644, 163] on span at bounding box center [638, 165] width 17 height 22
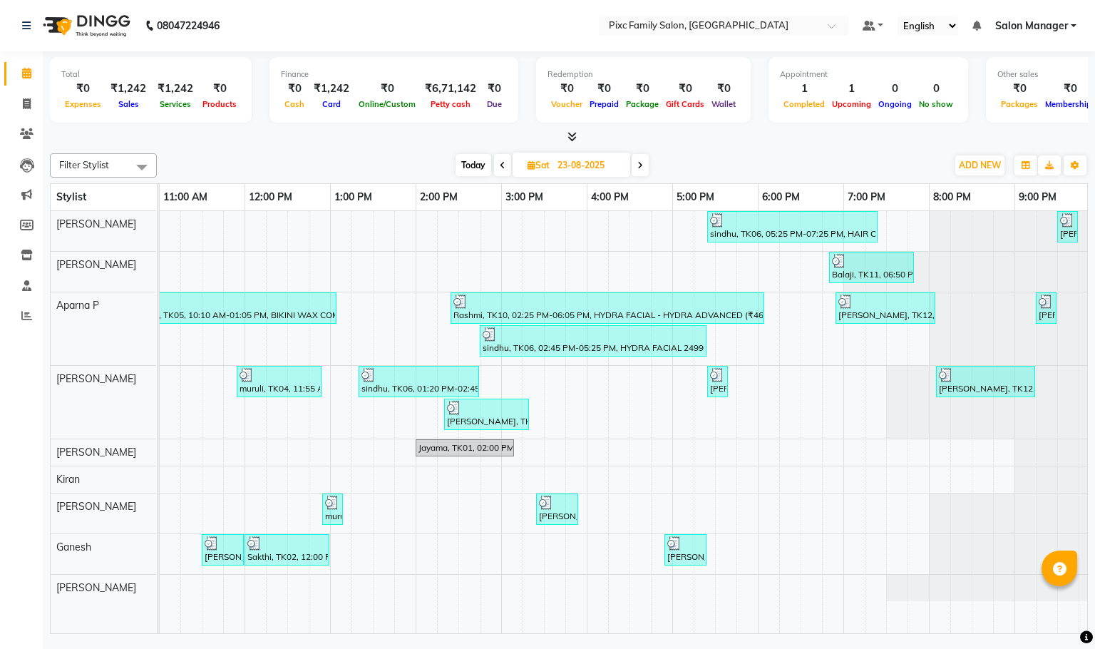
click at [644, 163] on span at bounding box center [640, 165] width 17 height 22
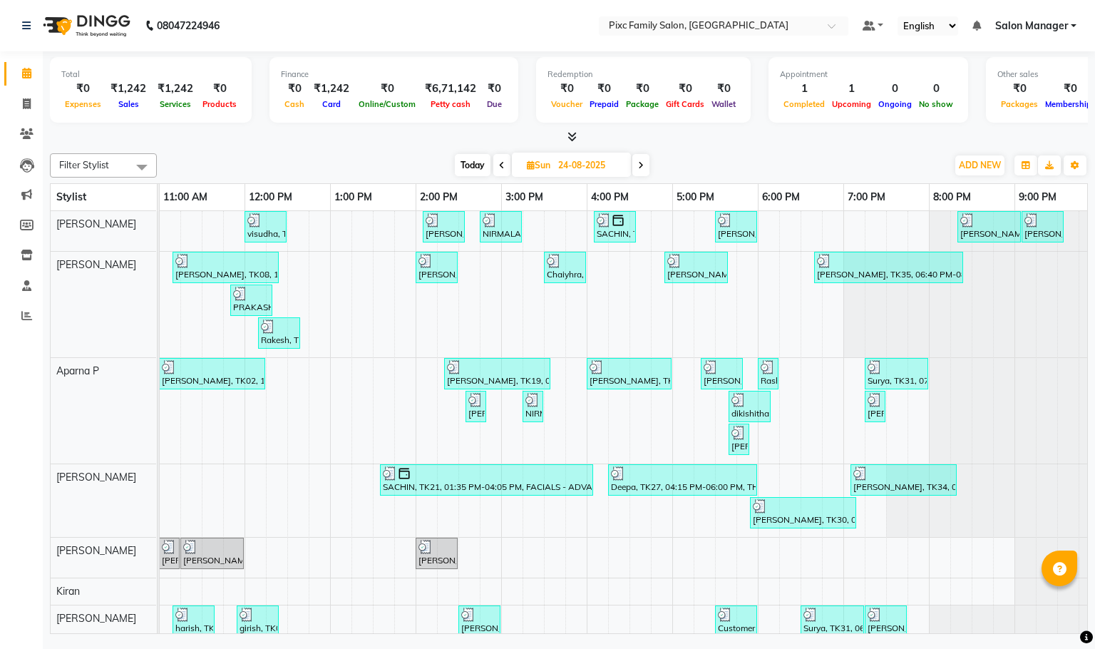
click at [638, 165] on span at bounding box center [641, 165] width 17 height 22
type input "25-08-2025"
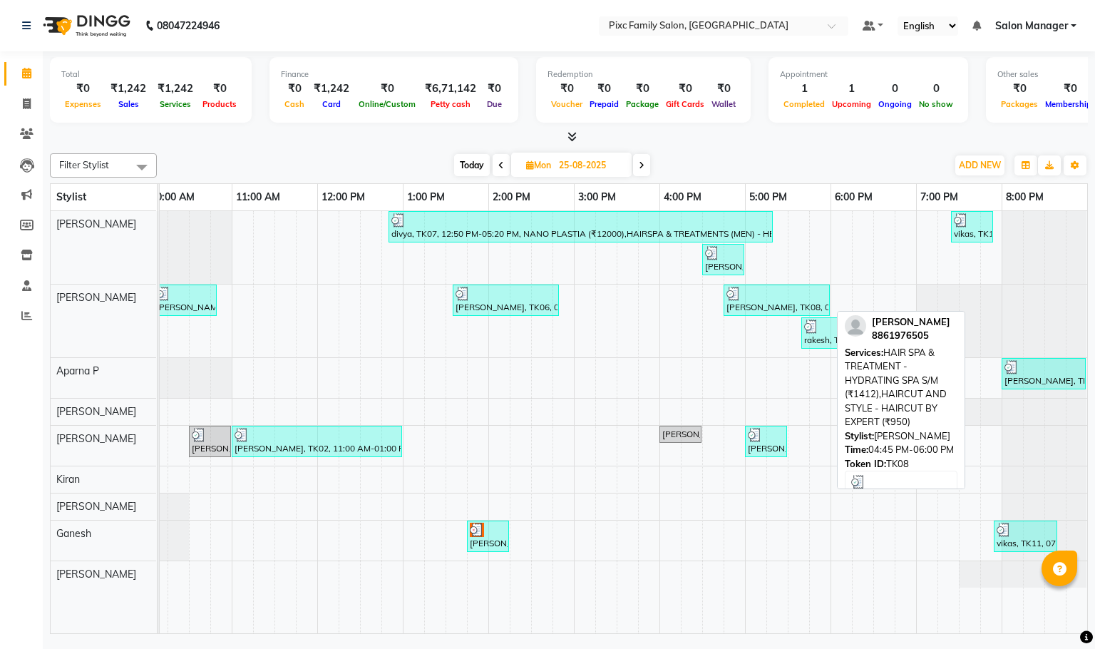
click at [745, 306] on div "[PERSON_NAME], TK08, 04:45 PM-06:00 PM, HAIR SPA & TREATMENT - HYDRATING SPA S/…" at bounding box center [776, 300] width 103 height 27
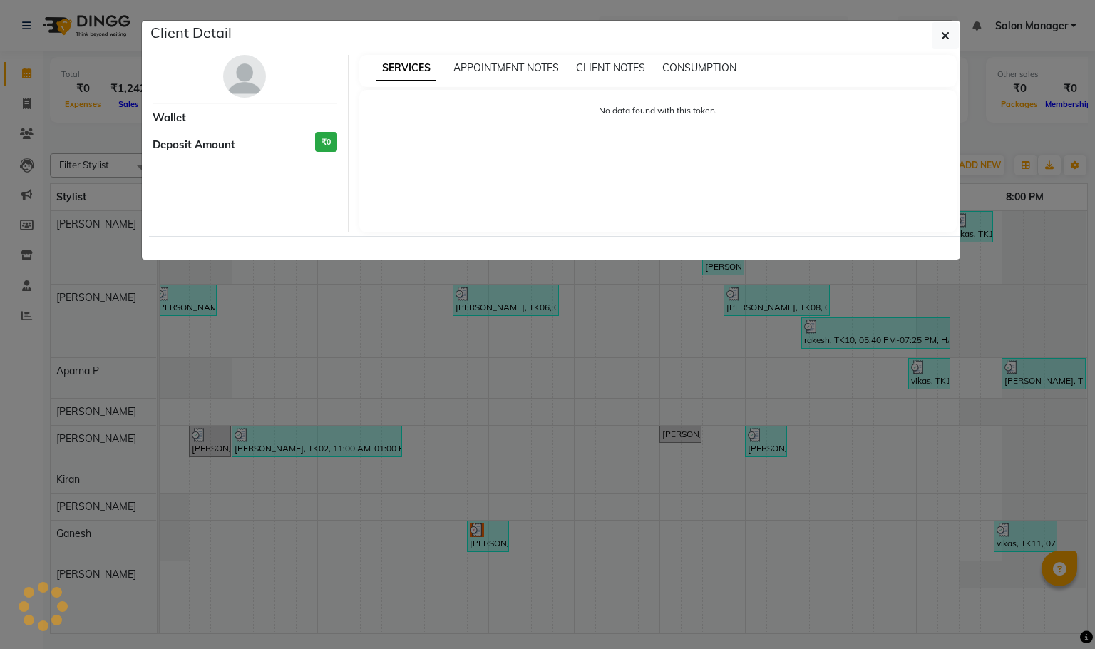
select select "3"
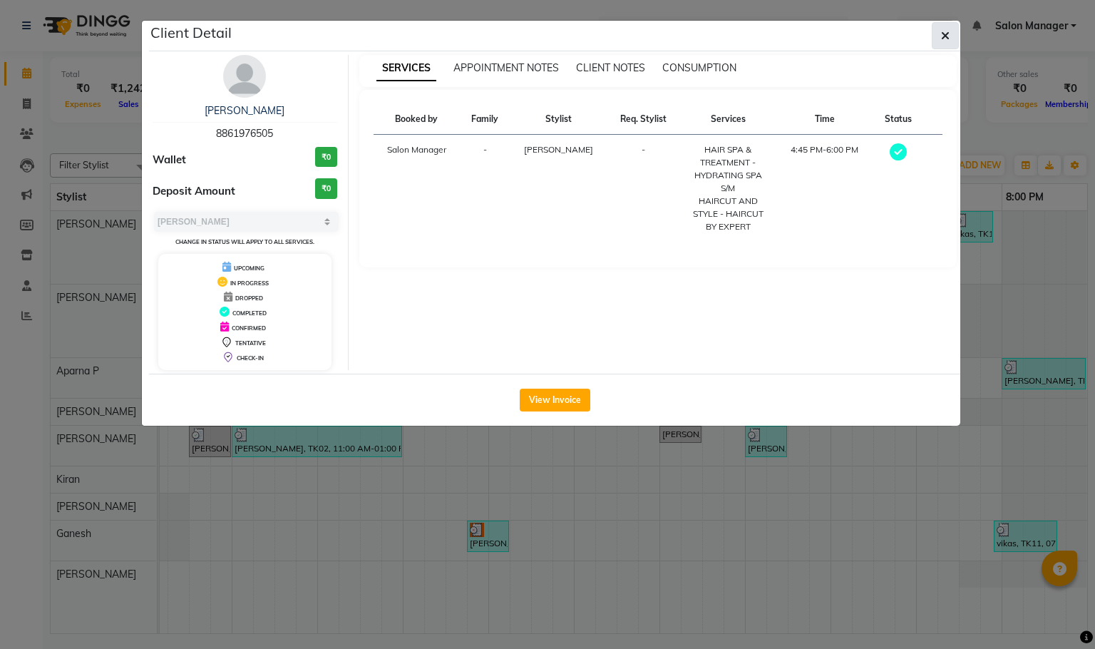
click at [946, 45] on button "button" at bounding box center [945, 35] width 27 height 27
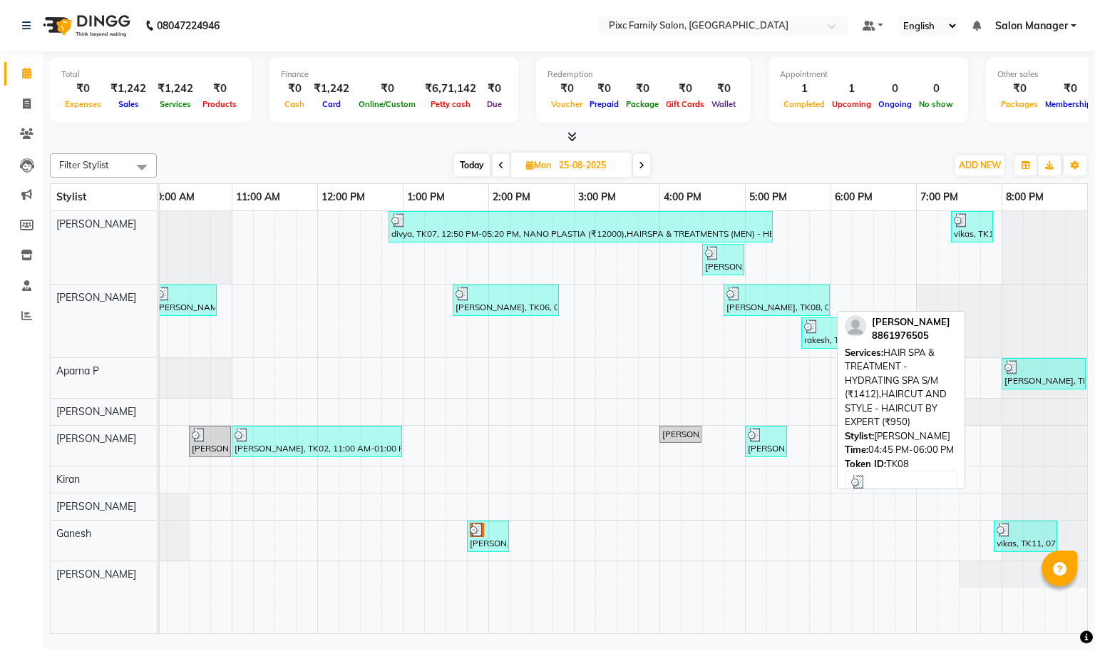
click at [738, 295] on img at bounding box center [734, 294] width 14 height 14
select select "3"
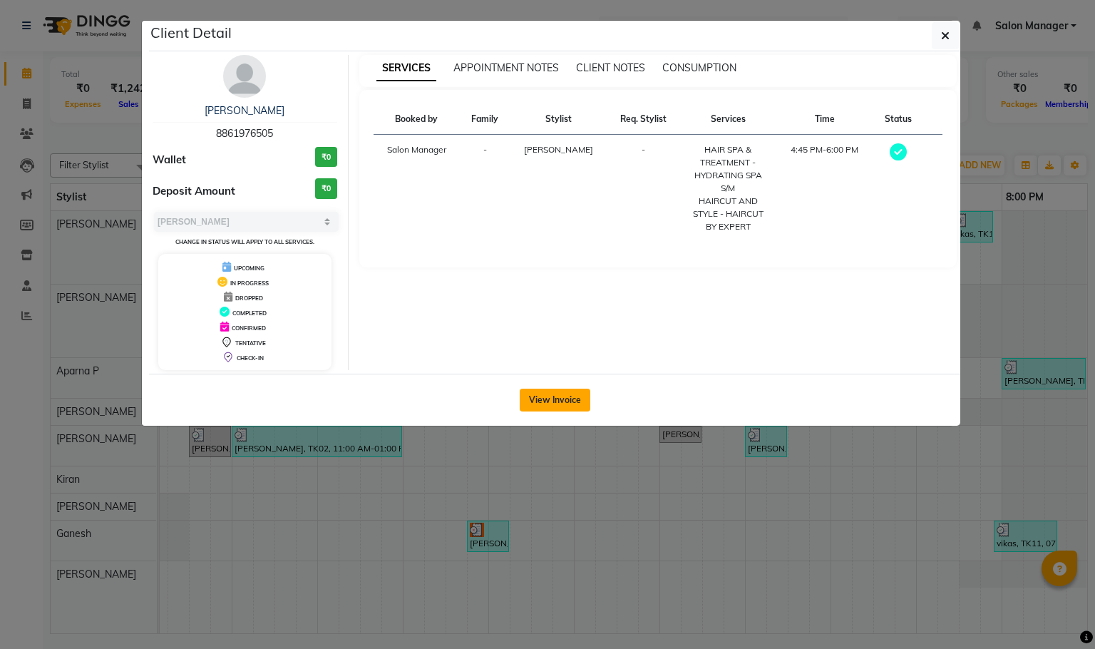
click at [565, 399] on button "View Invoice" at bounding box center [555, 400] width 71 height 23
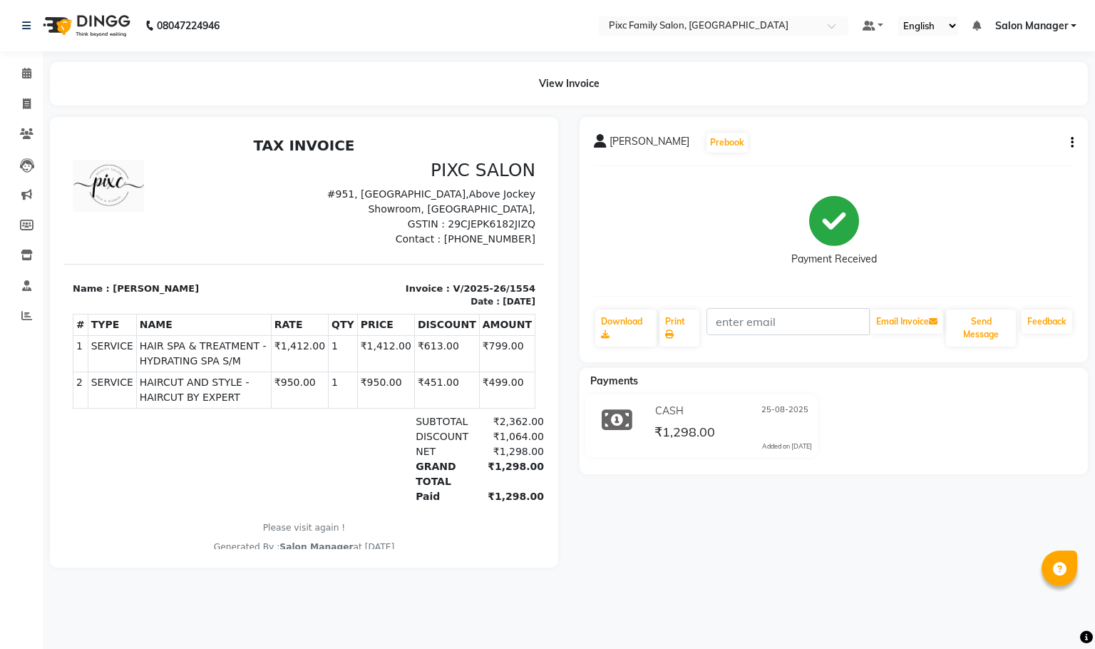
click at [1073, 143] on icon "button" at bounding box center [1072, 143] width 3 height 1
click at [988, 153] on div "Edit Item Staff" at bounding box center [1001, 151] width 98 height 18
select select
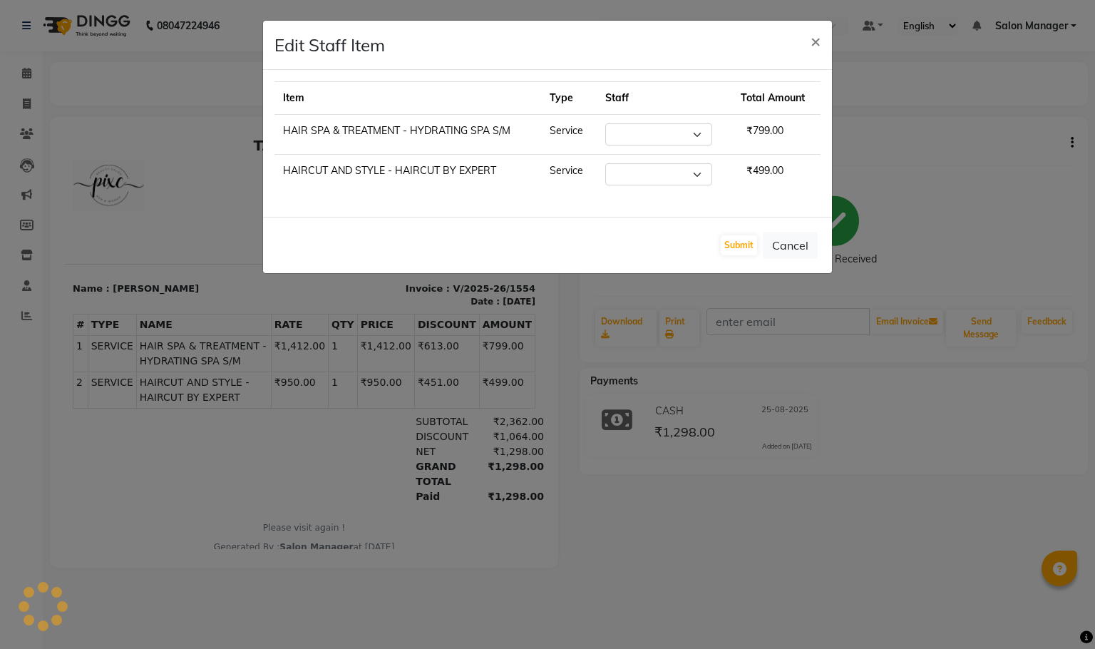
select select "39023"
select select "16508"
click at [693, 135] on select "Select [PERSON_NAME] [PERSON_NAME] [PERSON_NAME] [PERSON_NAME] Kiran [PERSON_NA…" at bounding box center [658, 134] width 107 height 22
select select "16508"
click at [605, 124] on select "Select [PERSON_NAME] [PERSON_NAME] [PERSON_NAME] [PERSON_NAME] Kiran [PERSON_NA…" at bounding box center [658, 134] width 107 height 22
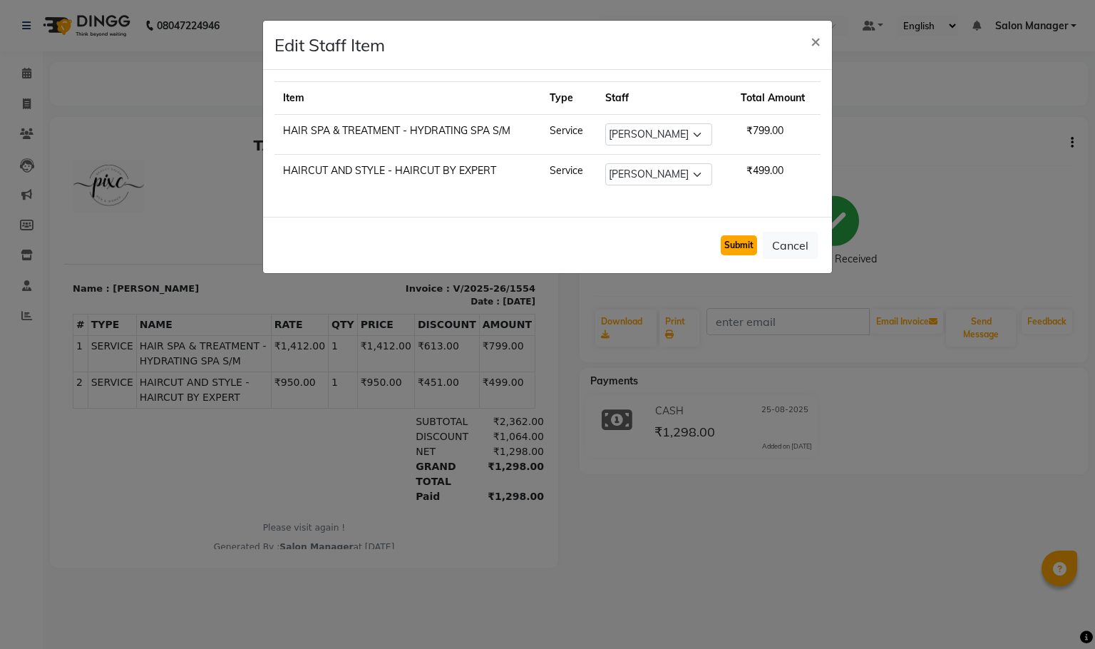
click at [739, 240] on button "Submit" at bounding box center [739, 245] width 36 height 20
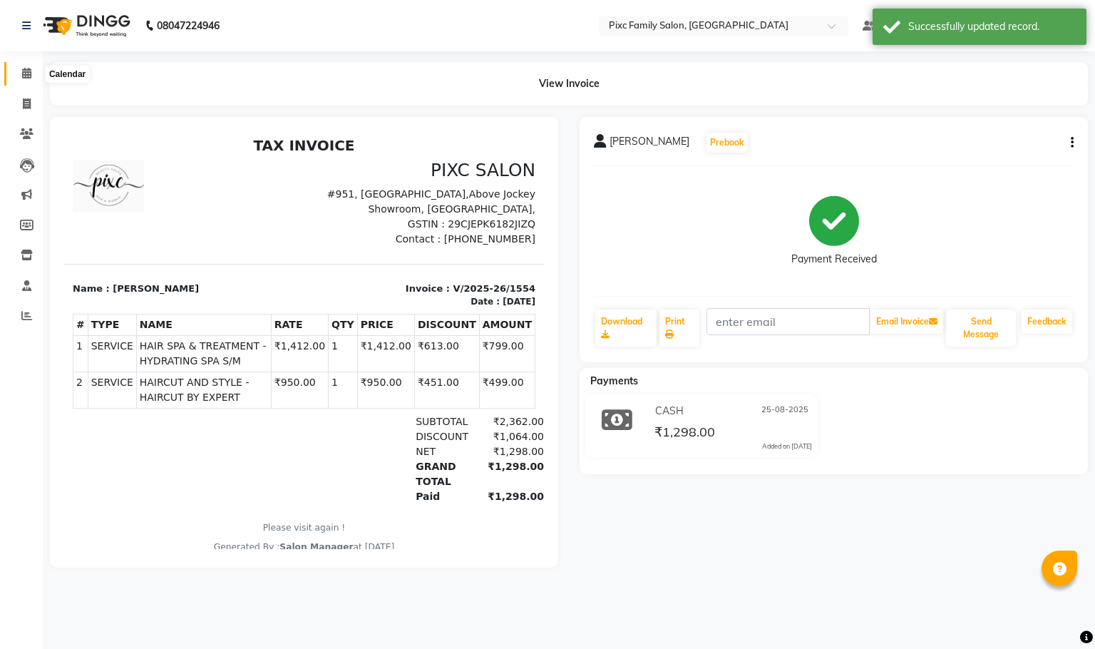
click at [22, 75] on icon at bounding box center [26, 73] width 9 height 11
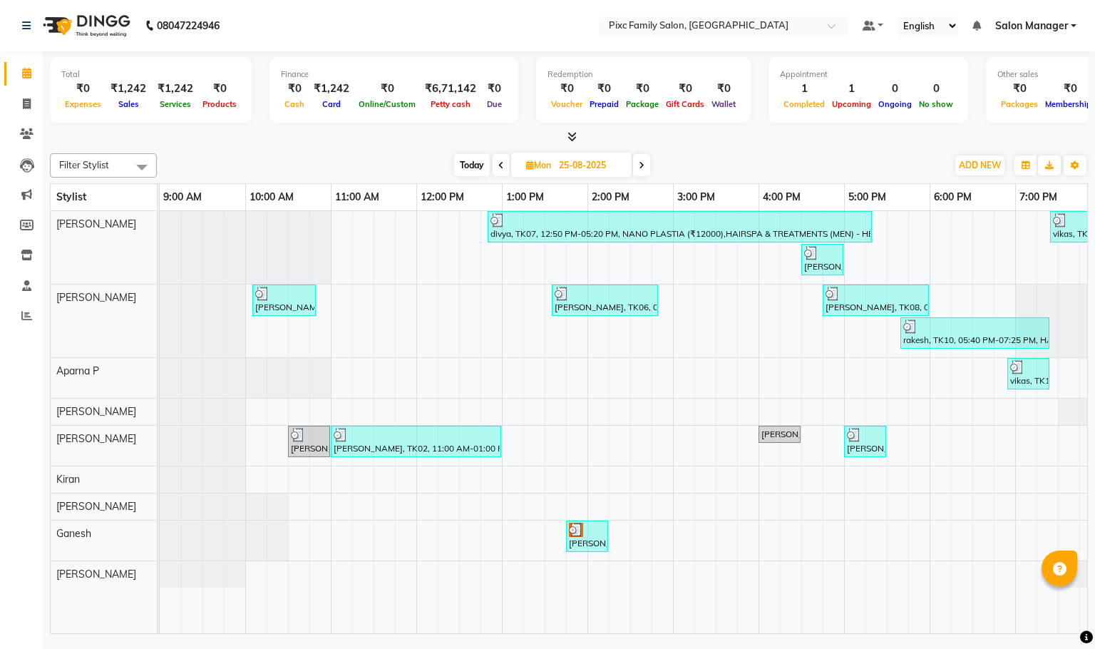
click at [558, 169] on input "25-08-2025" at bounding box center [590, 165] width 71 height 21
select select "8"
select select "2025"
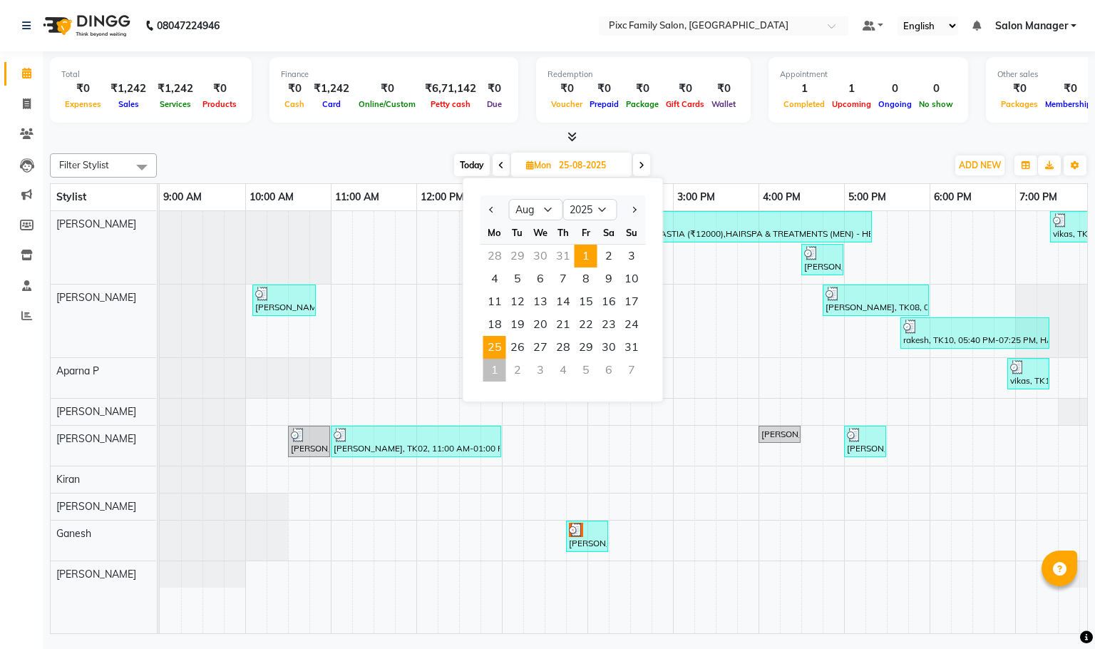
click at [583, 262] on span "1" at bounding box center [586, 256] width 23 height 23
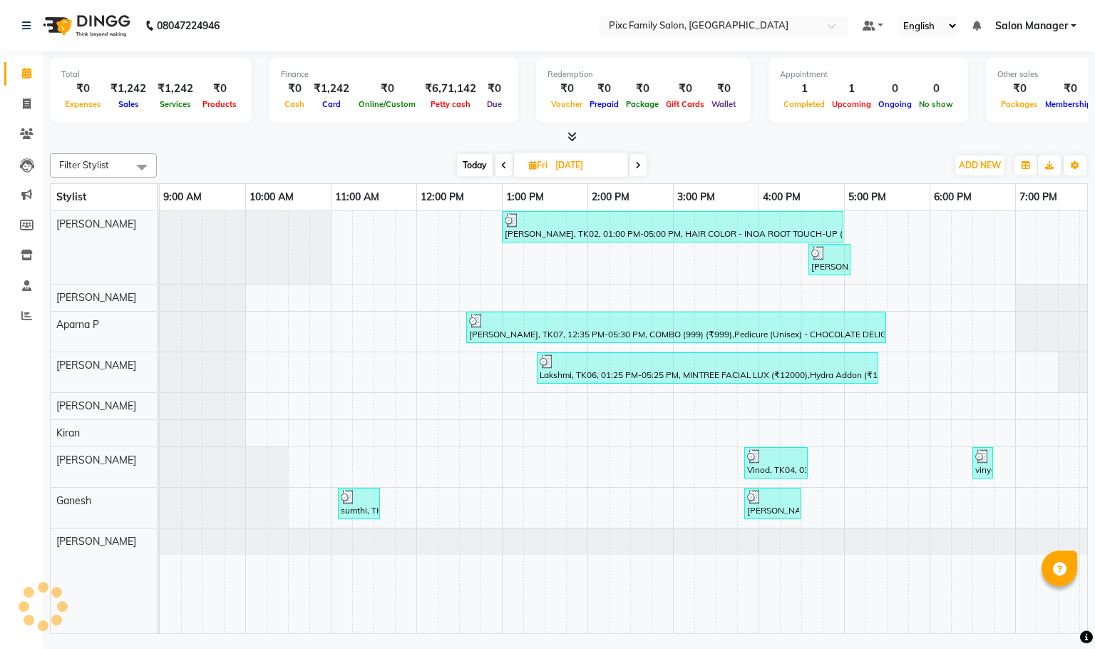
scroll to position [0, 99]
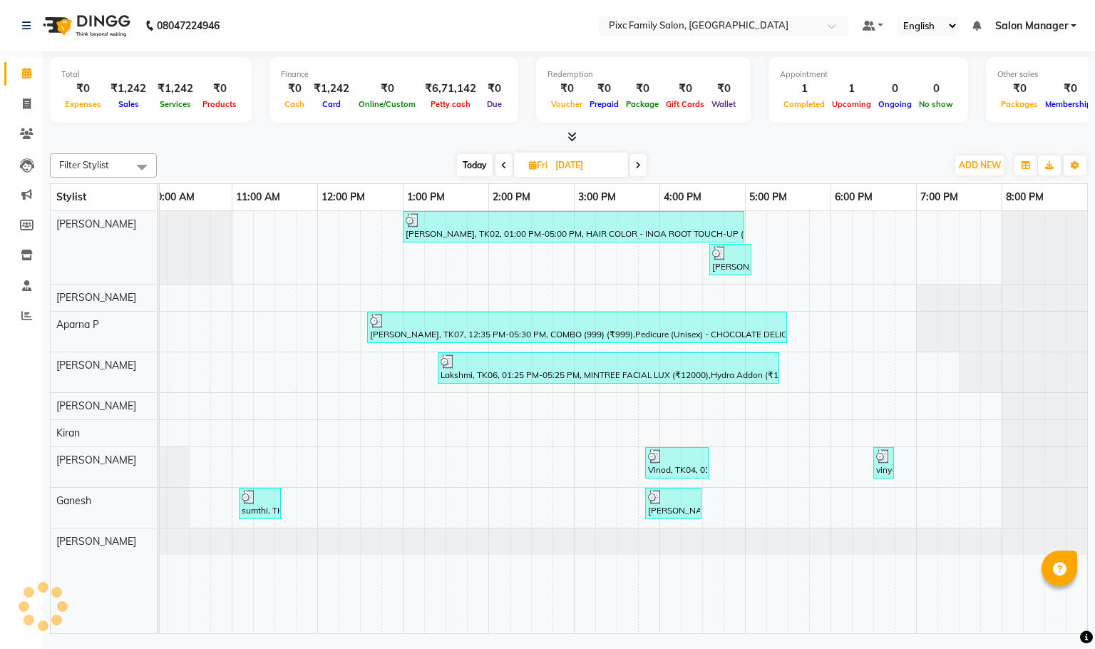
click at [640, 161] on icon at bounding box center [638, 165] width 6 height 9
type input "[DATE]"
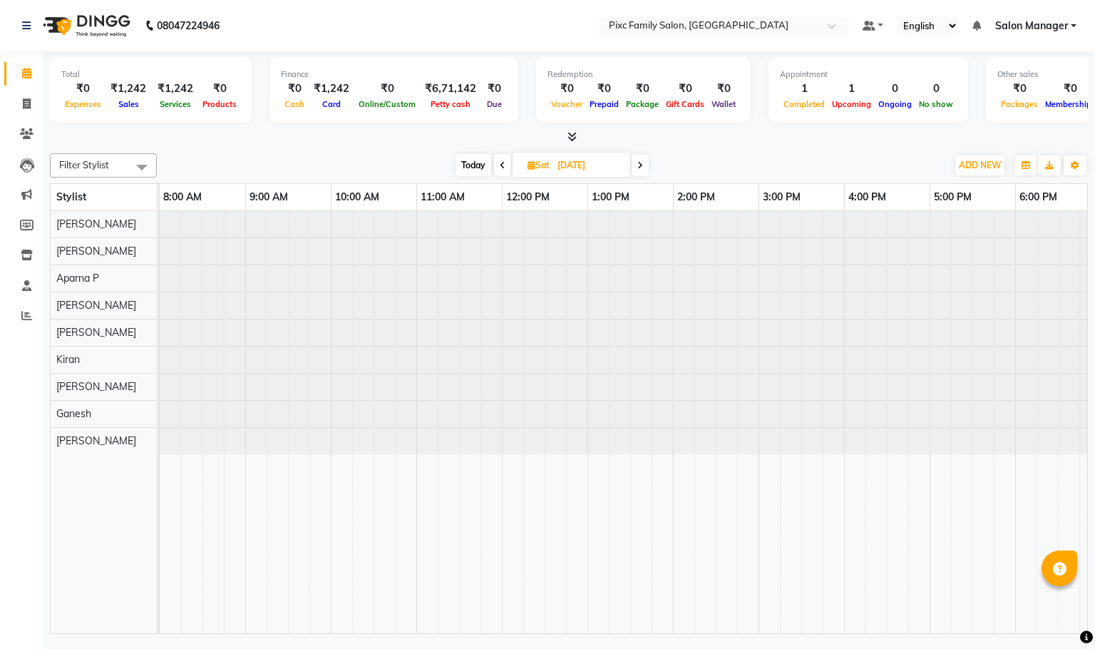
scroll to position [0, 257]
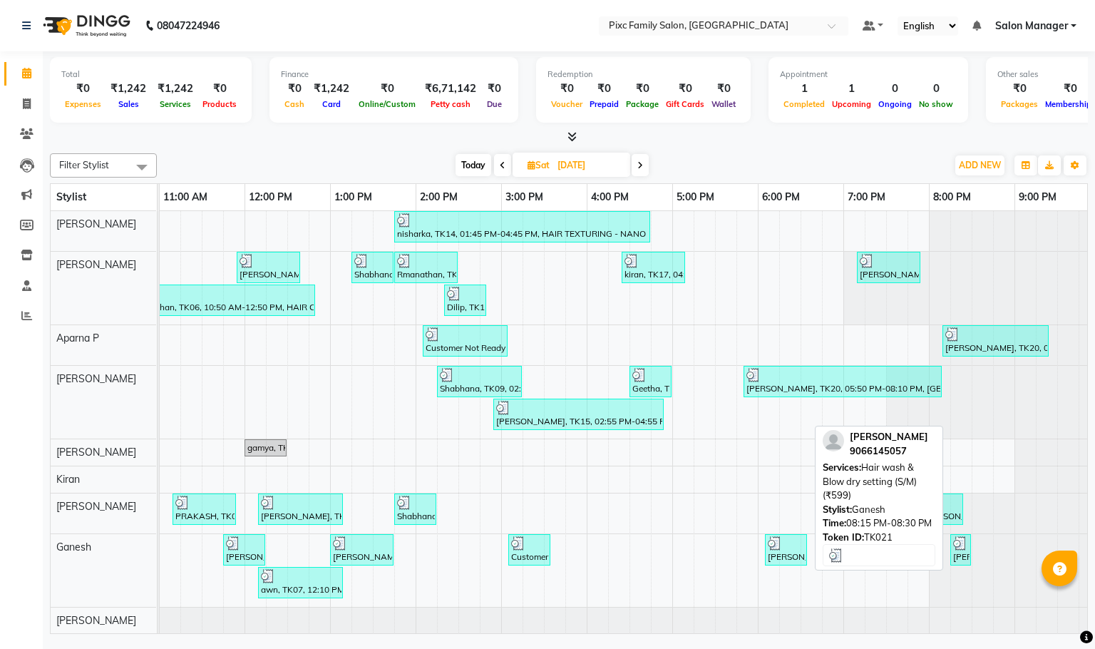
click at [957, 561] on div "[PERSON_NAME], TK21, 08:15 PM-08:30 PM, Hair wash & Blow dry setting (S/M) (₹59…" at bounding box center [961, 549] width 18 height 27
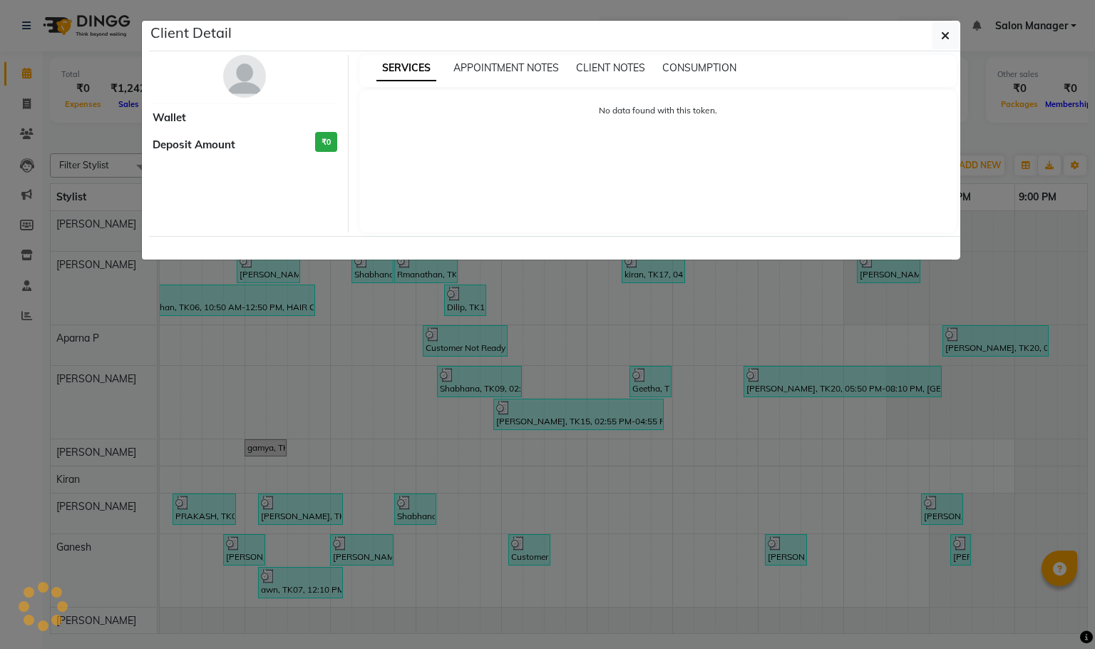
select select "3"
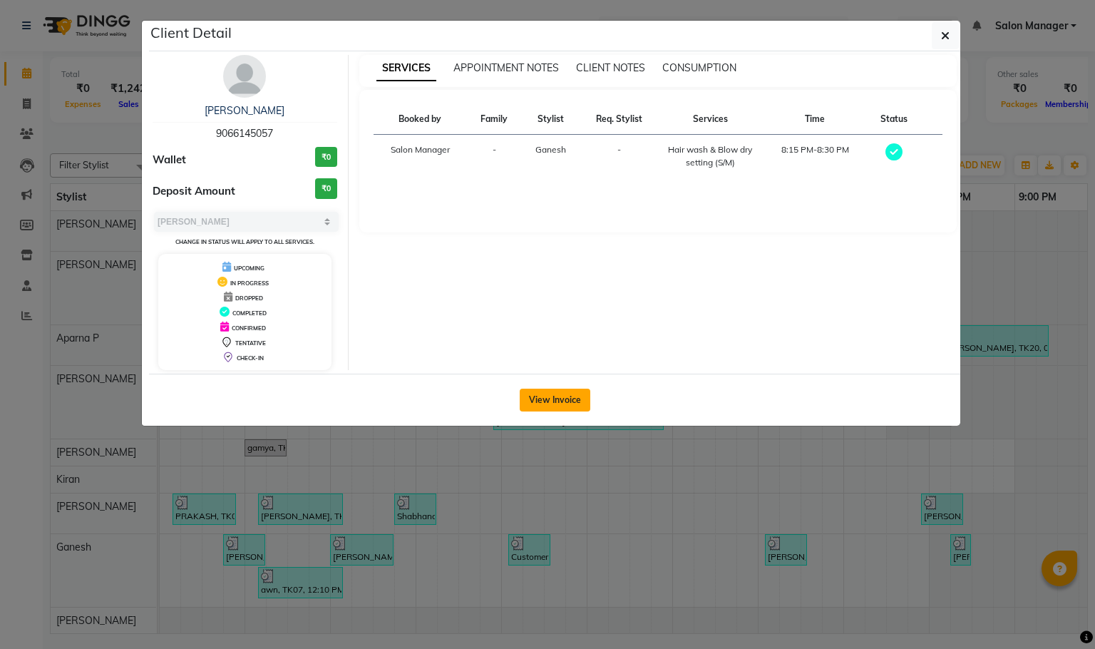
click at [563, 402] on button "View Invoice" at bounding box center [555, 400] width 71 height 23
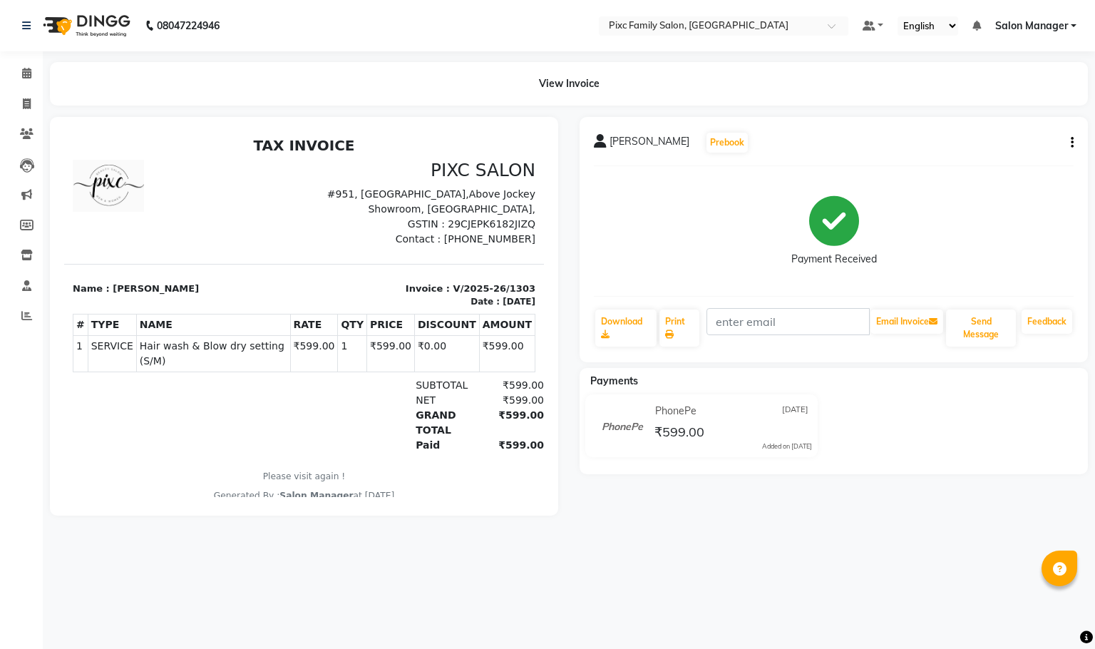
click at [1070, 138] on button "button" at bounding box center [1069, 142] width 9 height 15
click at [1001, 144] on div "Edit Item Staff" at bounding box center [1001, 151] width 98 height 18
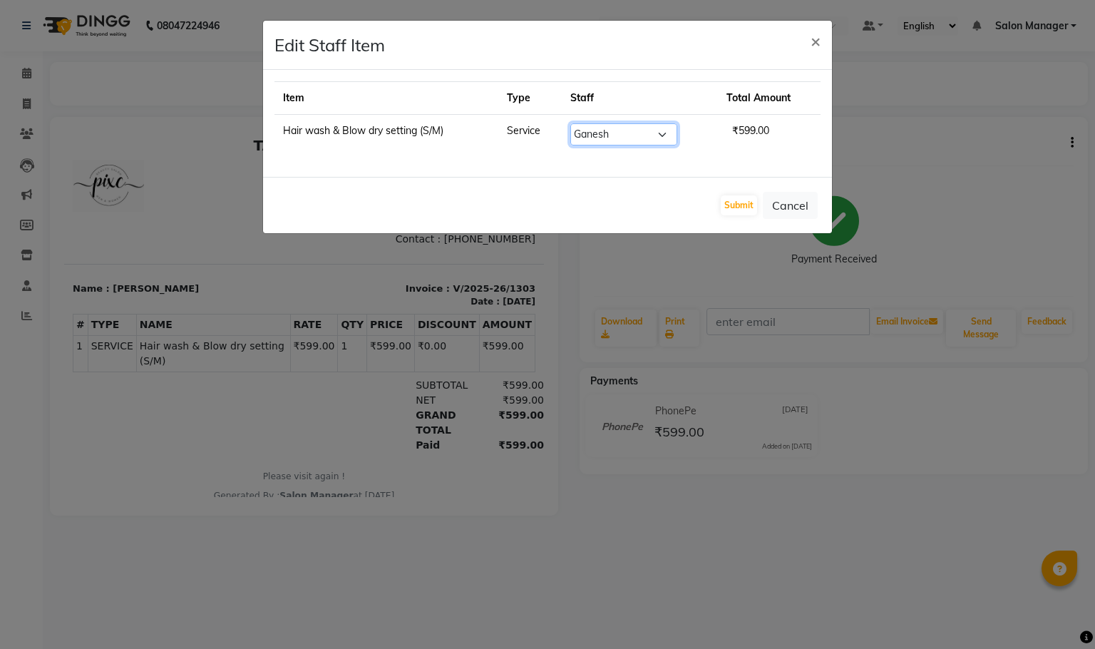
click at [618, 135] on select "Select [PERSON_NAME] [PERSON_NAME] [PERSON_NAME] [PERSON_NAME] Kiran [PERSON_NA…" at bounding box center [624, 134] width 107 height 22
select select "39023"
click at [571, 124] on select "Select [PERSON_NAME] [PERSON_NAME] [PERSON_NAME] [PERSON_NAME] Kiran [PERSON_NA…" at bounding box center [624, 134] width 107 height 22
click at [728, 205] on button "Submit" at bounding box center [739, 205] width 36 height 20
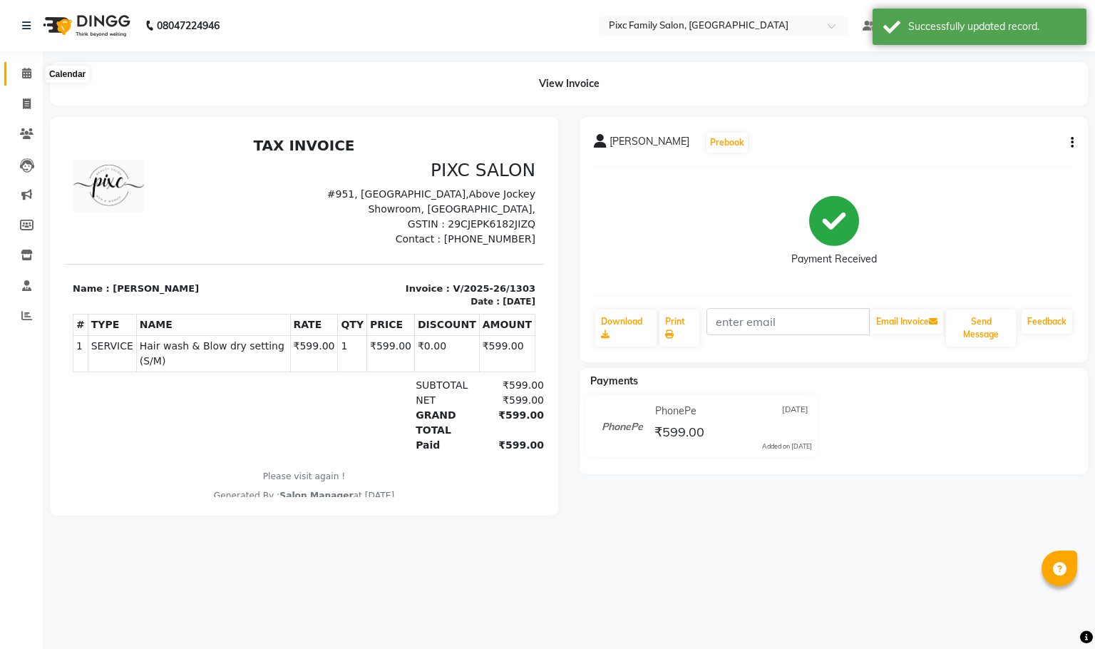
click at [30, 71] on icon at bounding box center [26, 73] width 9 height 11
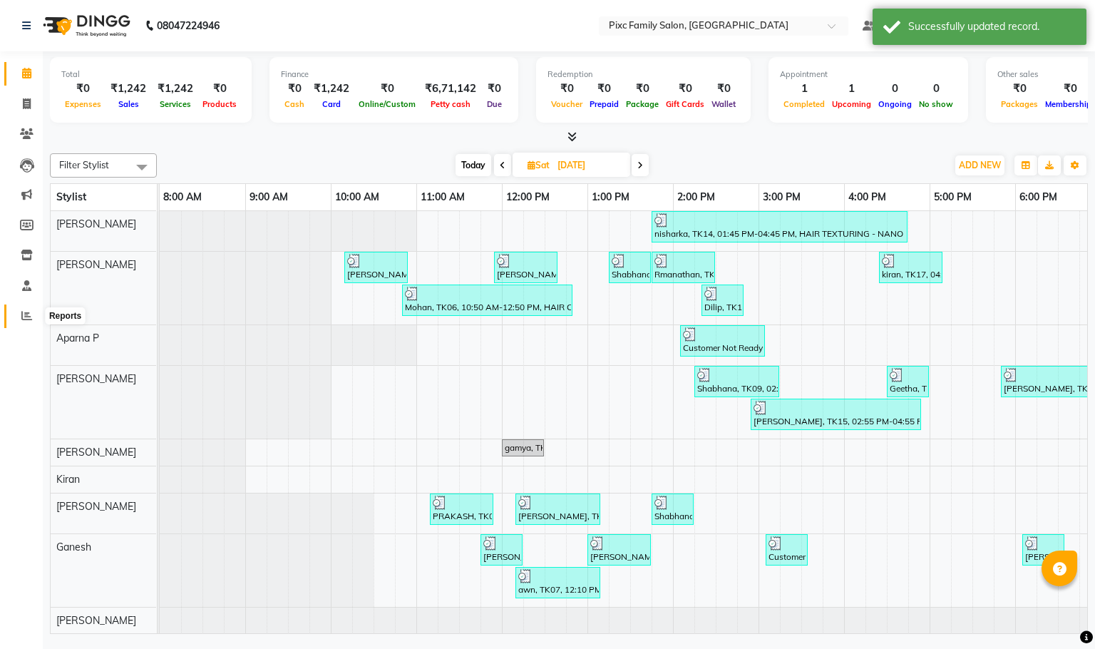
click at [30, 317] on icon at bounding box center [26, 315] width 11 height 11
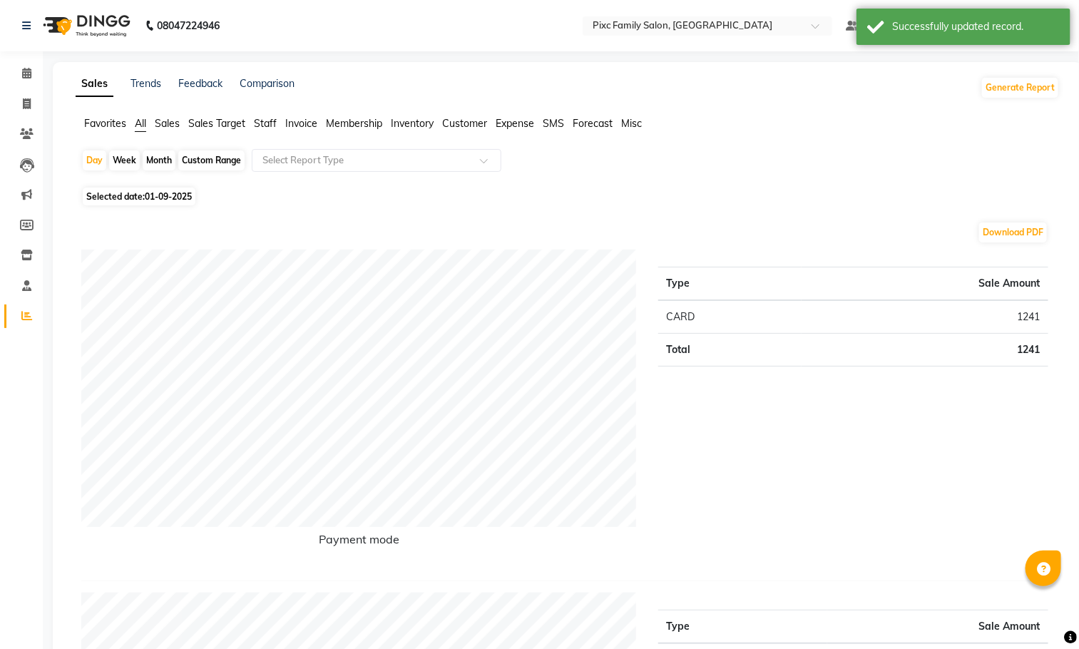
click at [161, 158] on div "Month" at bounding box center [159, 160] width 33 height 20
select select "9"
select select "2025"
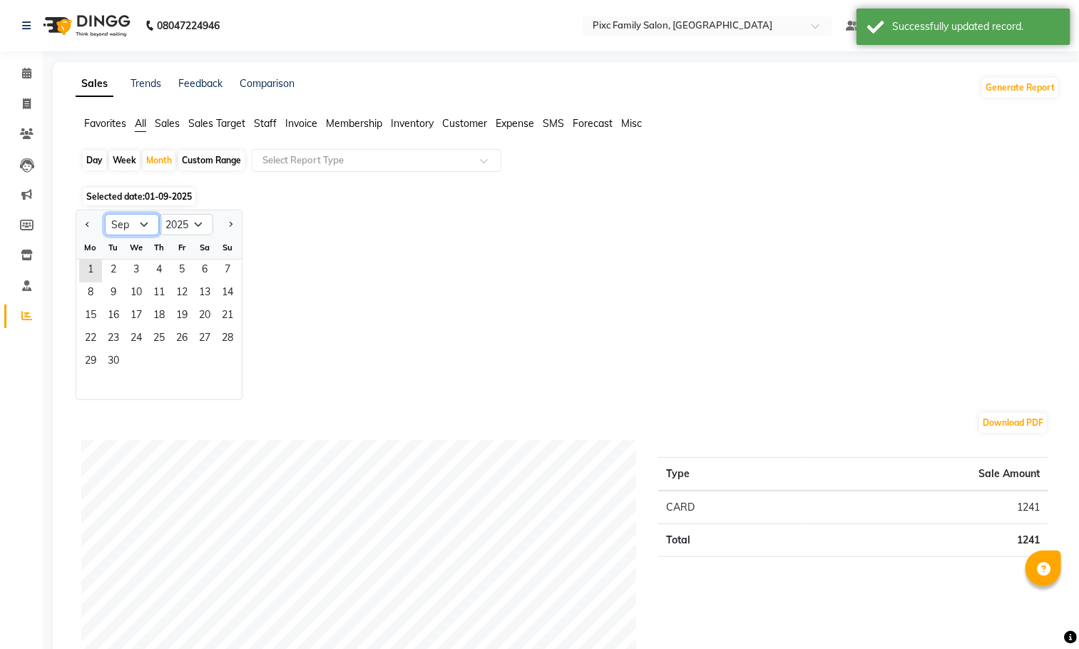
click at [143, 221] on select "Jan Feb Mar Apr May Jun [DATE] Aug Sep Oct Nov Dec" at bounding box center [132, 224] width 54 height 21
select select "8"
click at [105, 215] on select "Jan Feb Mar Apr May Jun [DATE] Aug Sep Oct Nov Dec" at bounding box center [132, 224] width 54 height 21
click at [182, 268] on span "1" at bounding box center [181, 271] width 23 height 23
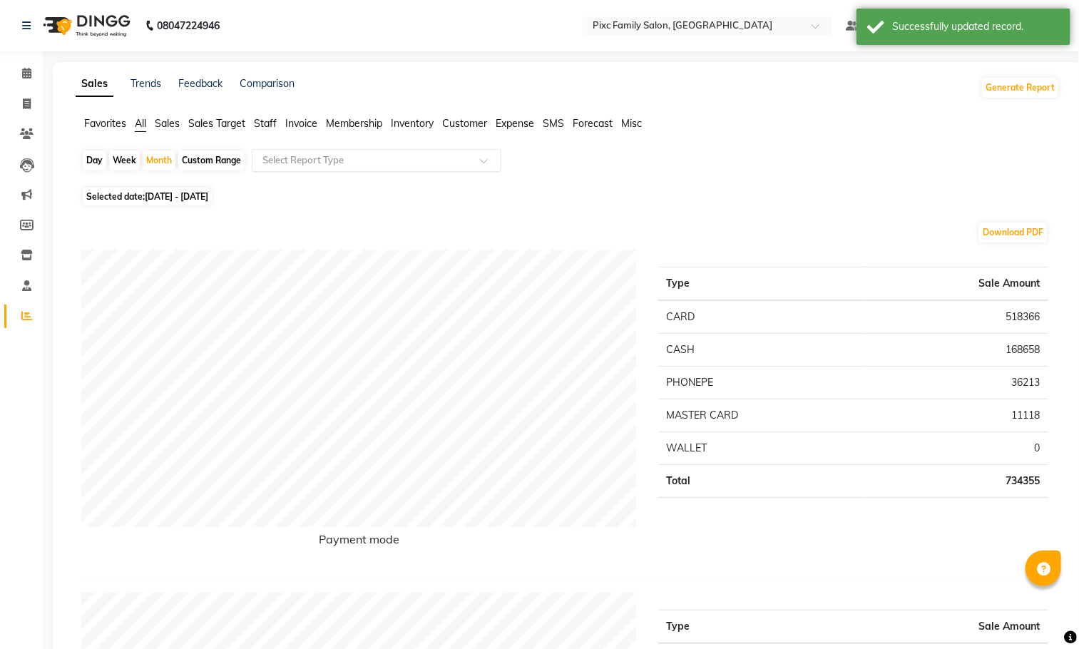
click at [315, 159] on input "text" at bounding box center [362, 160] width 205 height 14
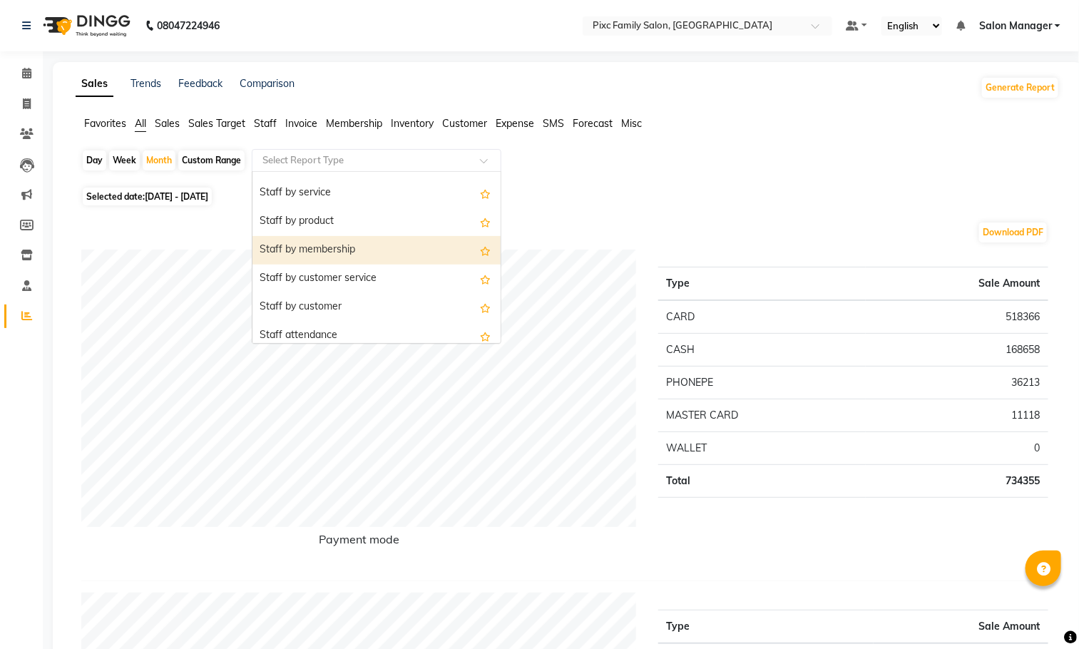
scroll to position [428, 0]
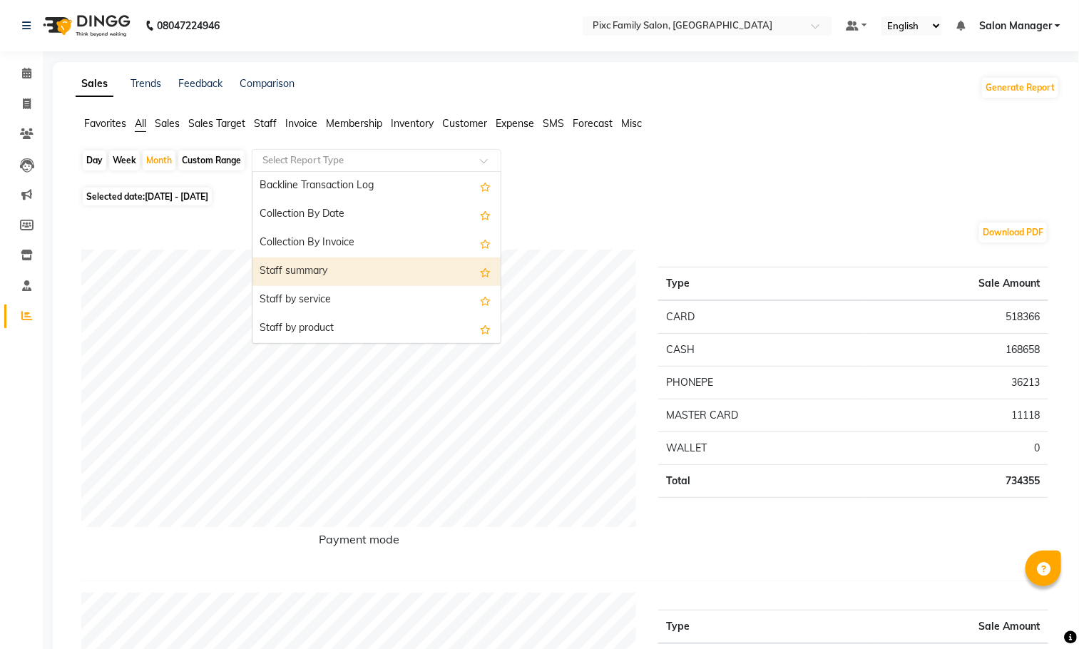
click at [323, 272] on div "Staff summary" at bounding box center [376, 271] width 248 height 29
select select "full_report"
select select "csv"
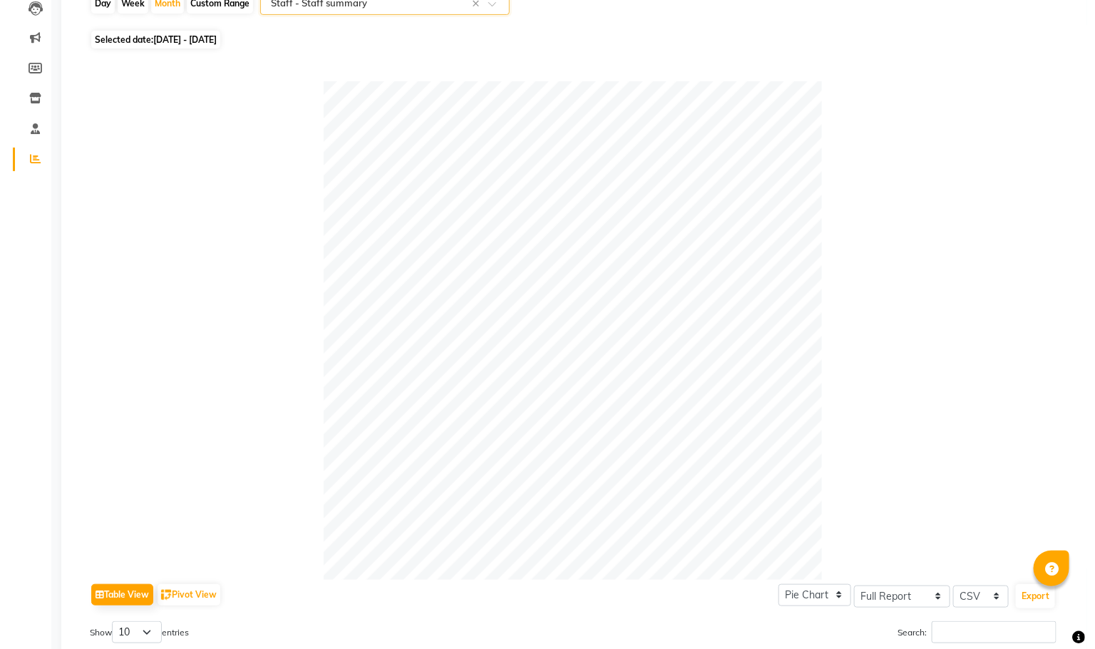
scroll to position [0, 0]
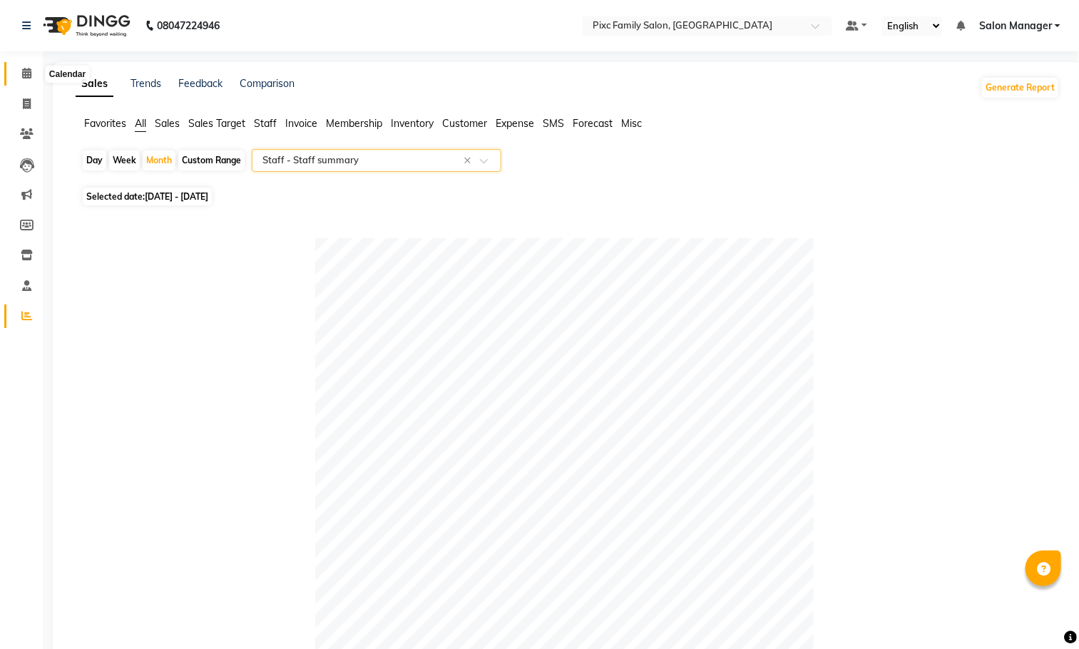
click at [18, 66] on span at bounding box center [26, 74] width 25 height 16
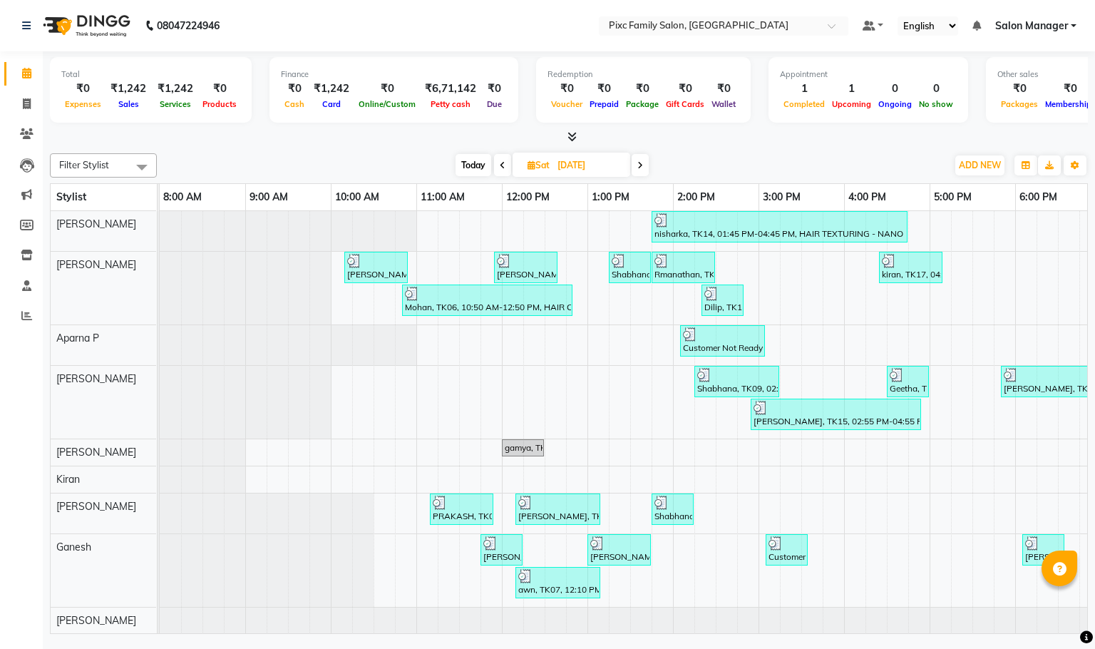
click at [500, 163] on icon at bounding box center [503, 165] width 6 height 9
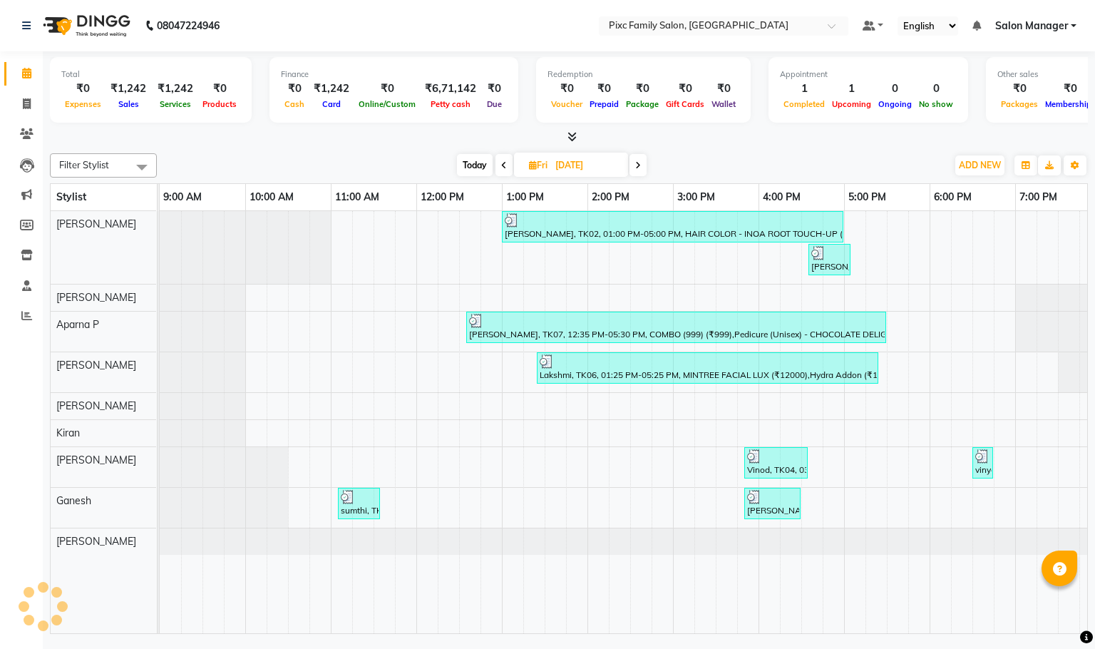
scroll to position [0, 99]
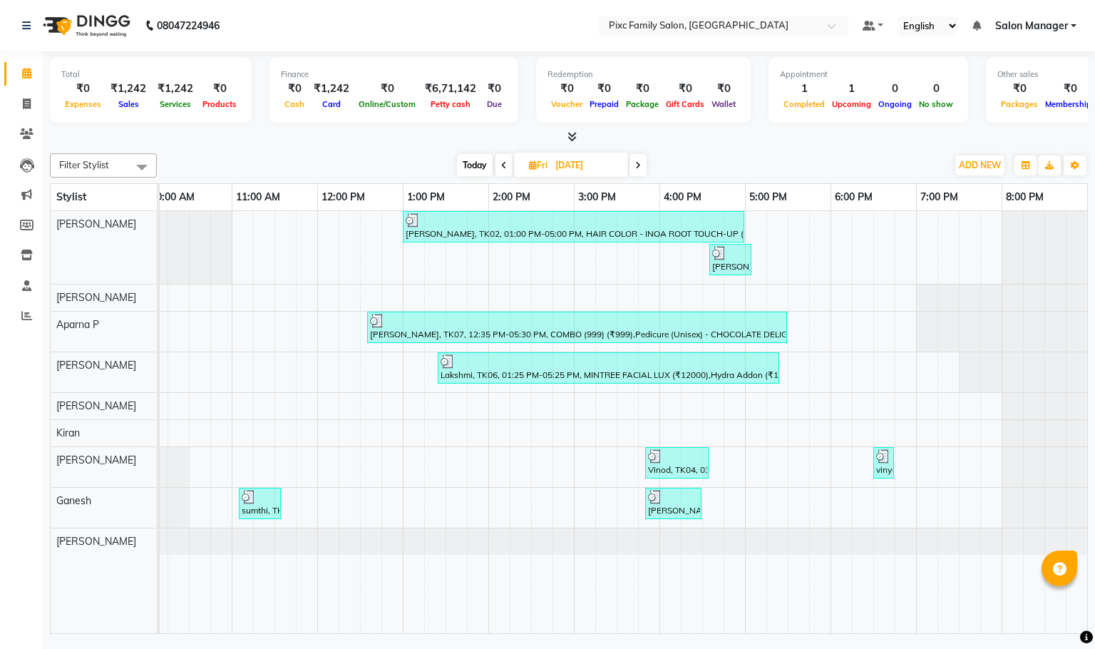
click at [503, 169] on icon at bounding box center [504, 165] width 6 height 9
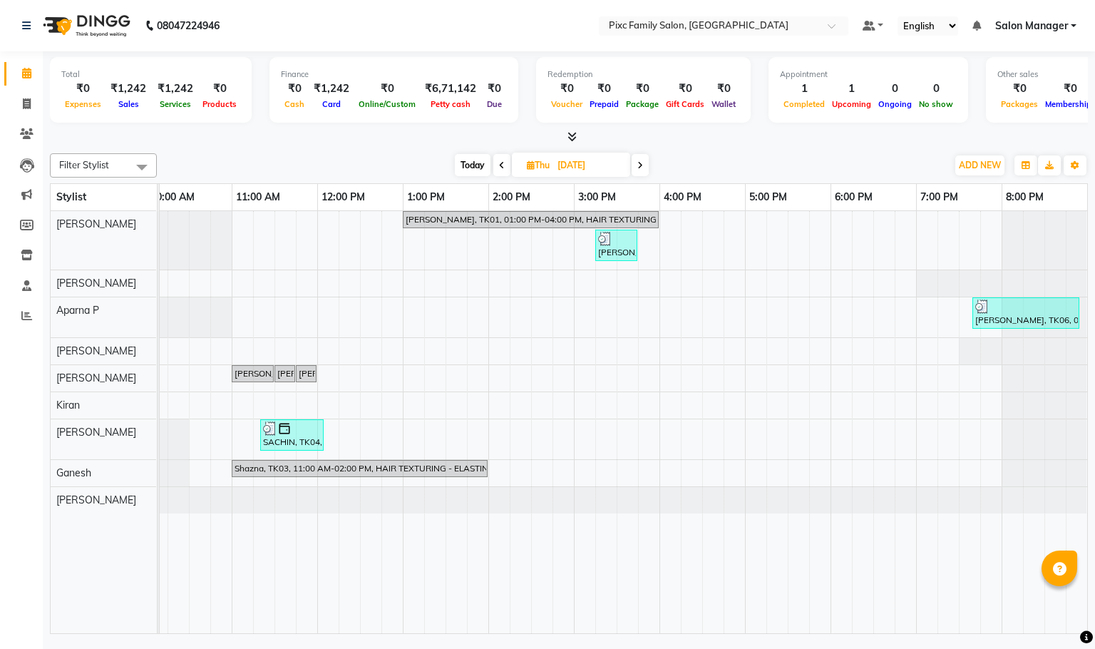
click at [505, 161] on span at bounding box center [501, 165] width 17 height 22
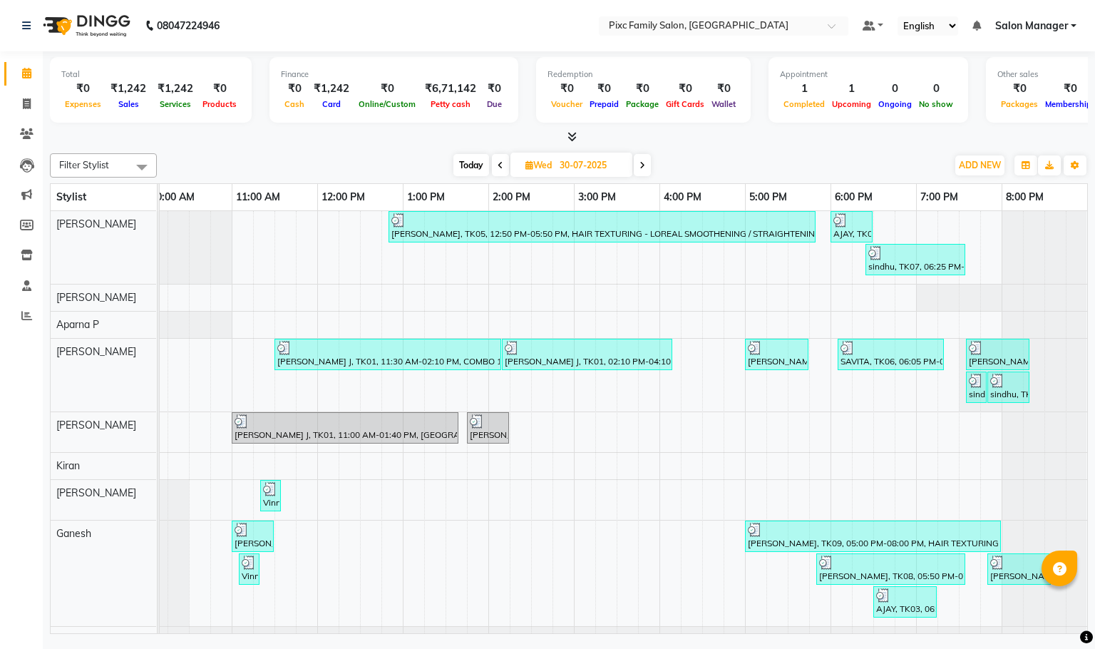
click at [498, 161] on icon at bounding box center [501, 165] width 6 height 9
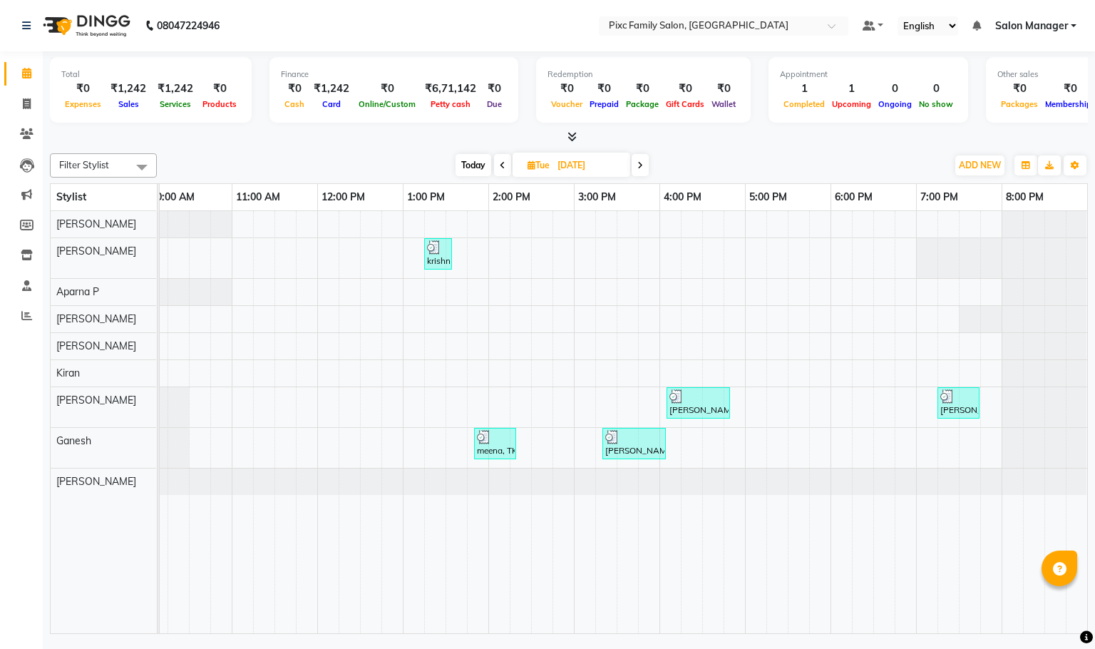
click at [496, 161] on span at bounding box center [502, 165] width 17 height 22
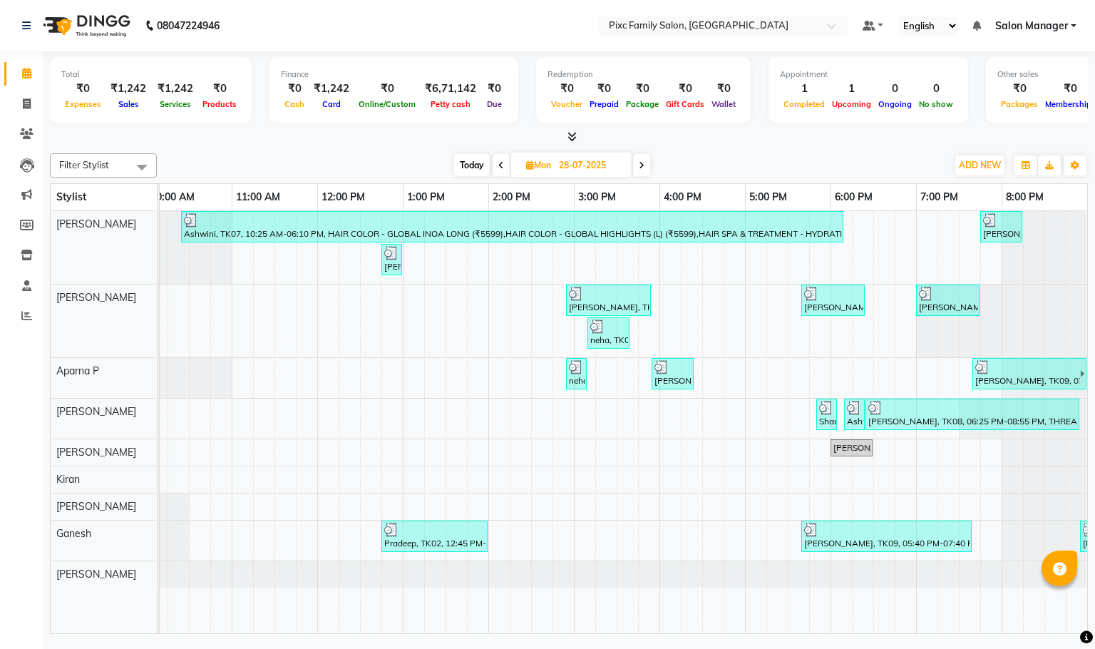
click at [498, 161] on icon at bounding box center [501, 165] width 6 height 9
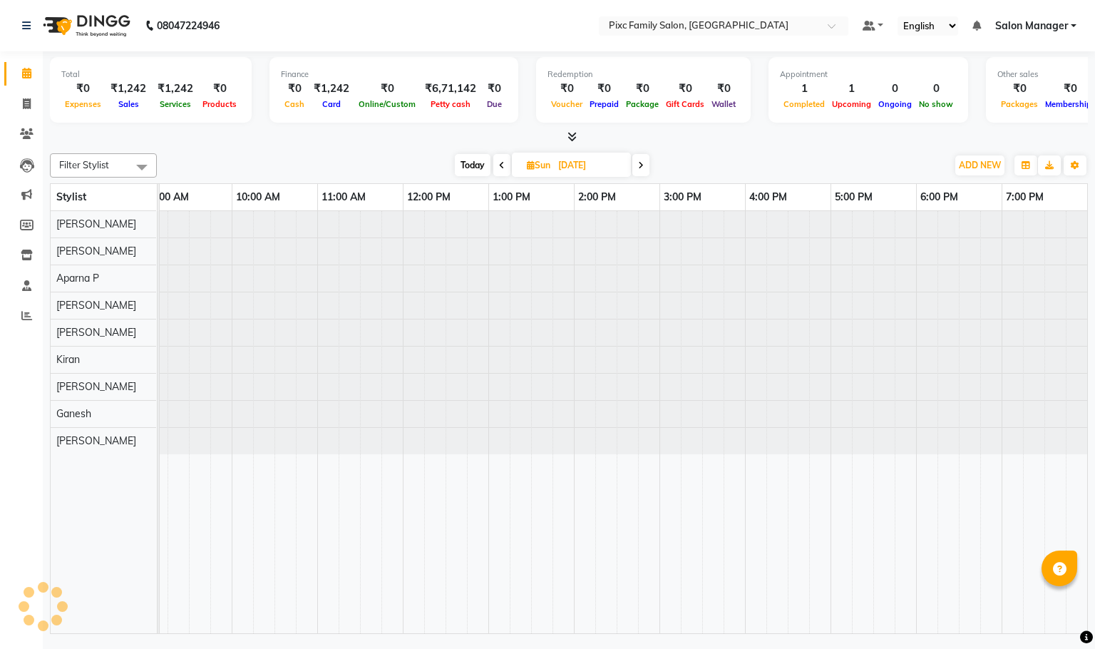
scroll to position [0, 257]
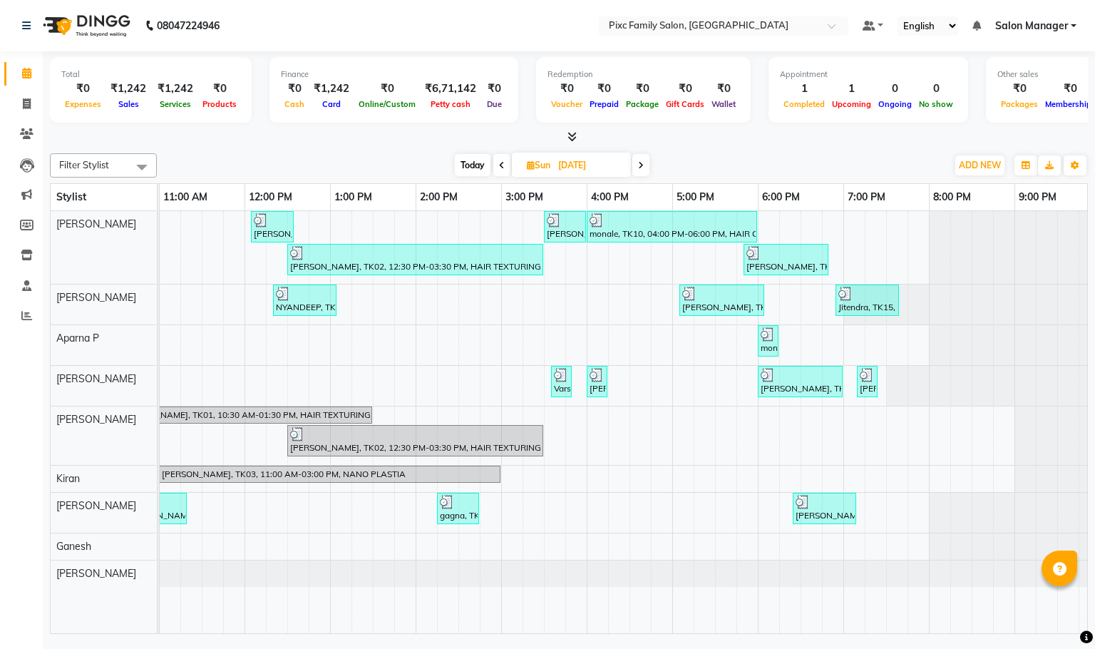
click at [496, 161] on span at bounding box center [501, 165] width 17 height 22
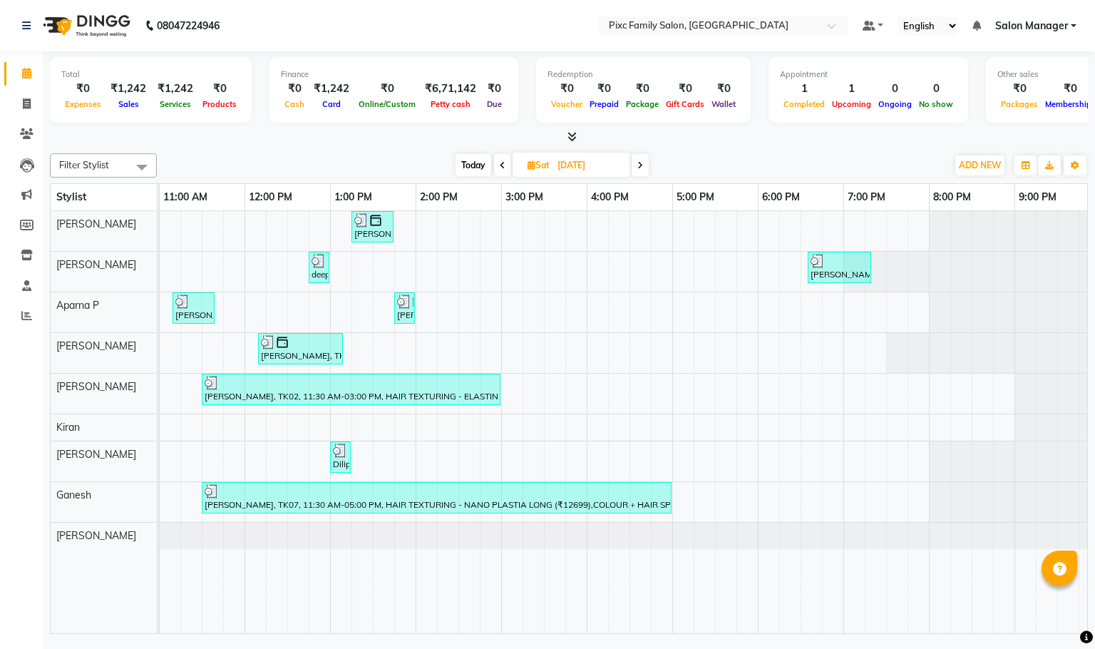
click at [503, 163] on icon at bounding box center [503, 165] width 6 height 9
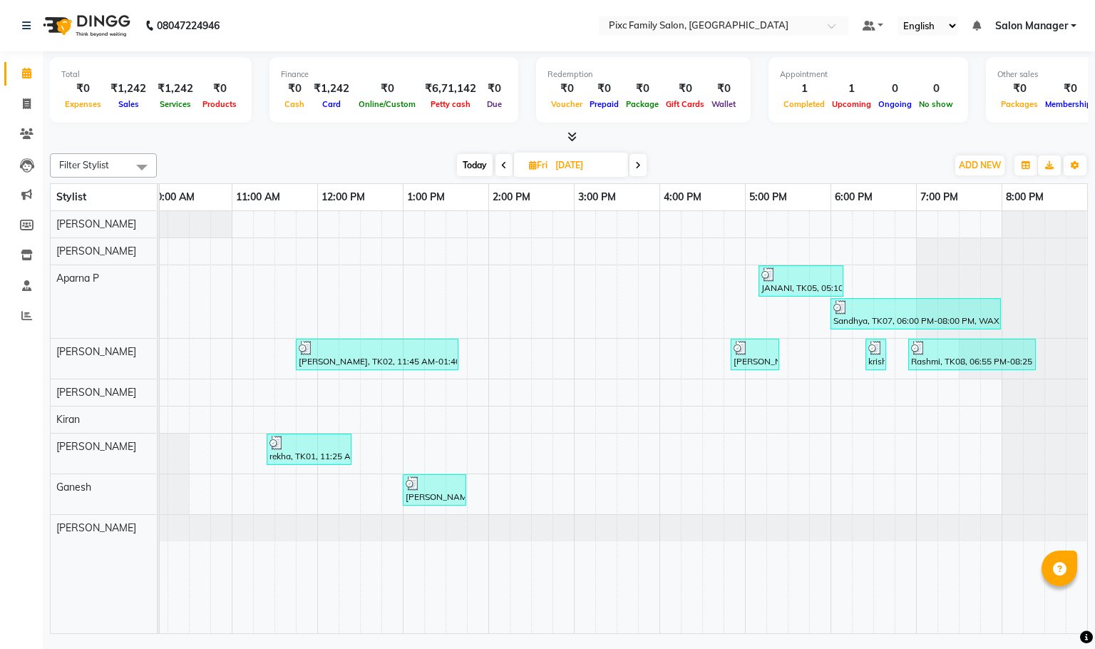
click at [503, 163] on icon at bounding box center [504, 165] width 6 height 9
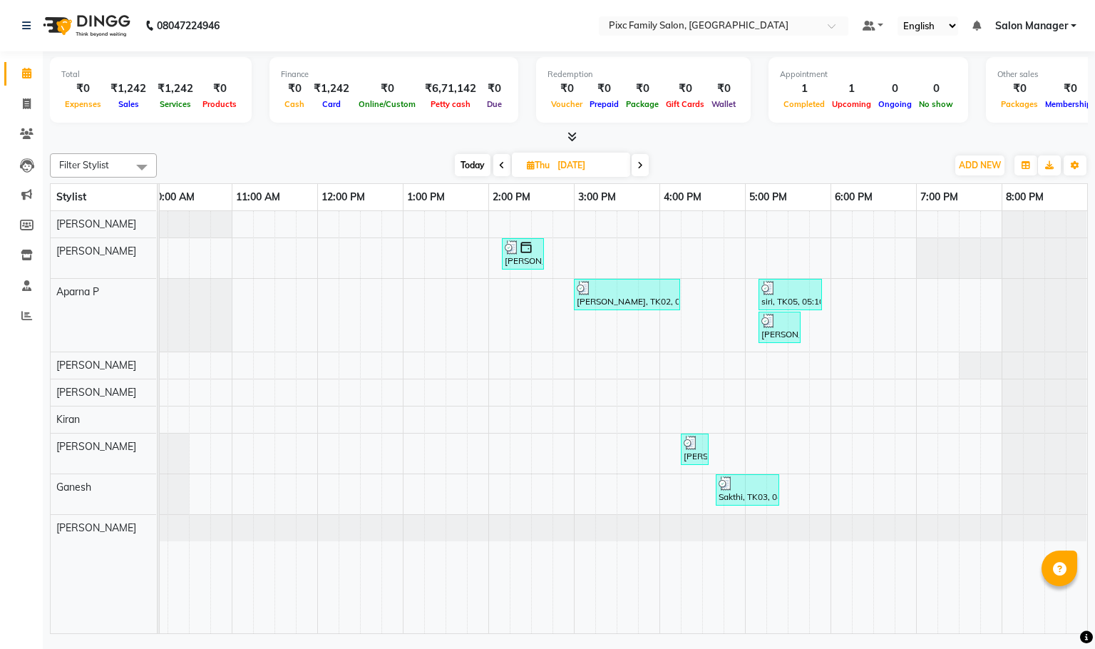
click at [503, 163] on icon at bounding box center [502, 165] width 6 height 9
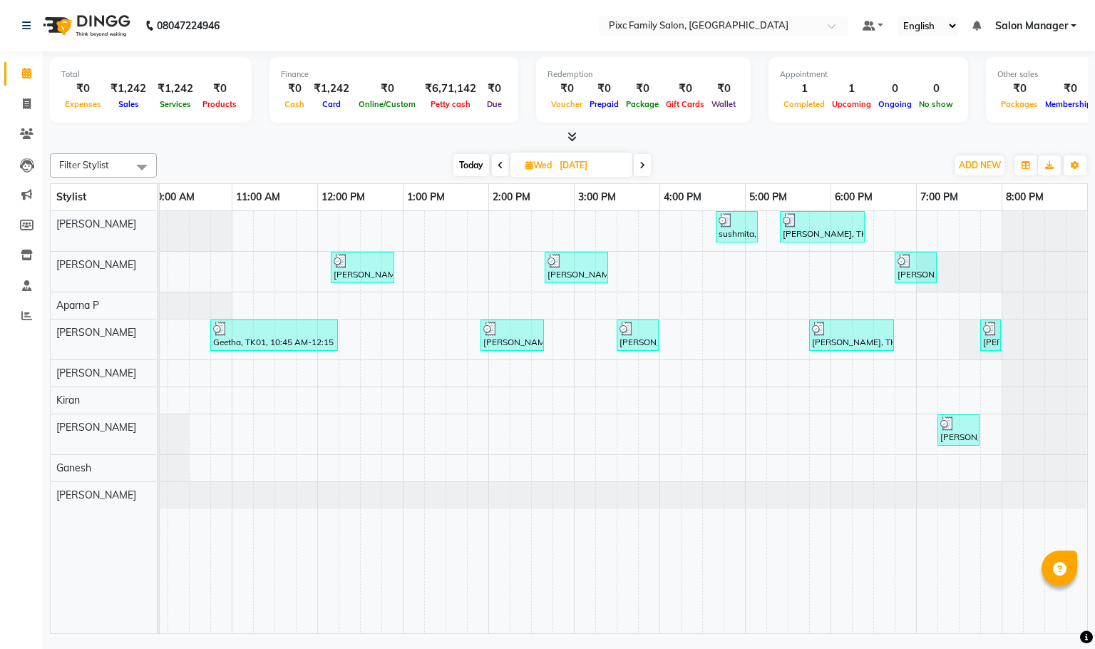
click at [503, 163] on span at bounding box center [500, 165] width 17 height 22
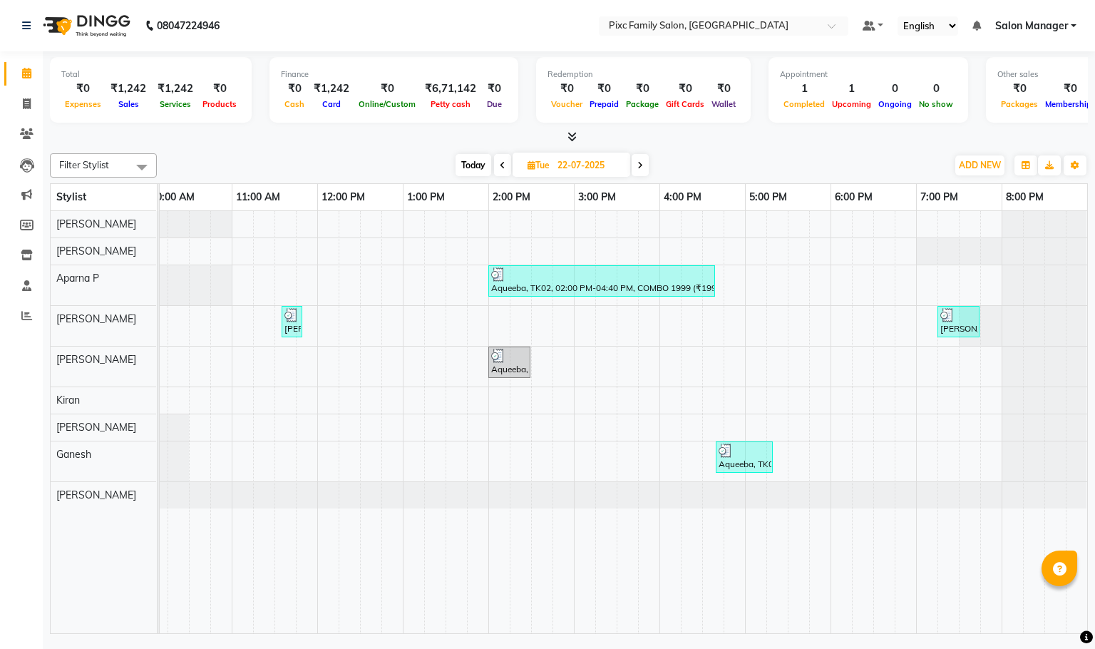
click at [503, 163] on icon at bounding box center [503, 165] width 6 height 9
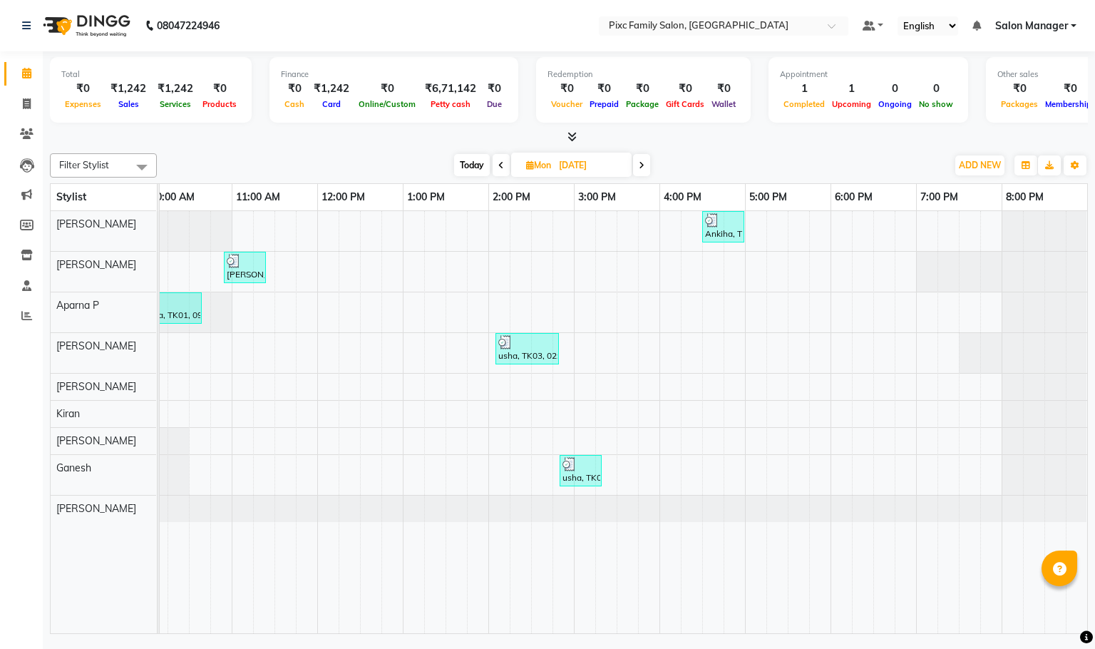
click at [501, 169] on icon at bounding box center [501, 165] width 6 height 9
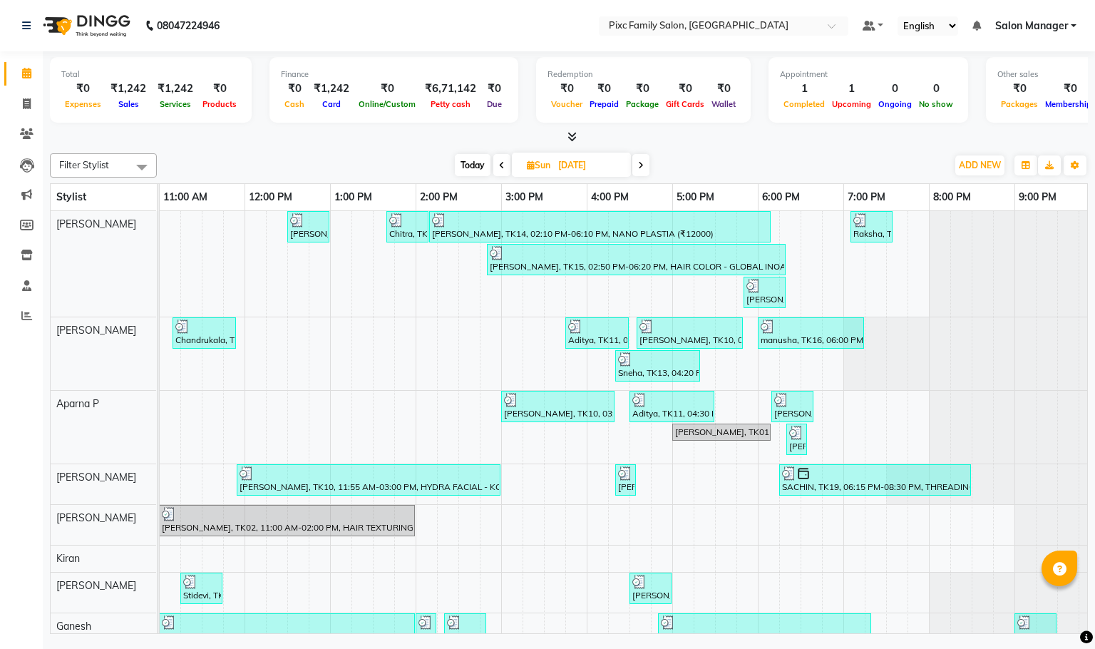
click at [501, 163] on icon at bounding box center [502, 165] width 6 height 9
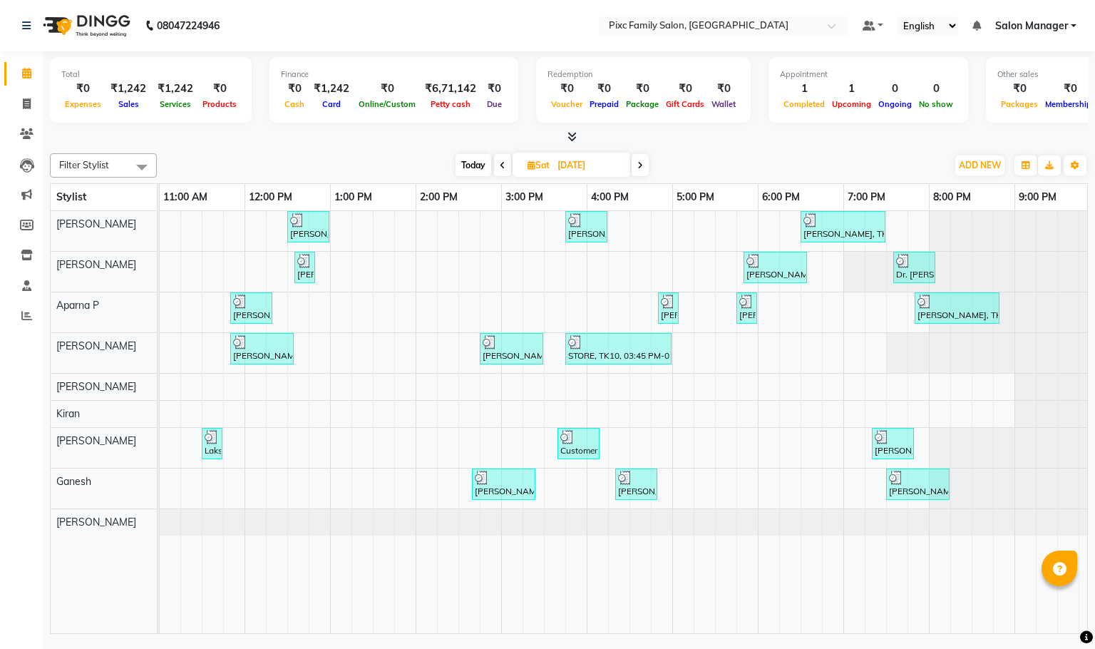
click at [501, 163] on icon at bounding box center [503, 165] width 6 height 9
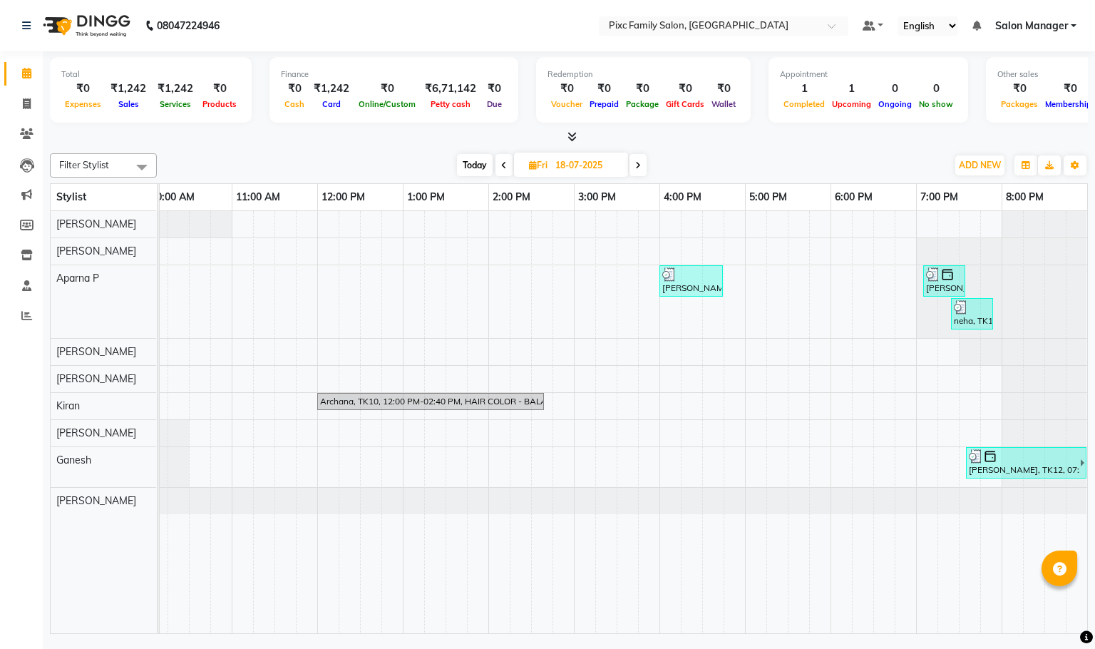
click at [501, 163] on icon at bounding box center [504, 165] width 6 height 9
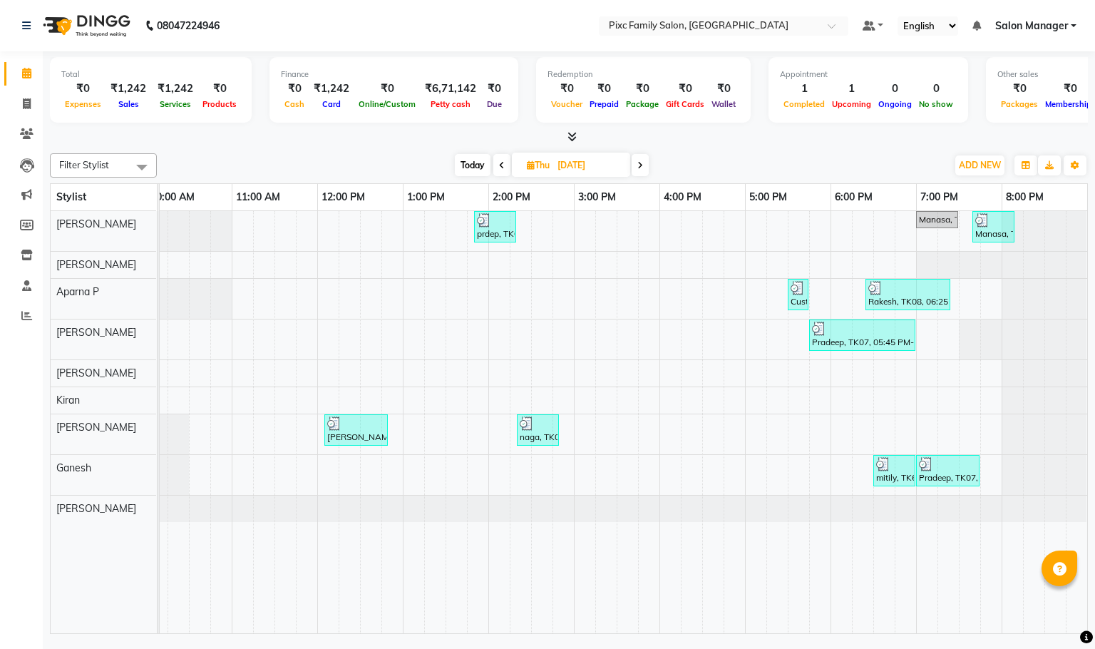
click at [501, 163] on icon at bounding box center [502, 165] width 6 height 9
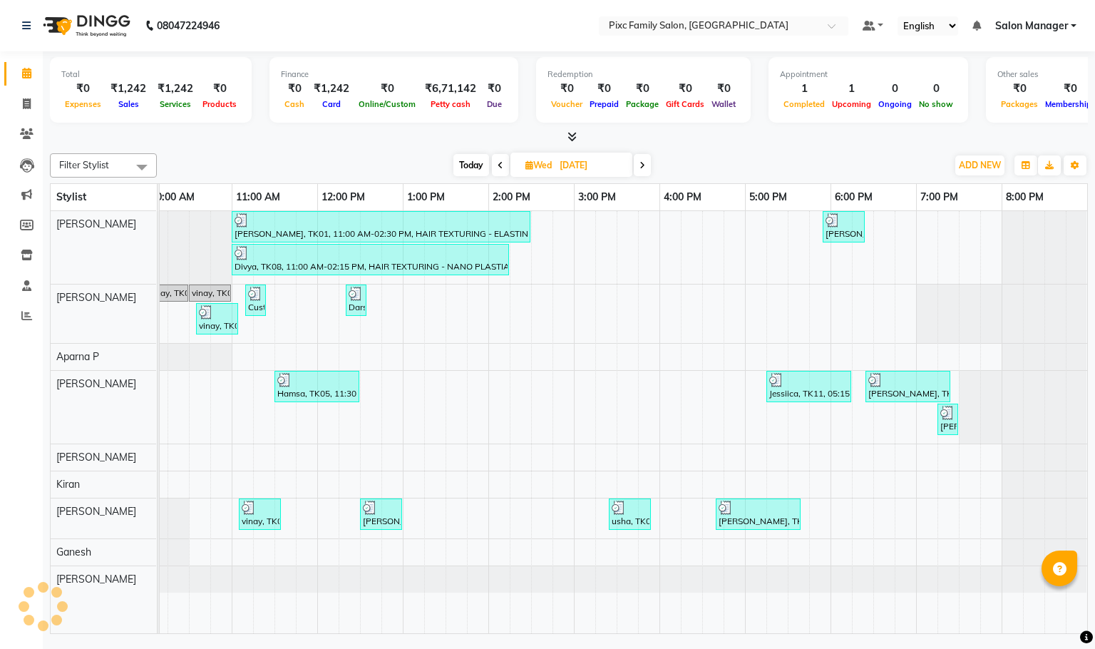
click at [501, 163] on icon at bounding box center [501, 165] width 6 height 9
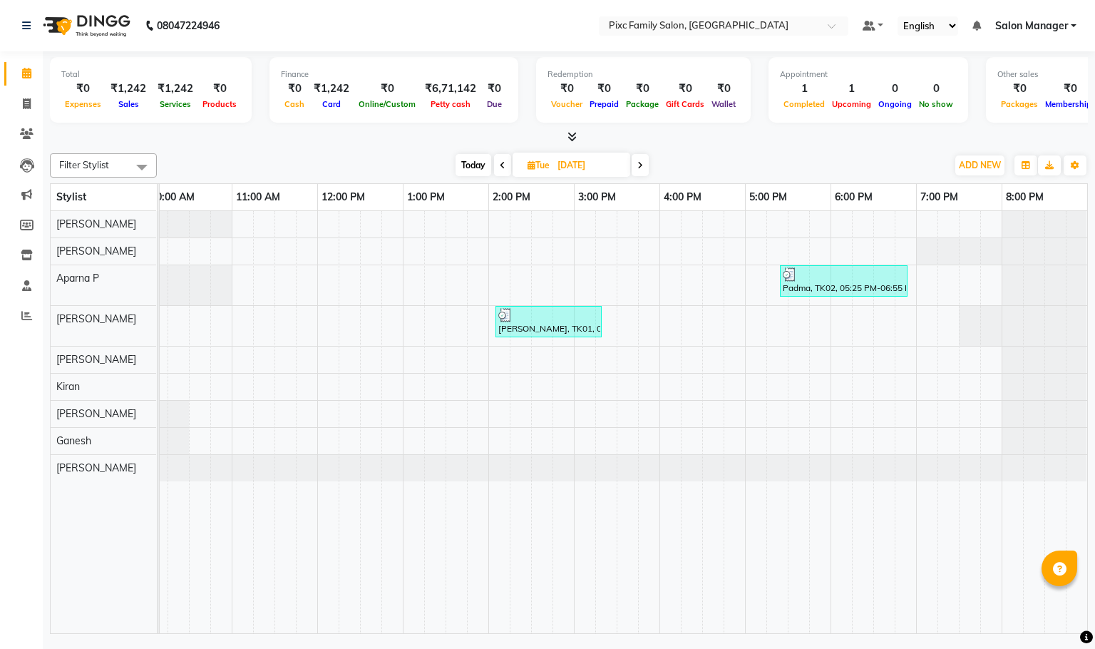
click at [501, 163] on icon at bounding box center [503, 165] width 6 height 9
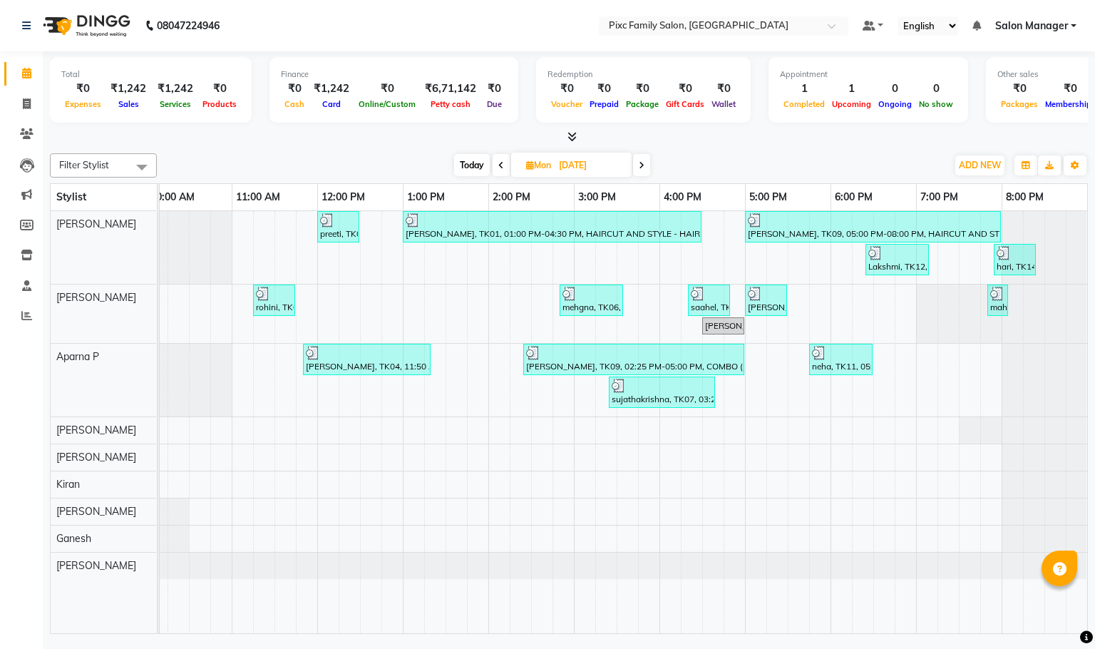
click at [501, 163] on icon at bounding box center [501, 165] width 6 height 9
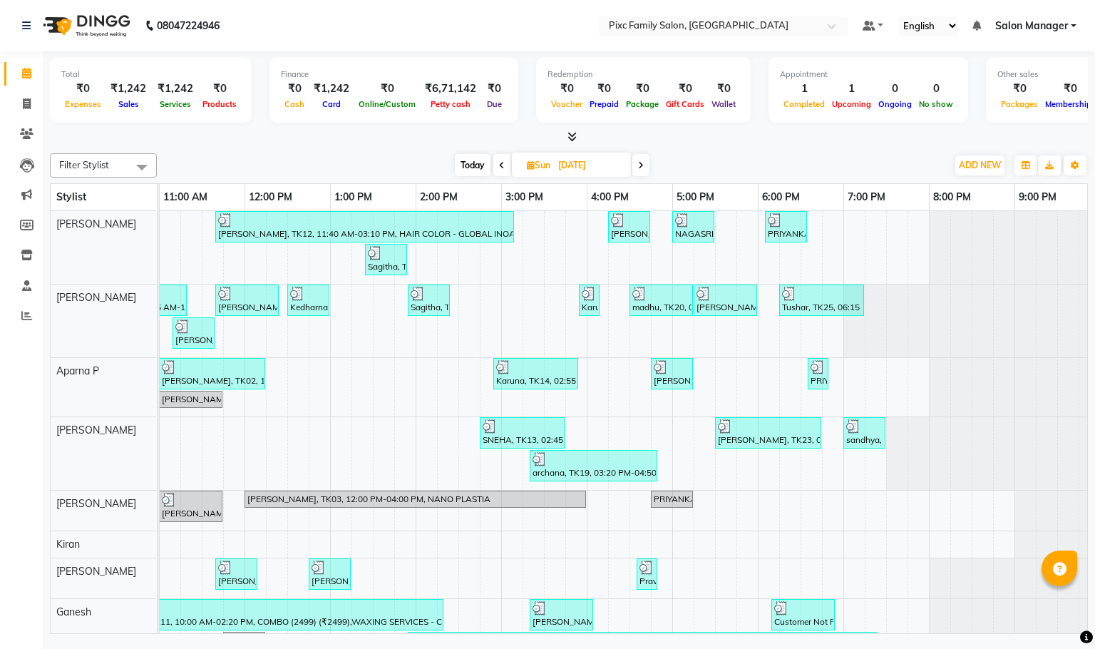
click at [501, 163] on icon at bounding box center [502, 165] width 6 height 9
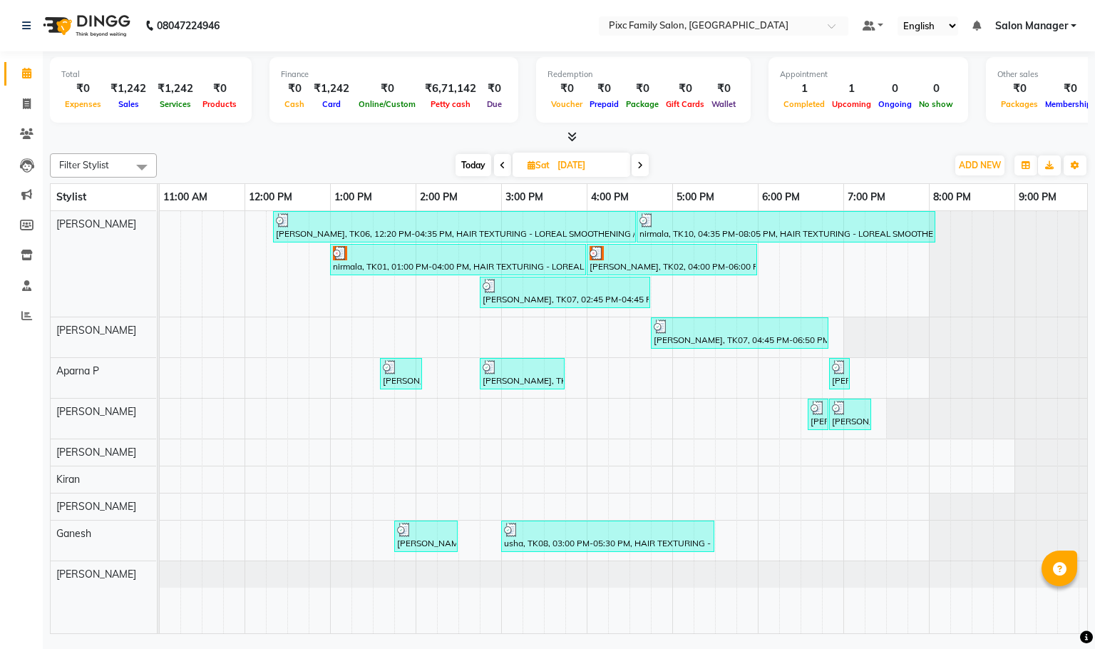
click at [501, 163] on icon at bounding box center [503, 165] width 6 height 9
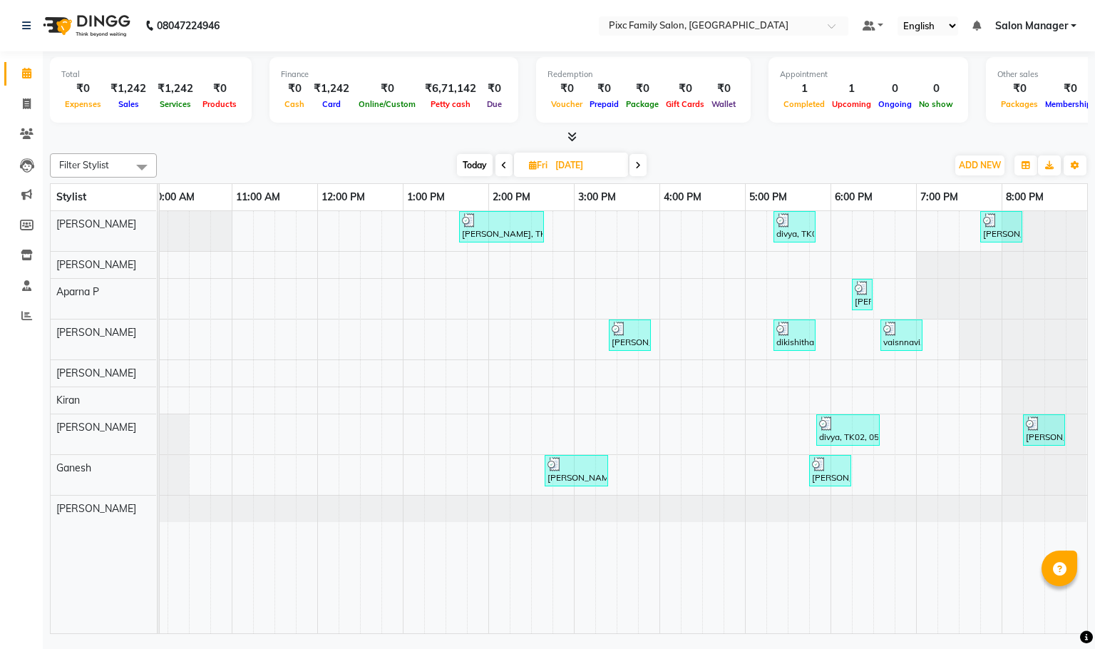
click at [640, 165] on icon at bounding box center [638, 165] width 6 height 9
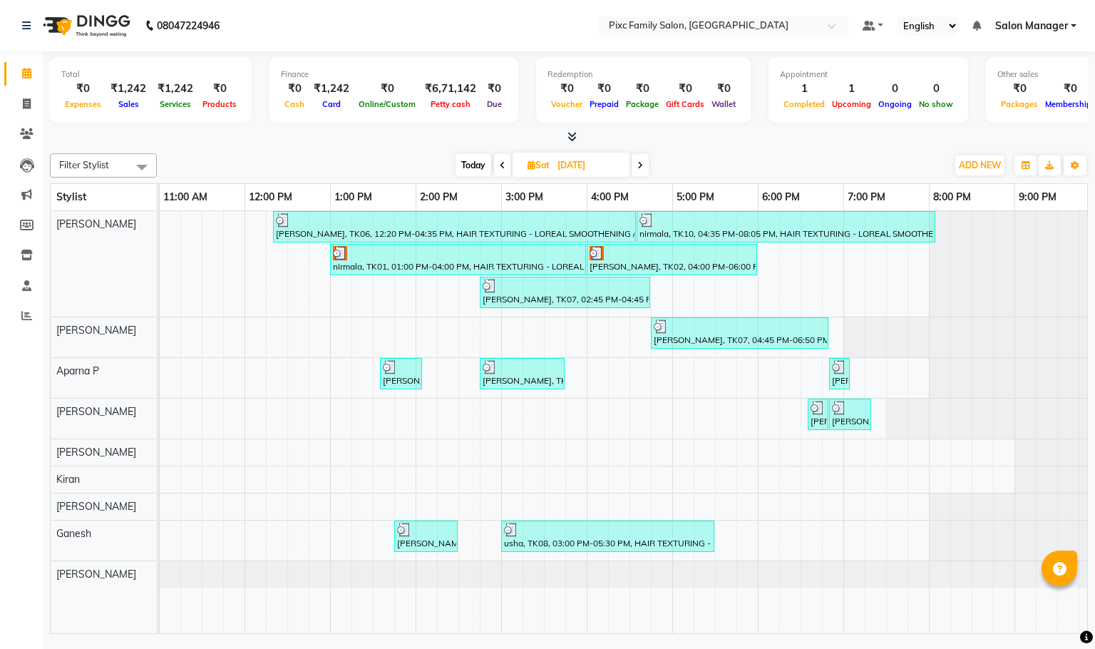
click at [640, 165] on icon at bounding box center [641, 165] width 6 height 9
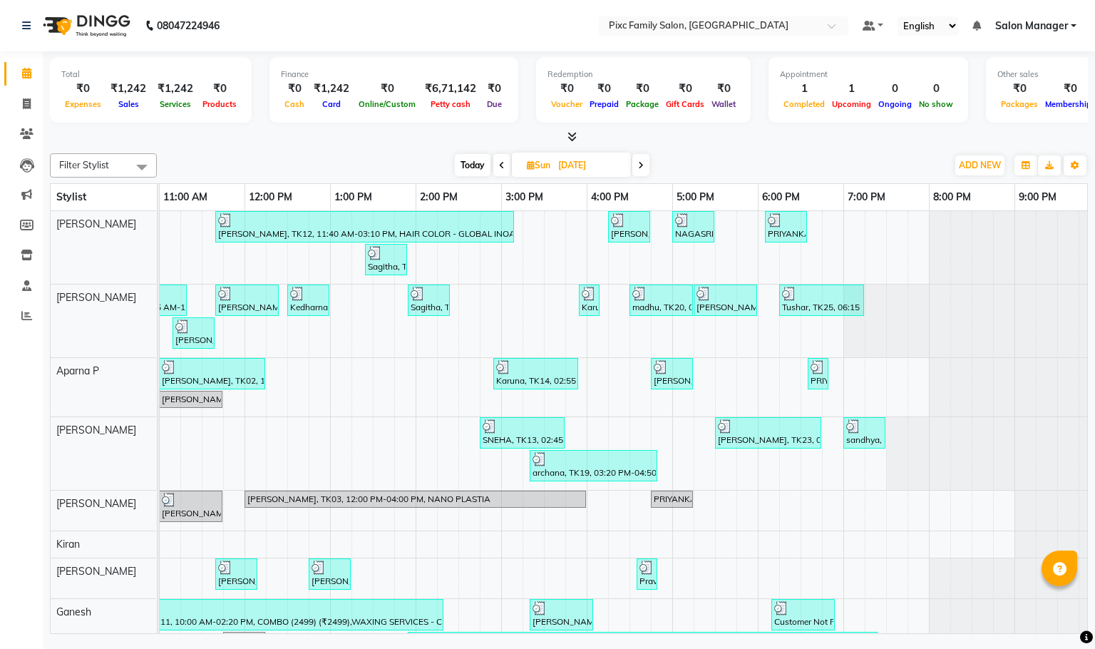
click at [640, 165] on icon at bounding box center [641, 165] width 6 height 9
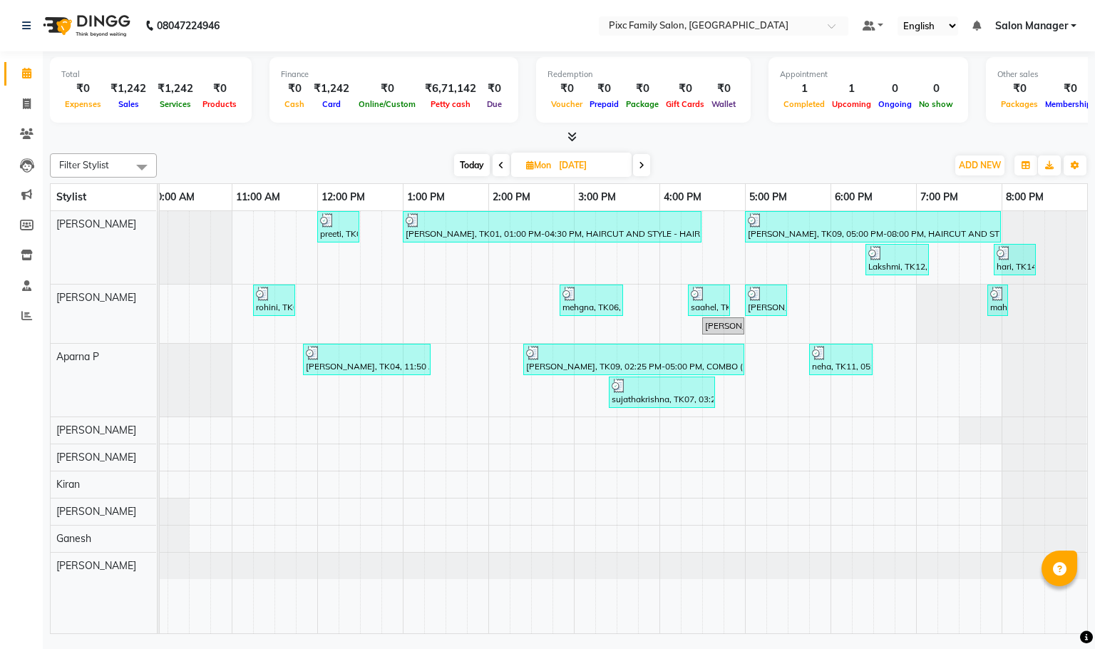
click at [506, 165] on span at bounding box center [501, 165] width 17 height 22
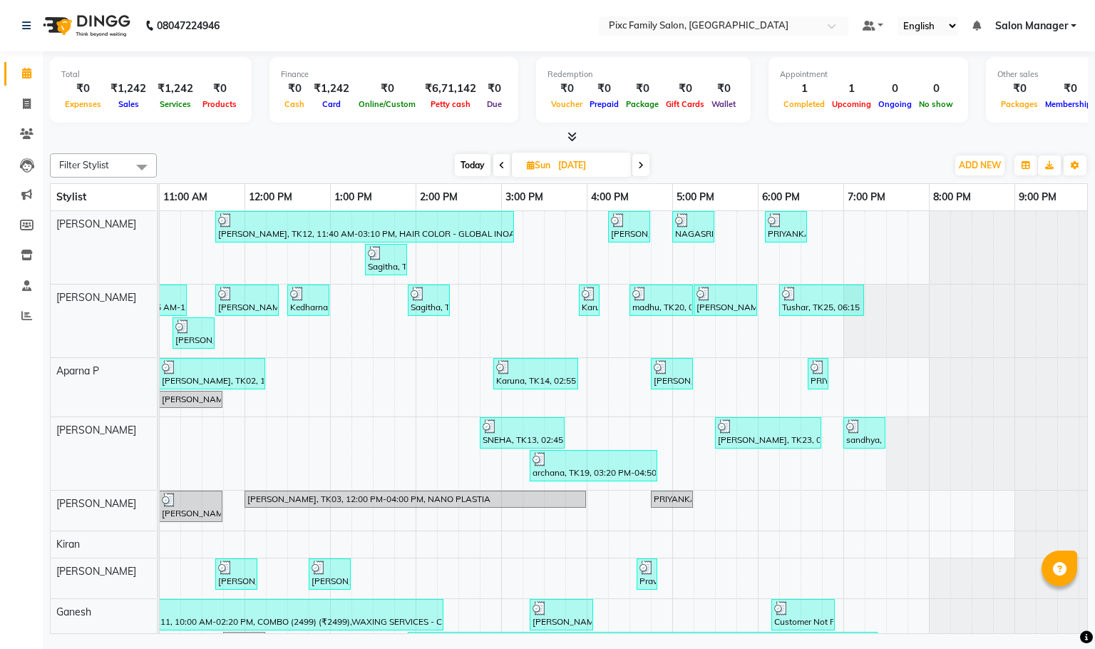
click at [638, 167] on icon at bounding box center [641, 165] width 6 height 9
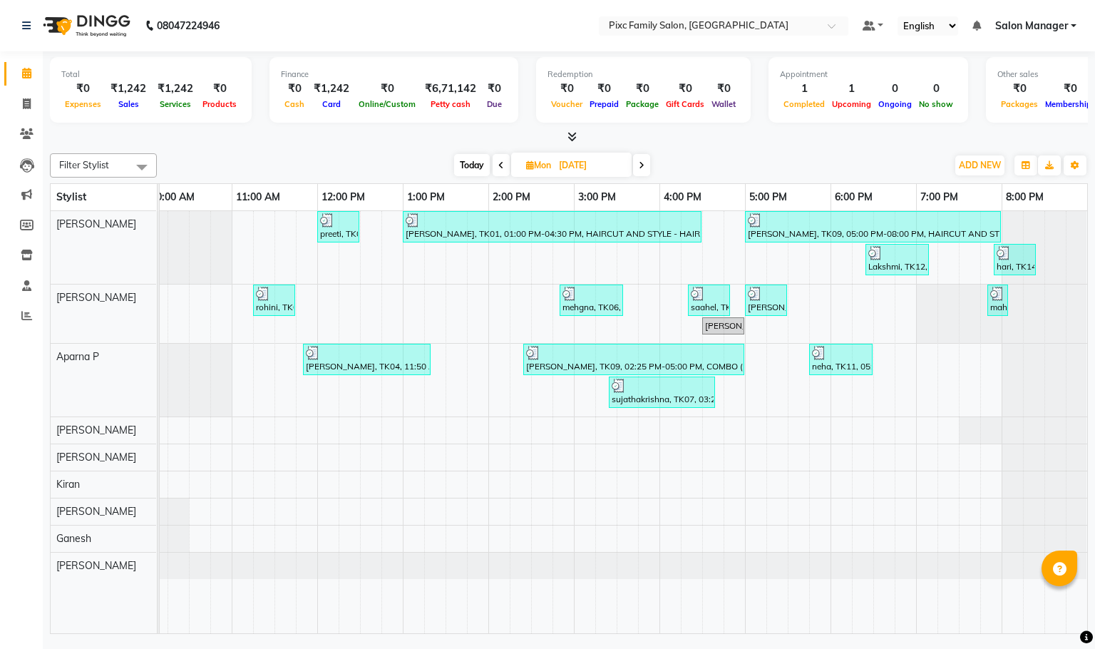
click at [638, 167] on span at bounding box center [641, 165] width 17 height 22
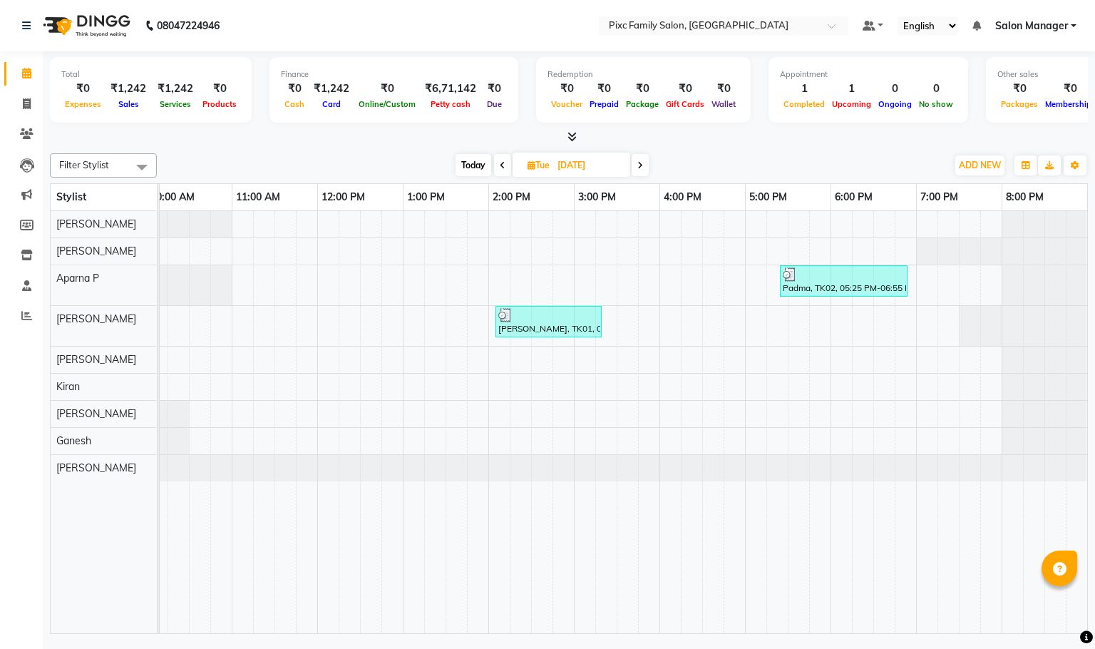
click at [638, 167] on icon at bounding box center [641, 165] width 6 height 9
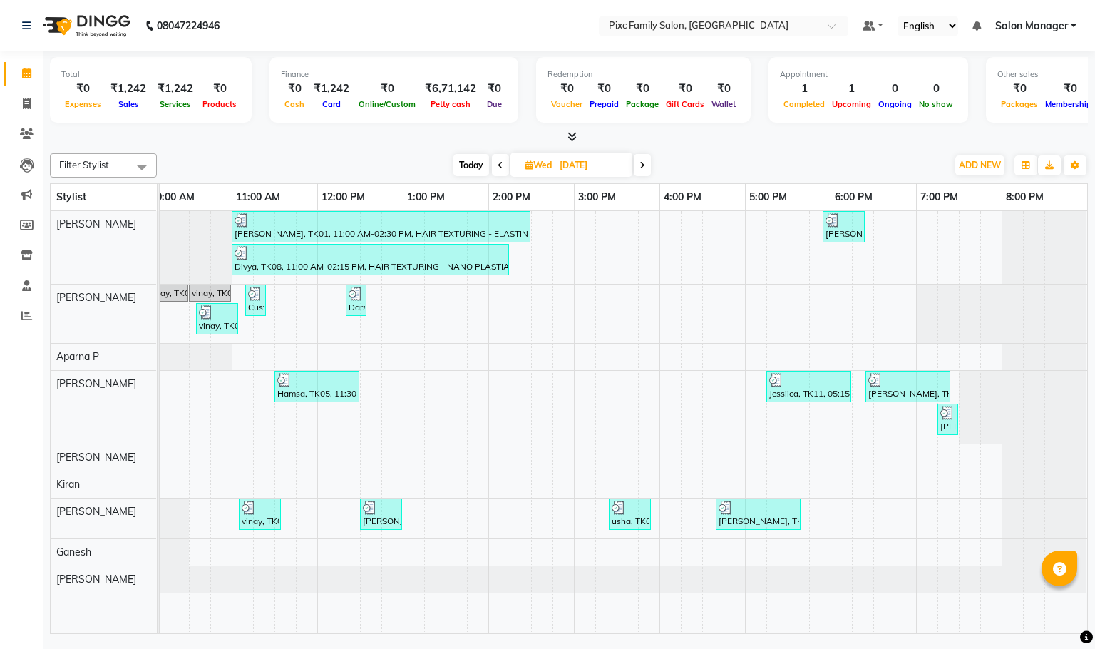
click at [645, 163] on icon at bounding box center [643, 165] width 6 height 9
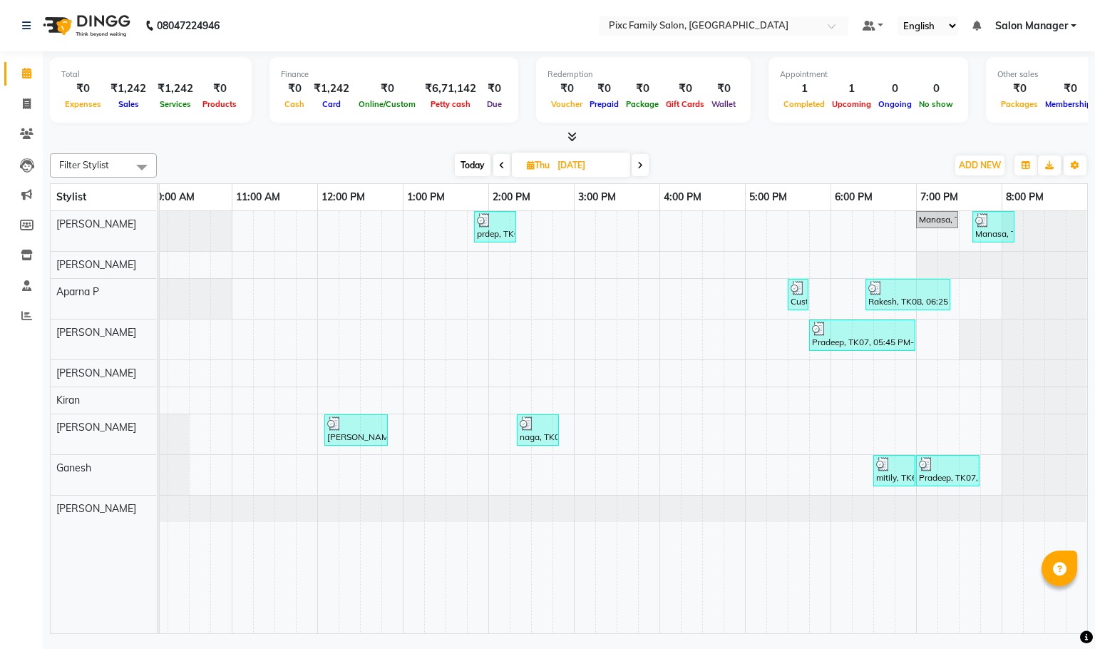
click at [645, 163] on span at bounding box center [640, 165] width 17 height 22
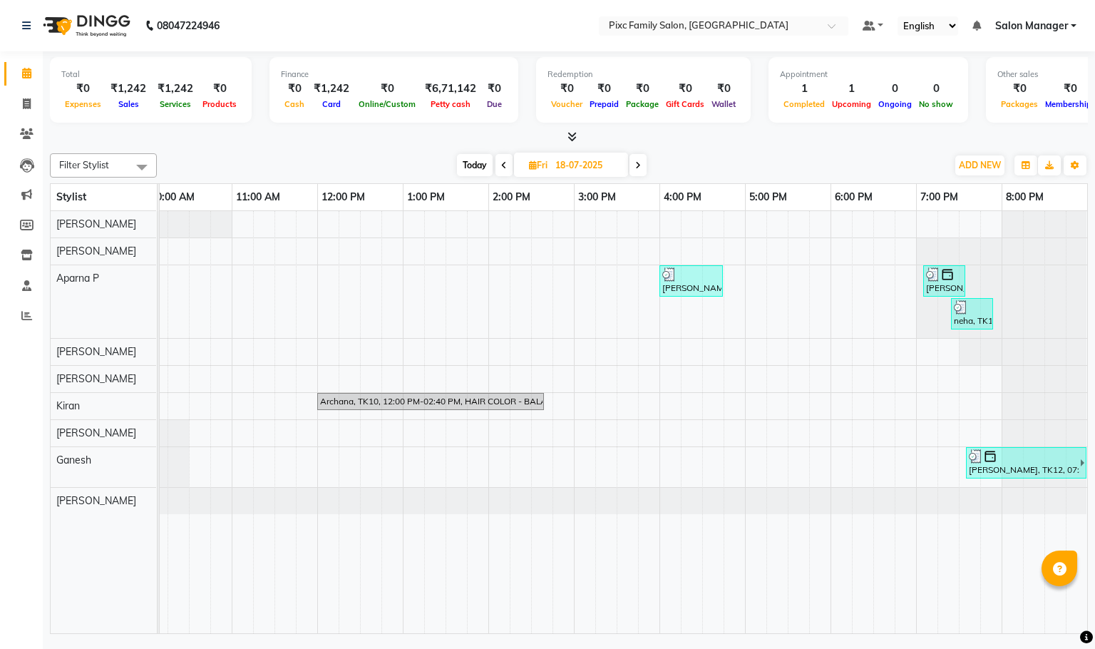
click at [645, 163] on span at bounding box center [638, 165] width 17 height 22
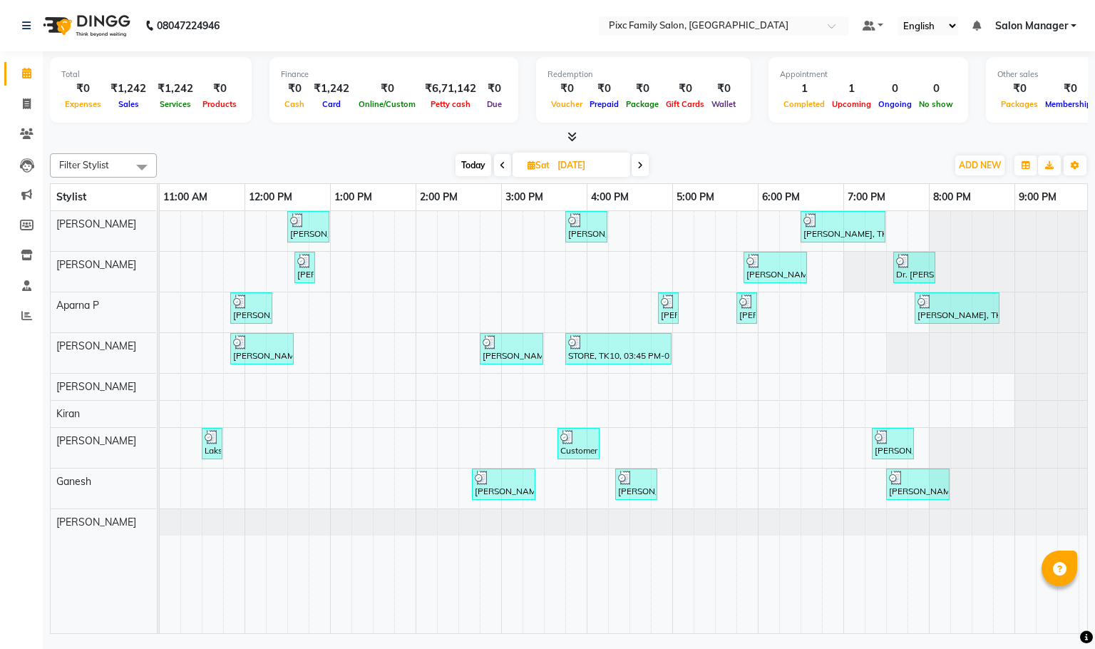
click at [638, 165] on icon at bounding box center [641, 165] width 6 height 9
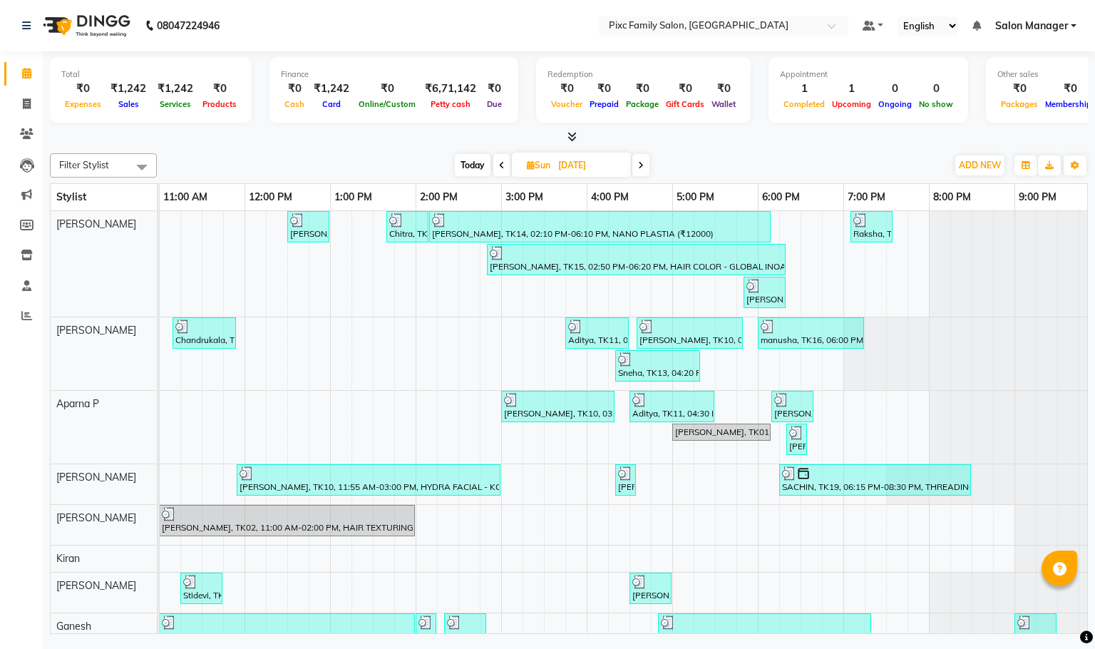
click at [640, 163] on icon at bounding box center [641, 165] width 6 height 9
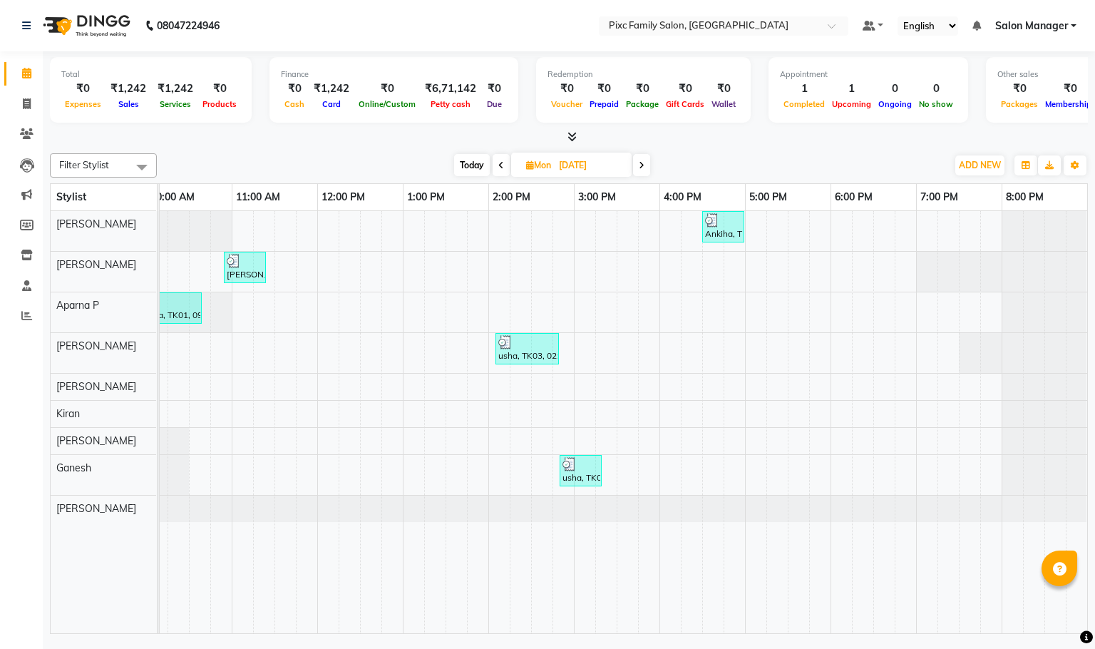
click at [645, 163] on icon at bounding box center [642, 165] width 6 height 9
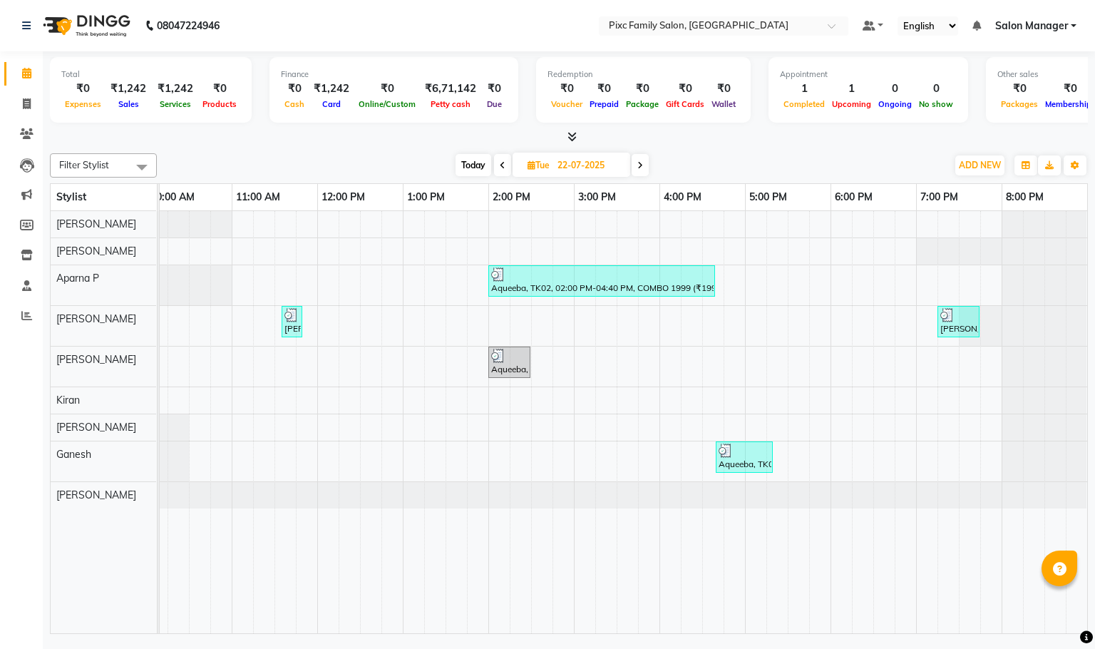
click at [642, 161] on icon at bounding box center [641, 165] width 6 height 9
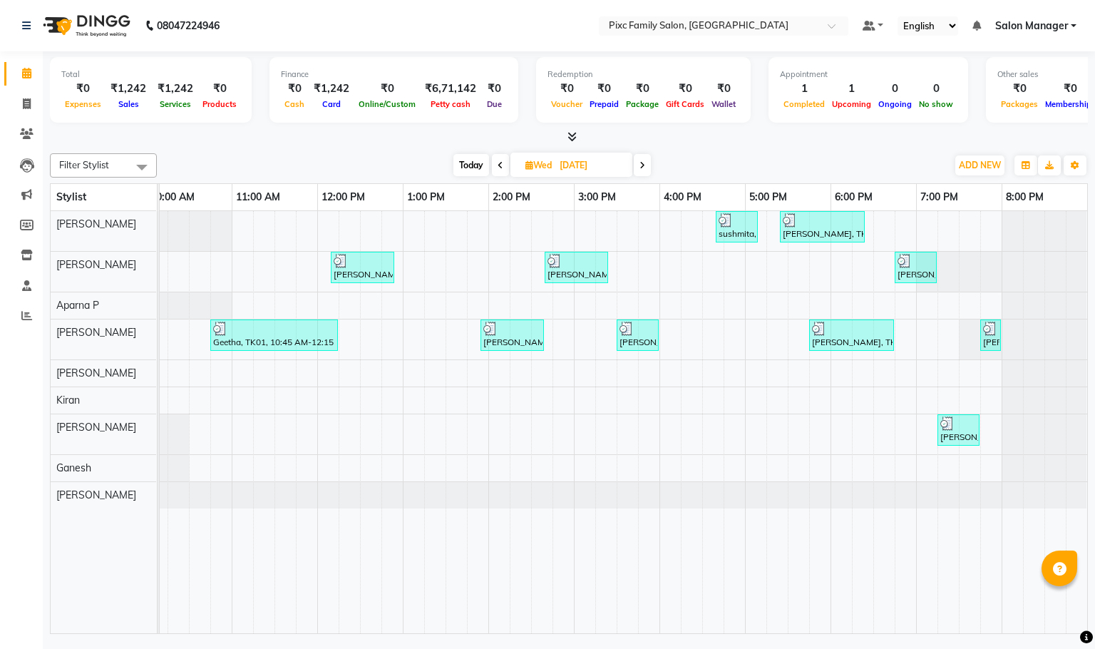
click at [642, 161] on icon at bounding box center [643, 165] width 6 height 9
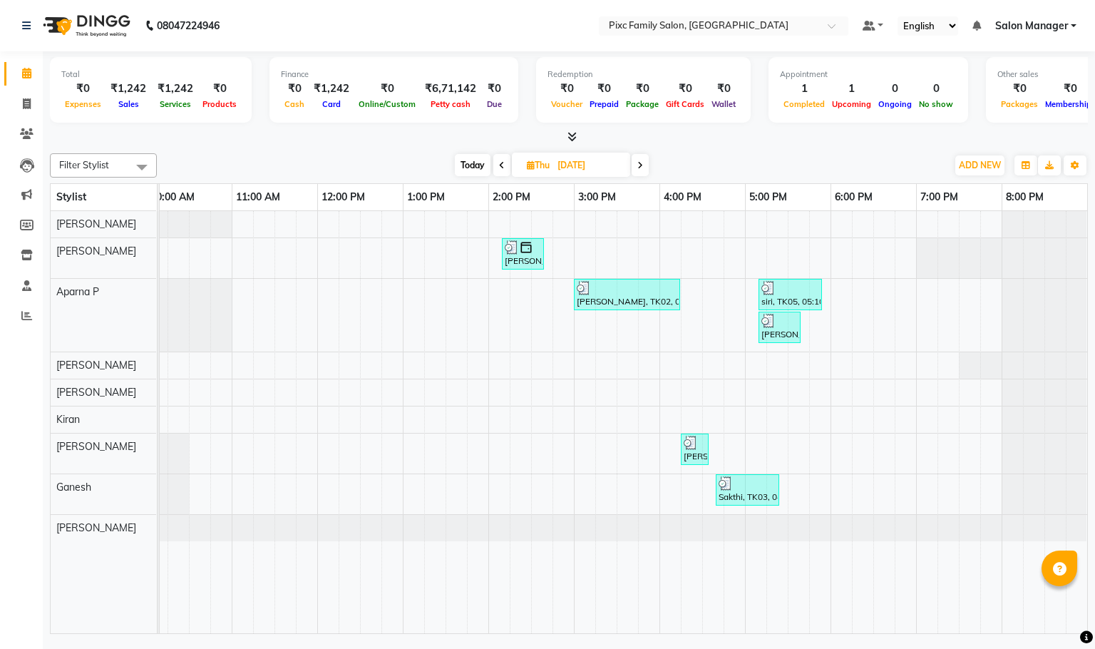
click at [642, 161] on icon at bounding box center [641, 165] width 6 height 9
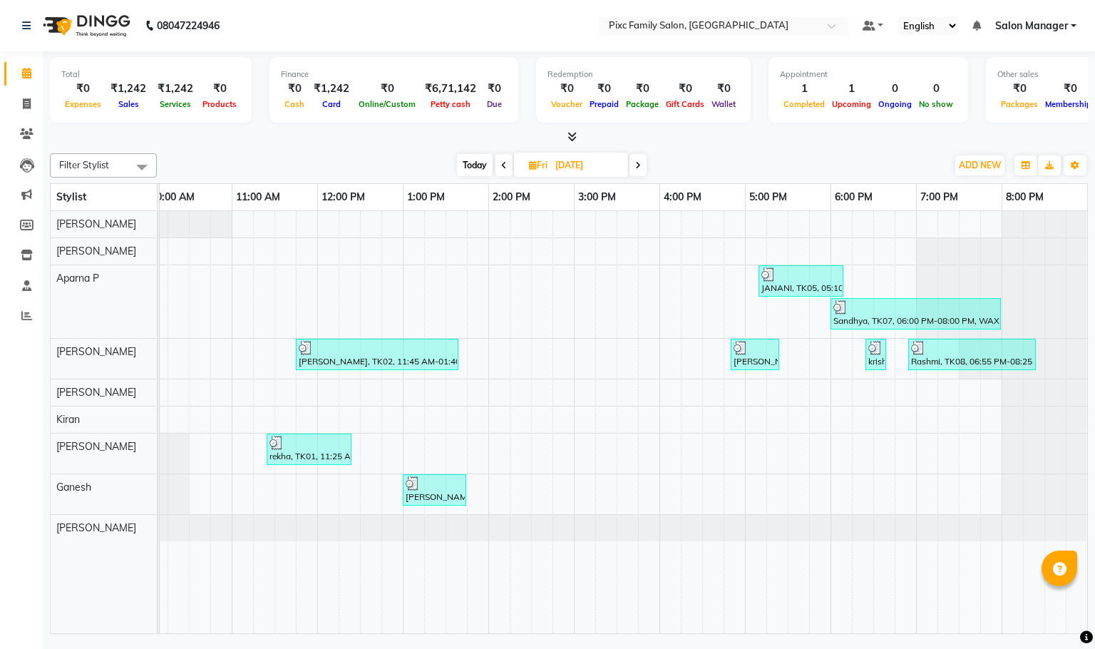
click at [642, 161] on span at bounding box center [638, 165] width 17 height 22
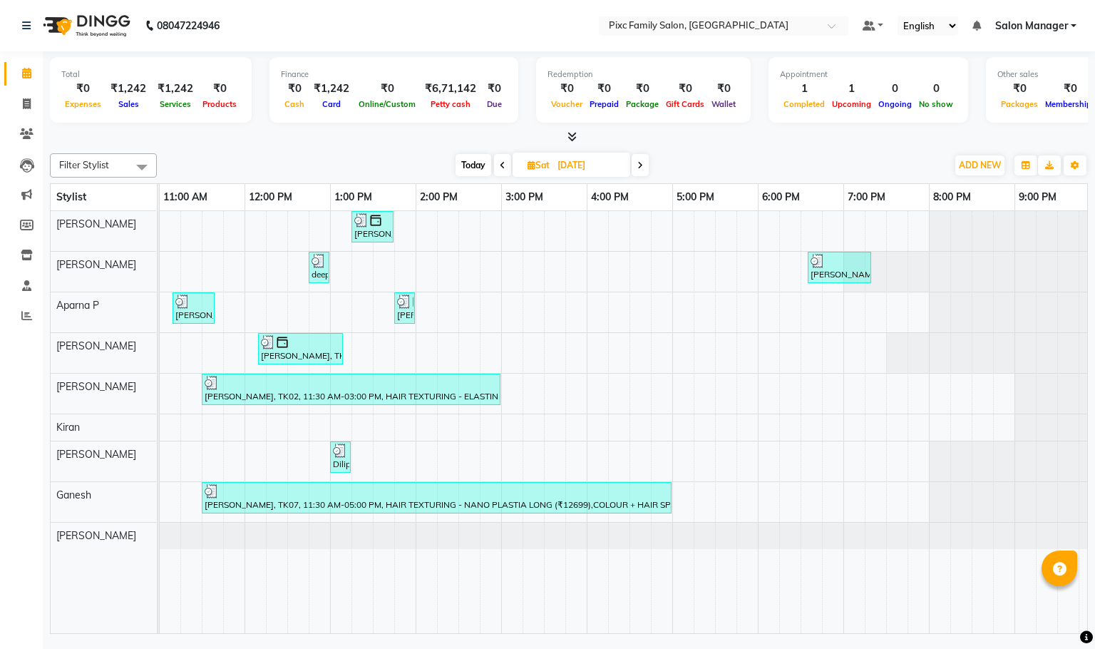
click at [638, 163] on icon at bounding box center [641, 165] width 6 height 9
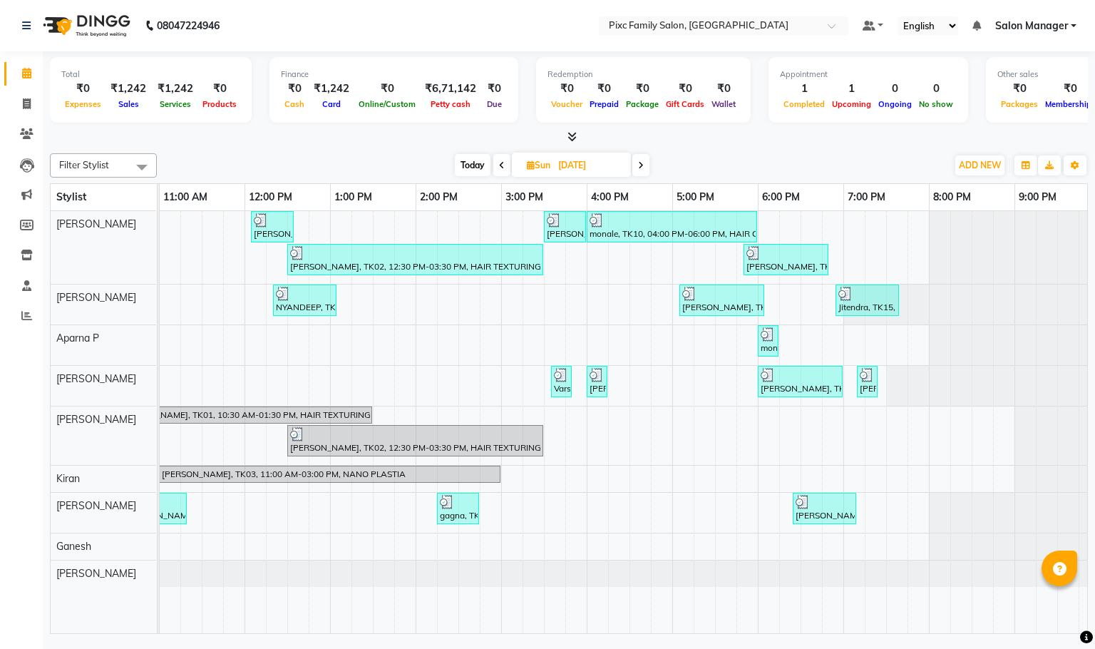
click at [640, 163] on icon at bounding box center [641, 165] width 6 height 9
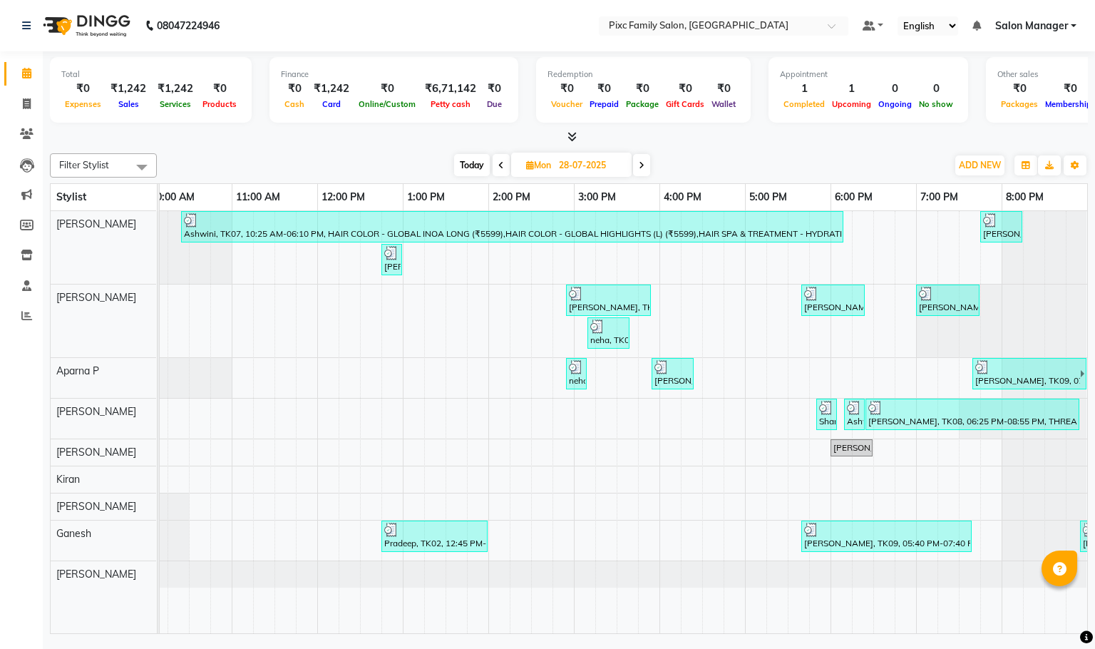
click at [640, 163] on icon at bounding box center [642, 165] width 6 height 9
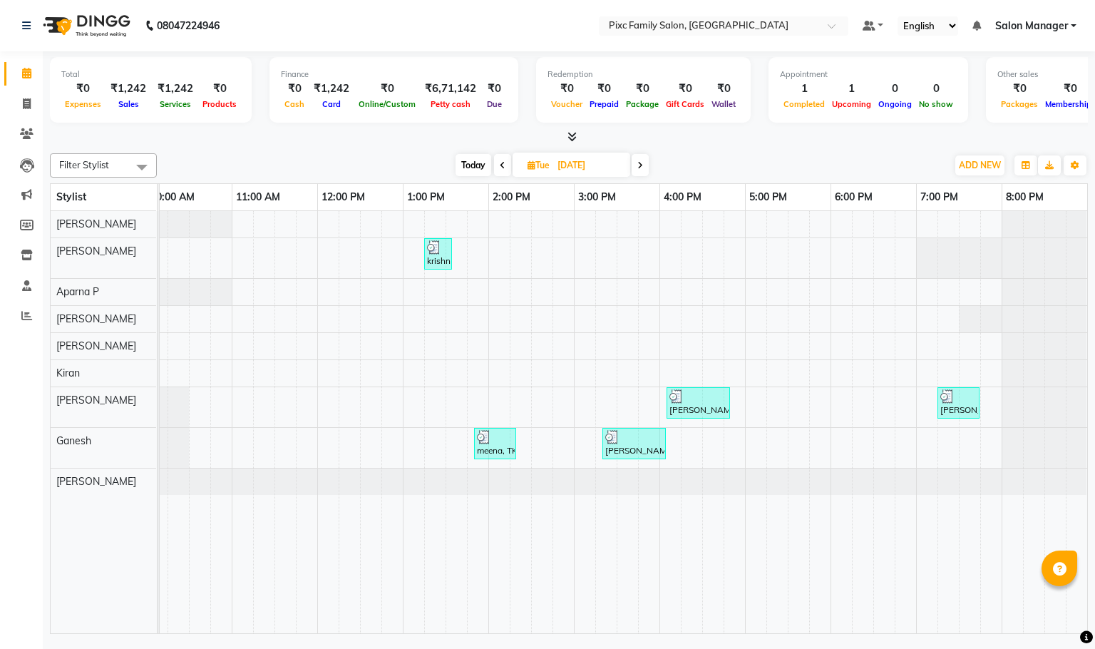
click at [638, 165] on icon at bounding box center [641, 165] width 6 height 9
type input "30-07-2025"
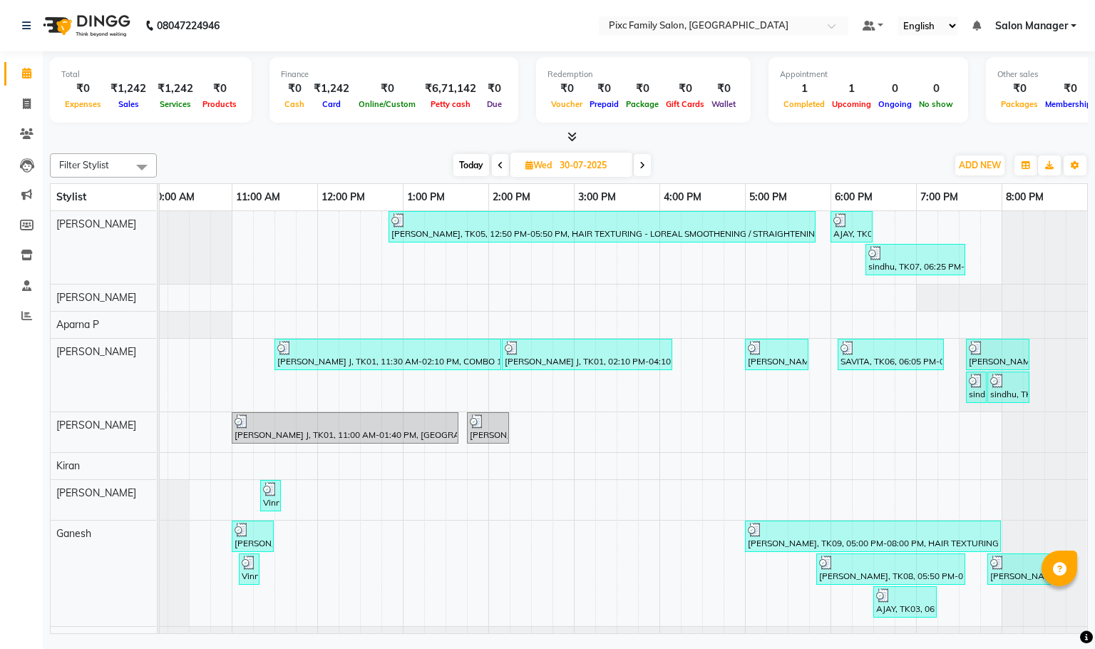
click at [548, 174] on span "[DATE]" at bounding box center [572, 165] width 122 height 24
click at [548, 165] on span "Wed" at bounding box center [539, 165] width 34 height 11
select select "7"
select select "2025"
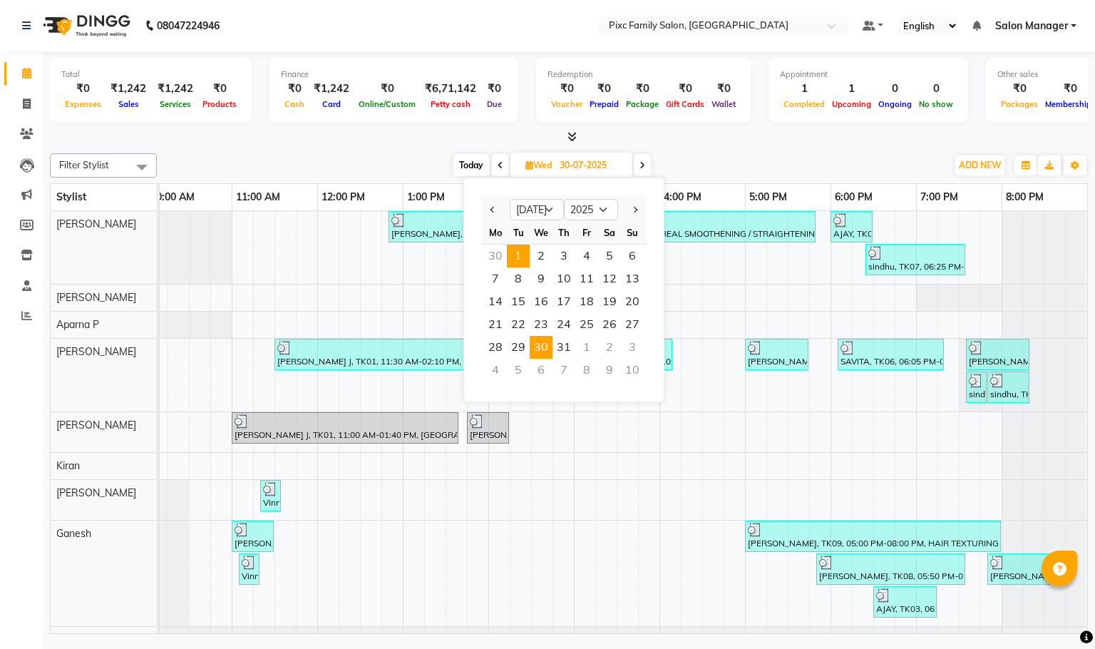
click at [525, 250] on span "1" at bounding box center [518, 256] width 23 height 23
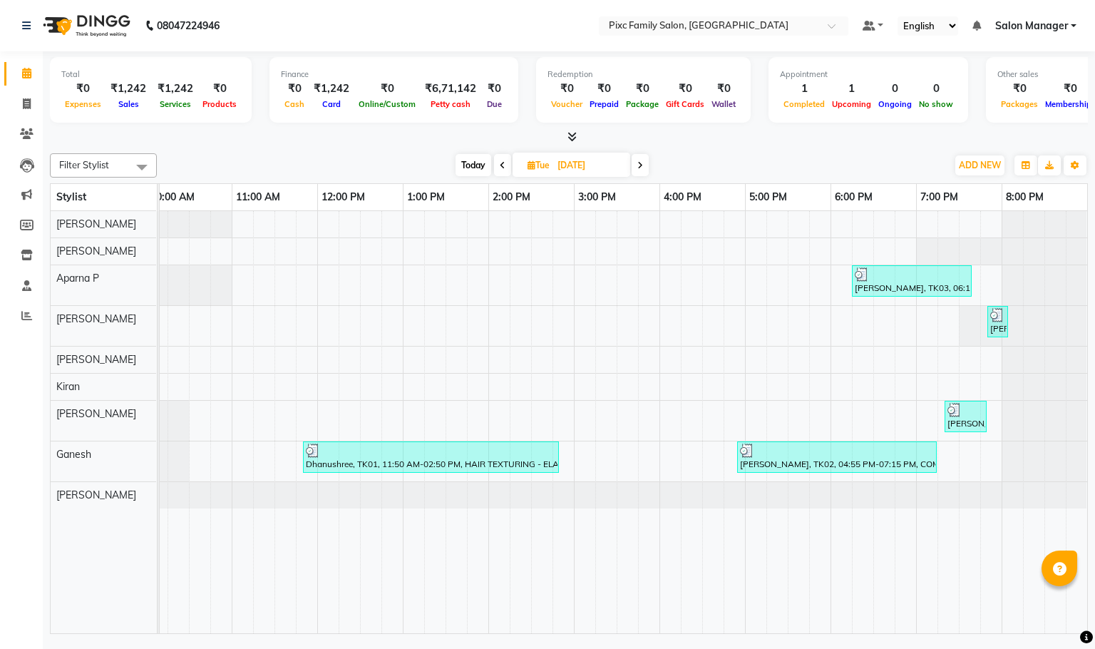
click at [645, 163] on span at bounding box center [640, 165] width 17 height 22
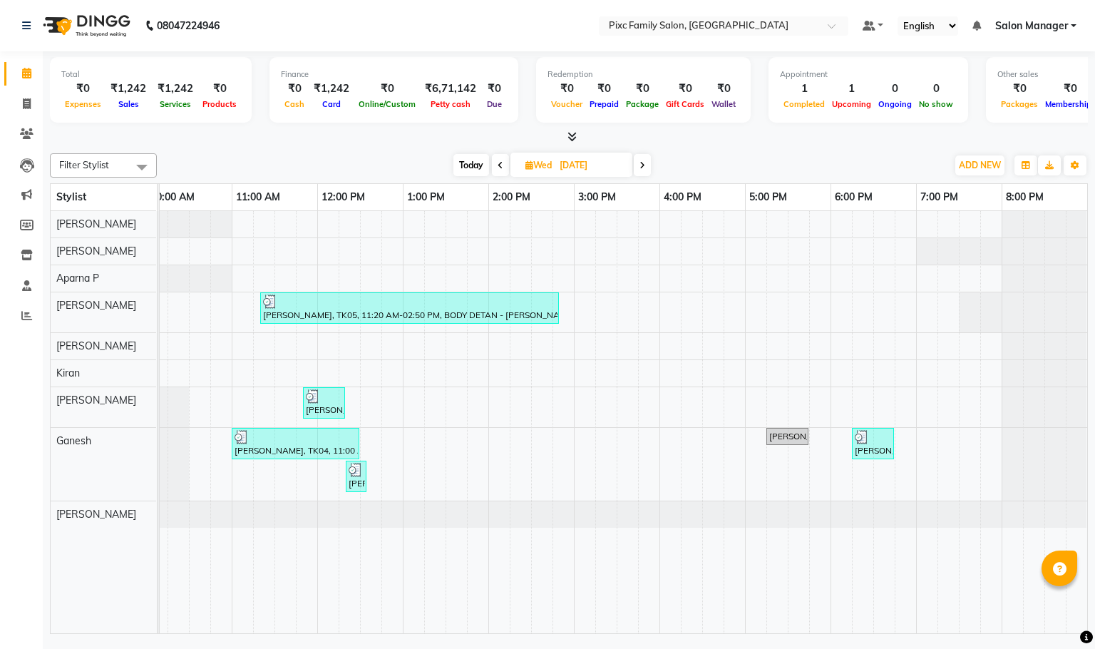
click at [644, 161] on icon at bounding box center [643, 165] width 6 height 9
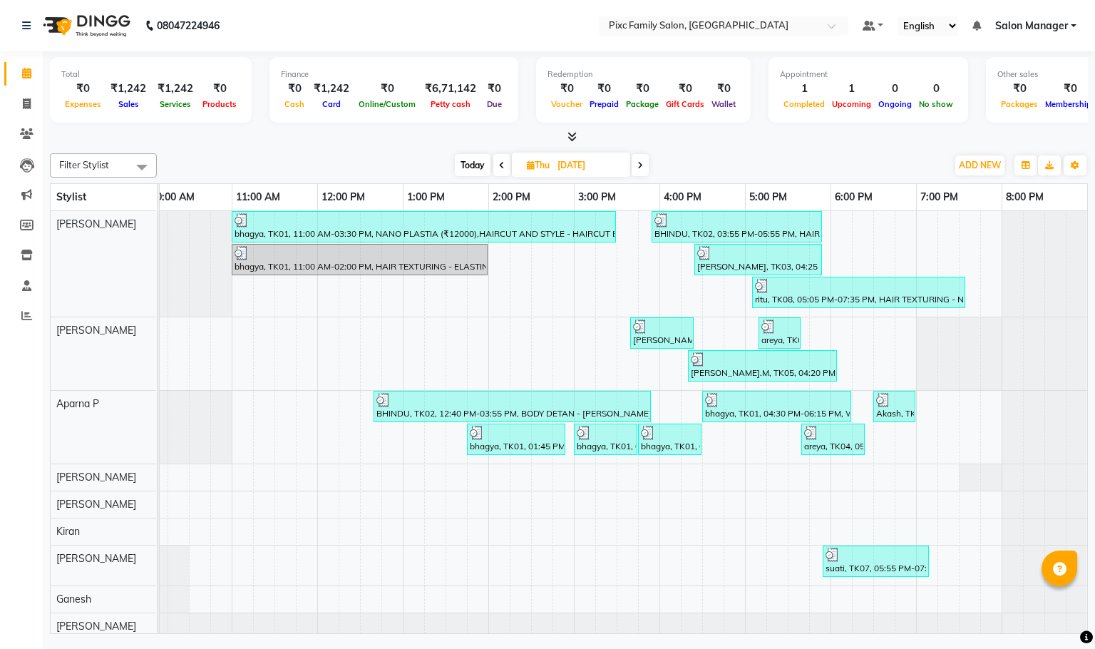
click at [643, 169] on icon at bounding box center [641, 165] width 6 height 9
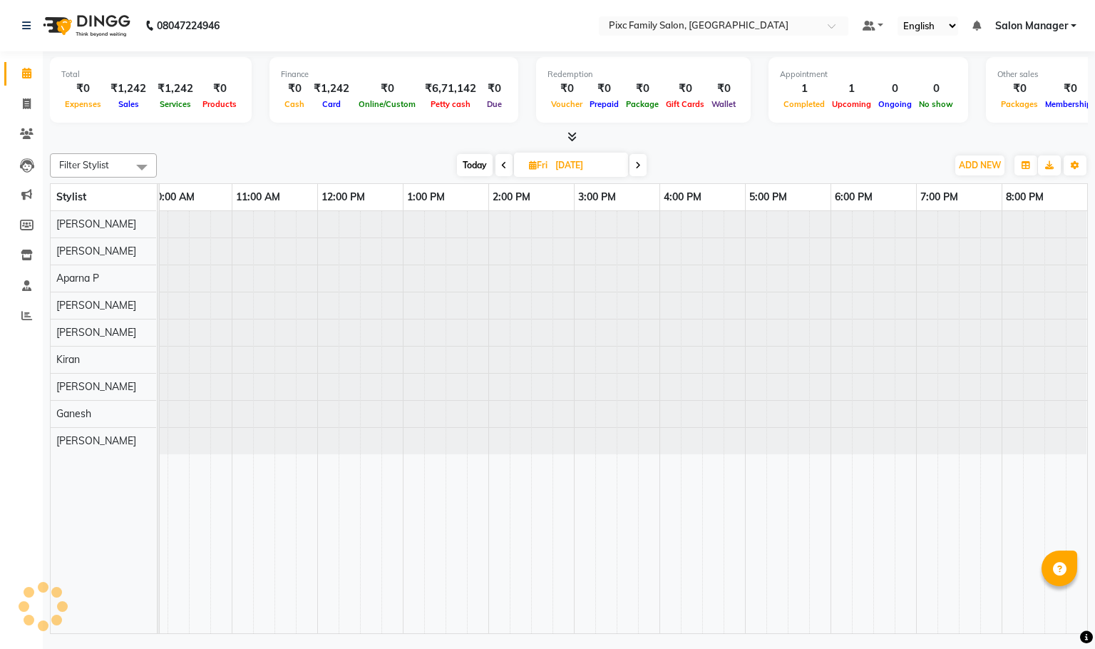
scroll to position [0, 99]
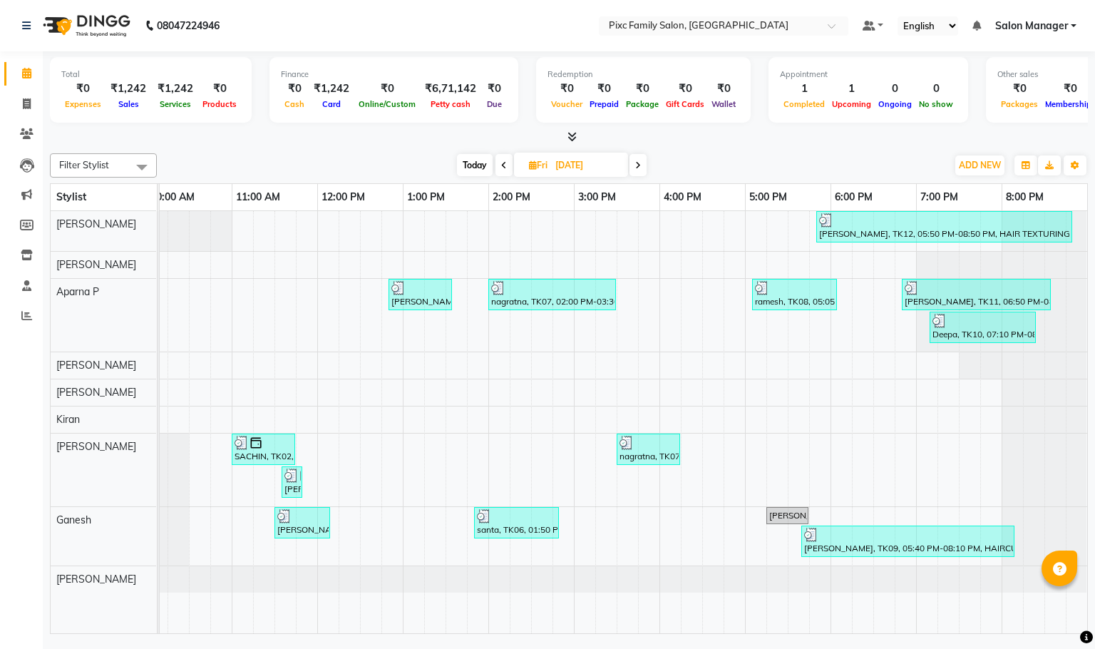
click at [640, 161] on icon at bounding box center [638, 165] width 6 height 9
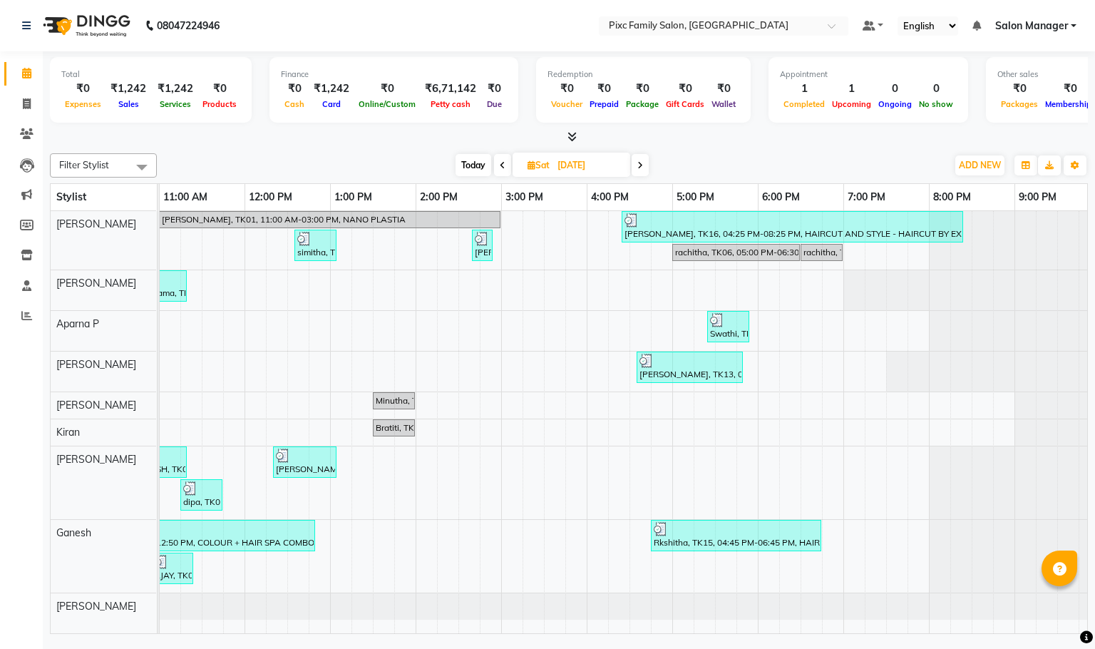
click at [643, 163] on icon at bounding box center [641, 165] width 6 height 9
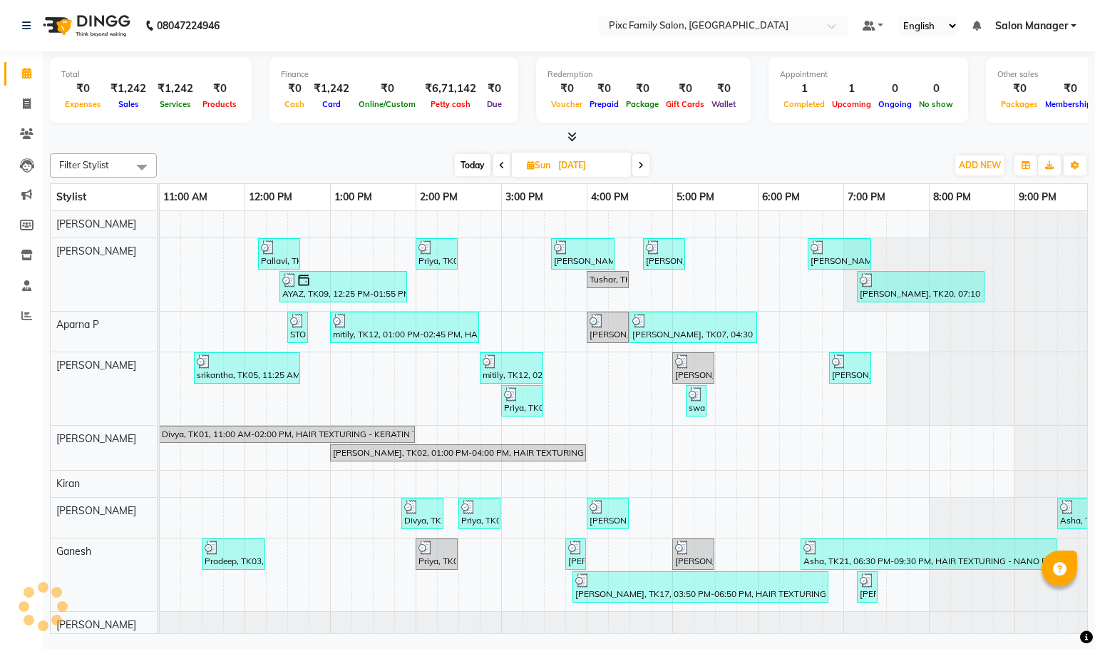
click at [643, 163] on icon at bounding box center [641, 165] width 6 height 9
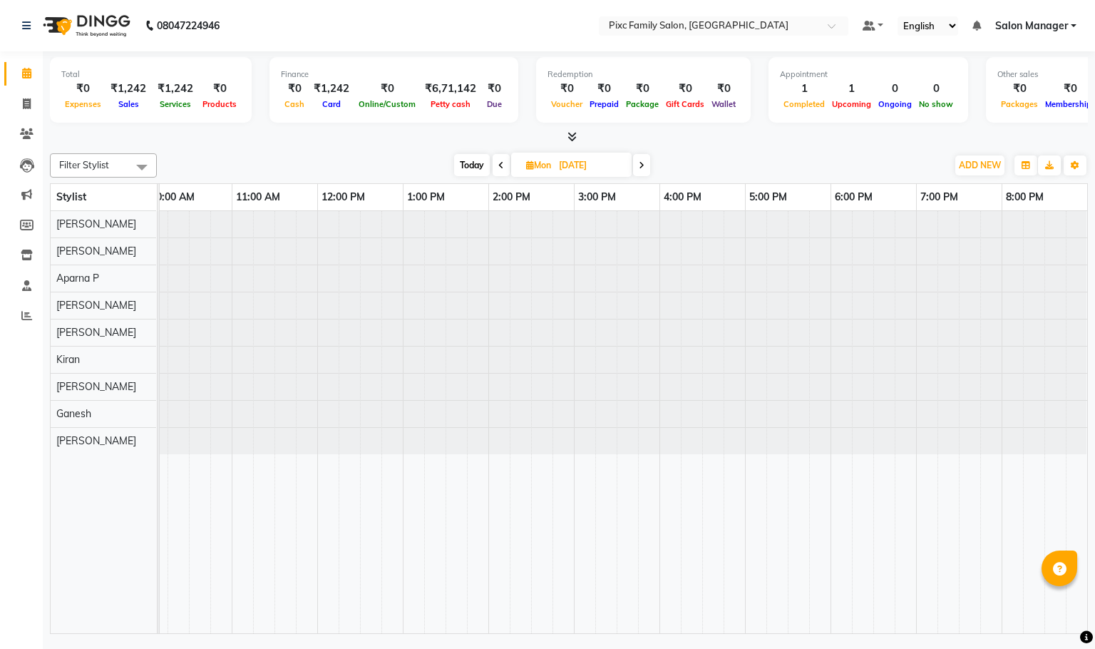
scroll to position [0, 99]
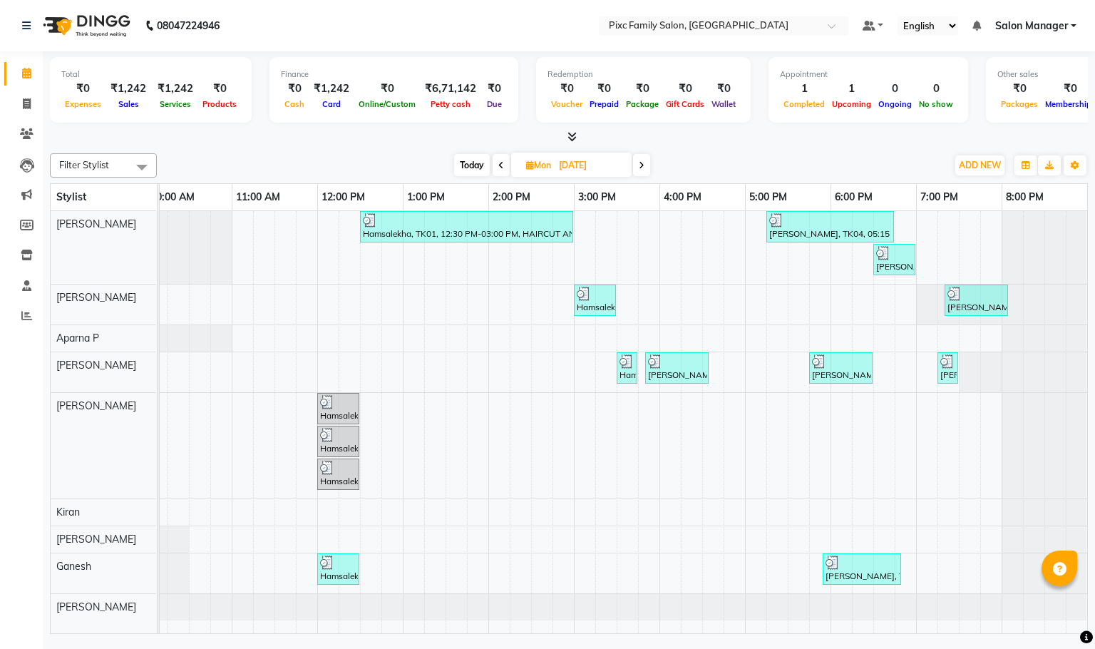
click at [646, 163] on span at bounding box center [641, 165] width 17 height 22
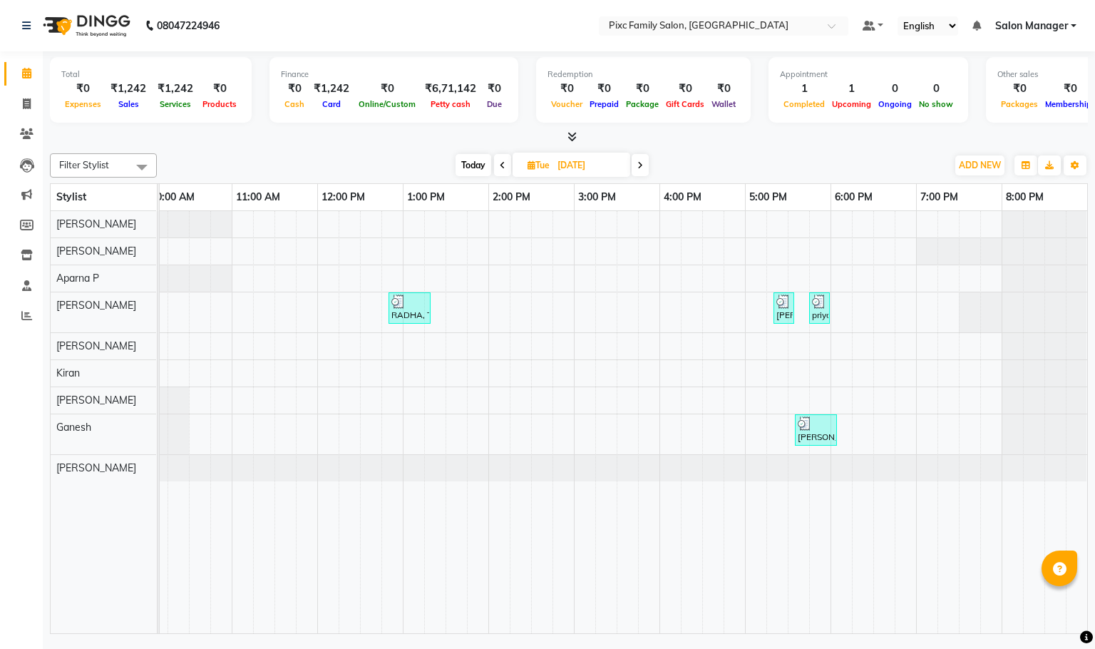
click at [644, 163] on span at bounding box center [640, 165] width 17 height 22
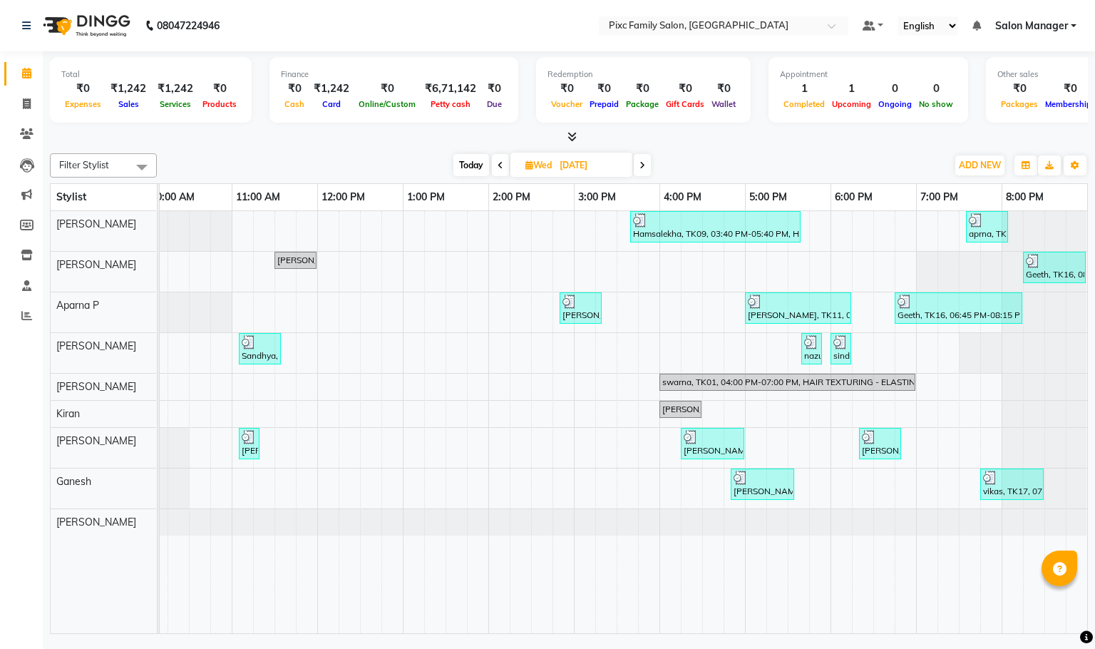
click at [645, 167] on icon at bounding box center [643, 165] width 6 height 9
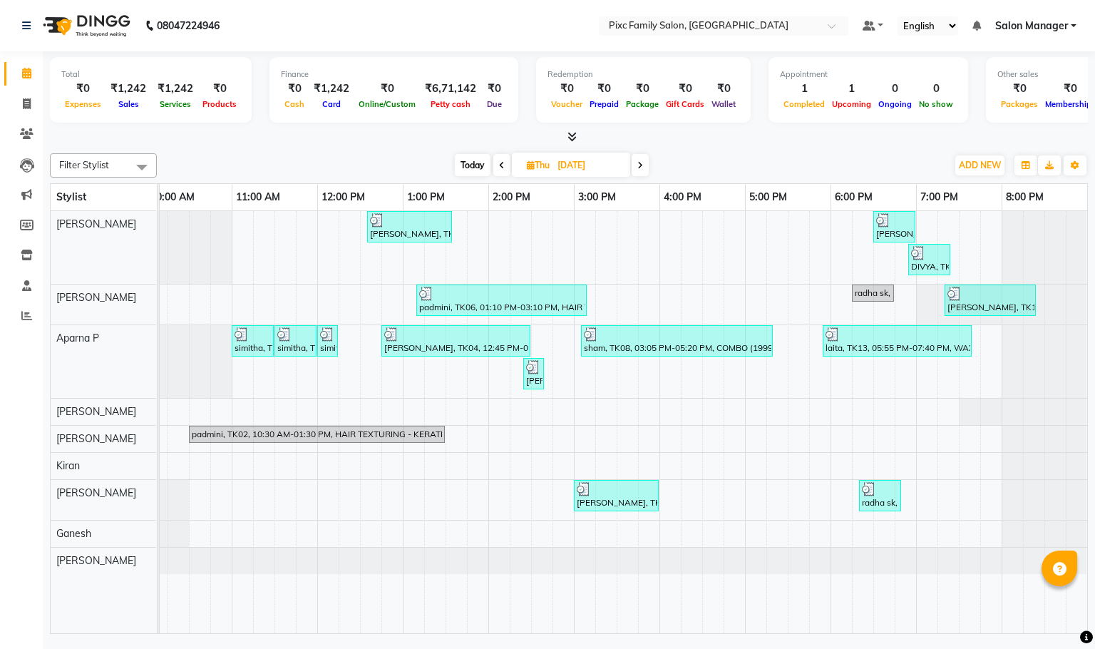
click at [640, 158] on span at bounding box center [640, 165] width 17 height 22
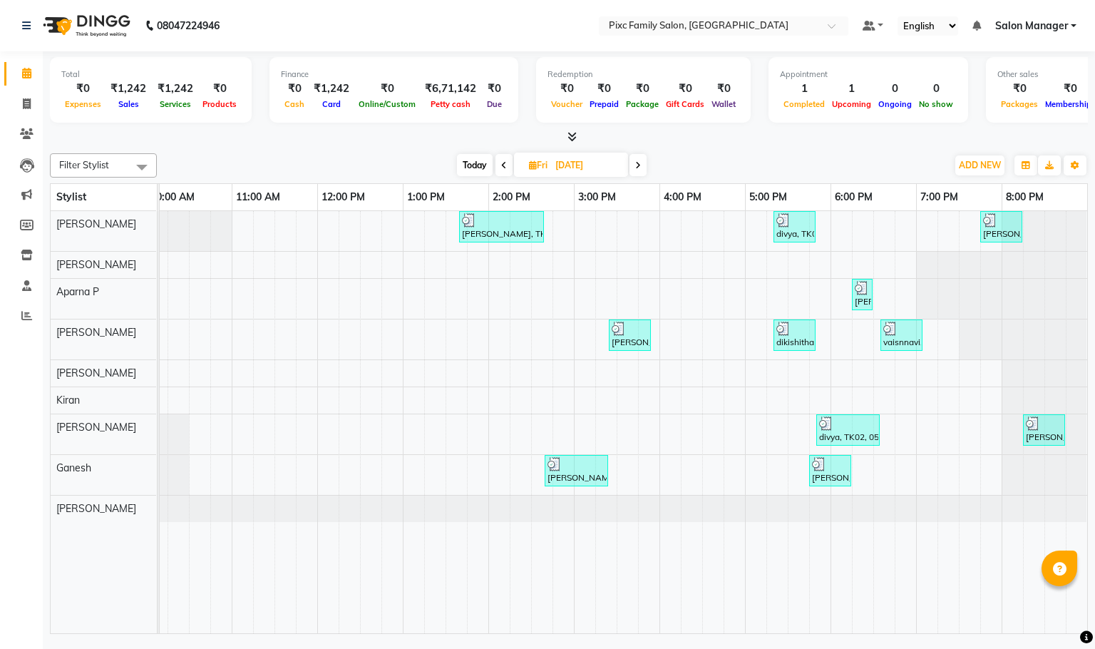
click at [633, 167] on span at bounding box center [638, 165] width 17 height 22
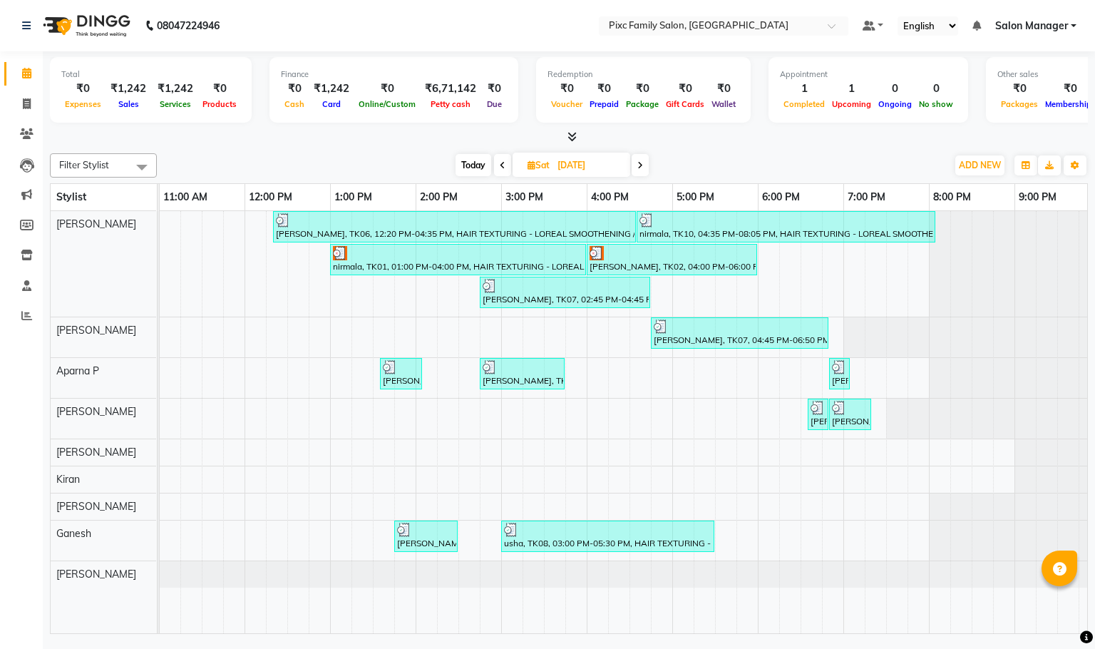
click at [642, 163] on icon at bounding box center [641, 165] width 6 height 9
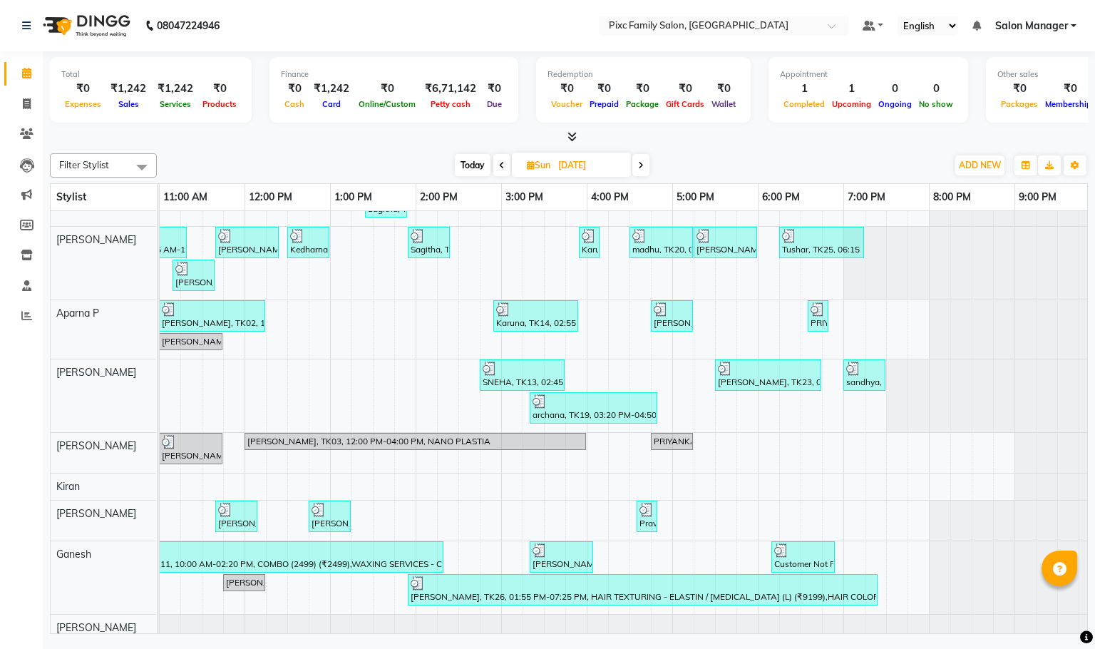
scroll to position [86, 0]
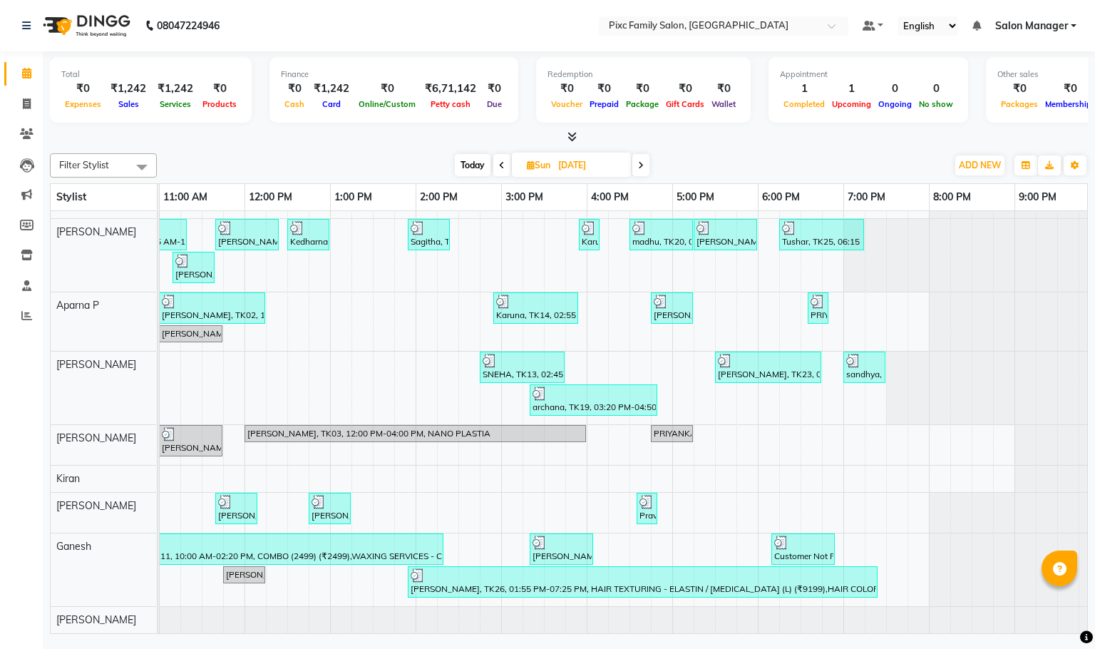
click at [640, 165] on icon at bounding box center [641, 165] width 6 height 9
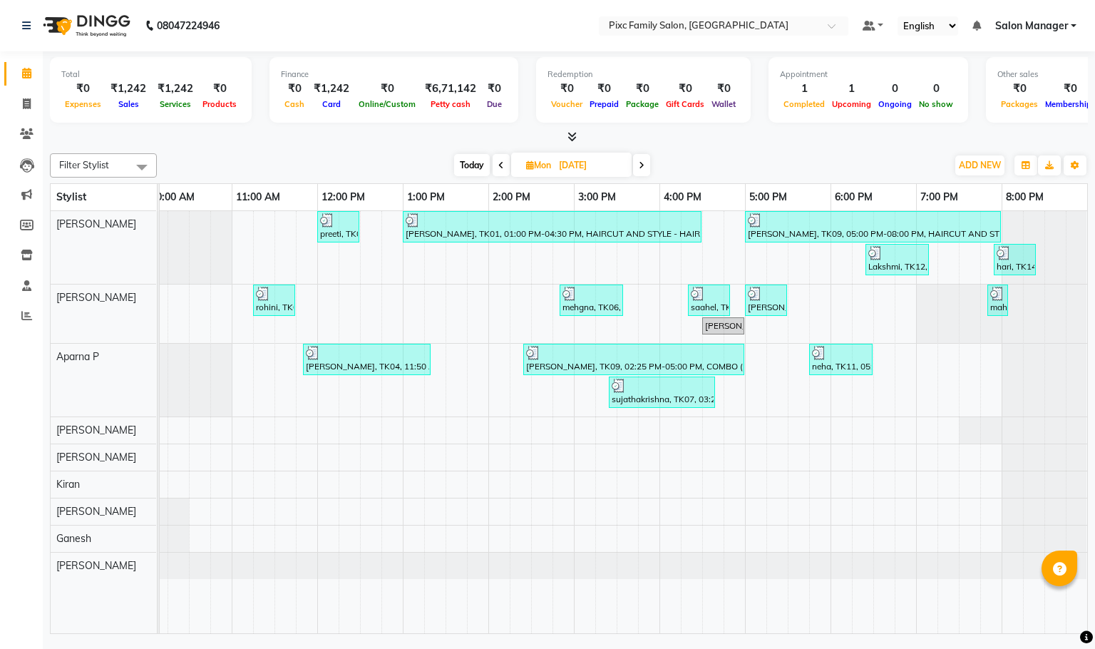
click at [636, 160] on span at bounding box center [641, 165] width 17 height 22
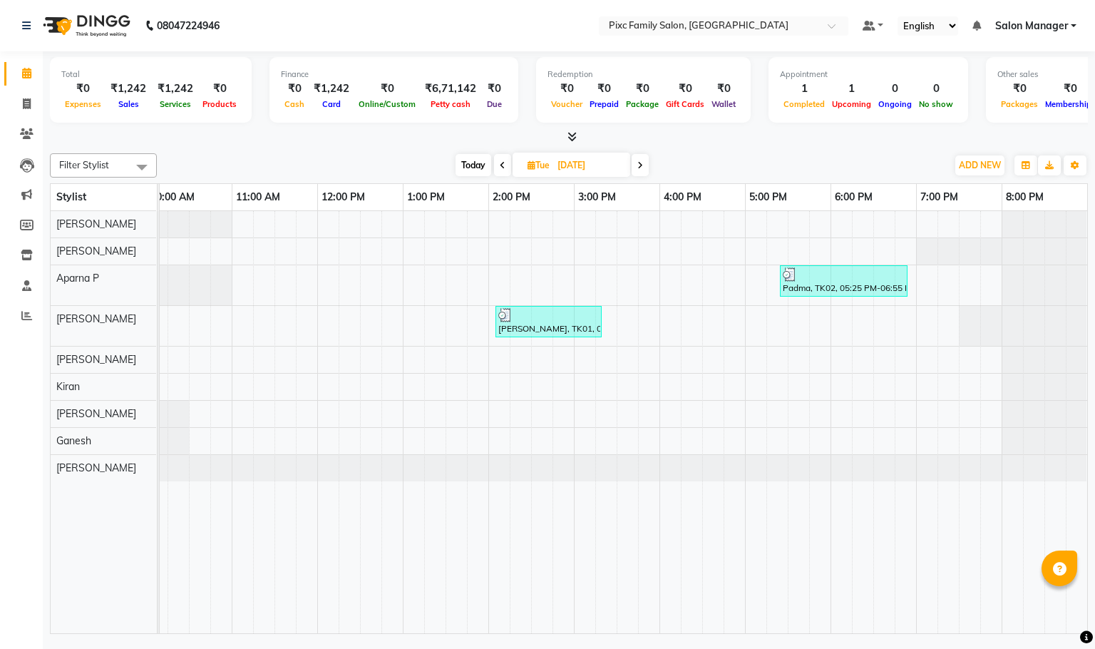
click at [636, 165] on span at bounding box center [640, 165] width 17 height 22
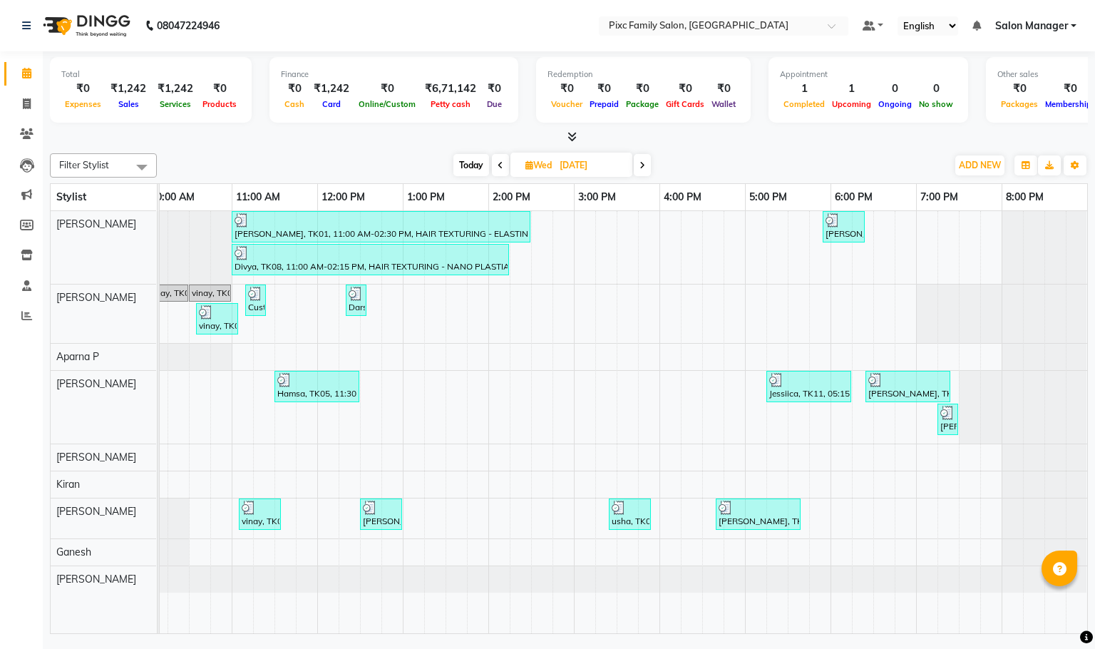
click at [640, 165] on icon at bounding box center [643, 165] width 6 height 9
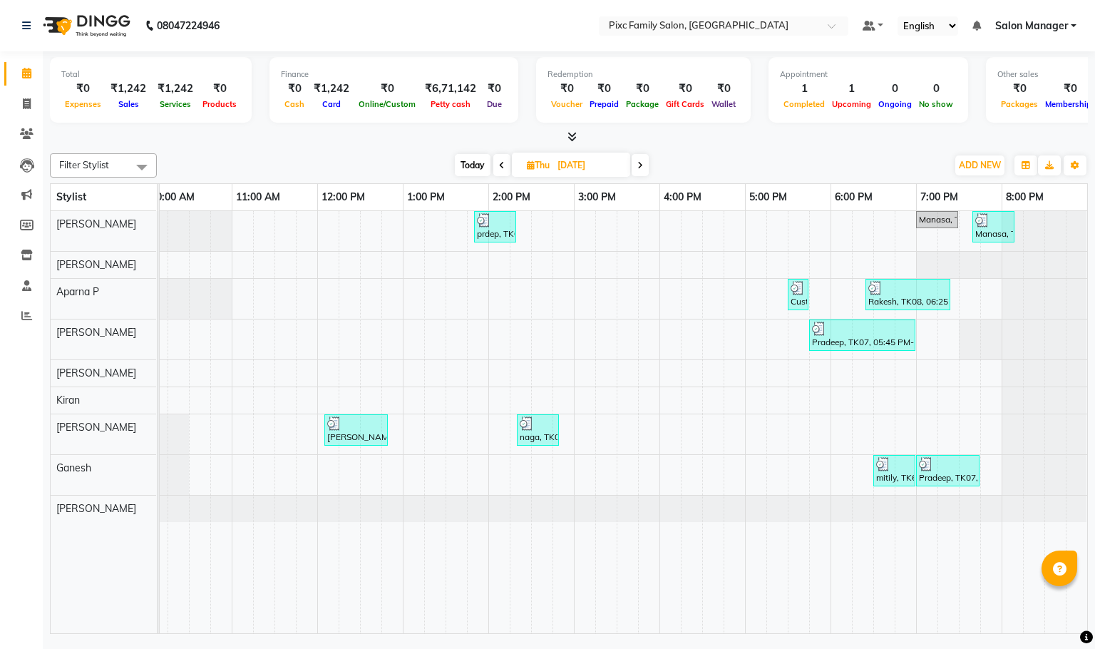
click at [638, 163] on icon at bounding box center [641, 165] width 6 height 9
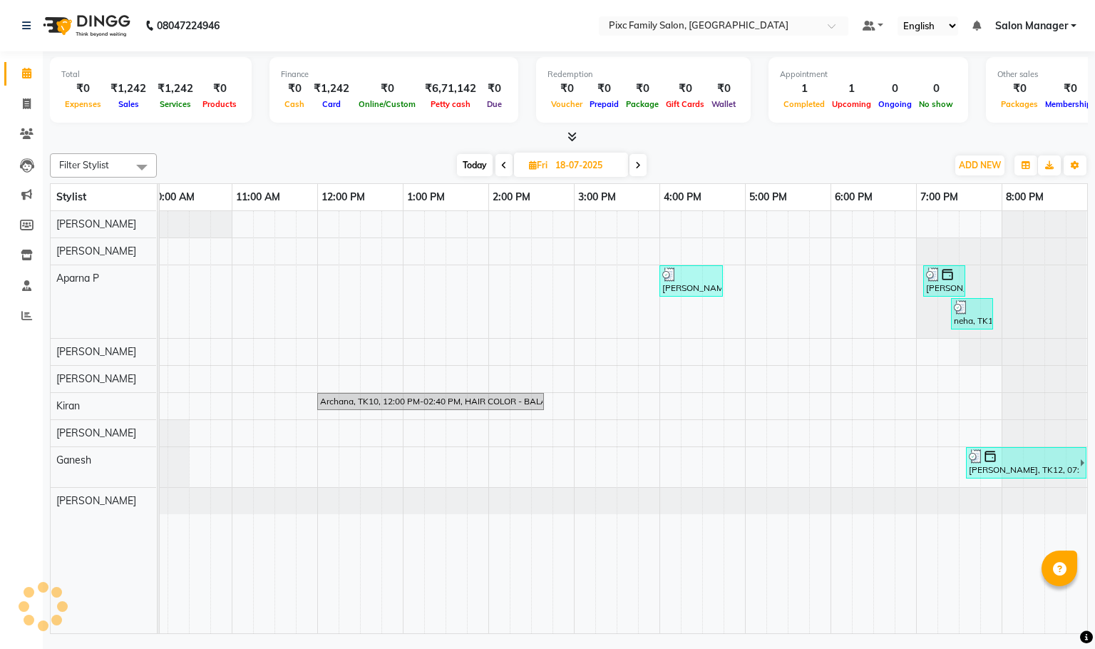
click at [638, 163] on icon at bounding box center [638, 165] width 6 height 9
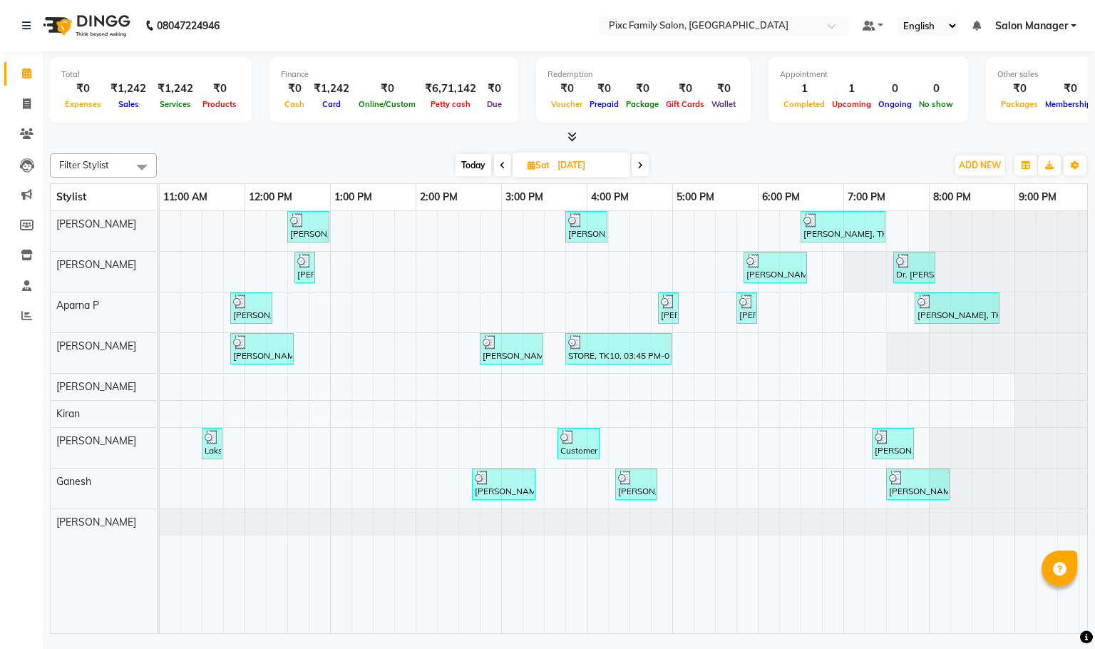
click at [638, 165] on icon at bounding box center [641, 165] width 6 height 9
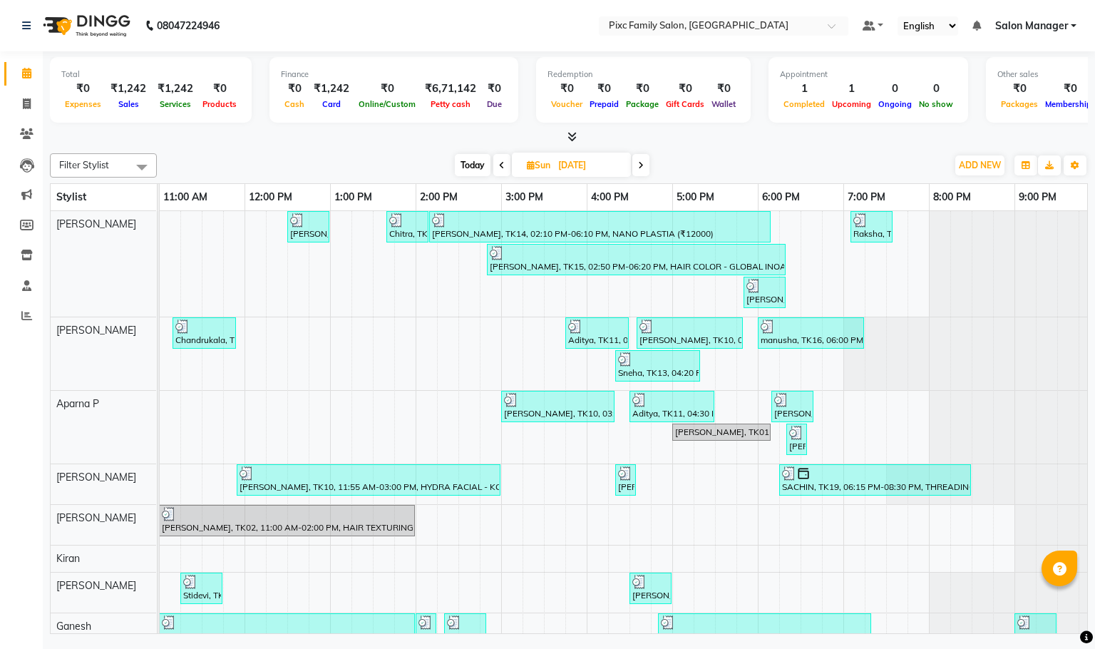
scroll to position [0, 71]
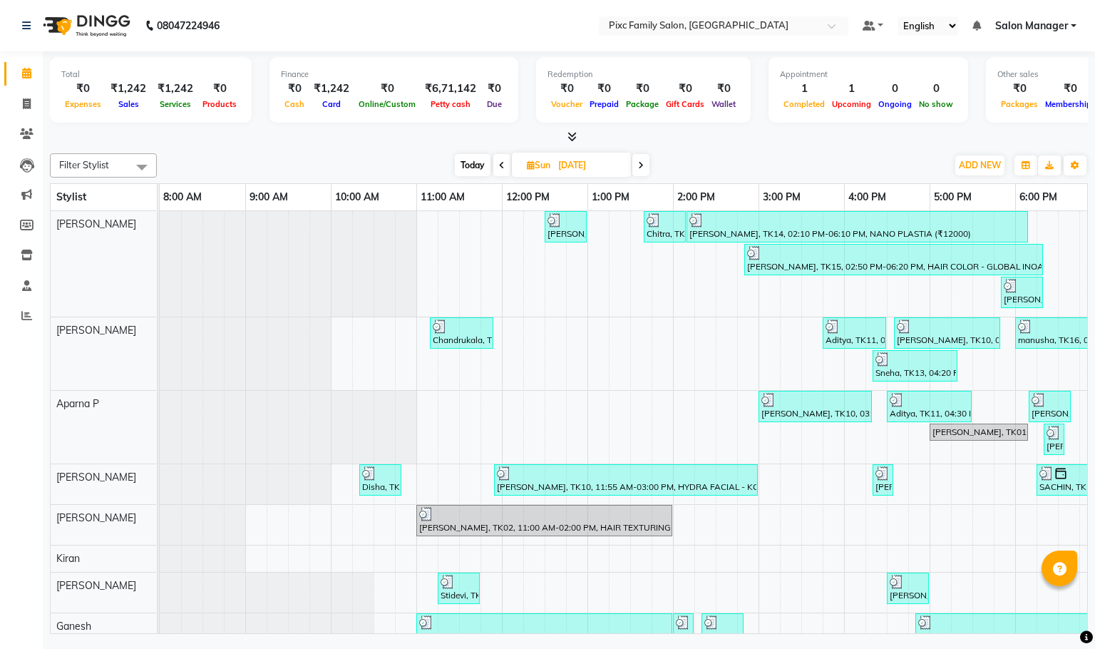
click at [644, 165] on icon at bounding box center [641, 165] width 6 height 9
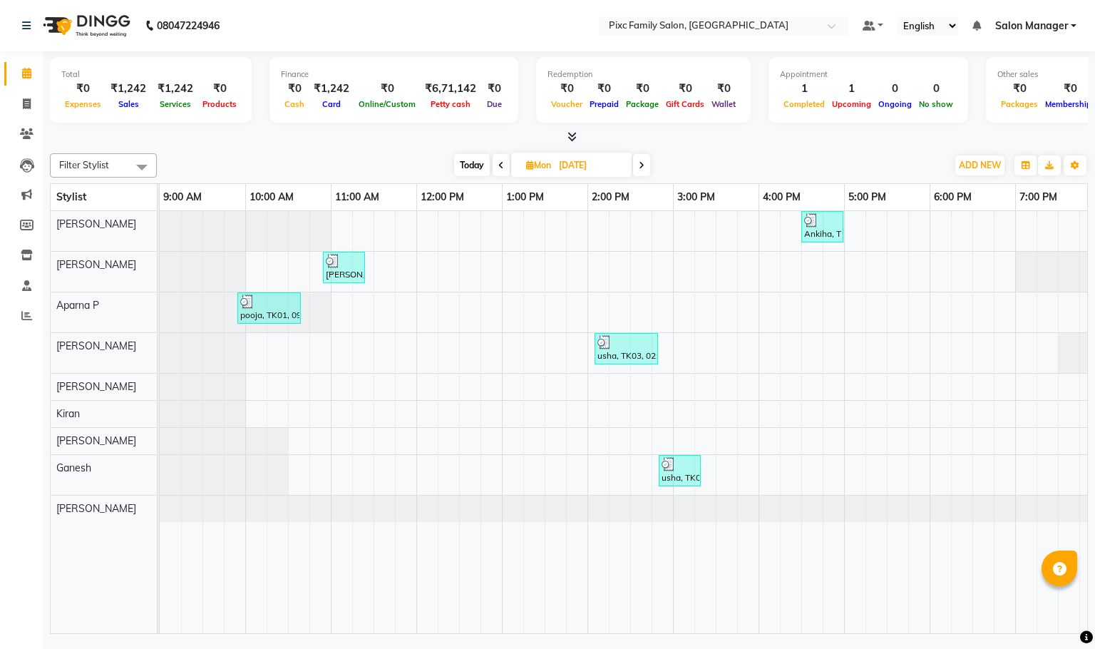
click at [636, 161] on span at bounding box center [641, 165] width 17 height 22
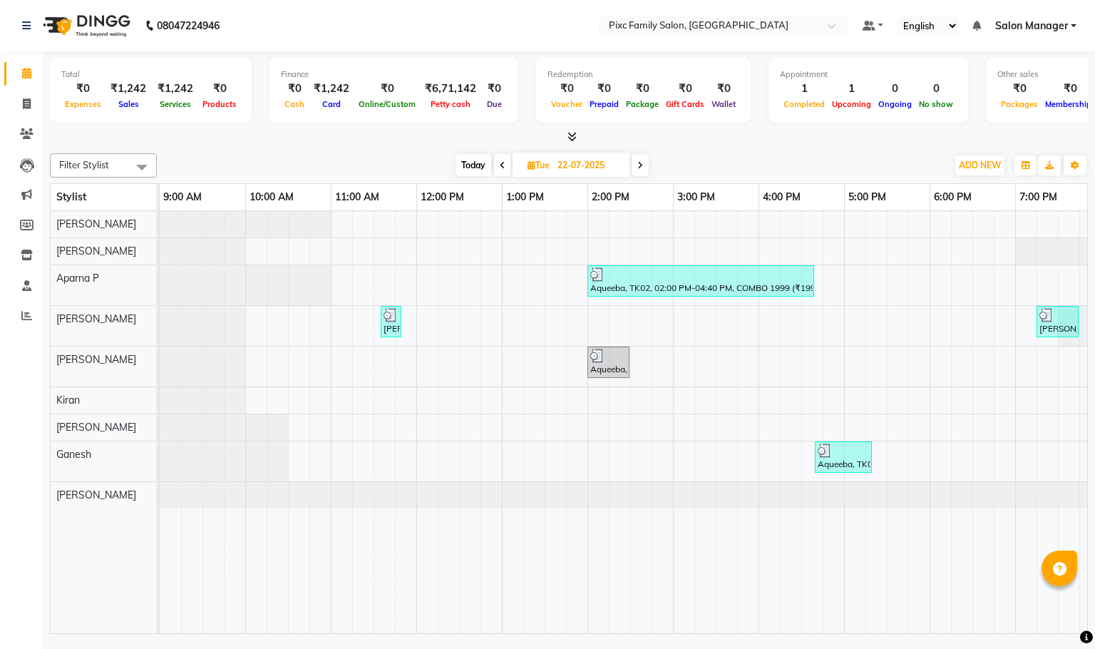
click at [638, 163] on icon at bounding box center [641, 165] width 6 height 9
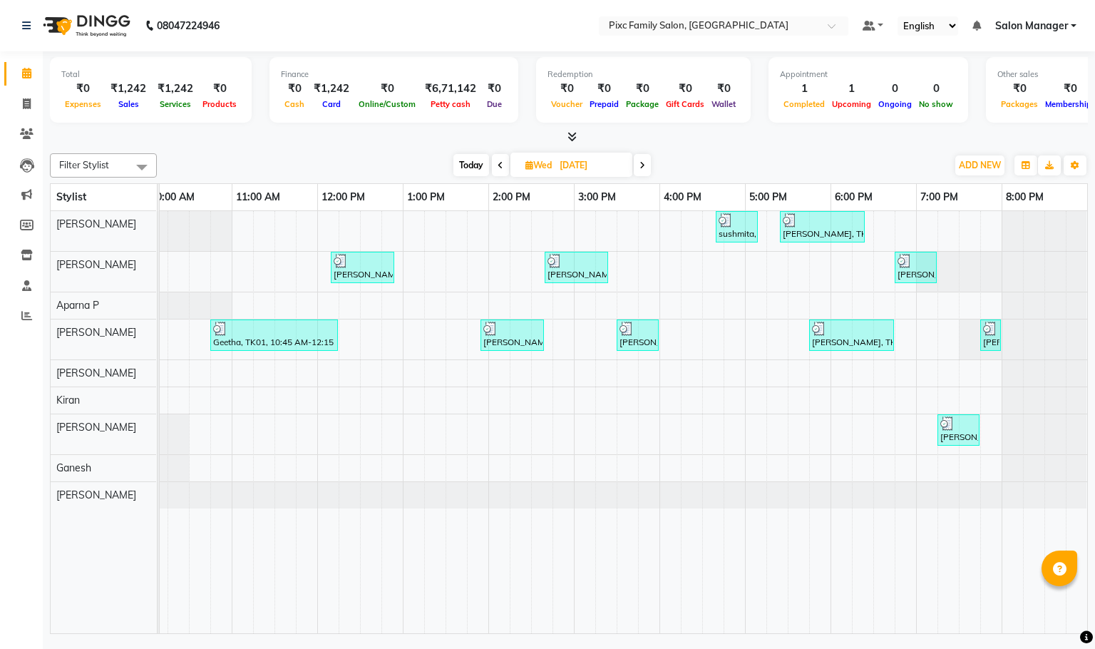
click at [645, 167] on icon at bounding box center [643, 165] width 6 height 9
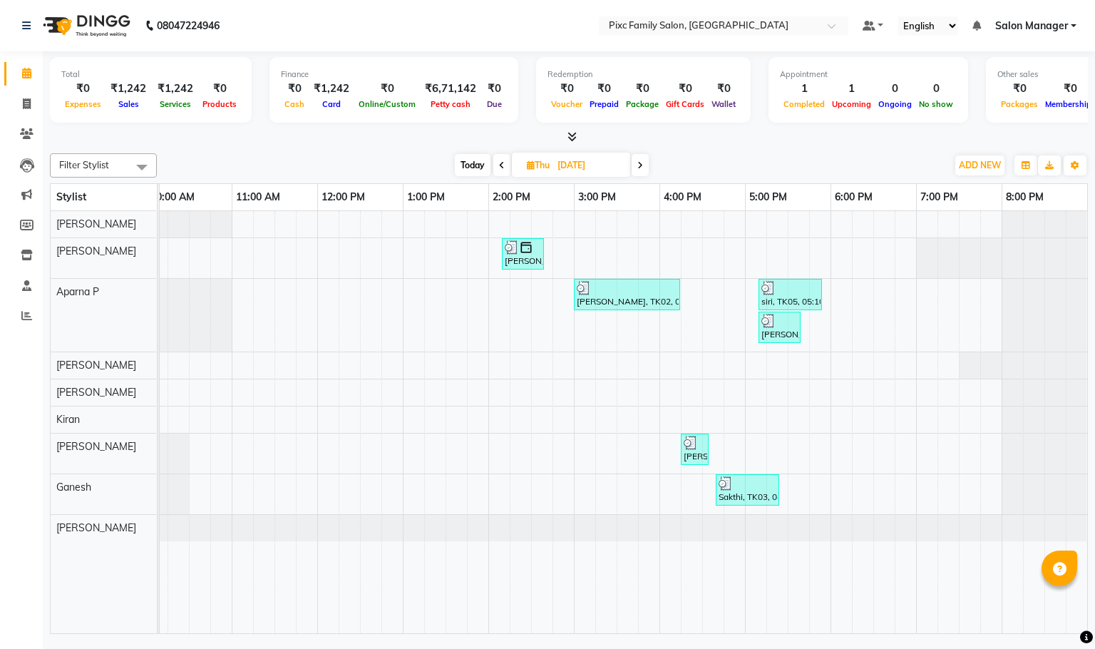
click at [638, 159] on span at bounding box center [640, 165] width 17 height 22
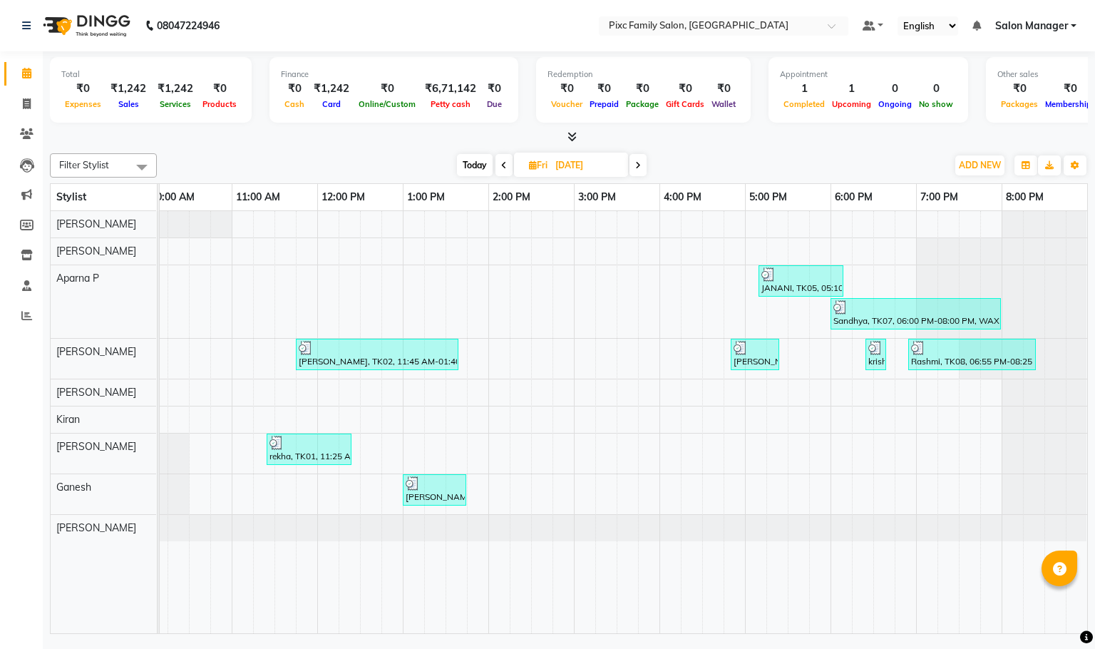
click at [640, 165] on icon at bounding box center [638, 165] width 6 height 9
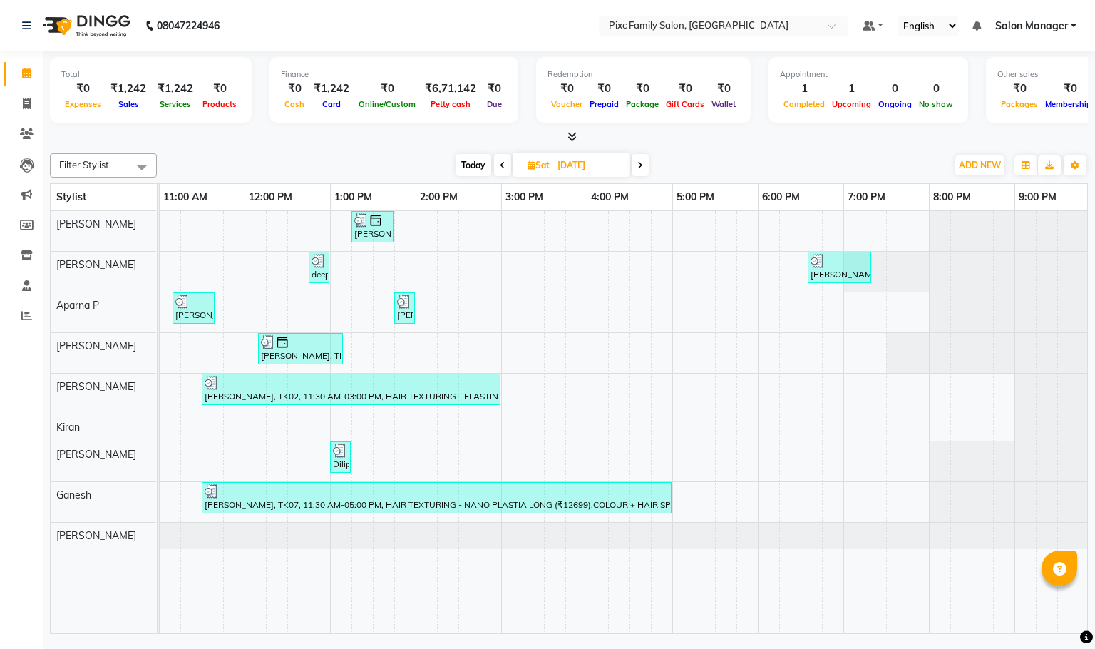
click at [644, 163] on span at bounding box center [640, 165] width 17 height 22
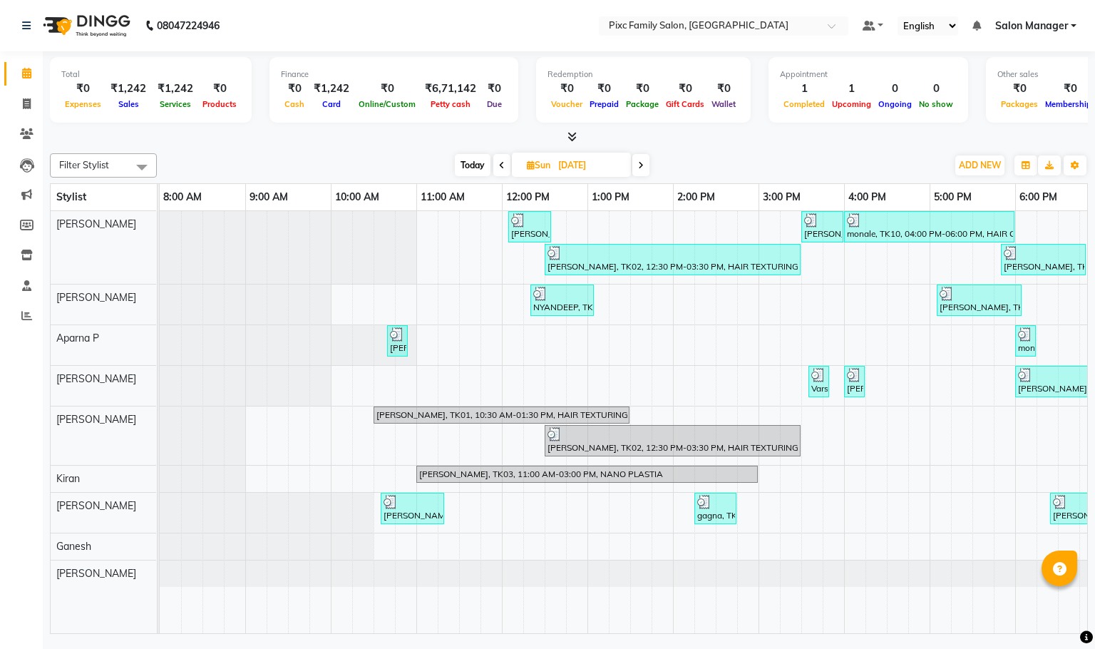
click at [646, 163] on span at bounding box center [641, 165] width 17 height 22
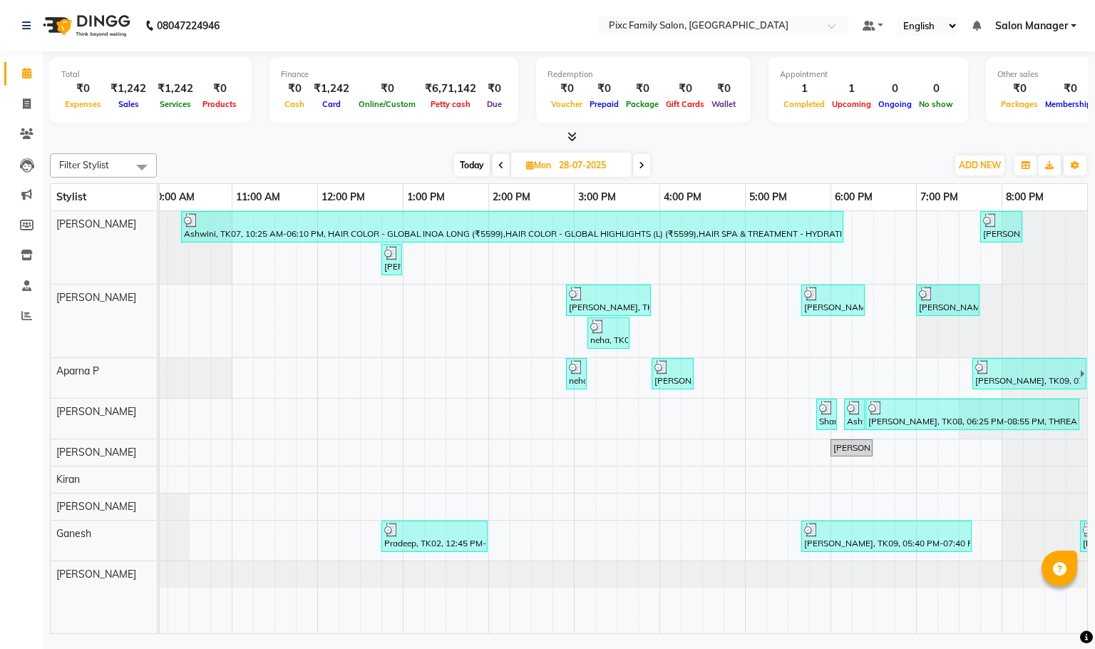
click at [646, 163] on span at bounding box center [641, 165] width 17 height 22
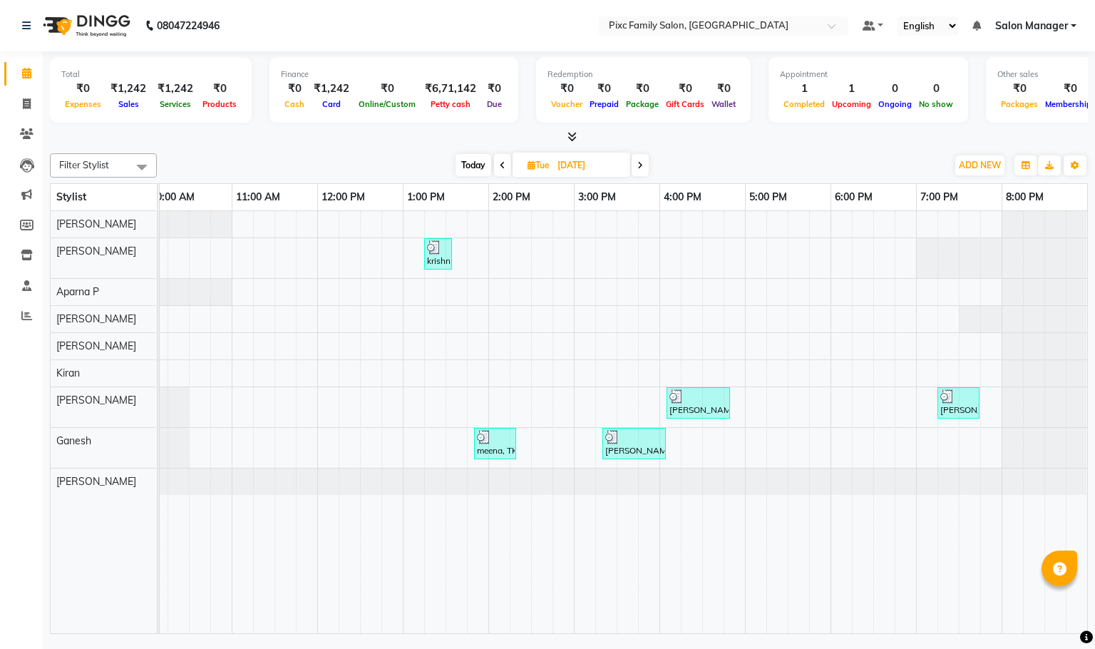
click at [646, 163] on span at bounding box center [640, 165] width 17 height 22
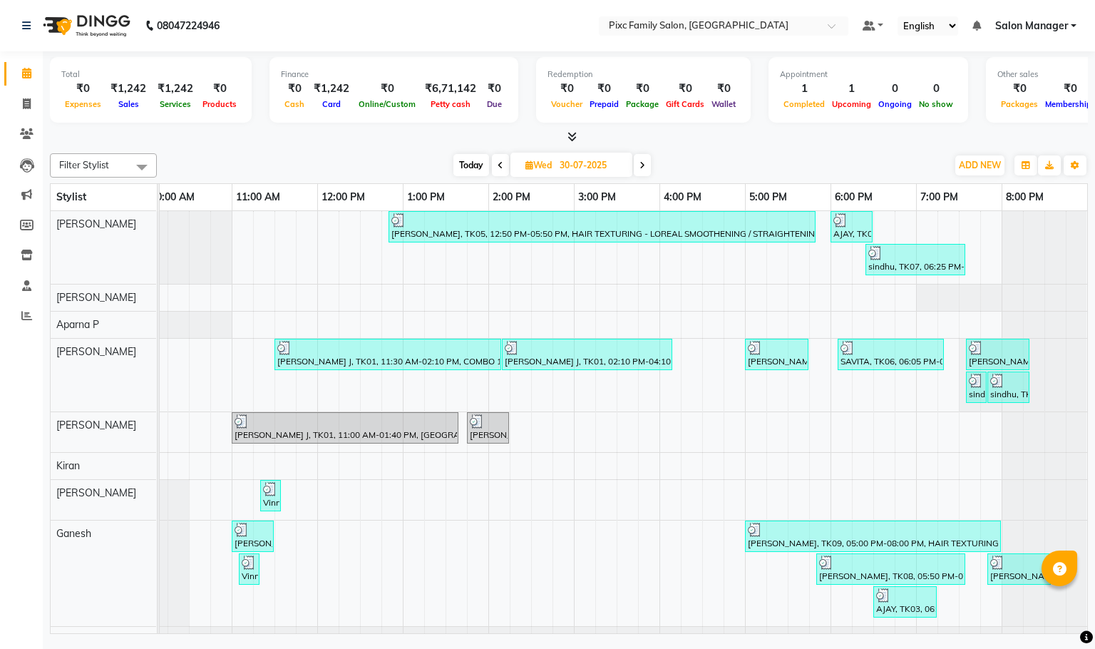
click at [646, 163] on span at bounding box center [642, 165] width 17 height 22
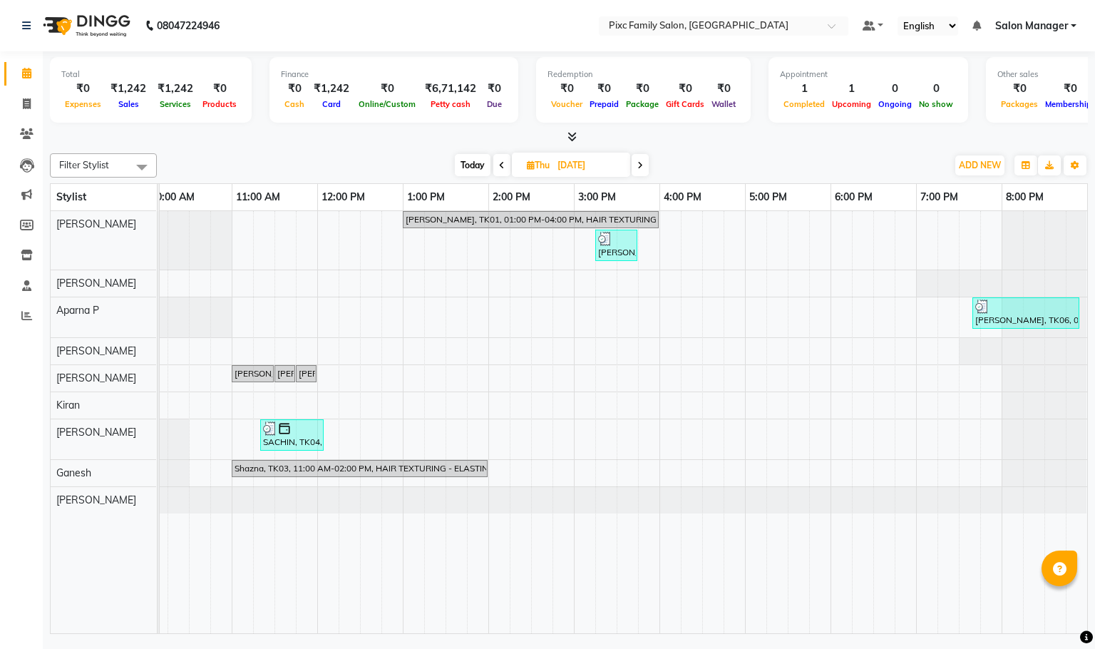
click at [638, 165] on span at bounding box center [640, 165] width 17 height 22
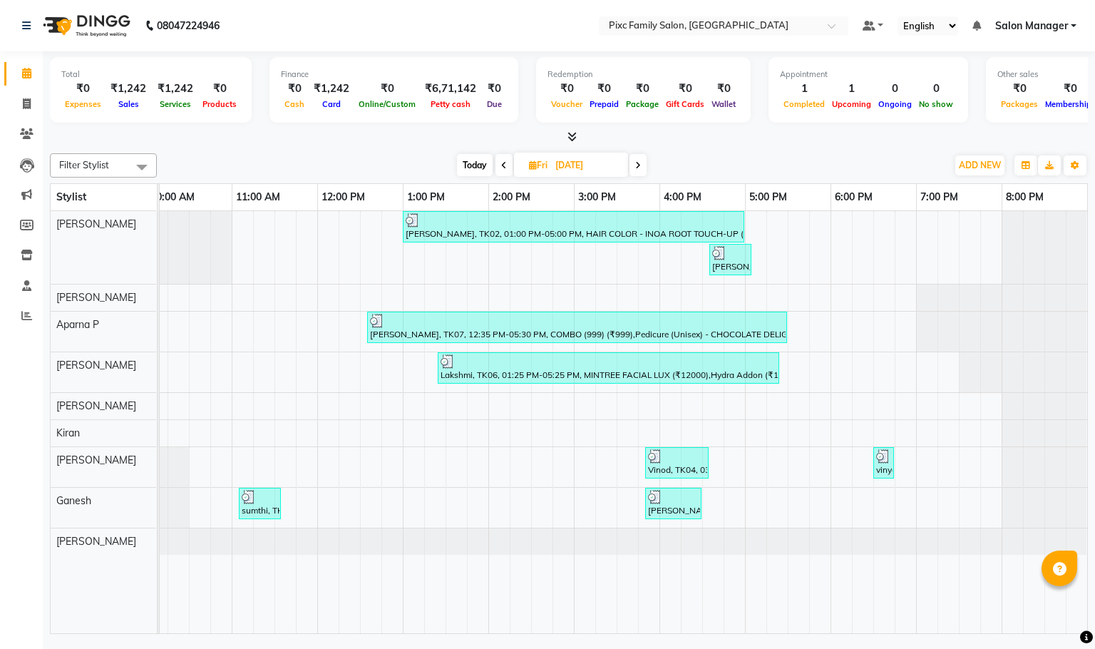
click at [638, 165] on icon at bounding box center [638, 165] width 6 height 9
type input "[DATE]"
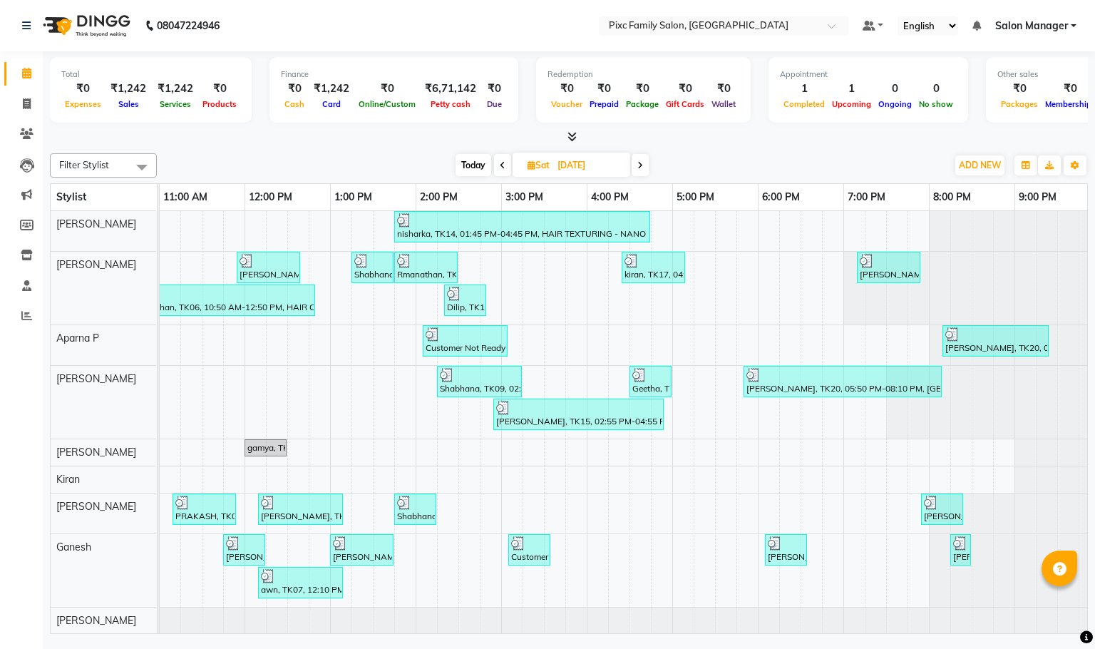
click at [539, 167] on span "Sat" at bounding box center [538, 165] width 29 height 11
select select "8"
select select "2025"
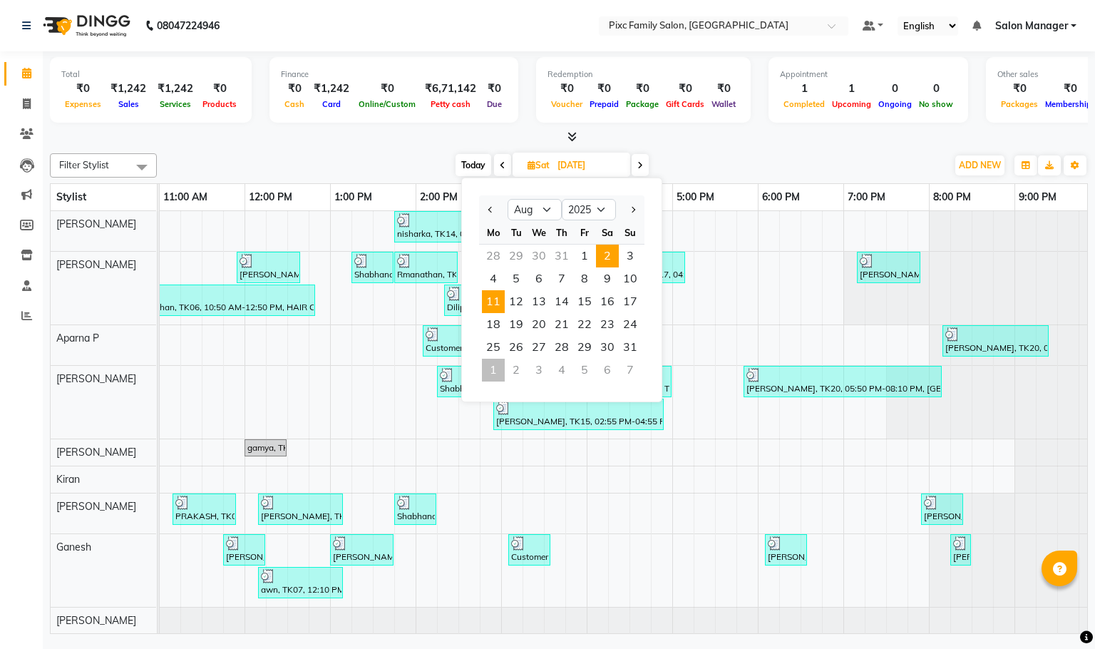
click at [489, 304] on span "11" at bounding box center [493, 301] width 23 height 23
type input "[DATE]"
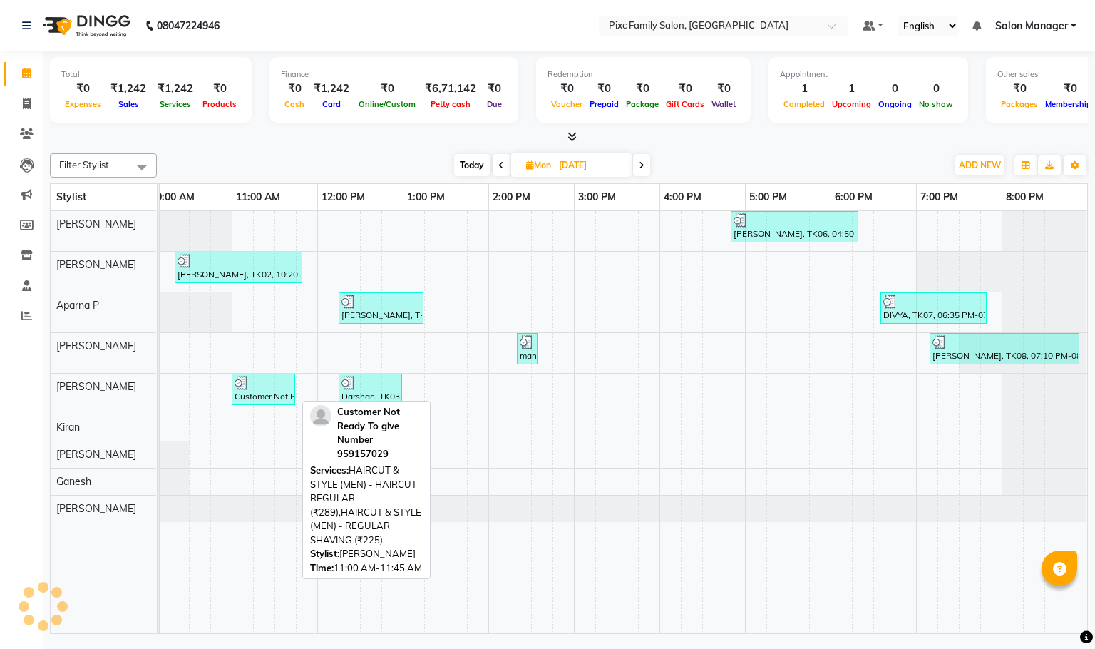
click at [264, 400] on div "Customer Not Ready To give Number, TK01, 11:00 AM-11:45 AM, HAIRCUT & STYLE (ME…" at bounding box center [263, 389] width 61 height 27
select select "3"
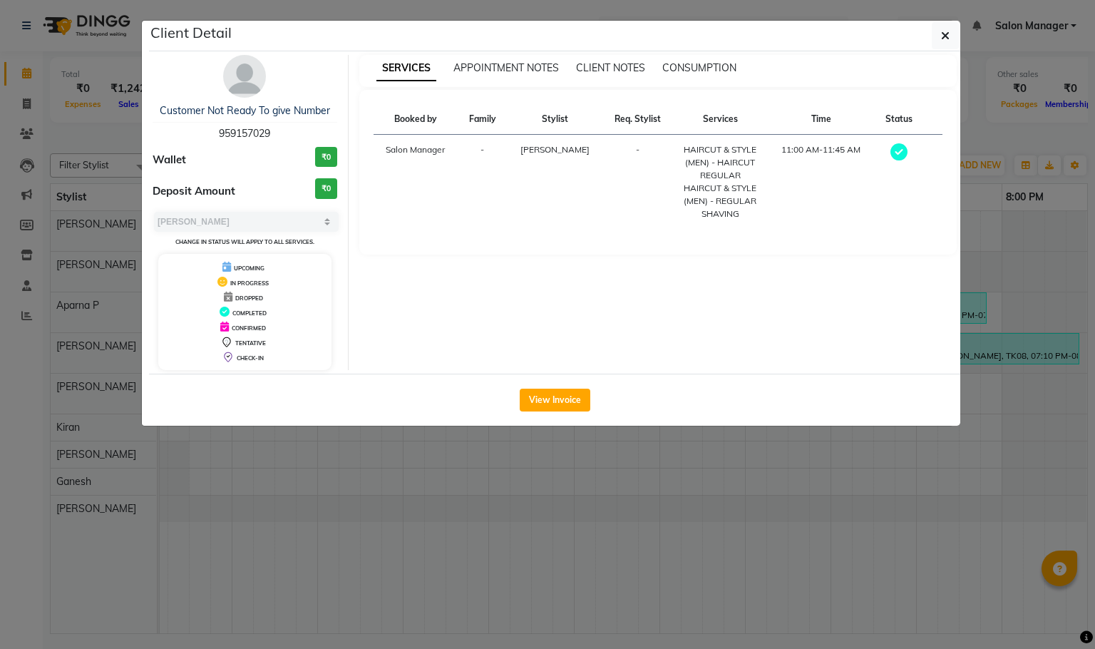
click at [556, 387] on div "View Invoice" at bounding box center [555, 400] width 812 height 52
click at [569, 399] on button "View Invoice" at bounding box center [555, 400] width 71 height 23
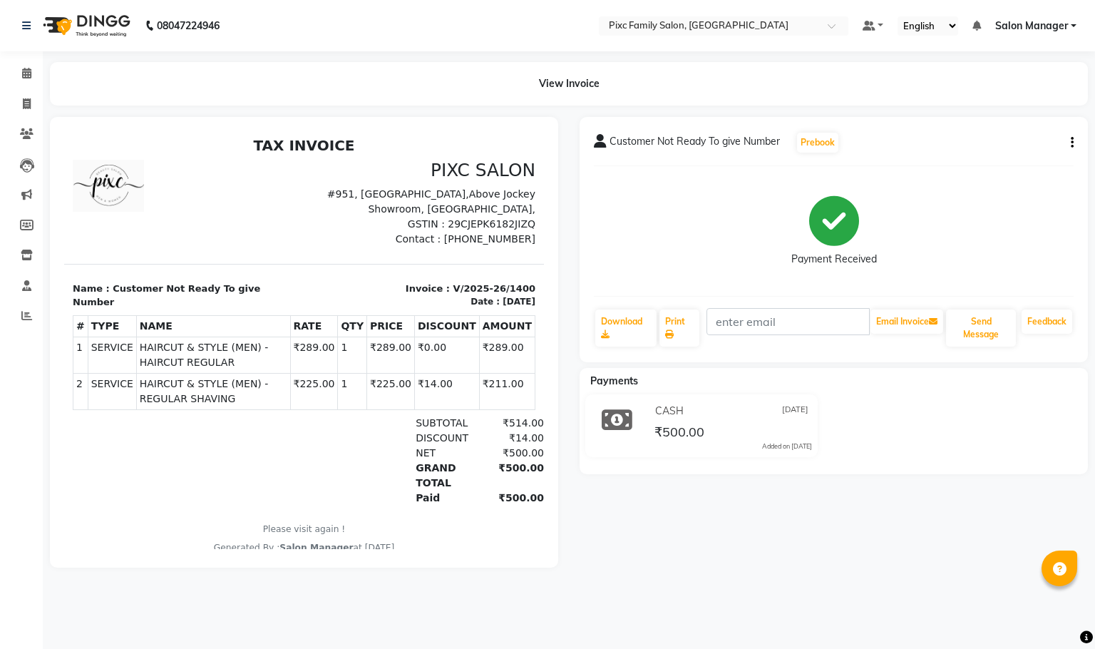
click at [1073, 143] on icon "button" at bounding box center [1072, 143] width 3 height 1
click at [1003, 146] on div "Edit Item Staff" at bounding box center [1001, 151] width 98 height 18
select select
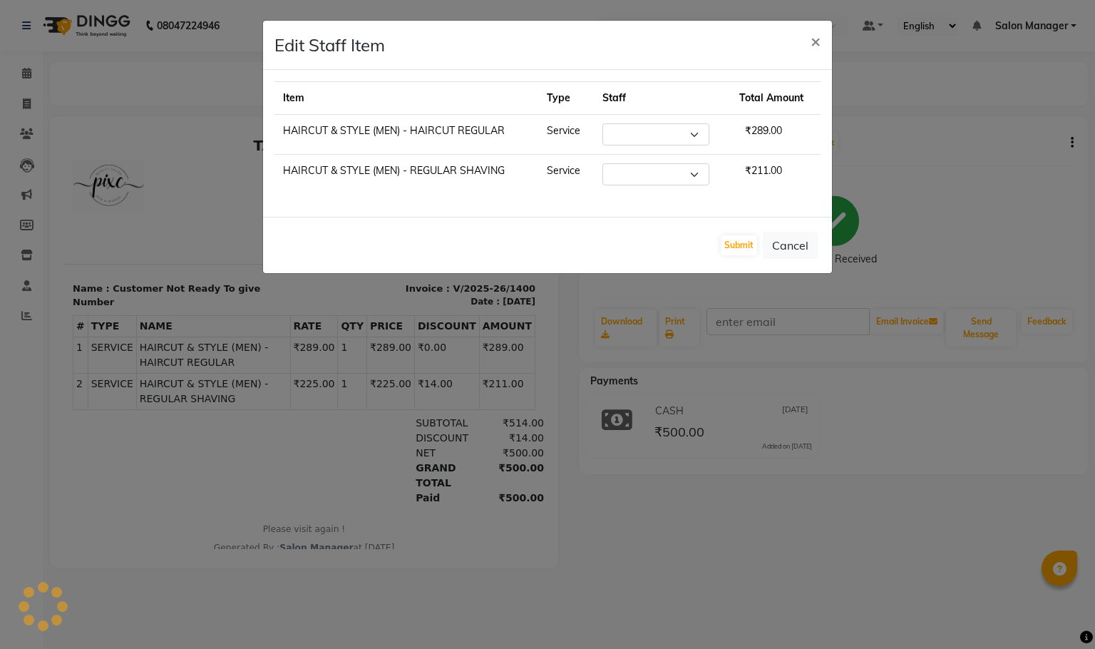
select select "64028"
click at [662, 124] on select "Select [PERSON_NAME] [PERSON_NAME] [PERSON_NAME] [PERSON_NAME] Kiran [PERSON_NA…" at bounding box center [656, 134] width 107 height 22
select select "16508"
click at [603, 124] on select "Select [PERSON_NAME] [PERSON_NAME] [PERSON_NAME] [PERSON_NAME] Kiran [PERSON_NA…" at bounding box center [656, 134] width 107 height 22
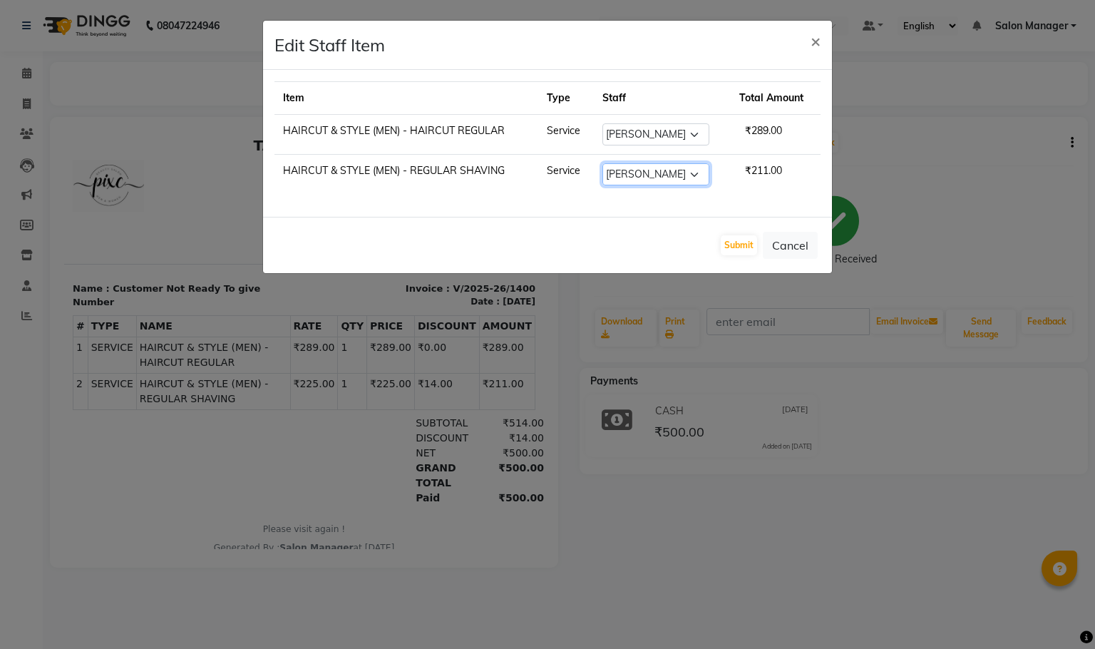
click at [651, 165] on select "Select [PERSON_NAME] [PERSON_NAME] [PERSON_NAME] [PERSON_NAME] Kiran [PERSON_NA…" at bounding box center [656, 174] width 107 height 22
select select "16508"
click at [603, 165] on select "Select [PERSON_NAME] [PERSON_NAME] [PERSON_NAME] [PERSON_NAME] Kiran [PERSON_NA…" at bounding box center [656, 174] width 107 height 22
click at [732, 244] on button "Submit" at bounding box center [739, 245] width 36 height 20
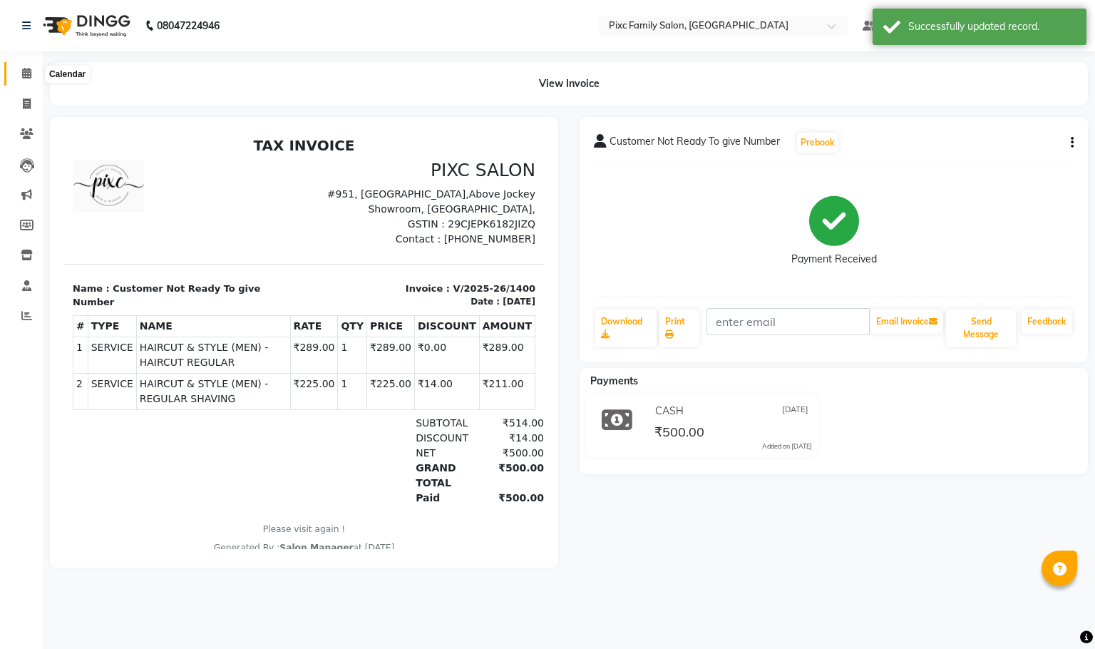
click at [30, 73] on icon at bounding box center [26, 73] width 9 height 11
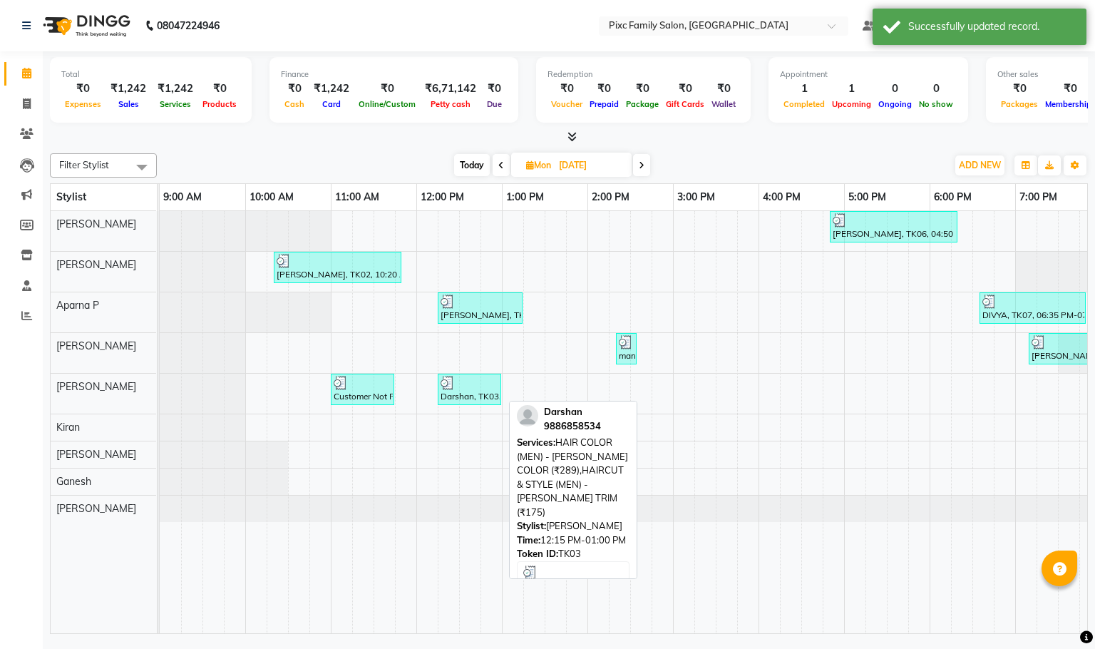
click at [459, 394] on div "Darshan, TK03, 12:15 PM-01:00 PM, HAIR COLOR (MEN) - [PERSON_NAME] COLOR (₹289)…" at bounding box center [469, 389] width 61 height 27
select select "3"
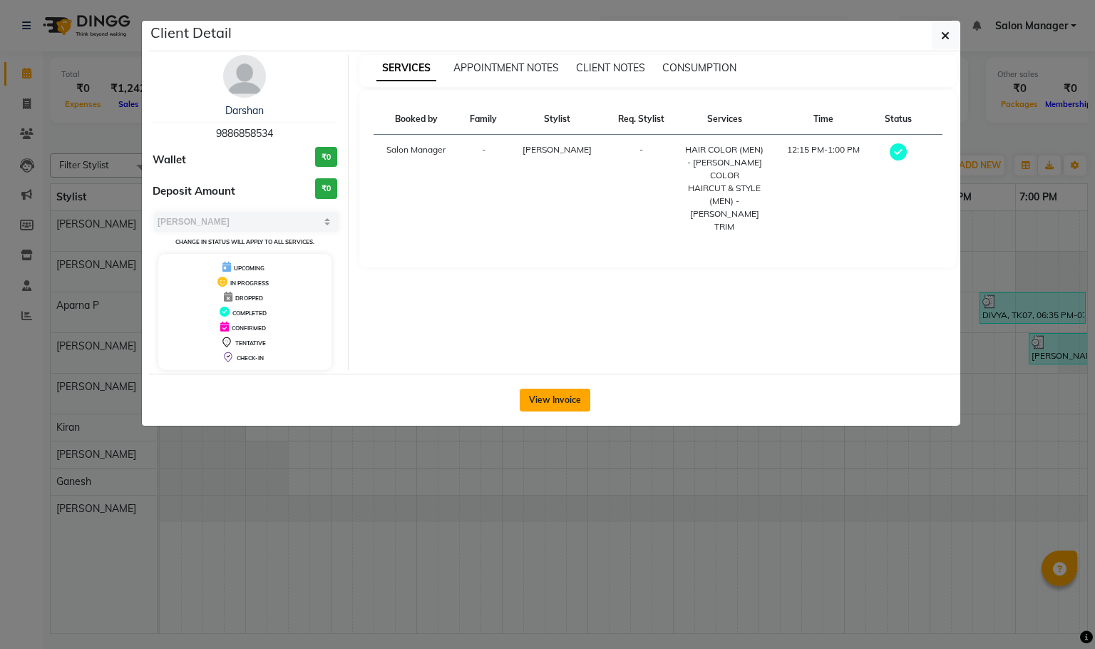
click at [565, 409] on button "View Invoice" at bounding box center [555, 400] width 71 height 23
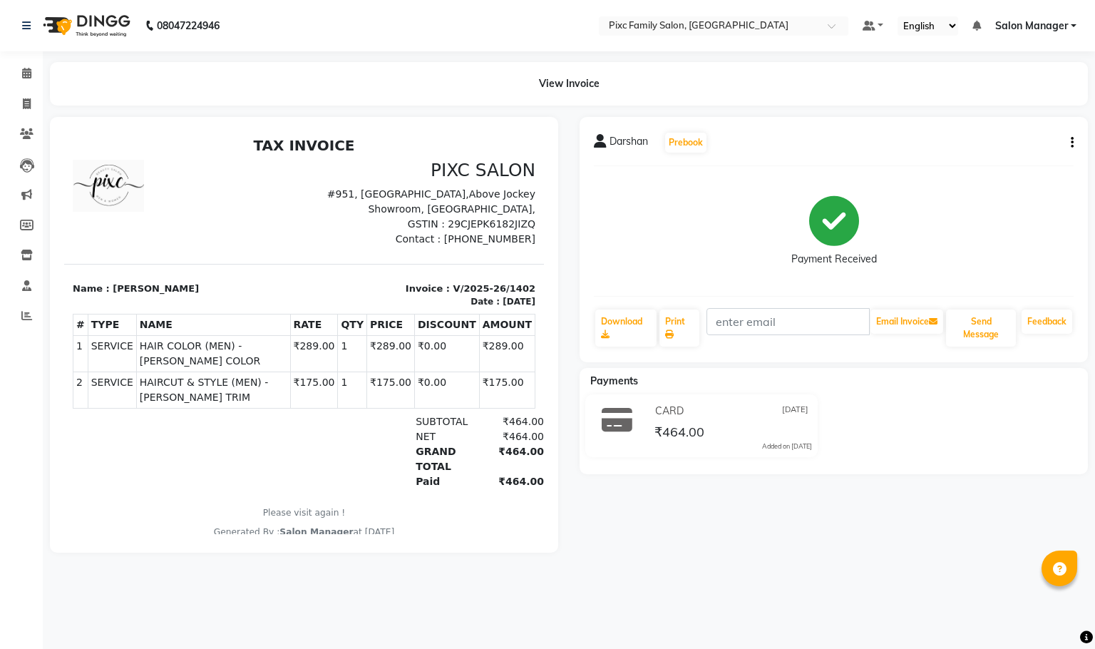
click at [1072, 143] on icon "button" at bounding box center [1072, 143] width 3 height 1
click at [991, 150] on div "Edit Item Staff" at bounding box center [1001, 151] width 98 height 18
select select "64028"
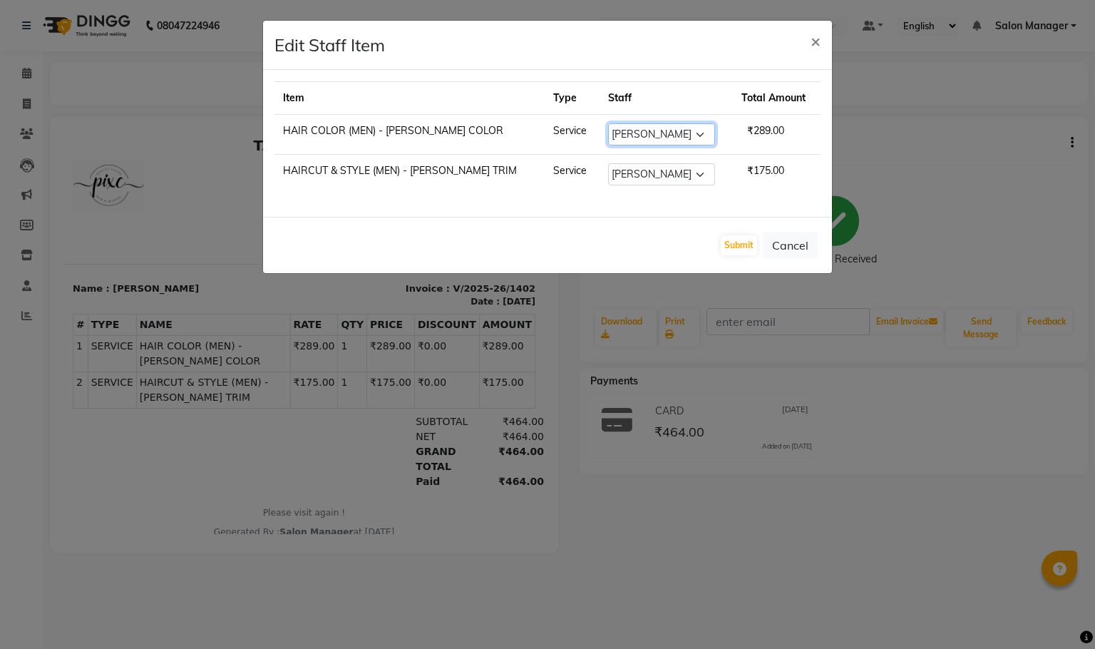
drag, startPoint x: 653, startPoint y: 131, endPoint x: 653, endPoint y: 140, distance: 9.3
click at [653, 131] on select "Select [PERSON_NAME] [PERSON_NAME] [PERSON_NAME] [PERSON_NAME] Kiran [PERSON_NA…" at bounding box center [661, 134] width 107 height 22
select select "16508"
click at [608, 124] on select "Select [PERSON_NAME] [PERSON_NAME] [PERSON_NAME] [PERSON_NAME] Kiran [PERSON_NA…" at bounding box center [661, 134] width 107 height 22
click at [651, 169] on select "Select [PERSON_NAME] [PERSON_NAME] [PERSON_NAME] [PERSON_NAME] Kiran [PERSON_NA…" at bounding box center [661, 174] width 107 height 22
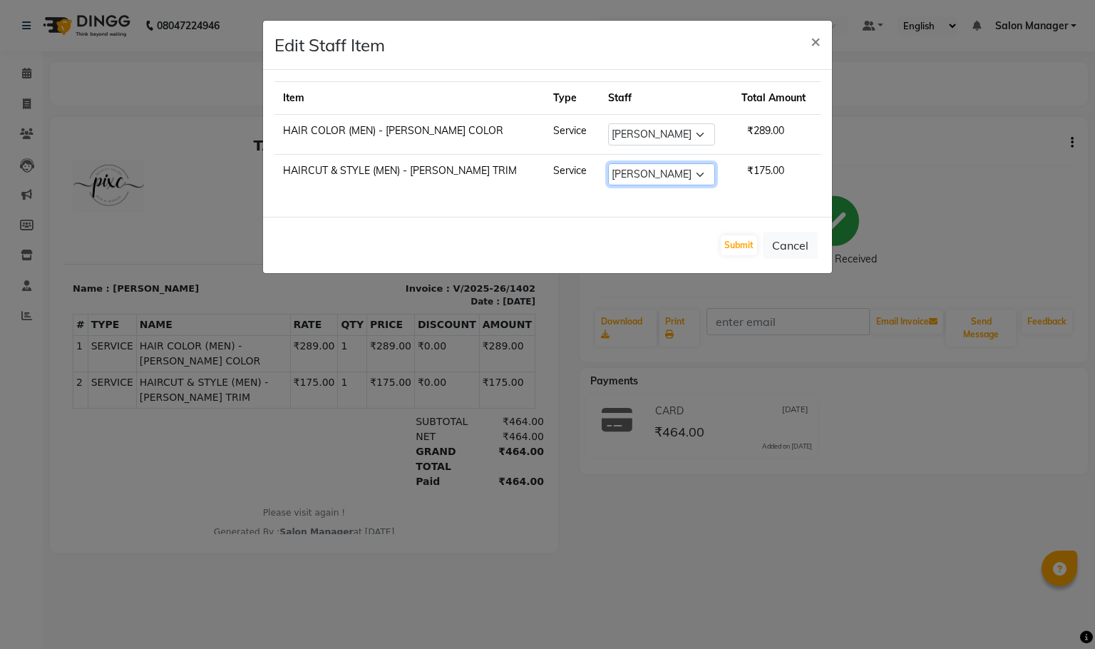
select select "16508"
click at [608, 165] on select "Select [PERSON_NAME] [PERSON_NAME] [PERSON_NAME] [PERSON_NAME] Kiran [PERSON_NA…" at bounding box center [661, 174] width 107 height 22
click at [736, 251] on button "Submit" at bounding box center [739, 245] width 36 height 20
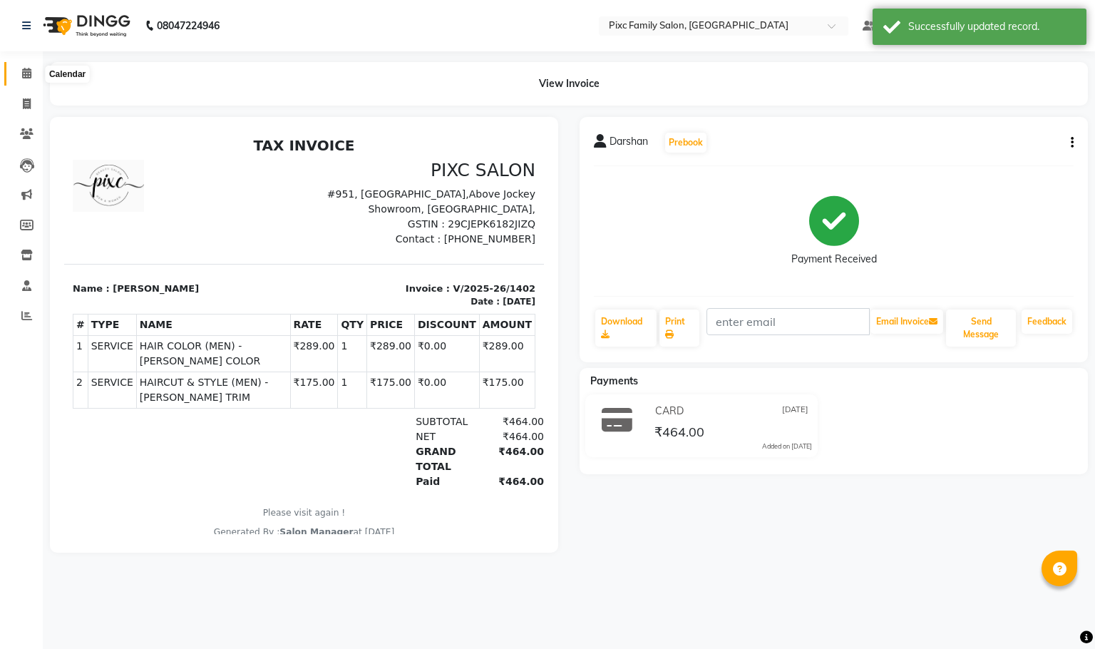
click at [24, 68] on icon at bounding box center [26, 73] width 9 height 11
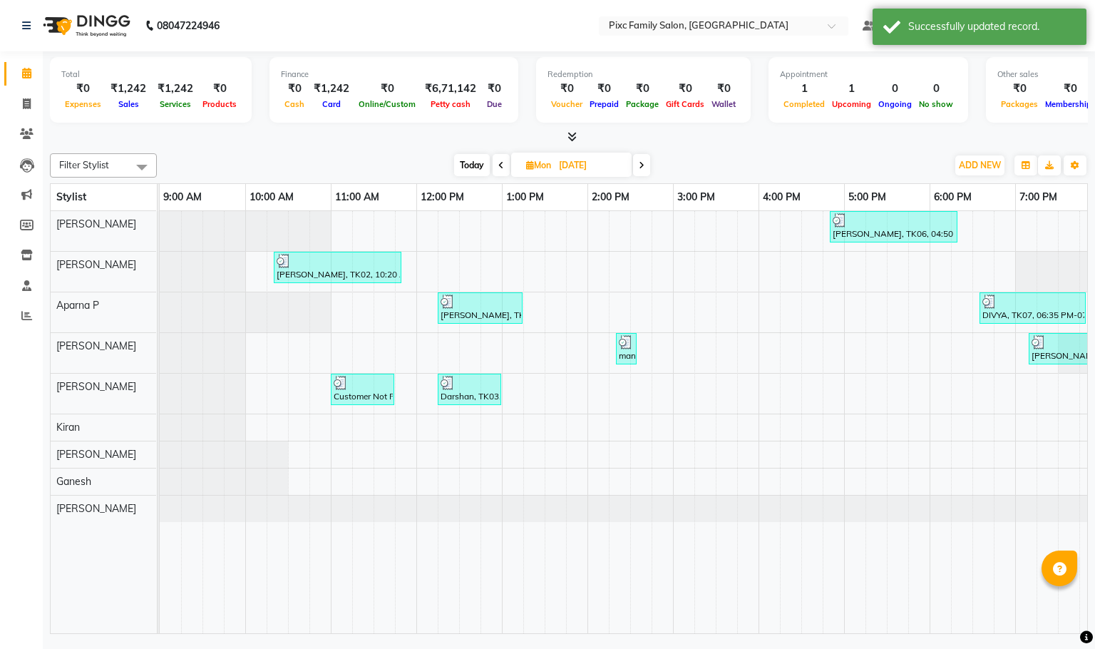
click at [644, 165] on icon at bounding box center [642, 165] width 6 height 9
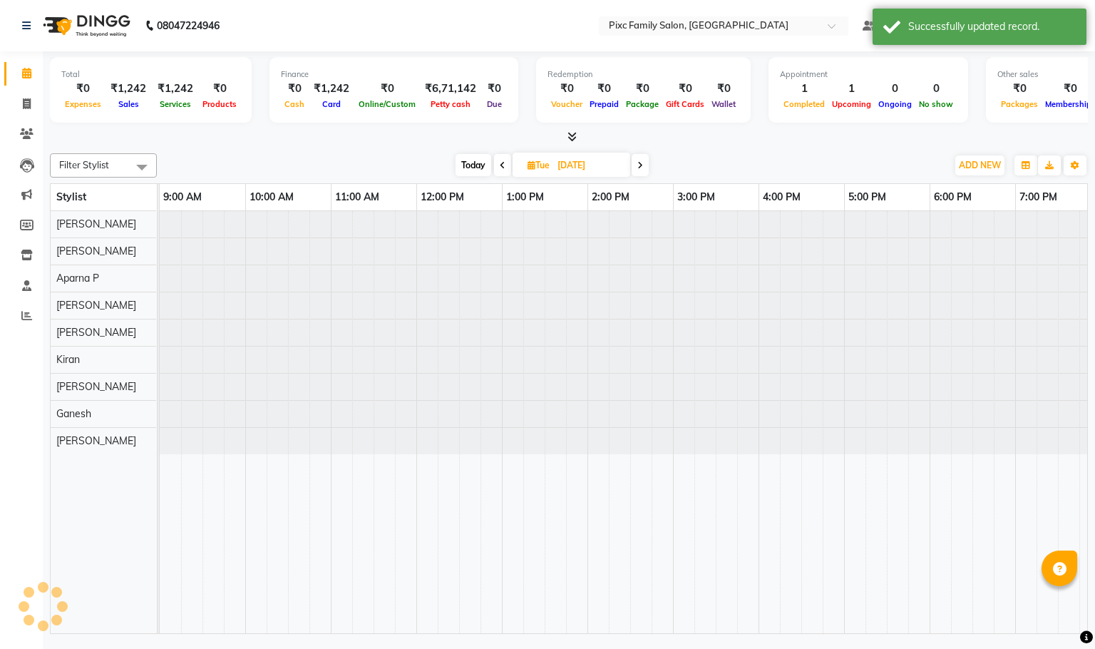
scroll to position [0, 99]
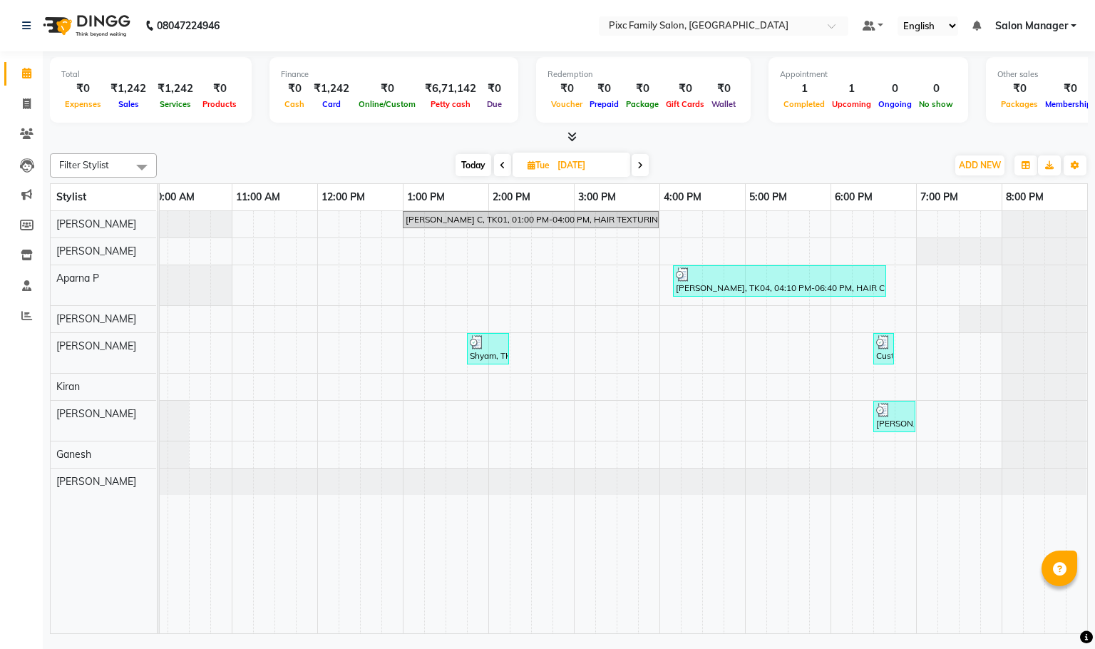
click at [640, 161] on icon at bounding box center [641, 165] width 6 height 9
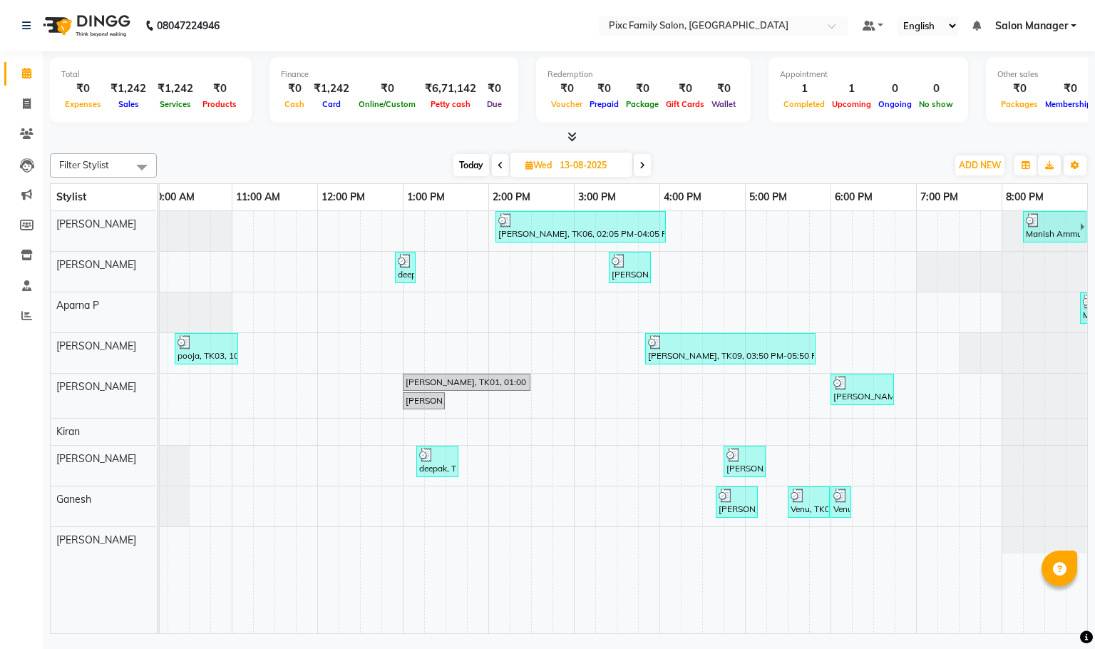
click at [640, 161] on icon at bounding box center [643, 165] width 6 height 9
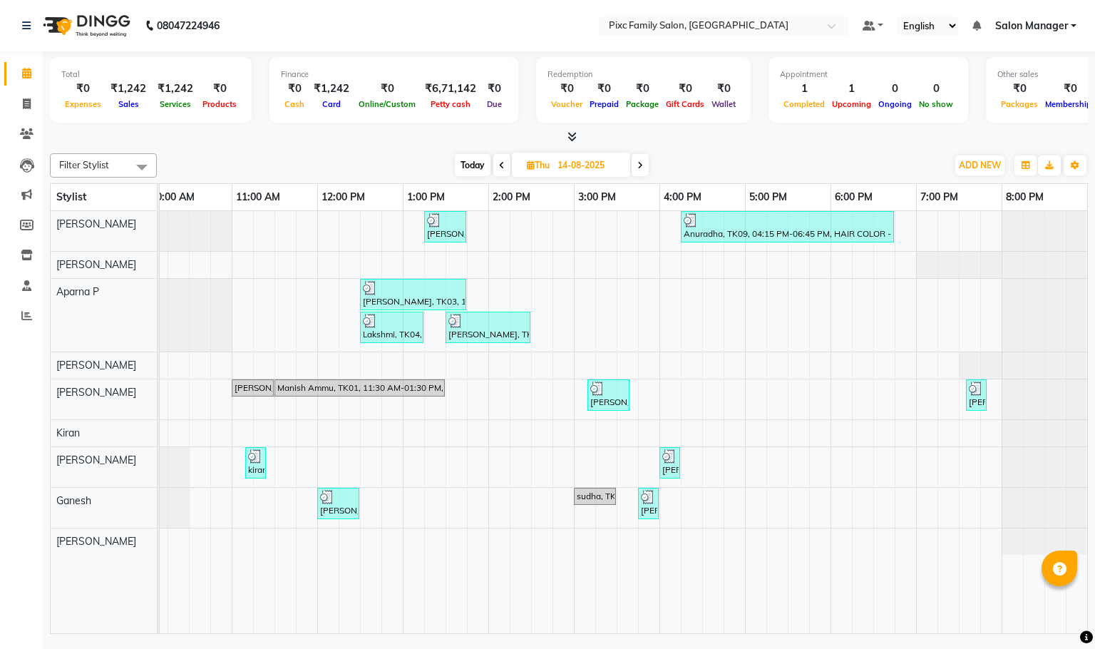
click at [529, 154] on span "[DATE]" at bounding box center [571, 165] width 118 height 24
click at [477, 165] on span "Today" at bounding box center [473, 165] width 36 height 22
type input "01-09-2025"
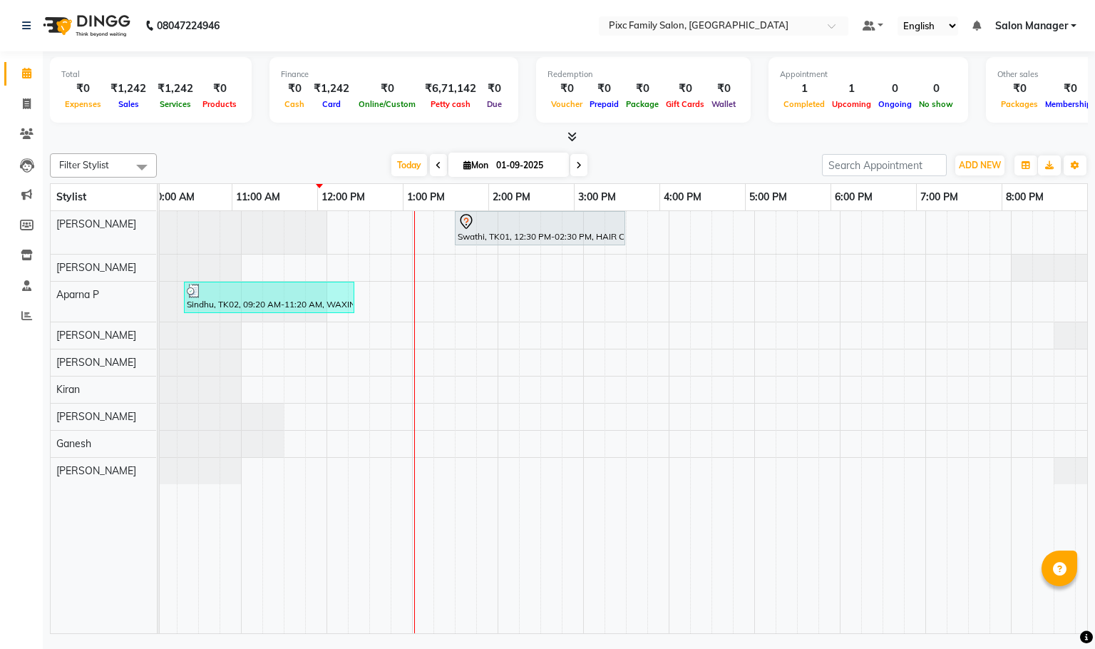
scroll to position [0, 0]
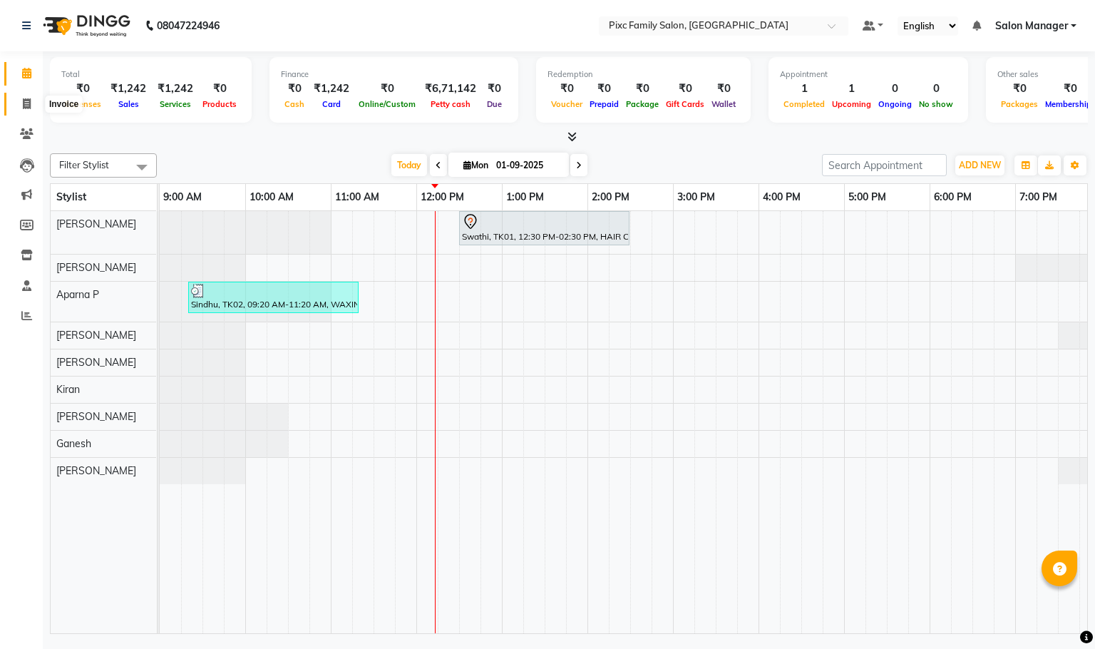
click at [26, 101] on icon at bounding box center [27, 103] width 8 height 11
select select "3509"
select select "service"
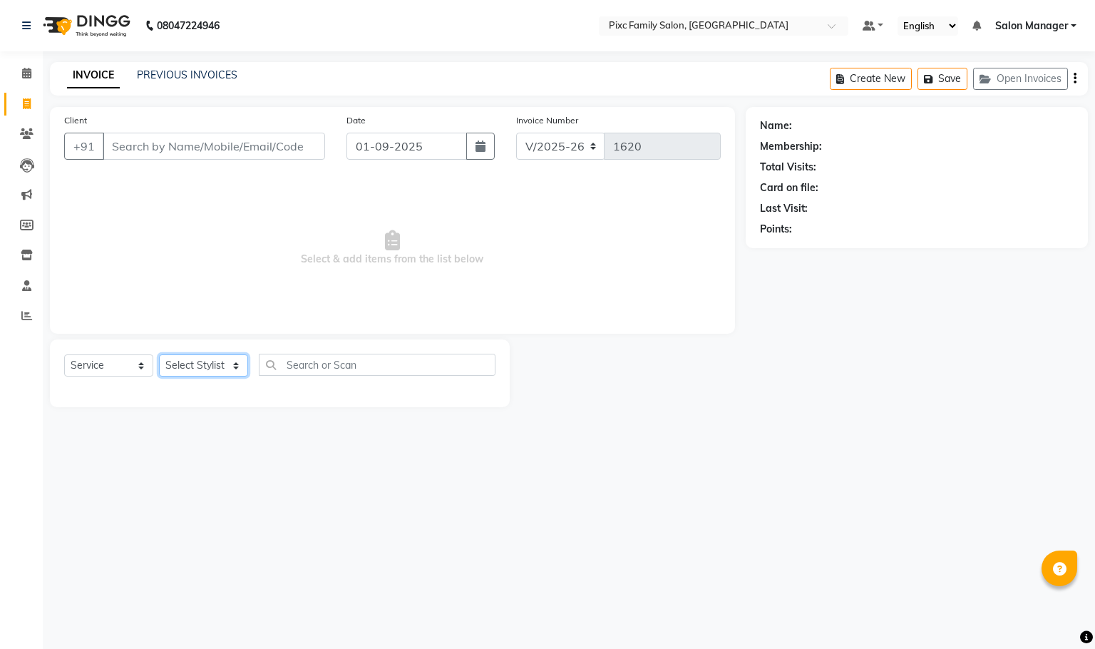
drag, startPoint x: 172, startPoint y: 372, endPoint x: 178, endPoint y: 364, distance: 10.3
click at [172, 371] on select "Select Stylist [PERSON_NAME] [PERSON_NAME] [PERSON_NAME] [PERSON_NAME] Kiran [P…" at bounding box center [203, 365] width 89 height 22
select select "39023"
click at [159, 355] on select "Select Stylist [PERSON_NAME] [PERSON_NAME] [PERSON_NAME] [PERSON_NAME] Kiran [P…" at bounding box center [203, 365] width 89 height 22
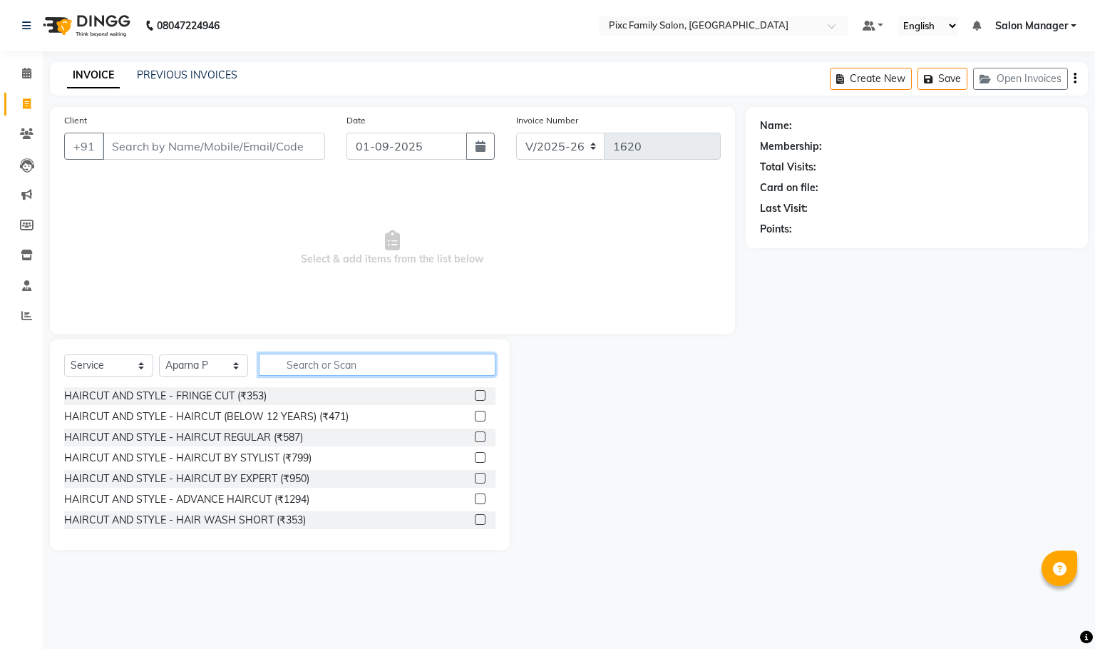
click at [342, 369] on input "text" at bounding box center [377, 365] width 237 height 22
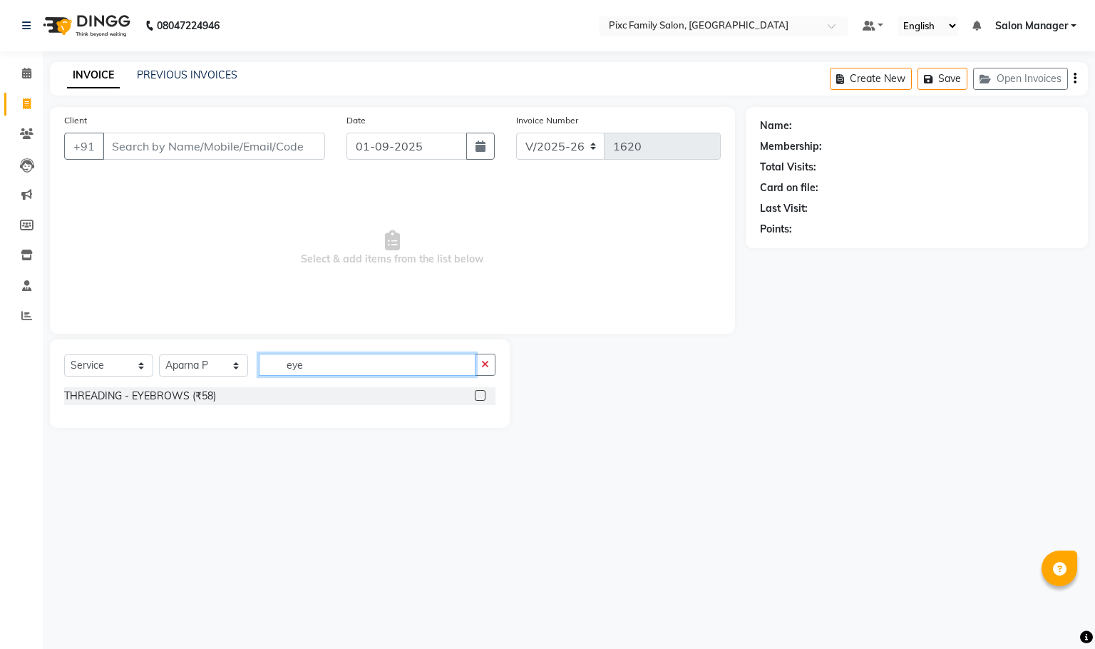
type input "eye"
click at [478, 394] on label at bounding box center [480, 395] width 11 height 11
click at [478, 394] on input "checkbox" at bounding box center [479, 396] width 9 height 9
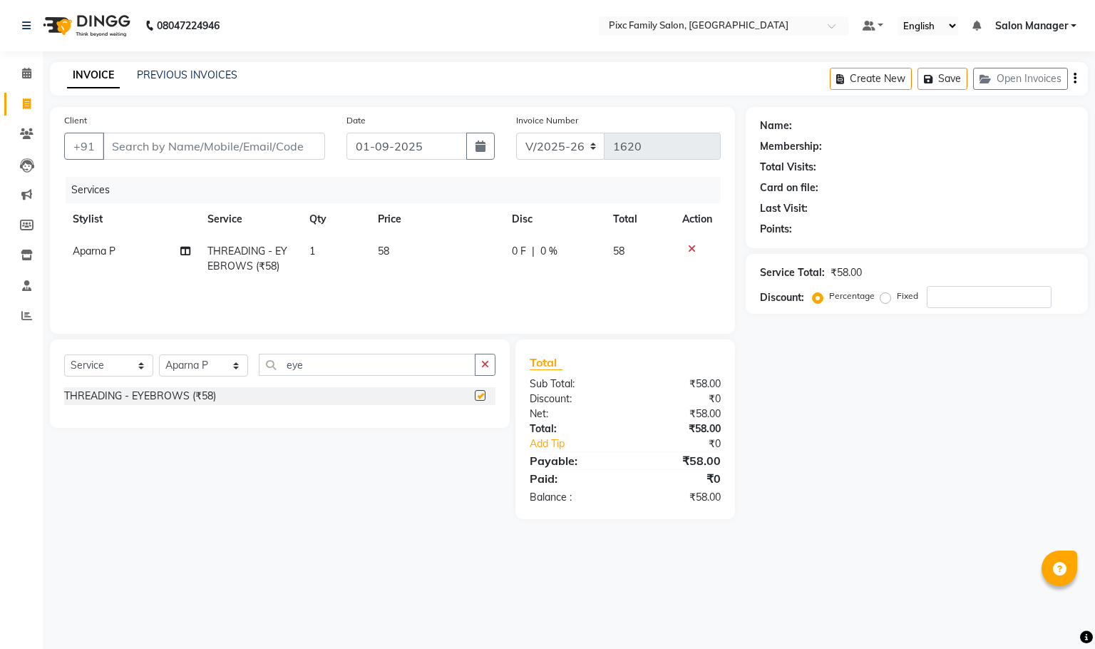
checkbox input "false"
click at [175, 137] on input "Client" at bounding box center [214, 146] width 223 height 27
type input "9"
type input "0"
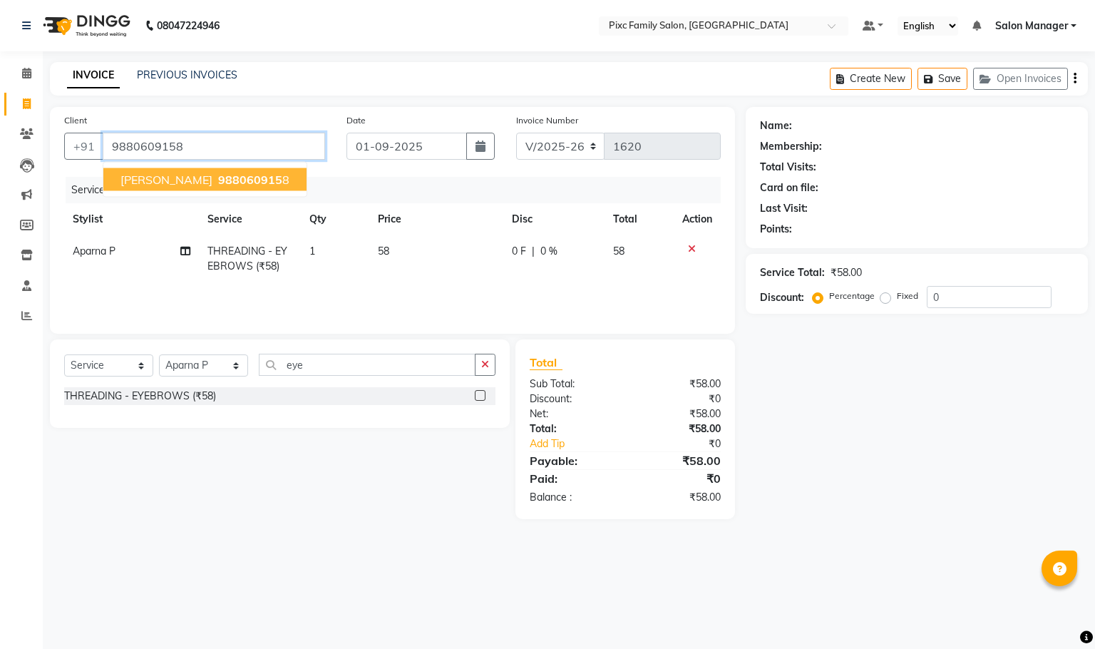
type input "9880609158"
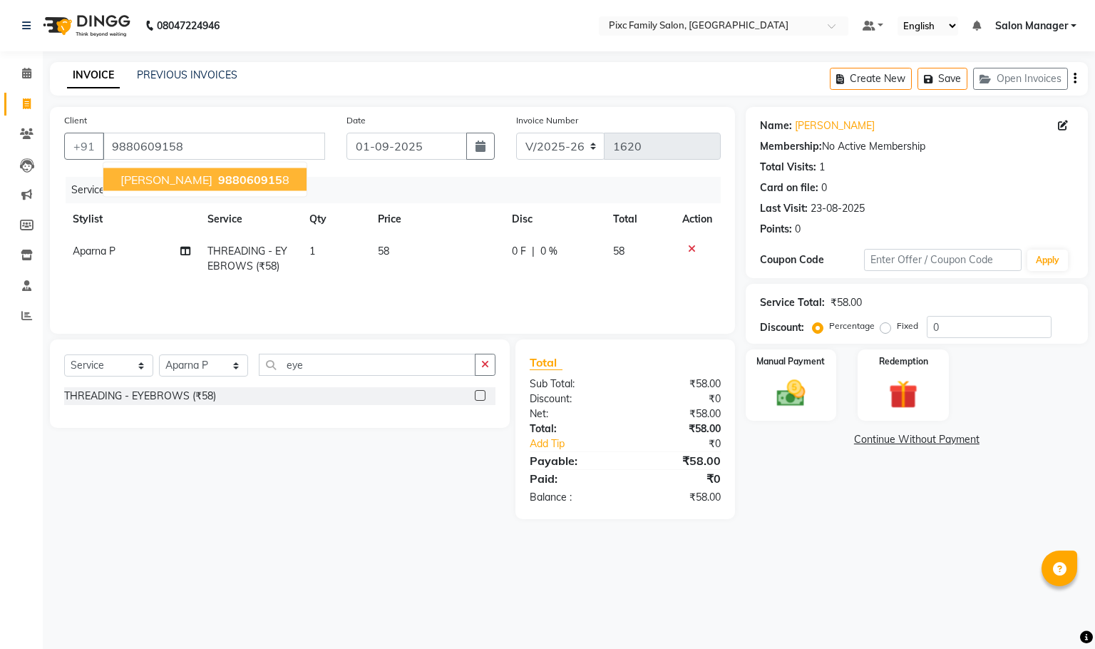
click at [218, 180] on span "988060915" at bounding box center [250, 180] width 64 height 14
click at [803, 372] on div "Manual Payment" at bounding box center [791, 385] width 95 height 74
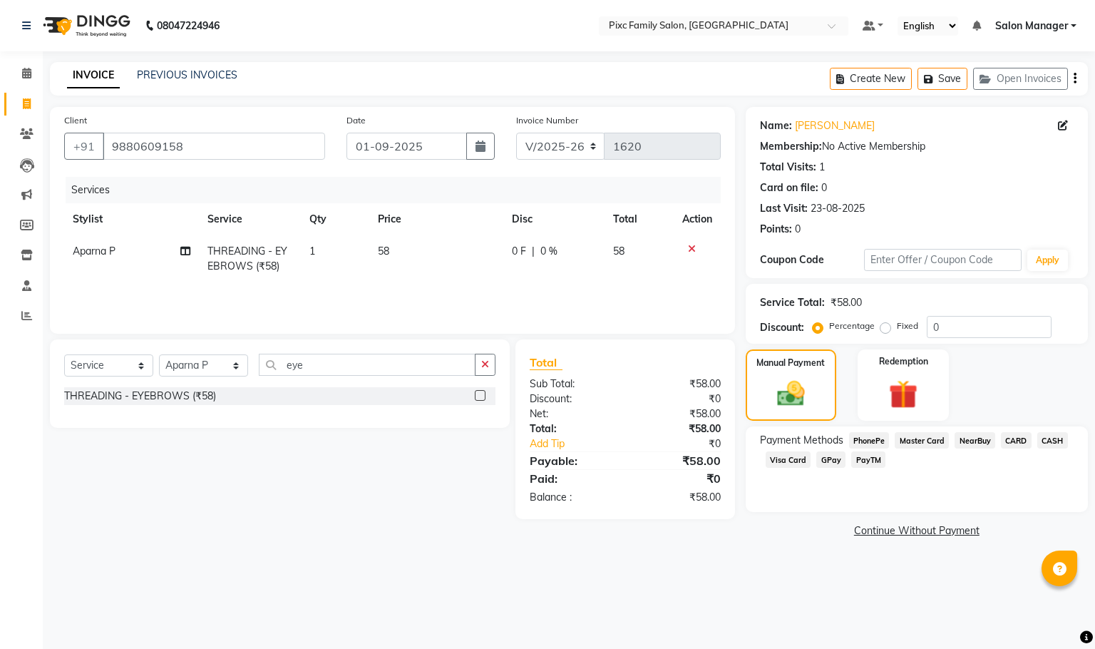
click at [1018, 439] on span "CARD" at bounding box center [1016, 440] width 31 height 16
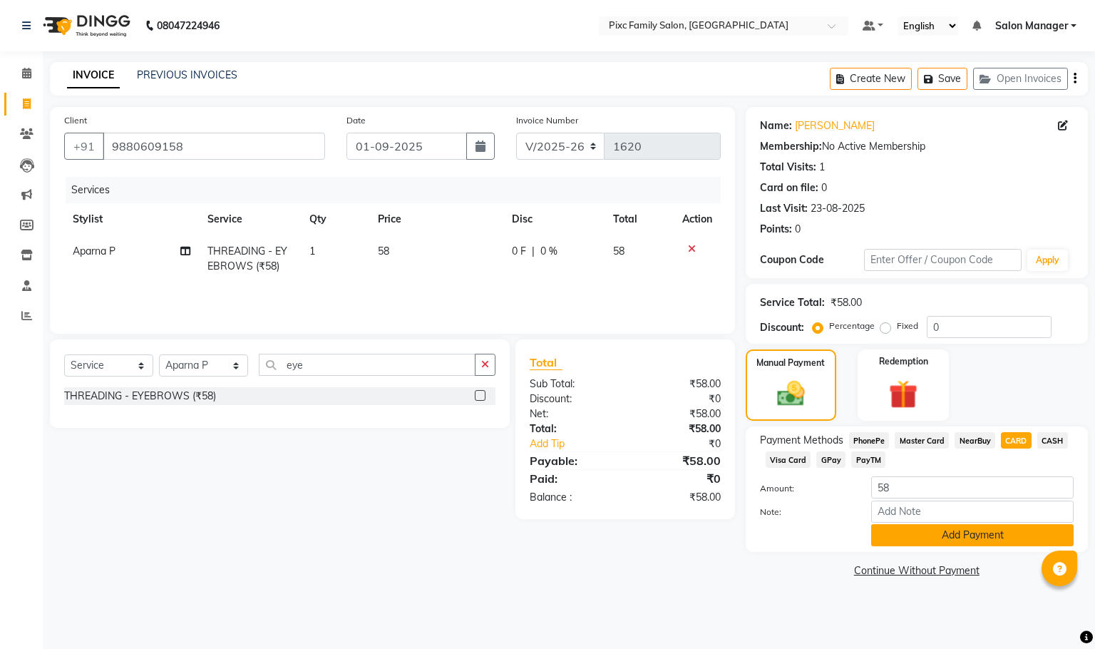
click at [981, 533] on button "Add Payment" at bounding box center [972, 535] width 203 height 22
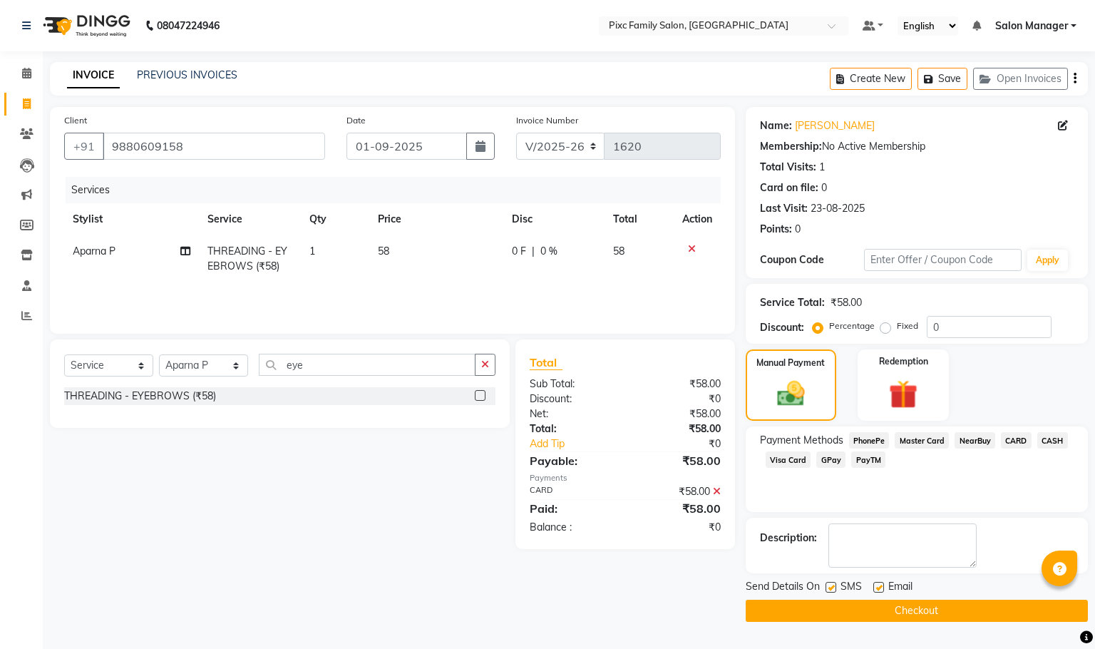
click at [951, 613] on button "Checkout" at bounding box center [917, 611] width 342 height 22
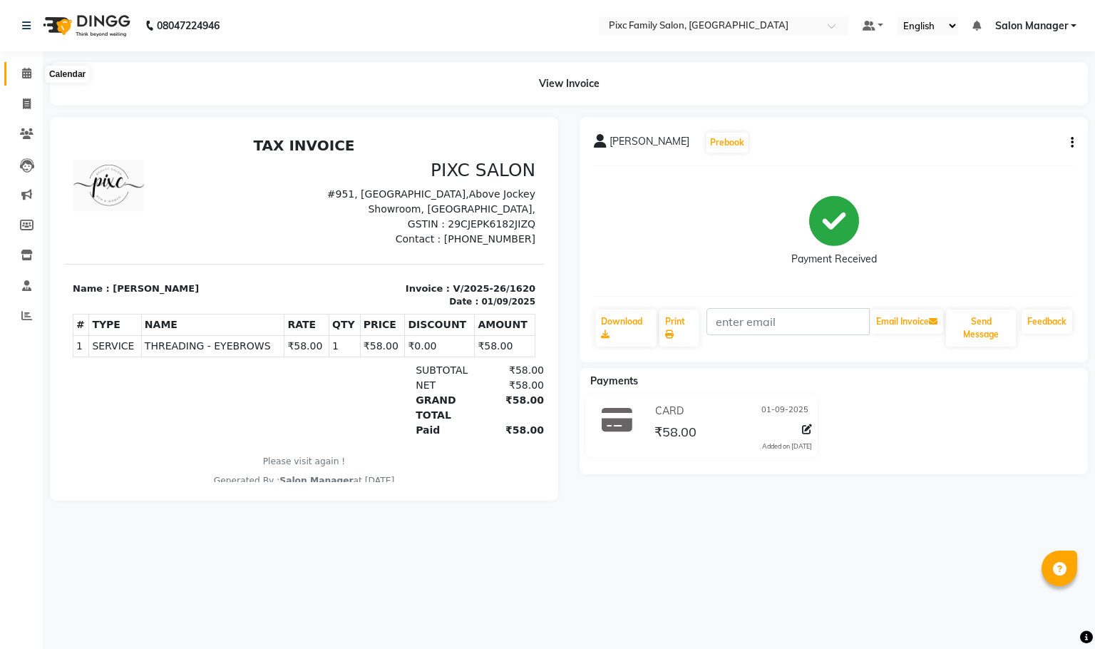
click at [26, 66] on span at bounding box center [26, 74] width 25 height 16
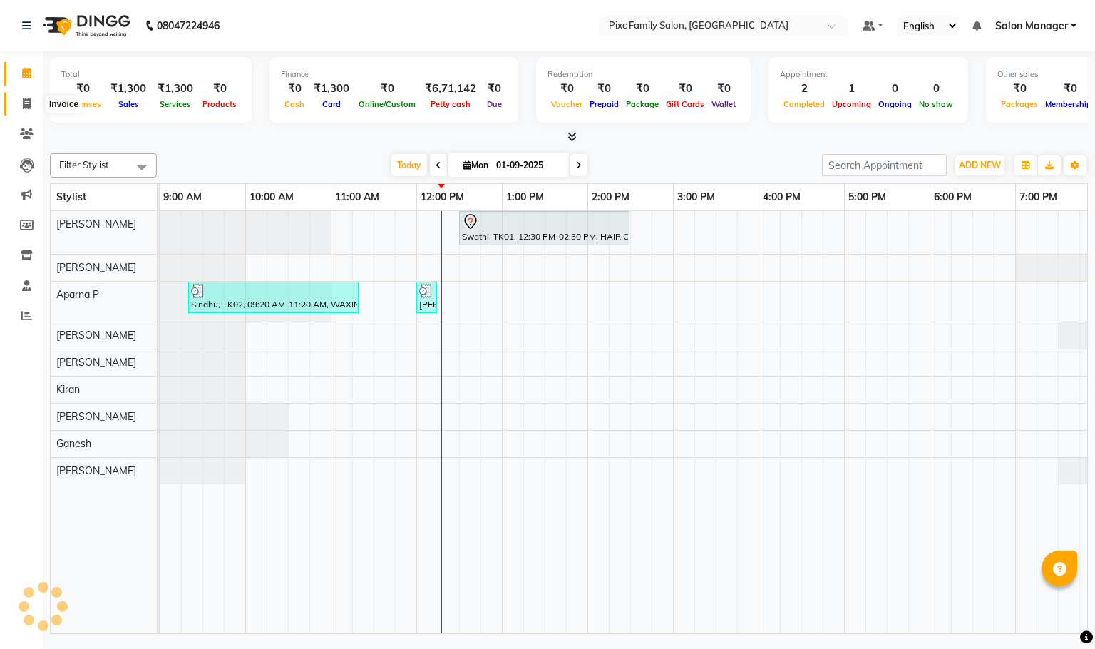
click at [19, 103] on span at bounding box center [26, 104] width 25 height 16
select select "3509"
select select "service"
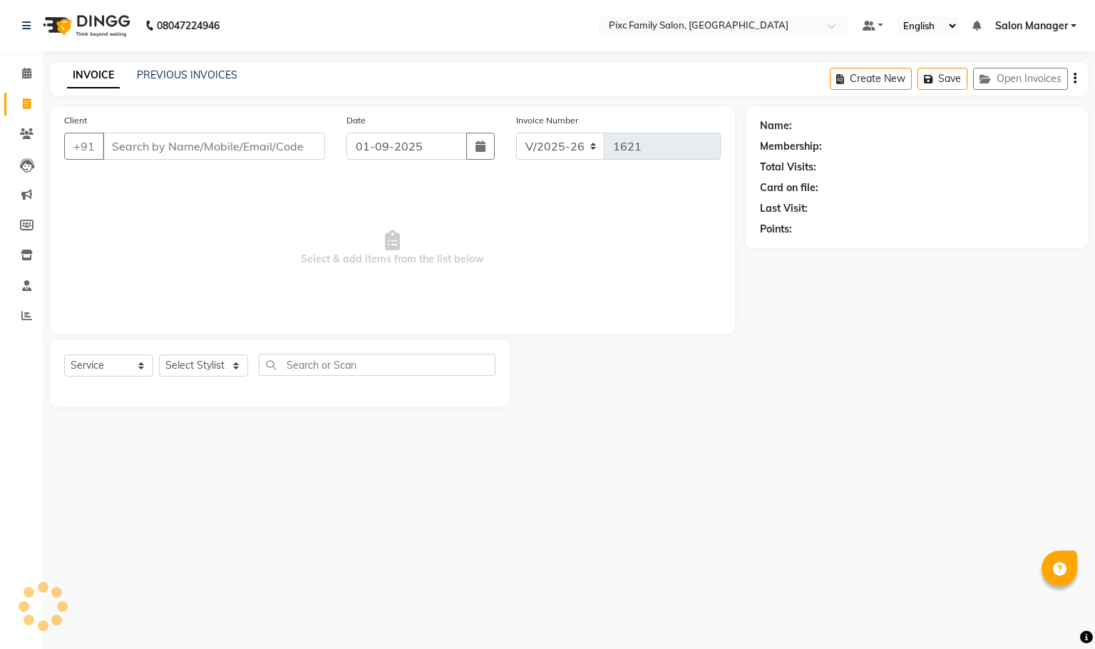
click at [247, 137] on input "Client" at bounding box center [214, 146] width 223 height 27
click at [216, 372] on select "Select Stylist [PERSON_NAME] [PERSON_NAME] [PERSON_NAME] [PERSON_NAME] Kiran [P…" at bounding box center [203, 365] width 89 height 22
click at [198, 399] on div "Select Service Product Membership Package Voucher Prepaid Gift Card Select Styl…" at bounding box center [280, 373] width 460 height 68
click at [205, 367] on select "Select Stylist [PERSON_NAME] [PERSON_NAME] [PERSON_NAME] [PERSON_NAME] Kiran [P…" at bounding box center [203, 365] width 89 height 22
click at [364, 279] on span "Select & add items from the list below" at bounding box center [392, 248] width 657 height 143
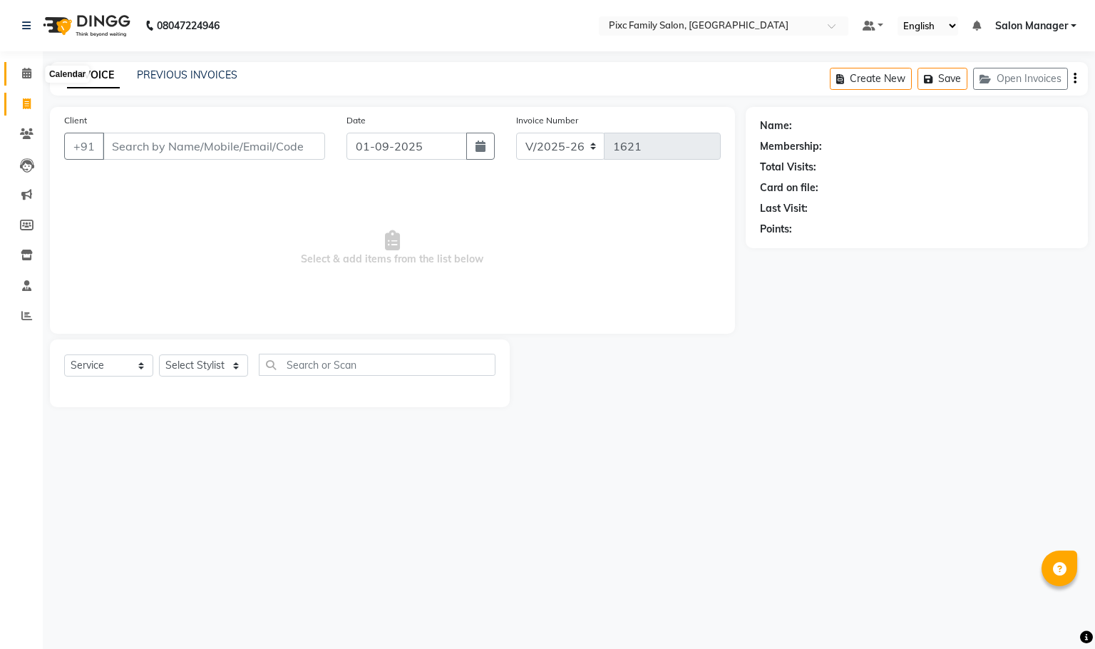
click at [29, 73] on icon at bounding box center [26, 73] width 9 height 11
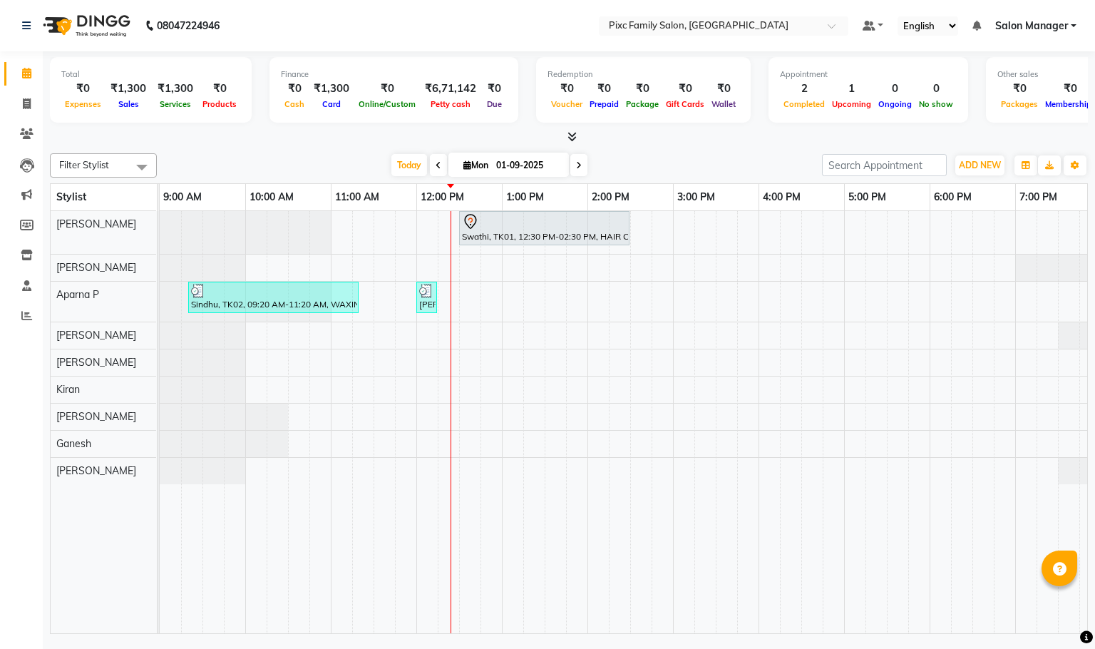
click at [578, 168] on icon at bounding box center [579, 165] width 6 height 9
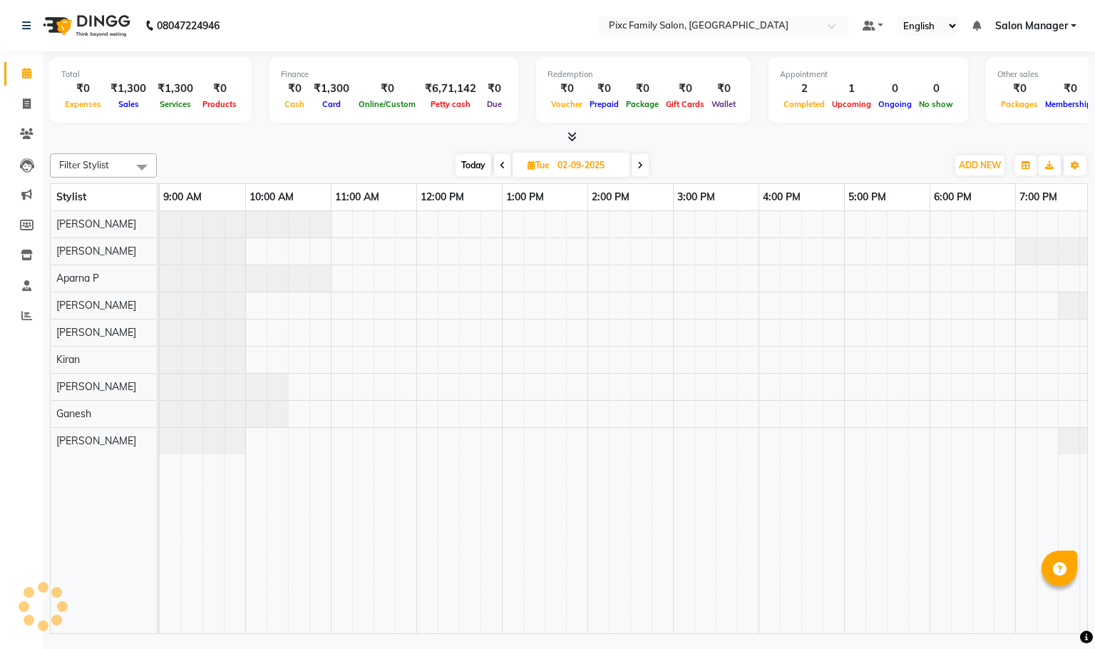
scroll to position [0, 99]
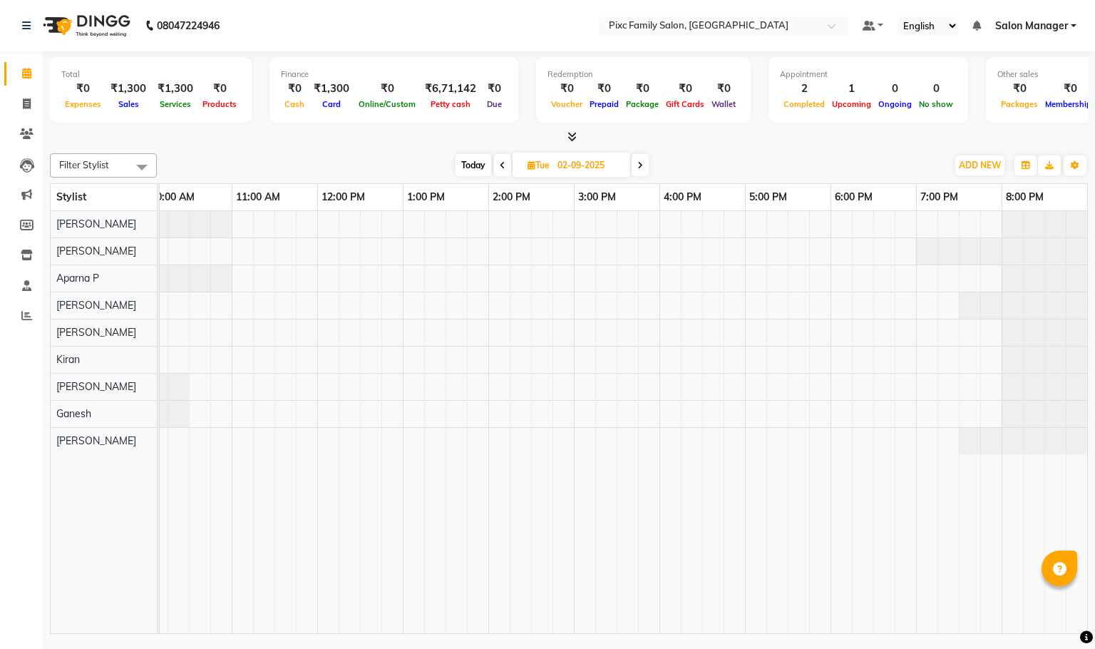
click at [643, 165] on icon at bounding box center [641, 165] width 6 height 9
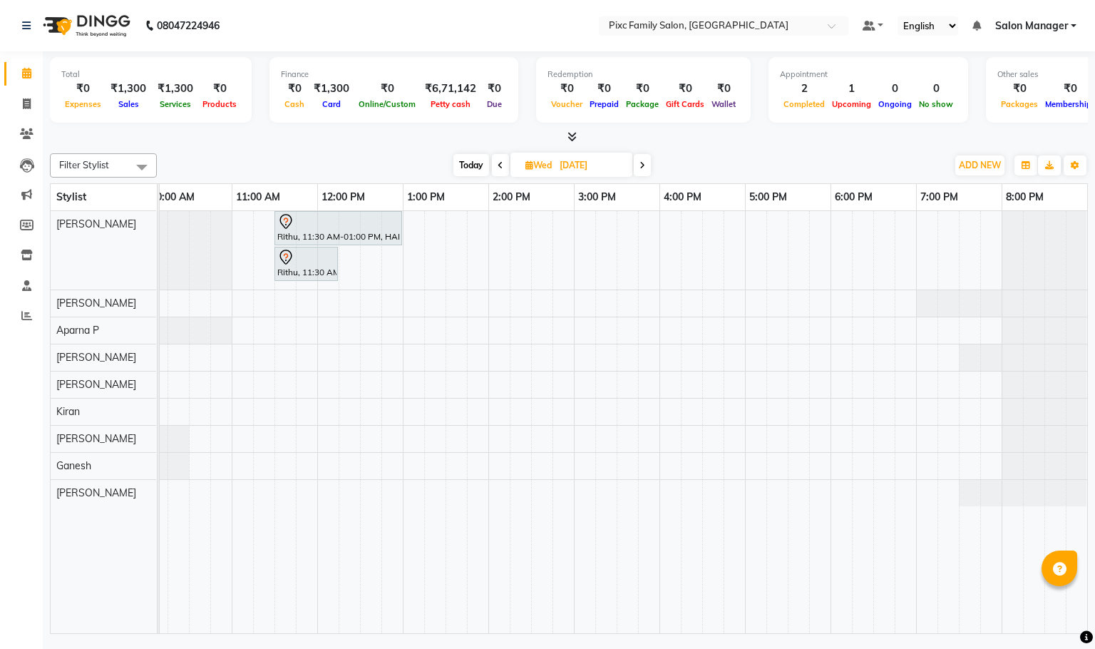
click at [461, 168] on span "Today" at bounding box center [472, 165] width 36 height 22
type input "01-09-2025"
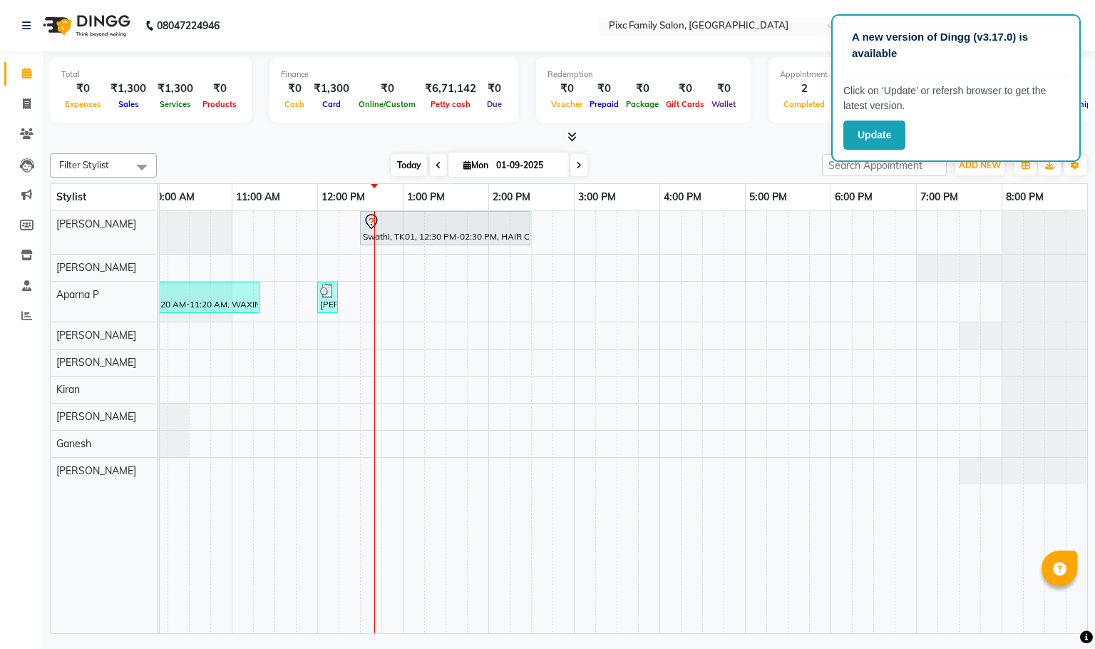
click at [464, 168] on icon at bounding box center [468, 164] width 8 height 9
select select "9"
select select "2025"
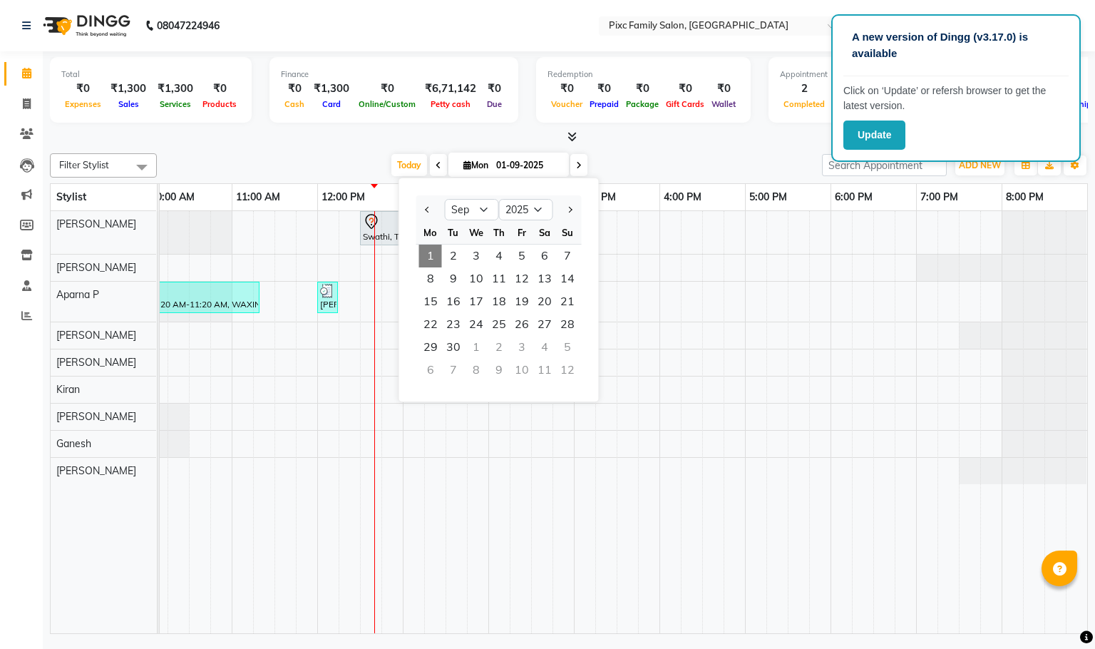
click at [644, 159] on div "[DATE] [DATE] Jan Feb Mar Apr May Jun [DATE] Aug Sep Oct Nov [DATE] 2016 2017 2…" at bounding box center [489, 165] width 651 height 21
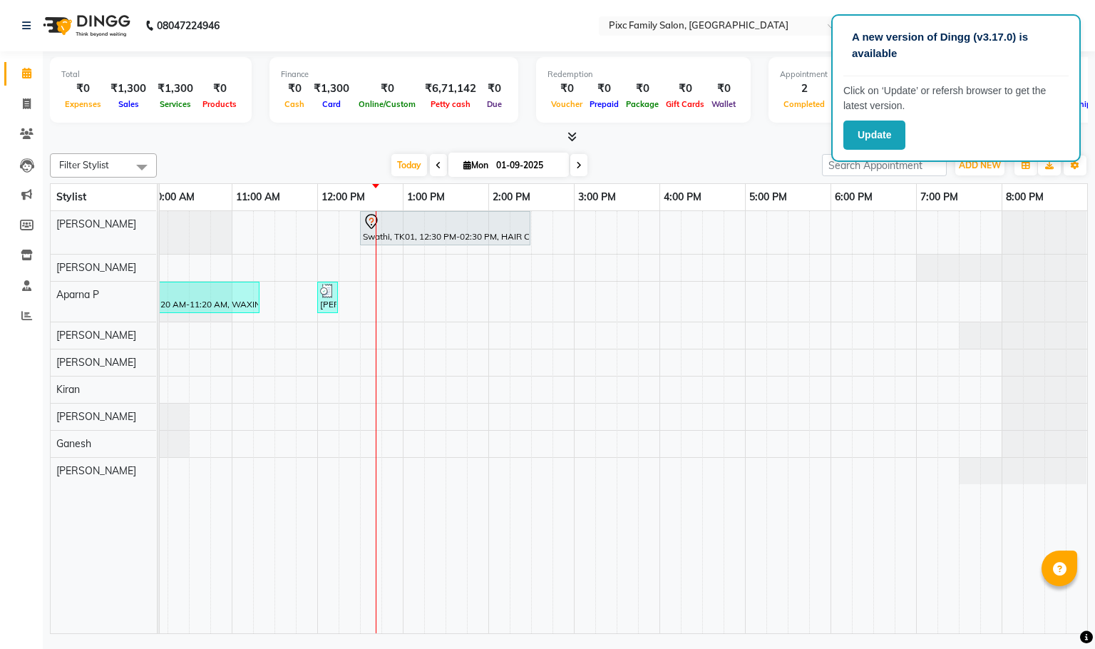
click at [685, 138] on div at bounding box center [569, 137] width 1038 height 15
click at [730, 163] on div "[DATE] [DATE]" at bounding box center [489, 165] width 651 height 21
click at [24, 133] on icon at bounding box center [27, 133] width 14 height 11
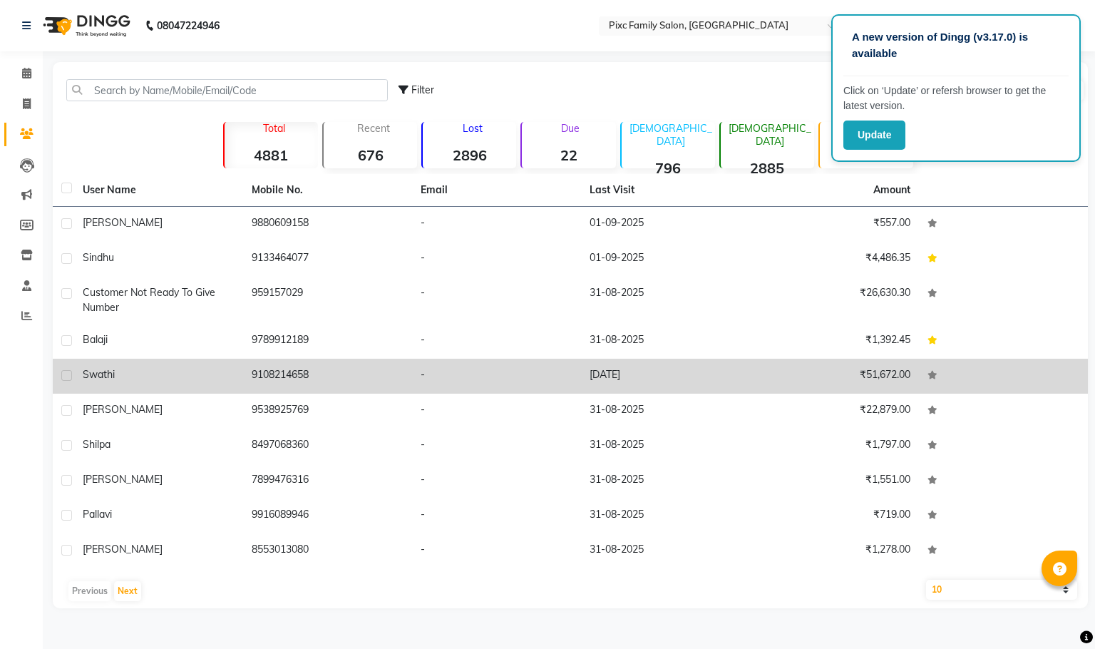
click at [236, 381] on td "Swathi" at bounding box center [158, 376] width 169 height 35
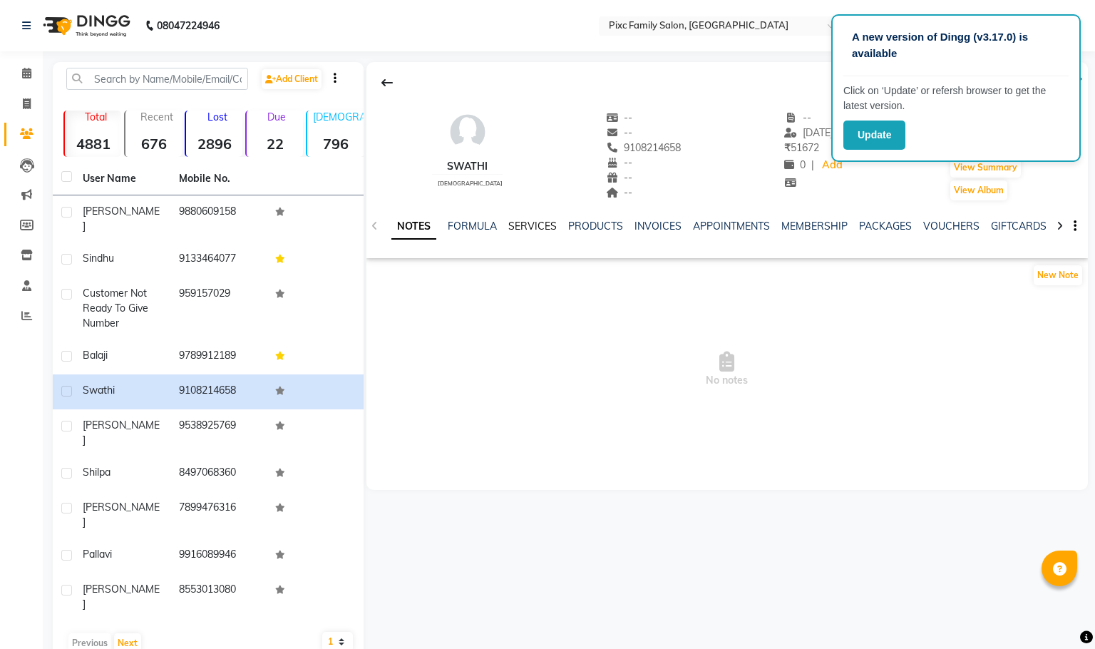
click at [512, 231] on link "SERVICES" at bounding box center [532, 226] width 48 height 13
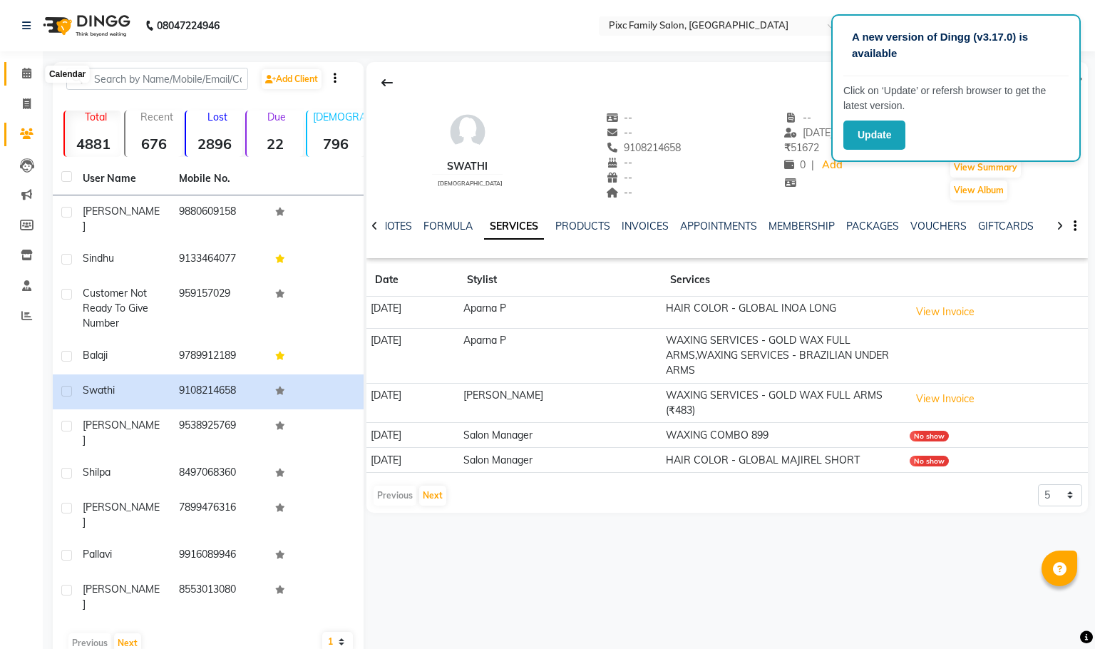
click at [28, 69] on icon at bounding box center [26, 73] width 9 height 11
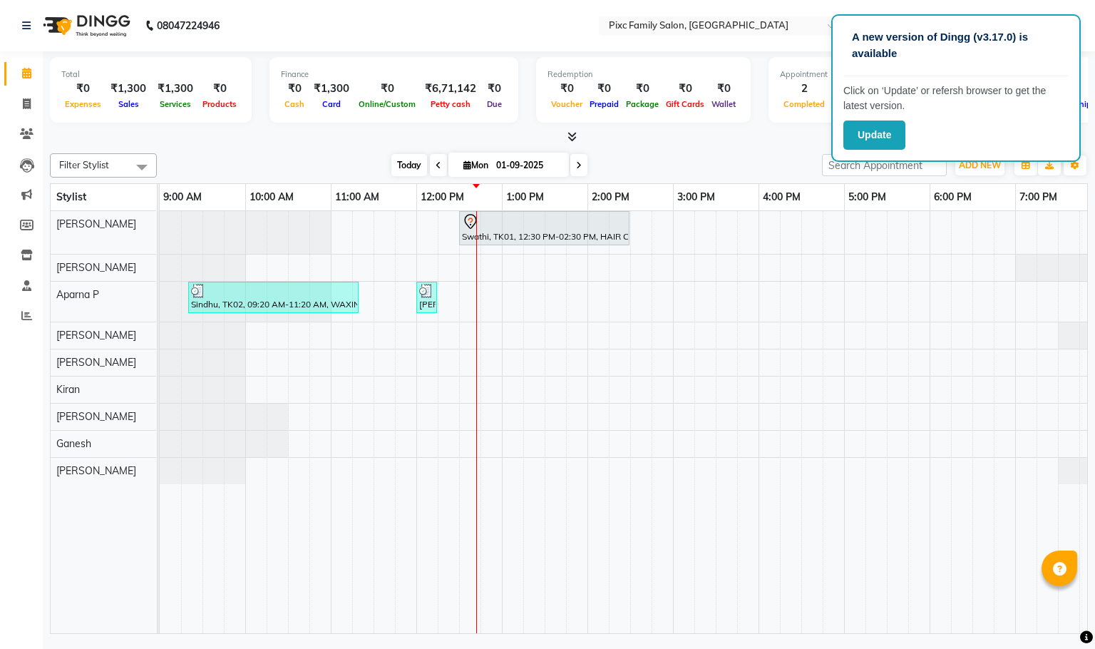
click at [397, 156] on span "Today" at bounding box center [410, 165] width 36 height 22
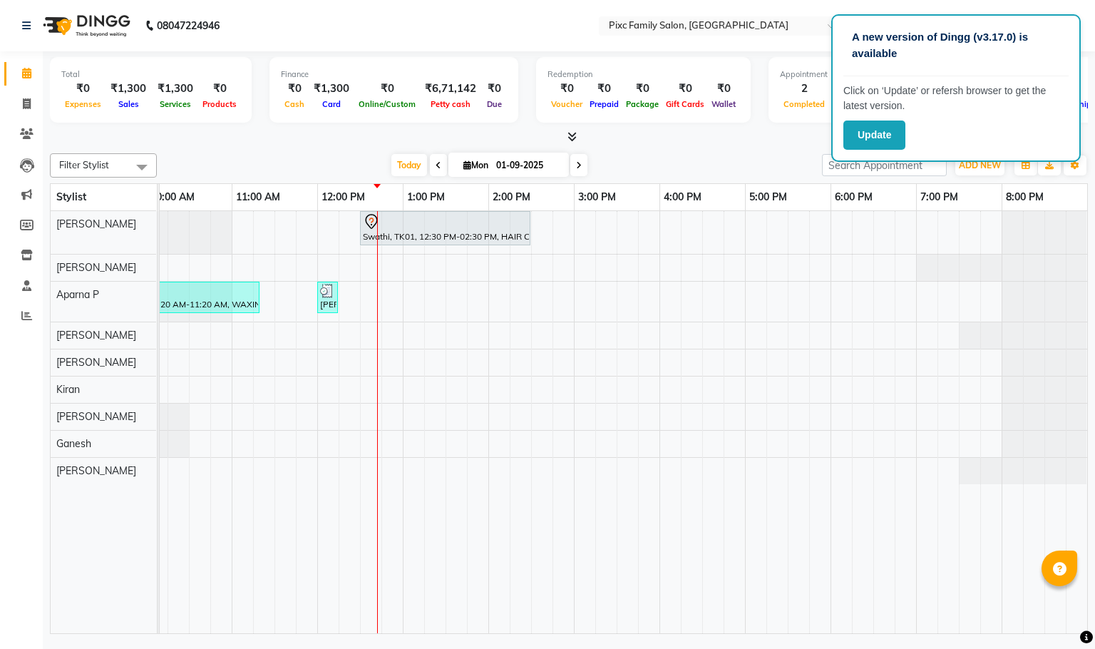
click at [775, 138] on div at bounding box center [569, 137] width 1038 height 15
click at [31, 131] on icon at bounding box center [27, 133] width 14 height 11
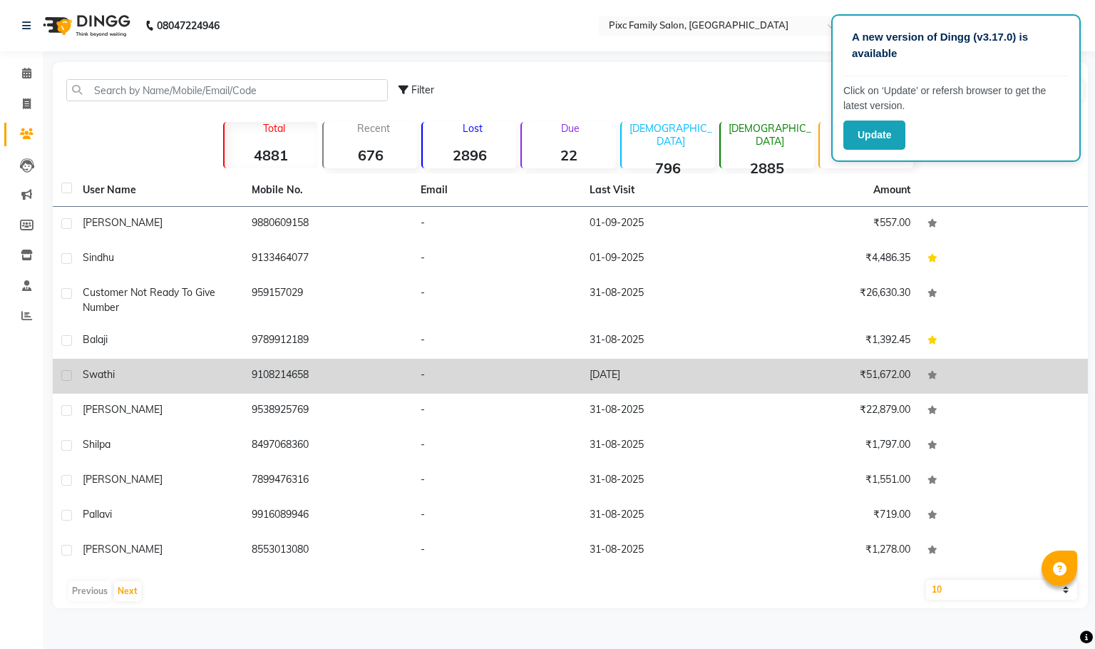
click at [260, 392] on td "9108214658" at bounding box center [327, 376] width 169 height 35
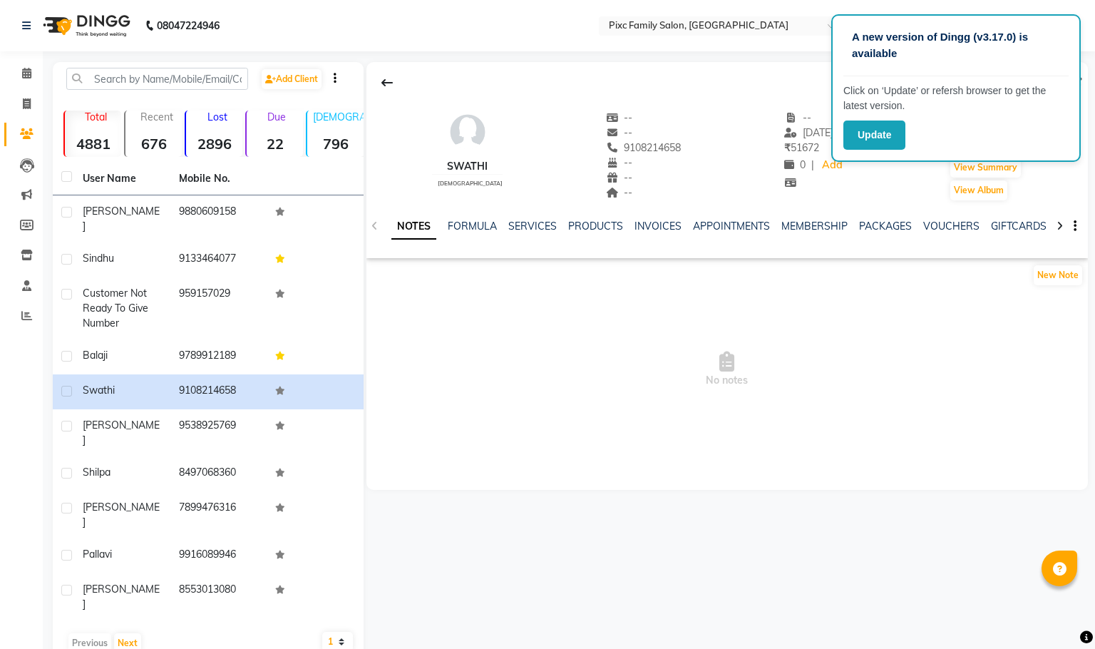
click at [528, 219] on div "SERVICES" at bounding box center [532, 226] width 48 height 15
click at [531, 225] on link "SERVICES" at bounding box center [532, 226] width 48 height 13
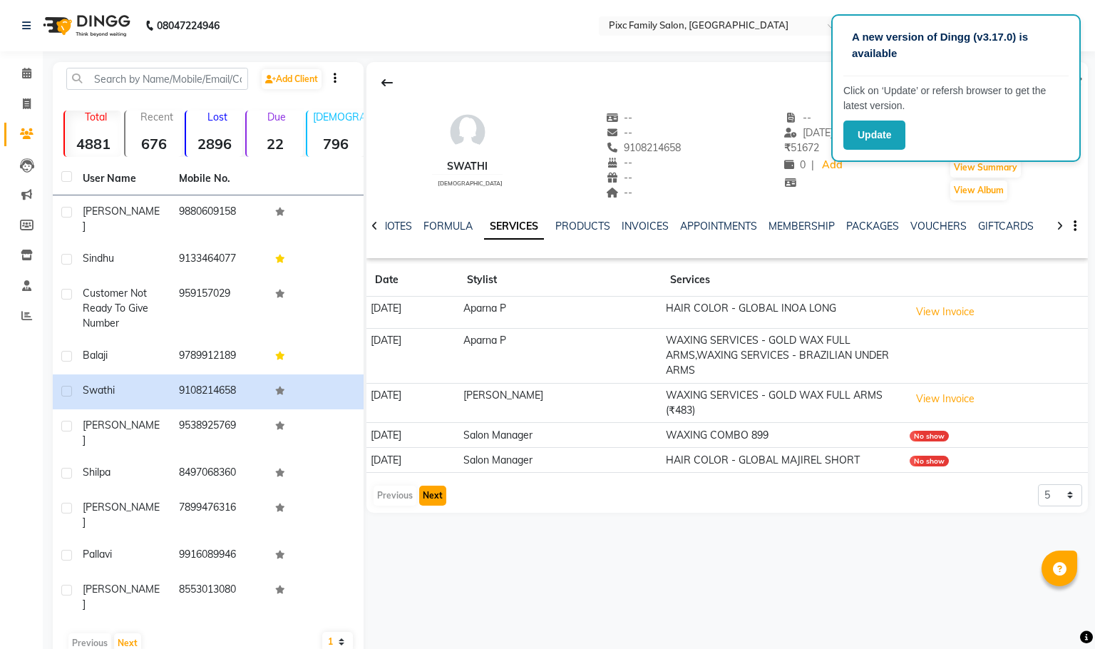
click at [428, 503] on button "Next" at bounding box center [432, 496] width 27 height 20
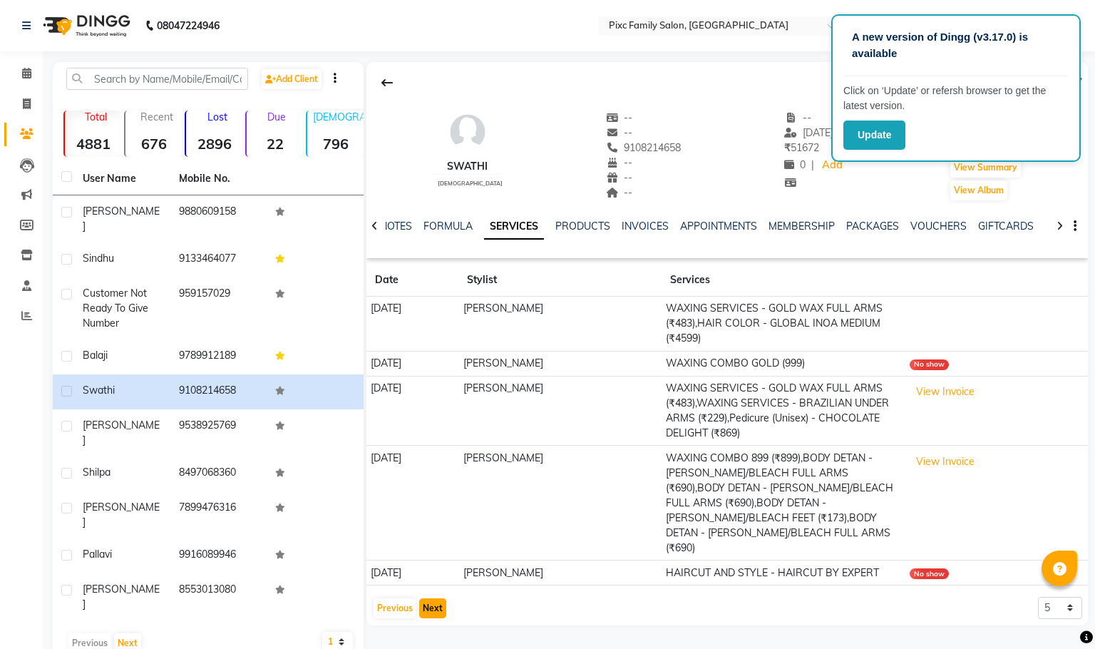
click at [421, 599] on button "Next" at bounding box center [432, 608] width 27 height 20
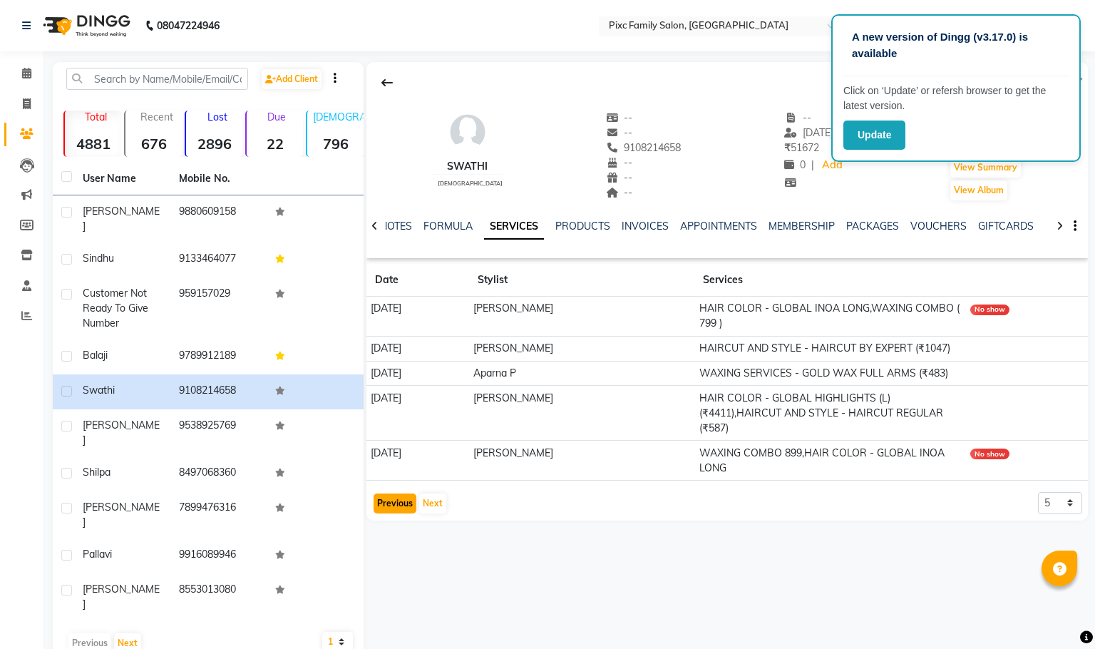
click at [394, 506] on button "Previous" at bounding box center [395, 503] width 43 height 20
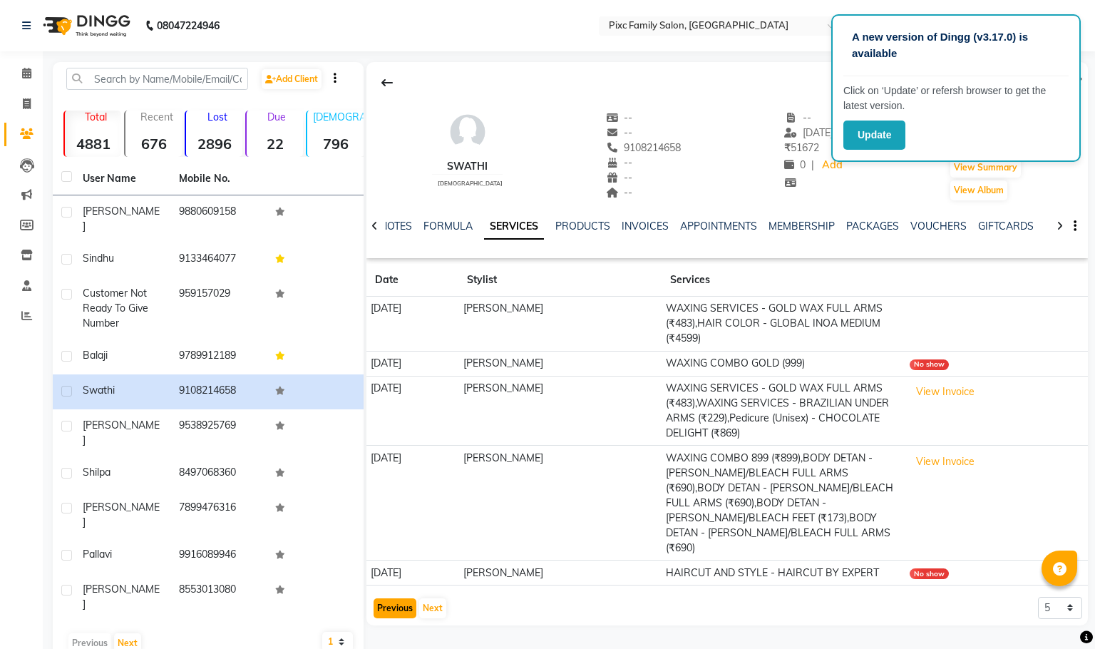
click at [394, 598] on button "Previous" at bounding box center [395, 608] width 43 height 20
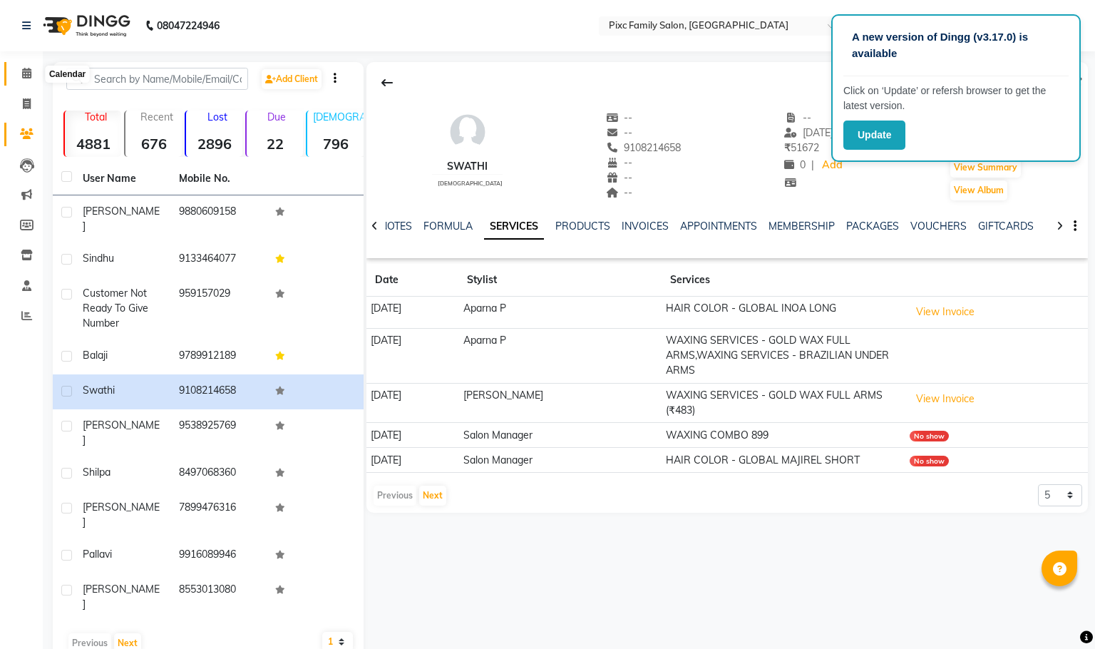
click at [30, 75] on icon at bounding box center [26, 73] width 9 height 11
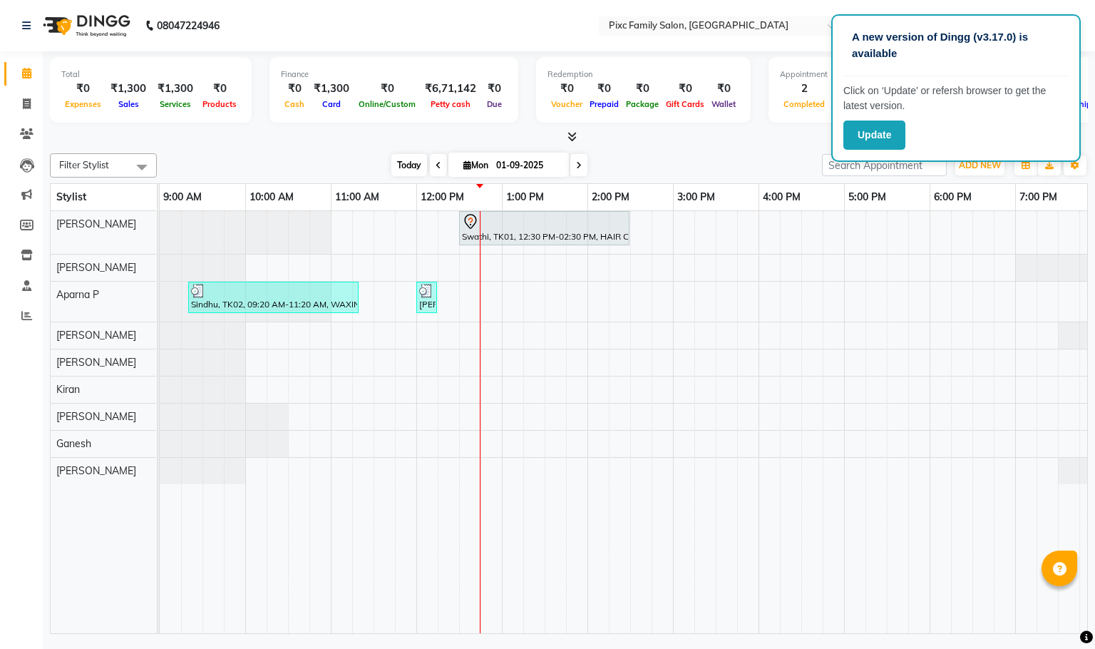
click at [398, 160] on span "Today" at bounding box center [410, 165] width 36 height 22
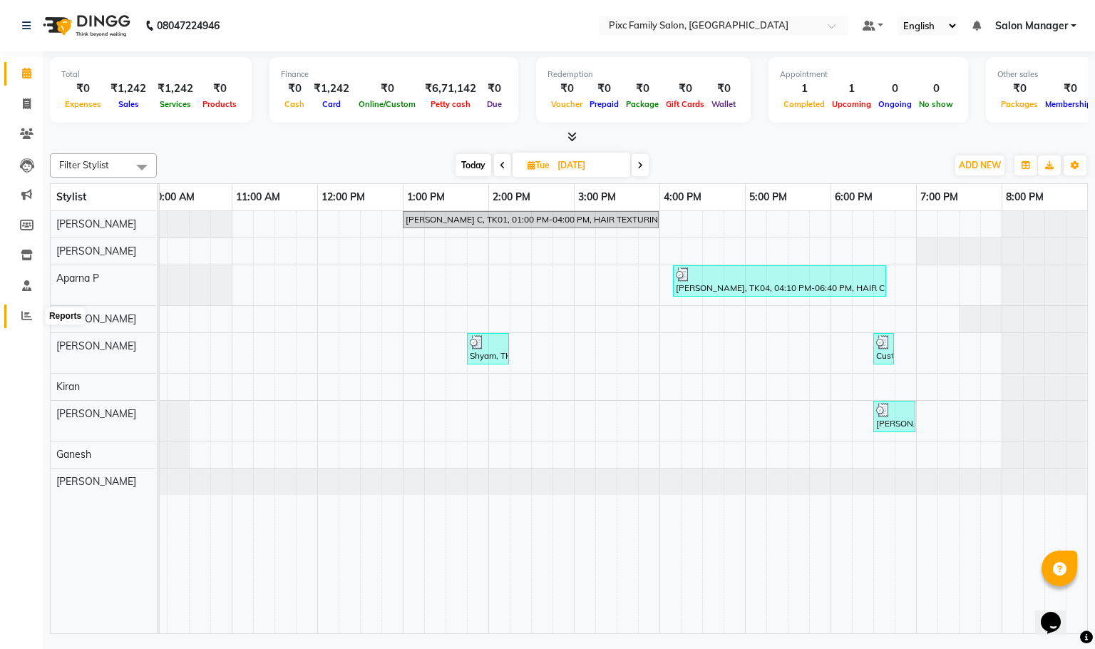
click at [29, 315] on icon at bounding box center [26, 315] width 11 height 11
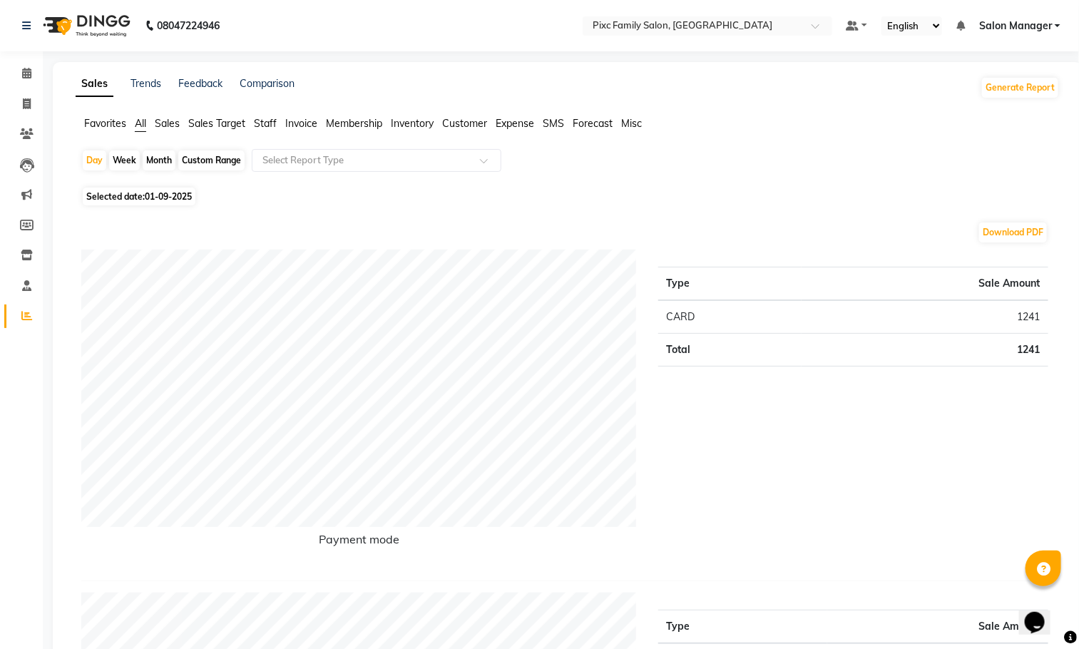
click at [150, 160] on div "Month" at bounding box center [159, 160] width 33 height 20
select select "9"
select select "2025"
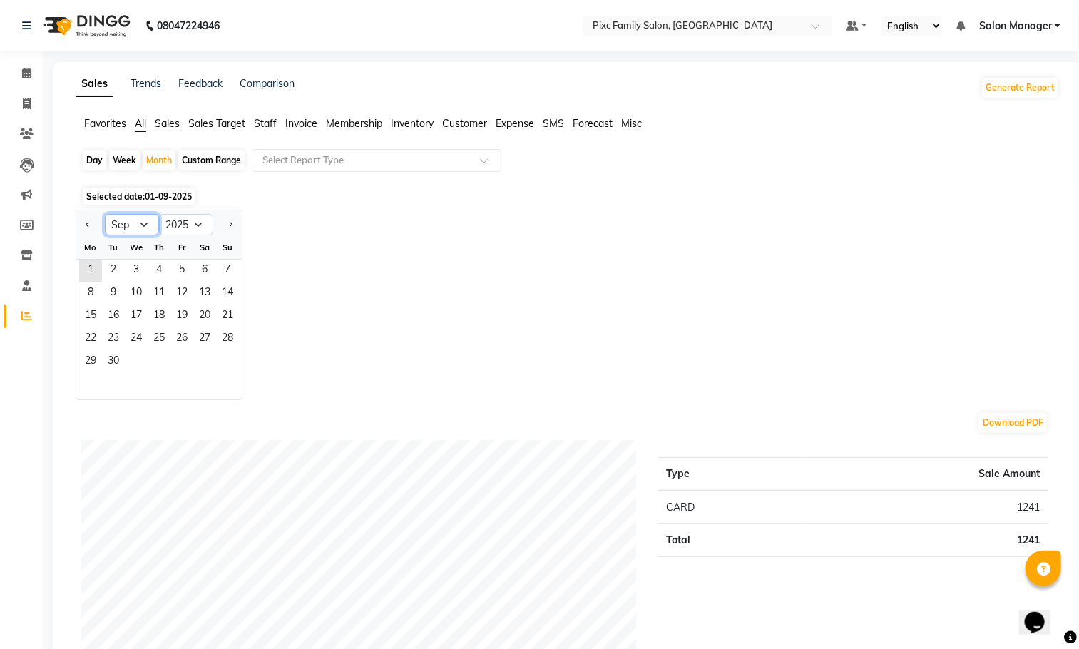
click at [140, 220] on select "Jan Feb Mar Apr May Jun [DATE] Aug Sep Oct Nov Dec" at bounding box center [132, 224] width 54 height 21
select select "8"
click at [105, 215] on select "Jan Feb Mar Apr May Jun [DATE] Aug Sep Oct Nov Dec" at bounding box center [132, 224] width 54 height 21
click at [175, 266] on span "1" at bounding box center [181, 271] width 23 height 23
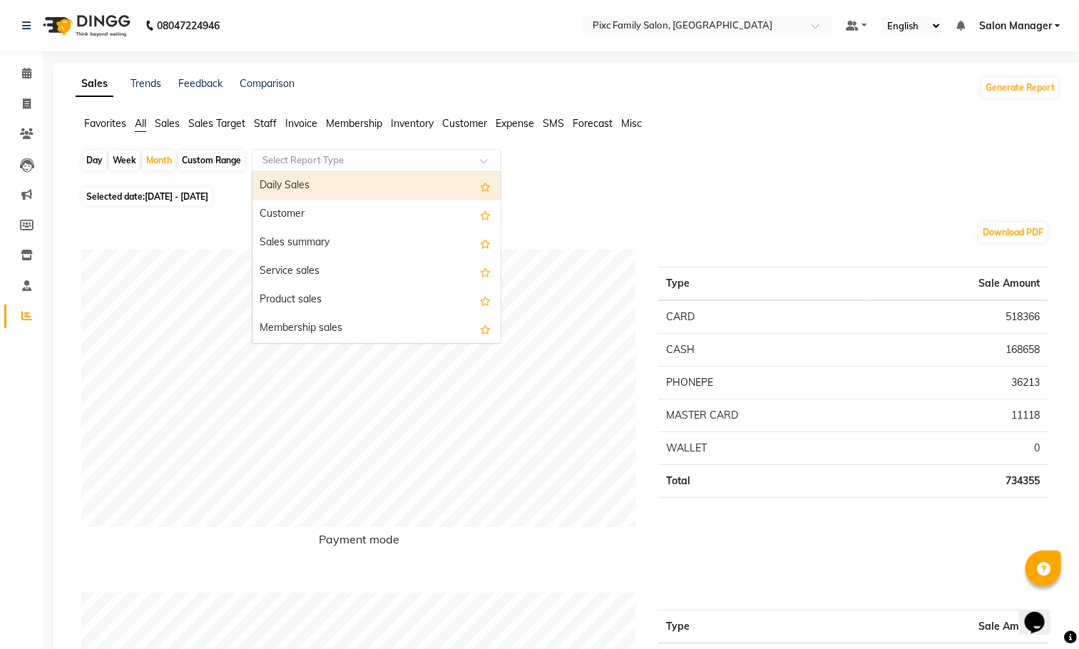
click at [339, 155] on input "text" at bounding box center [362, 160] width 205 height 14
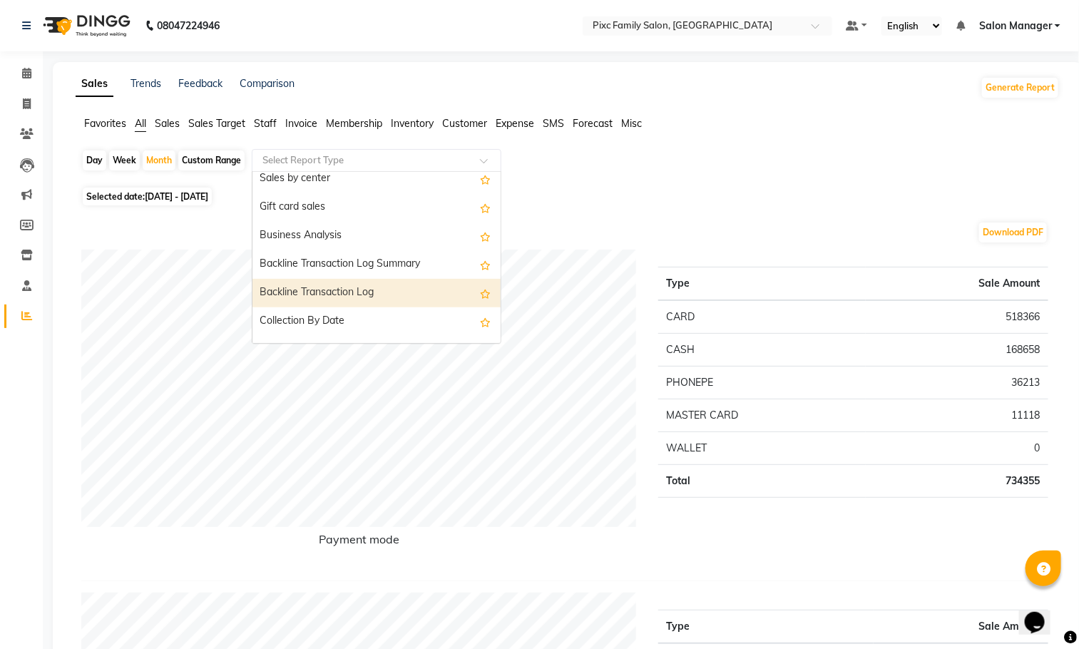
scroll to position [428, 0]
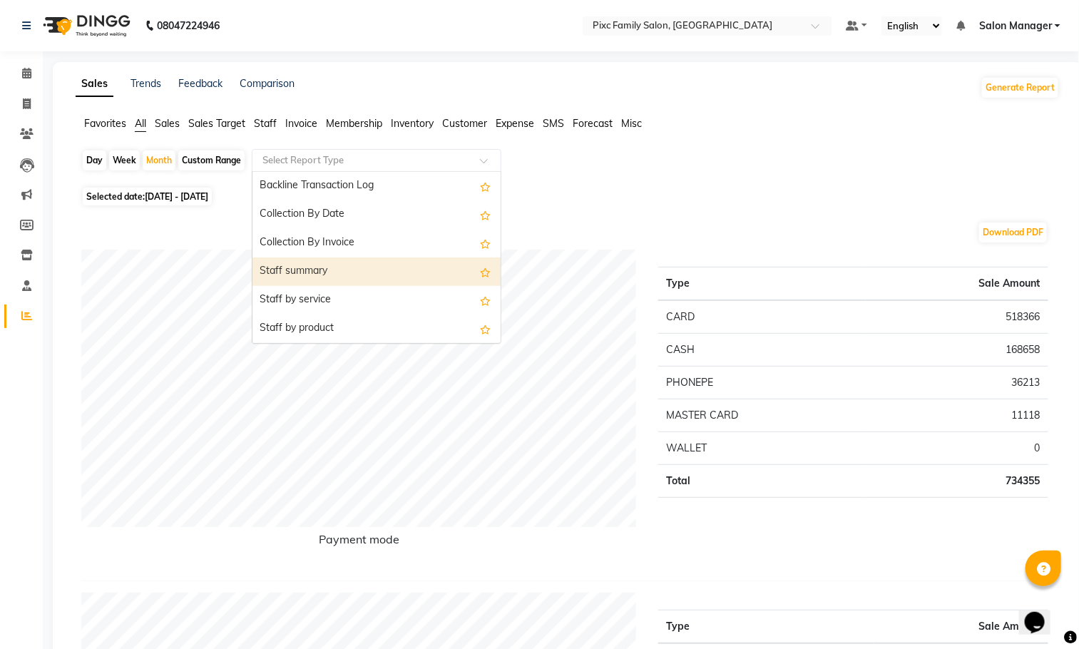
click at [313, 263] on div "Staff summary" at bounding box center [376, 271] width 248 height 29
select select "full_report"
select select "csv"
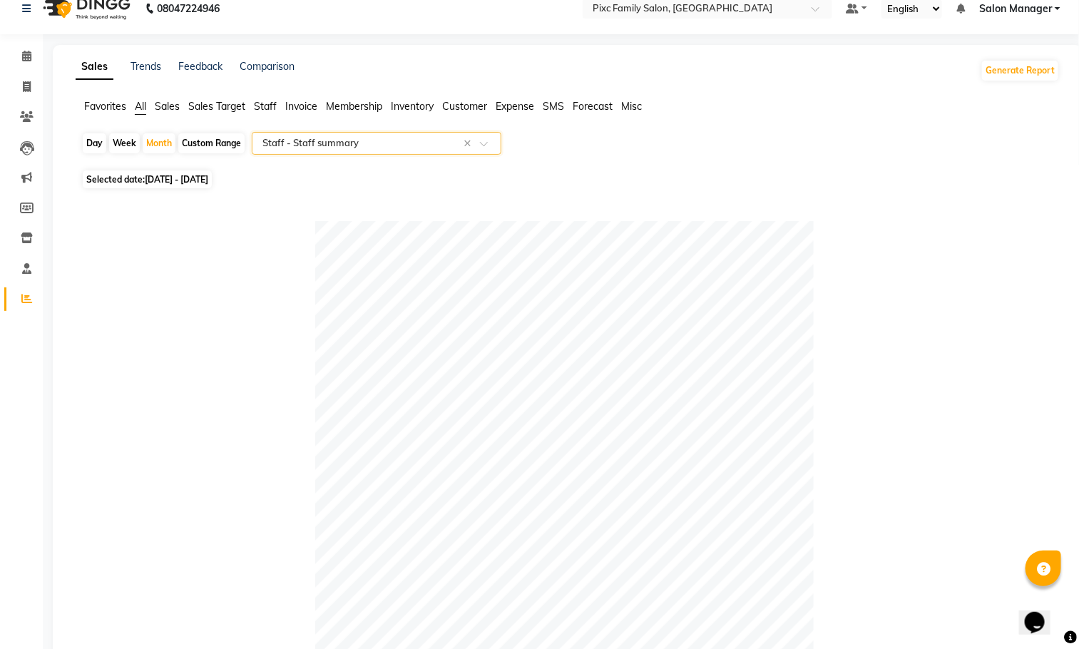
scroll to position [0, 0]
